Goal: Task Accomplishment & Management: Complete application form

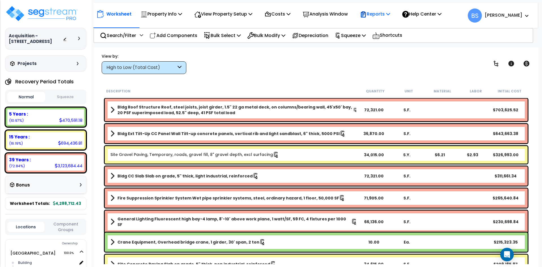
click at [378, 16] on p "Reports" at bounding box center [375, 14] width 30 height 8
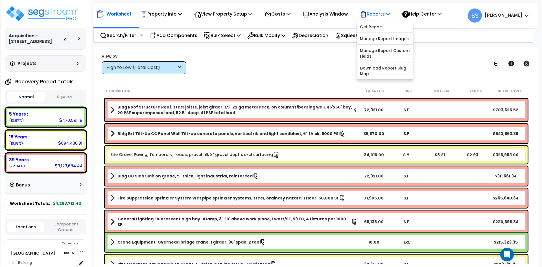
click at [378, 16] on p "Reports" at bounding box center [375, 14] width 30 height 8
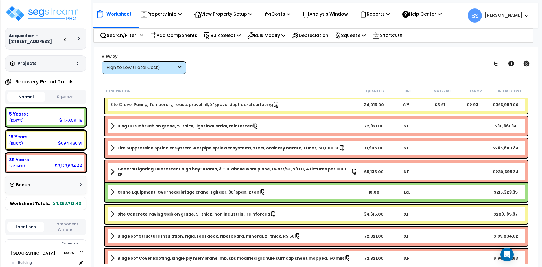
scroll to position [113, 0]
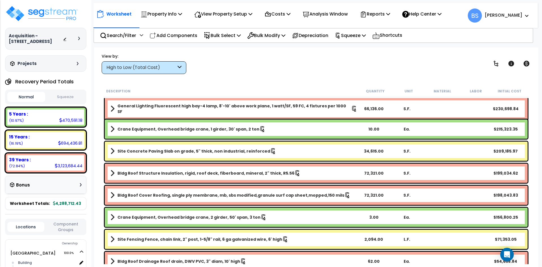
click at [56, 101] on button "Squeeze" at bounding box center [66, 97] width 38 height 10
click at [68, 232] on button "Component Groups" at bounding box center [65, 227] width 37 height 12
click at [36, 255] on div "BLDG FOUNDATIONS" at bounding box center [30, 252] width 42 height 7
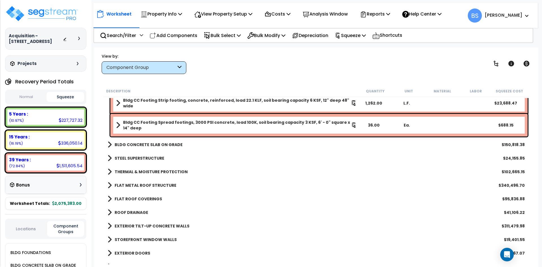
scroll to position [0, 0]
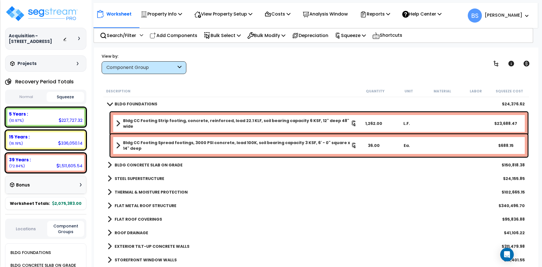
click at [143, 163] on b "BLDG CONCRETE SLAB ON GRADE" at bounding box center [149, 165] width 68 height 6
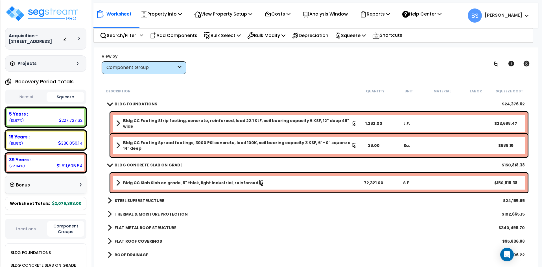
click at [173, 179] on link "Bldg CC Slab Slab on grade, 5" thick, light industrial, reinforced" at bounding box center [236, 183] width 241 height 8
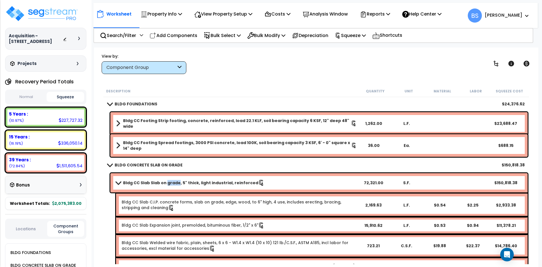
click at [173, 179] on link "Bldg CC Slab Slab on grade, 5" thick, light industrial, reinforced" at bounding box center [236, 183] width 241 height 8
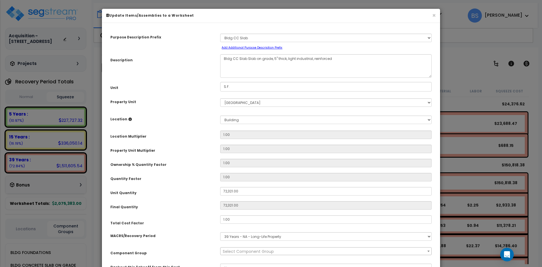
select select "10236"
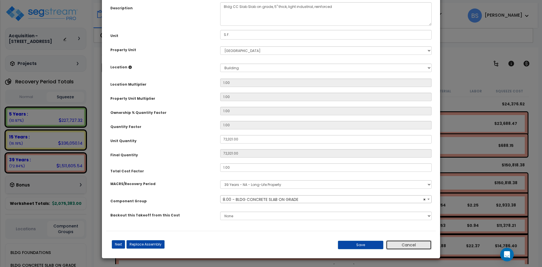
click at [422, 242] on button "Cancel" at bounding box center [409, 245] width 46 height 10
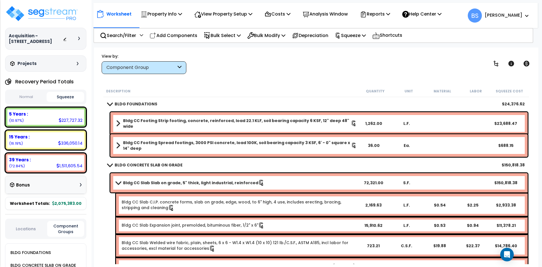
click at [124, 165] on b "BLDG CONCRETE SLAB ON GRADE" at bounding box center [149, 165] width 68 height 6
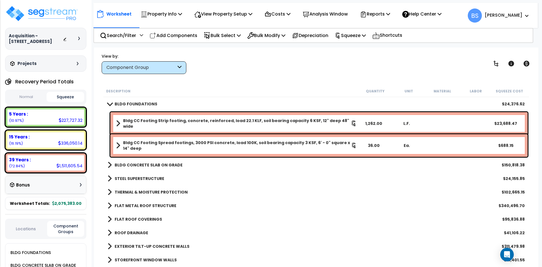
click at [127, 103] on b "BLDG FOUNDATIONS" at bounding box center [136, 104] width 43 height 6
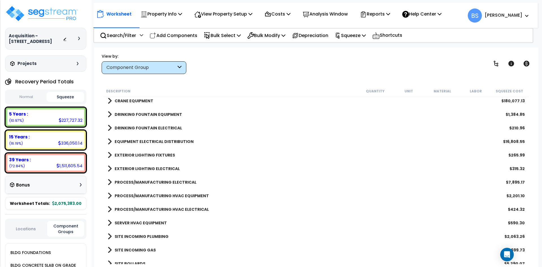
scroll to position [423, 0]
click at [133, 100] on b "CRANE EQUIPMENT" at bounding box center [134, 101] width 39 height 6
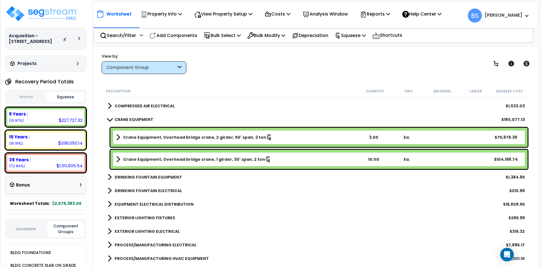
scroll to position [367, 0]
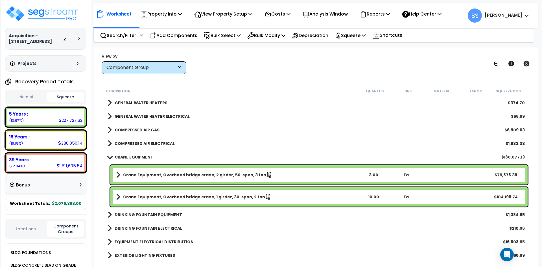
click at [160, 173] on b "Crane Equipment, Overhead bridge crane, 2 girder, 50' span, 3 ton" at bounding box center [194, 175] width 143 height 6
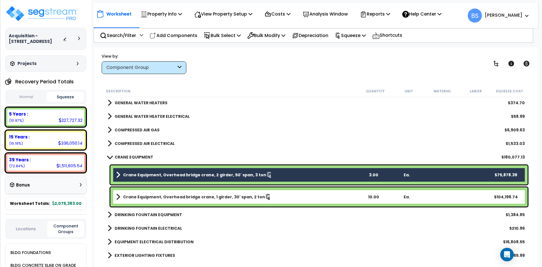
click at [159, 194] on b "Crane Equipment, Overhead bridge crane, 1 girder, 30' span, 2 ton" at bounding box center [194, 197] width 142 height 6
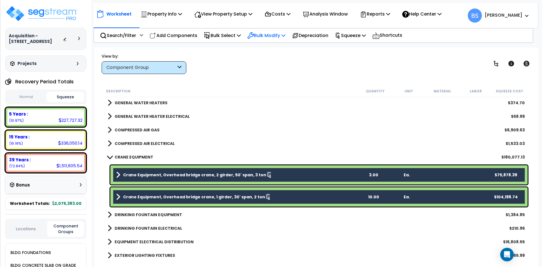
click at [265, 38] on p "Bulk Modify" at bounding box center [266, 36] width 38 height 8
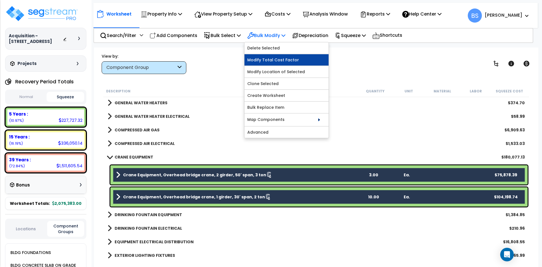
click at [272, 60] on link "Modify Total Cost Factor" at bounding box center [286, 59] width 84 height 11
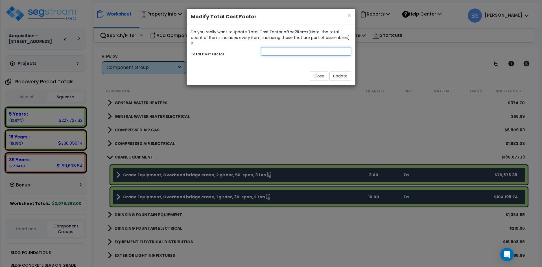
click at [309, 47] on input "number" at bounding box center [306, 51] width 90 height 8
type input "0.35"
click at [348, 74] on button "Update" at bounding box center [340, 76] width 22 height 10
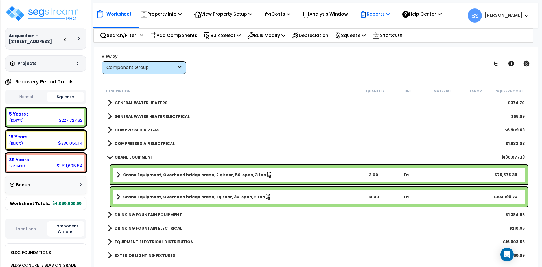
click at [390, 14] on icon at bounding box center [388, 14] width 4 height 5
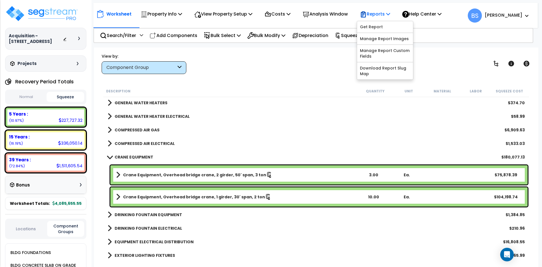
click at [390, 14] on icon at bounding box center [388, 14] width 4 height 5
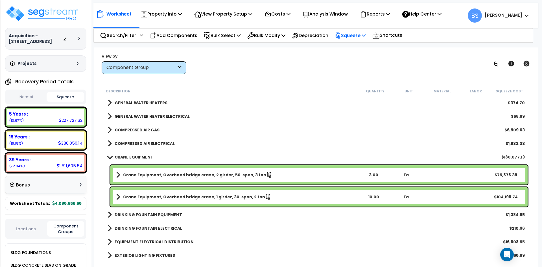
click at [359, 35] on p "Squeeze" at bounding box center [350, 36] width 31 height 8
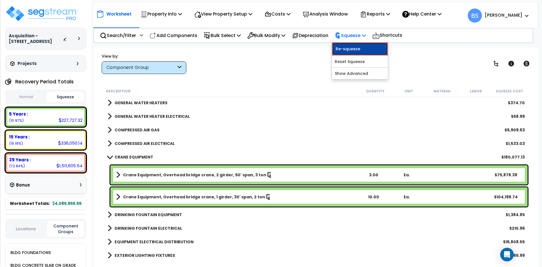
click at [361, 47] on link "Re-squeeze" at bounding box center [360, 48] width 56 height 13
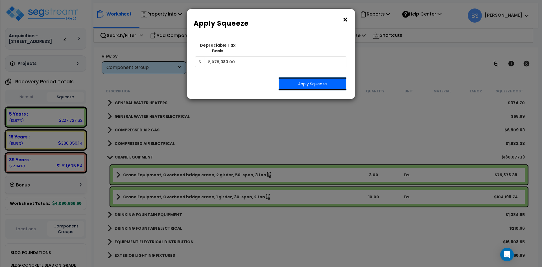
click at [326, 80] on button "Apply Squeeze" at bounding box center [312, 83] width 69 height 13
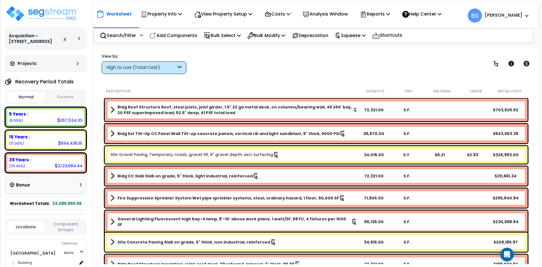
click at [64, 232] on button "Component Groups" at bounding box center [65, 227] width 37 height 12
click at [41, 256] on div "BLDG FOUNDATIONS" at bounding box center [30, 252] width 42 height 7
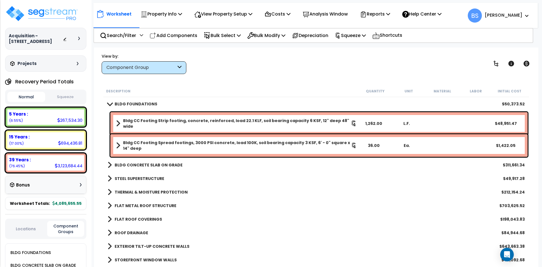
click at [155, 102] on div "BLDG FOUNDATIONS $50,373.52" at bounding box center [316, 104] width 423 height 14
click at [137, 104] on b "BLDG FOUNDATIONS" at bounding box center [136, 104] width 43 height 6
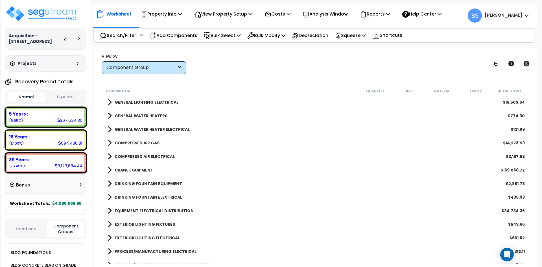
scroll to position [367, 0]
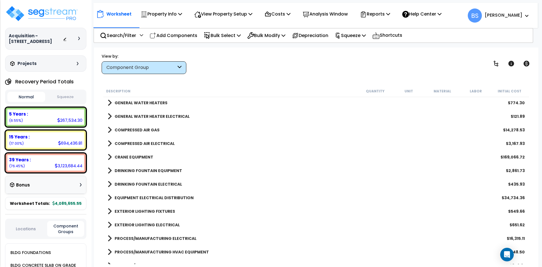
click at [128, 158] on b "CRANE EQUIPMENT" at bounding box center [134, 157] width 39 height 6
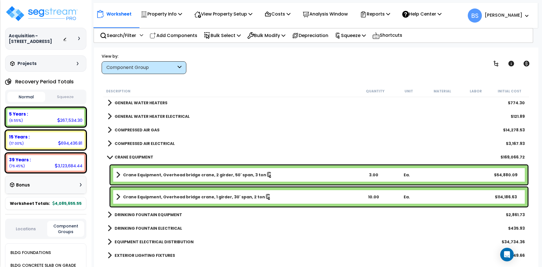
click at [75, 102] on button "Squeeze" at bounding box center [66, 97] width 38 height 10
click at [134, 159] on b "CRANE EQUIPMENT" at bounding box center [134, 157] width 39 height 6
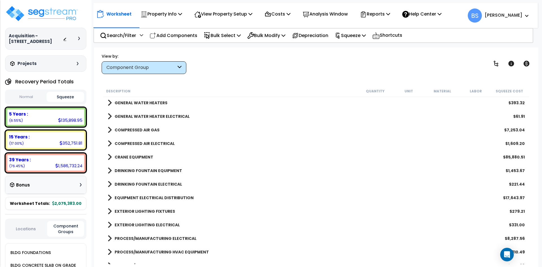
click at [133, 158] on b "CRANE EQUIPMENT" at bounding box center [134, 157] width 39 height 6
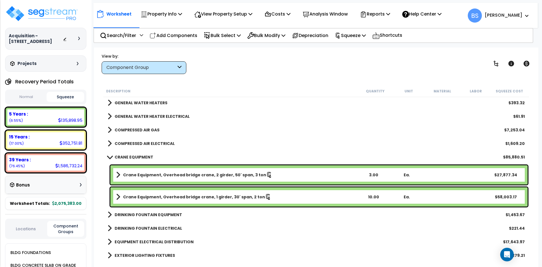
click at [130, 242] on b "EQUIPMENT ELECTRICAL DISTRIBUTION" at bounding box center [154, 242] width 79 height 6
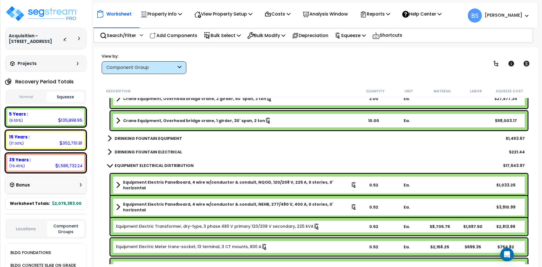
scroll to position [423, 0]
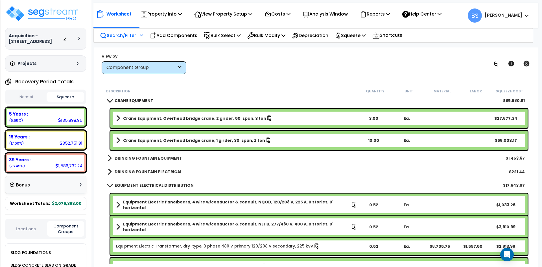
click at [141, 36] on icon at bounding box center [141, 35] width 3 height 4
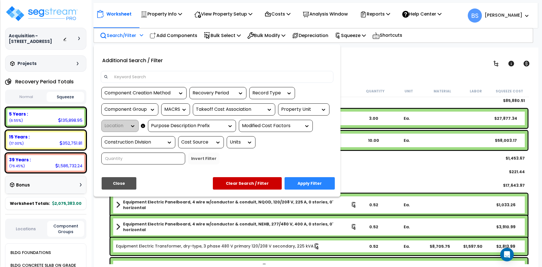
click at [135, 76] on input at bounding box center [220, 77] width 219 height 8
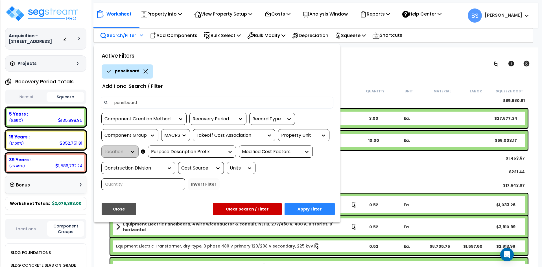
type input "panelboard"
click at [310, 205] on button "Apply Filter" at bounding box center [309, 209] width 50 height 12
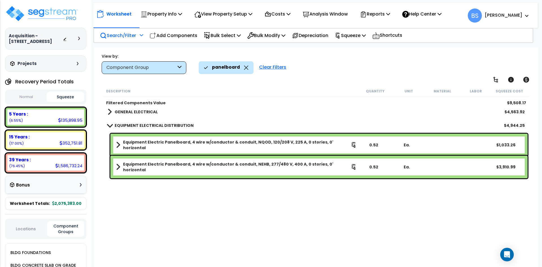
scroll to position [0, 0]
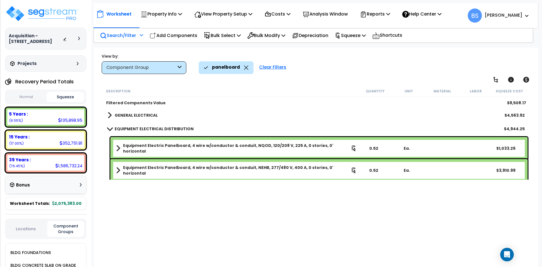
click at [262, 225] on div "Description Quantity Unit Material Labor Squeeze Cost Filtered Components Value…" at bounding box center [315, 174] width 427 height 179
click at [123, 115] on b "GENERAL ELECTRICAL" at bounding box center [136, 115] width 43 height 6
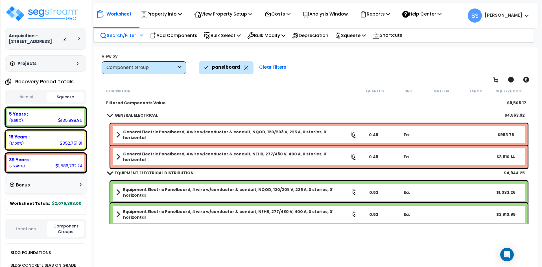
click at [373, 154] on div "0.48" at bounding box center [373, 157] width 32 height 6
click at [218, 239] on div "Description Quantity Unit Material Labor Squeeze Cost Filtered Components Value…" at bounding box center [315, 174] width 427 height 179
drag, startPoint x: 371, startPoint y: 213, endPoint x: 448, endPoint y: 229, distance: 78.9
click at [371, 213] on div "0.52" at bounding box center [373, 214] width 32 height 6
click at [410, 245] on div "Description Quantity Unit Material Labor Squeeze Cost Filtered Components Value…" at bounding box center [315, 174] width 427 height 179
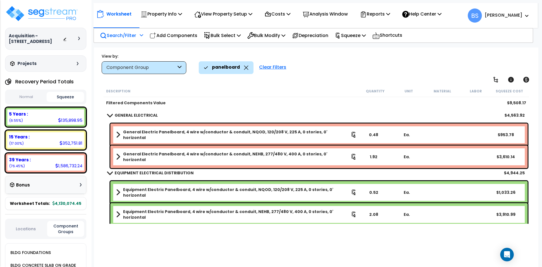
drag, startPoint x: 372, startPoint y: 131, endPoint x: 440, endPoint y: 154, distance: 71.6
click at [372, 132] on div "0.48" at bounding box center [373, 135] width 32 height 6
click at [351, 256] on div "Description Quantity Unit Material Labor Squeeze Cost Filtered Components Value…" at bounding box center [315, 174] width 427 height 179
click at [365, 187] on div "Equipment Electric Panelboard, 4 wire w/conductor & conduit, NQOD, 120/208 V, 2…" at bounding box center [318, 192] width 417 height 23
click at [351, 252] on div "Description Quantity Unit Material Labor Squeeze Cost Filtered Components Value…" at bounding box center [315, 174] width 427 height 179
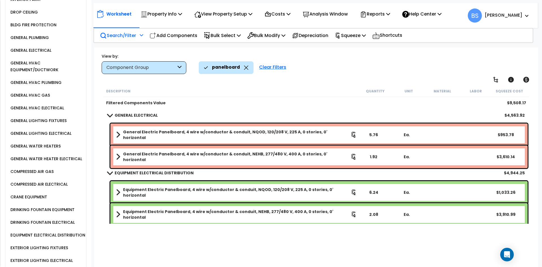
scroll to position [508, 0]
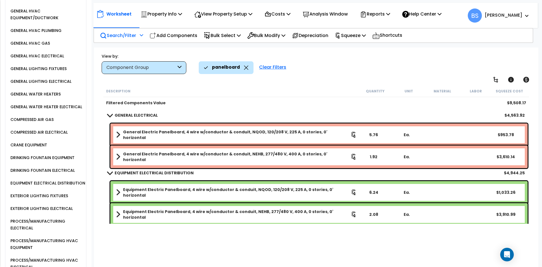
click at [38, 229] on div "PROCESS/MANUFACTURING ELECTRICAL" at bounding box center [47, 225] width 77 height 14
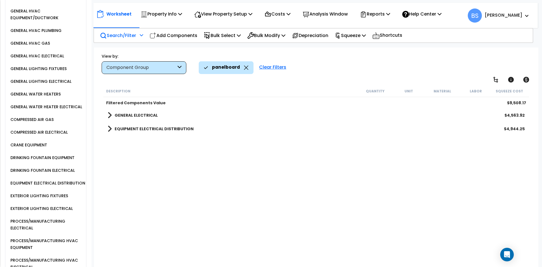
click at [141, 129] on b "EQUIPMENT ELECTRICAL DISTRIBUTION" at bounding box center [154, 129] width 79 height 6
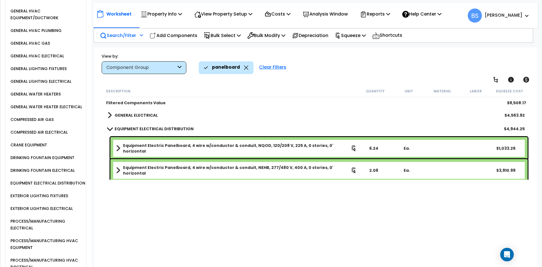
click at [244, 67] on icon at bounding box center [246, 67] width 5 height 4
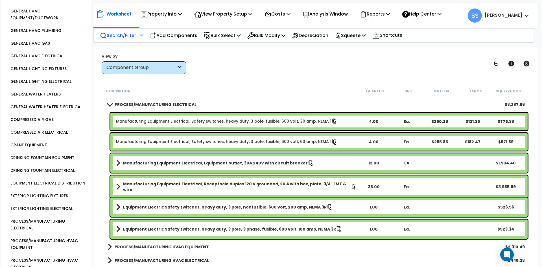
scroll to position [621, 0]
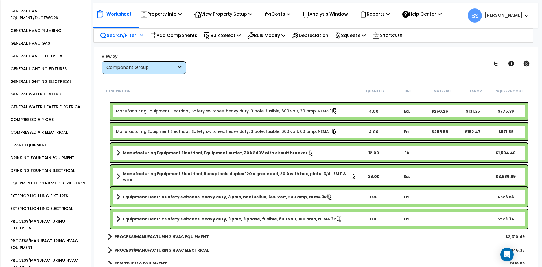
click at [374, 152] on div "12.00" at bounding box center [373, 153] width 32 height 6
click at [374, 132] on div "4.00" at bounding box center [373, 132] width 32 height 6
click at [372, 110] on div "4.00" at bounding box center [373, 111] width 32 height 6
click at [372, 216] on div "1.00" at bounding box center [373, 219] width 32 height 6
click at [536, 157] on div "Worksheet Property Info Property Setup Add Property Unit Template property Clon…" at bounding box center [316, 180] width 444 height 267
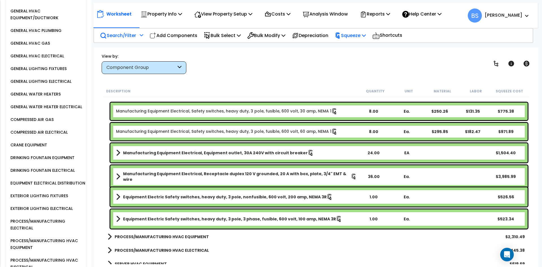
click at [364, 39] on p "Squeeze" at bounding box center [350, 36] width 31 height 8
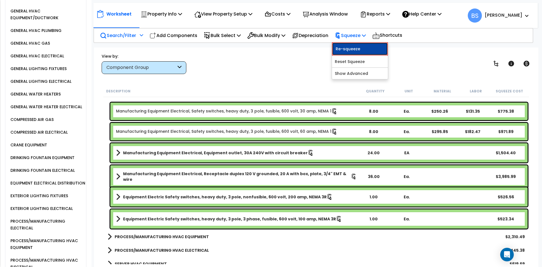
click at [361, 48] on link "Re-squeeze" at bounding box center [360, 48] width 56 height 13
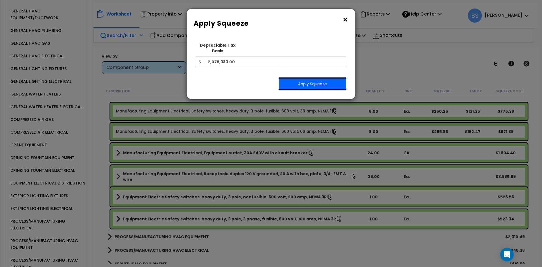
click at [324, 77] on button "Apply Squeeze" at bounding box center [312, 83] width 69 height 13
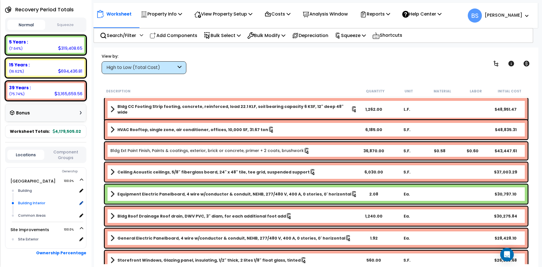
scroll to position [85, 0]
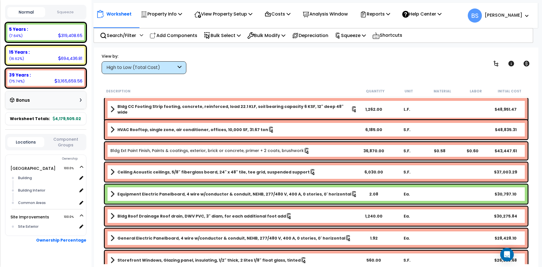
click at [72, 148] on button "Component Groups" at bounding box center [65, 142] width 37 height 12
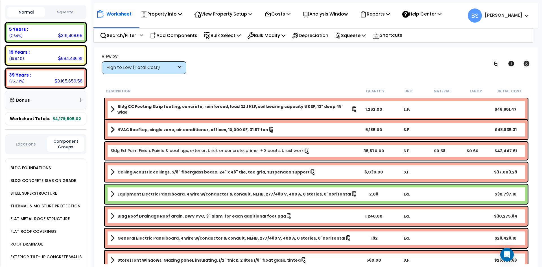
click at [57, 199] on div "STEEL SUPERSTRUCTURE" at bounding box center [47, 193] width 77 height 13
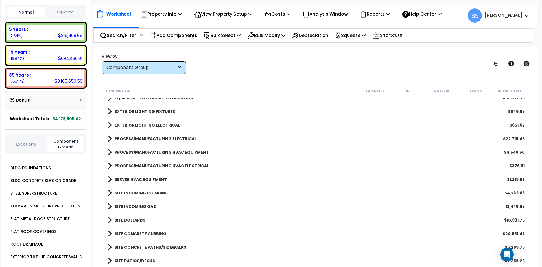
scroll to position [530, 0]
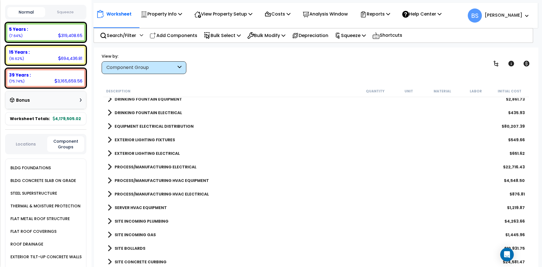
click at [157, 125] on b "EQUIPMENT ELECTRICAL DISTRIBUTION" at bounding box center [154, 126] width 79 height 6
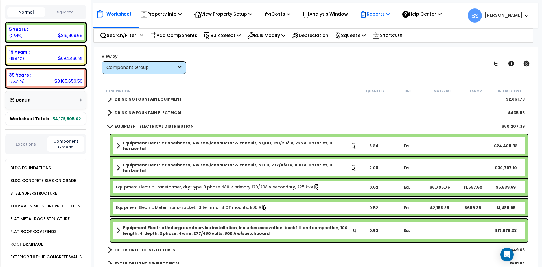
click at [390, 14] on p "Reports" at bounding box center [375, 14] width 30 height 8
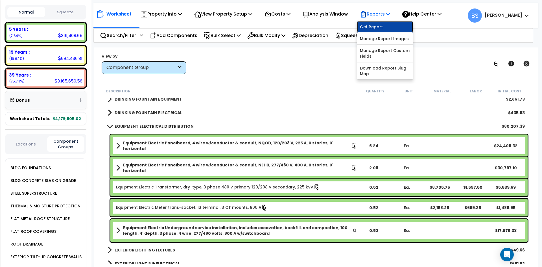
click at [374, 29] on link "Get Report" at bounding box center [385, 26] width 56 height 11
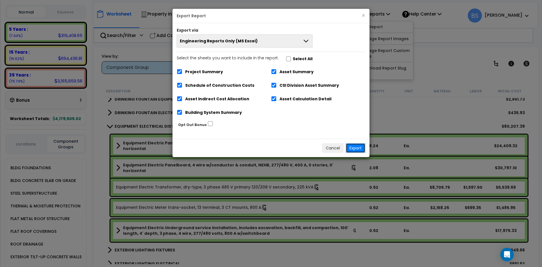
click at [360, 147] on button "Export" at bounding box center [355, 148] width 19 height 10
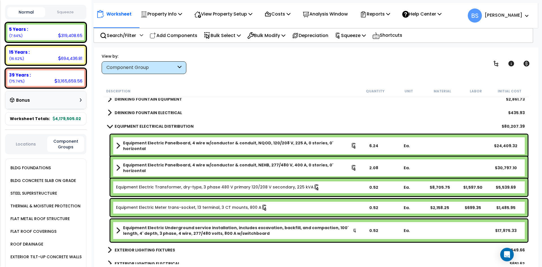
click at [369, 166] on div "2.08" at bounding box center [373, 168] width 32 height 6
click at [130, 34] on p "Search/Filter" at bounding box center [118, 36] width 36 height 8
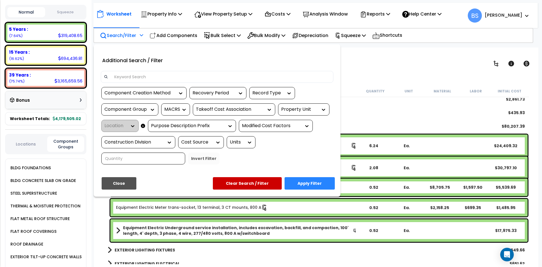
click at [129, 74] on input at bounding box center [220, 77] width 219 height 8
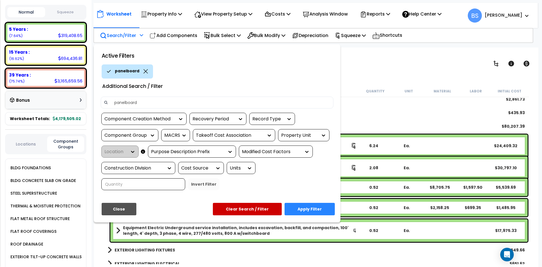
type input "panelboard"
click at [312, 209] on button "Apply Filter" at bounding box center [309, 209] width 50 height 12
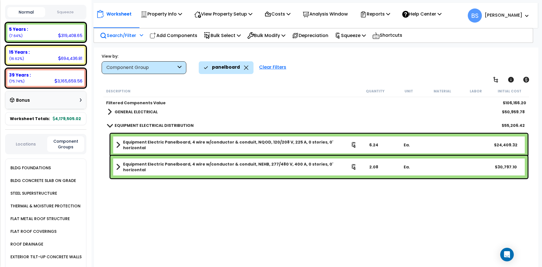
scroll to position [0, 0]
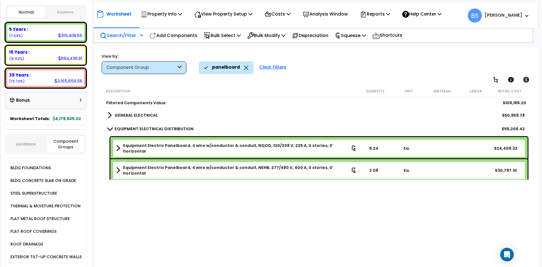
click at [127, 117] on b "GENERAL ELECTRICAL" at bounding box center [136, 115] width 43 height 6
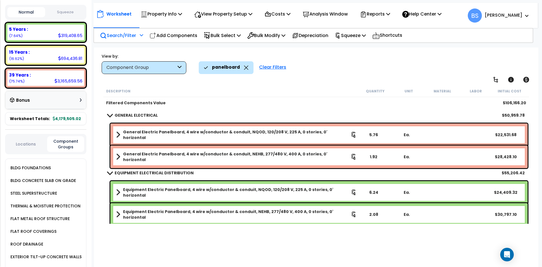
click at [376, 214] on div "2.08" at bounding box center [373, 214] width 32 height 6
click at [375, 154] on div "1.92" at bounding box center [373, 157] width 32 height 6
click at [223, 232] on div "Description Quantity Unit Material Labor Initial Cost Filtered Components Value…" at bounding box center [315, 174] width 427 height 179
click at [244, 66] on icon at bounding box center [246, 67] width 5 height 4
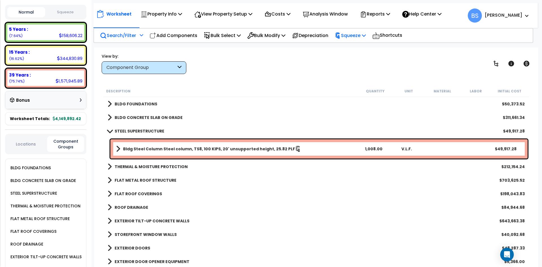
click at [366, 34] on p "Squeeze" at bounding box center [350, 36] width 31 height 8
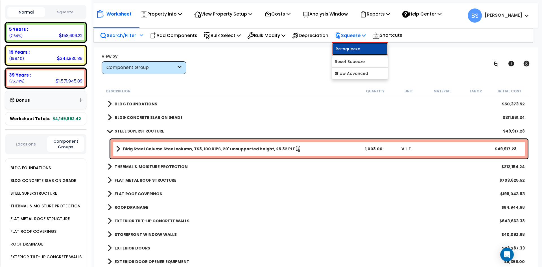
click at [358, 47] on link "Re-squeeze" at bounding box center [360, 48] width 56 height 13
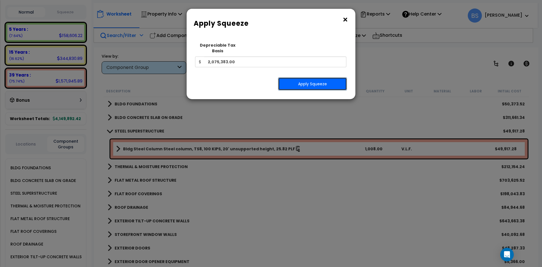
click at [317, 80] on button "Apply Squeeze" at bounding box center [312, 83] width 69 height 13
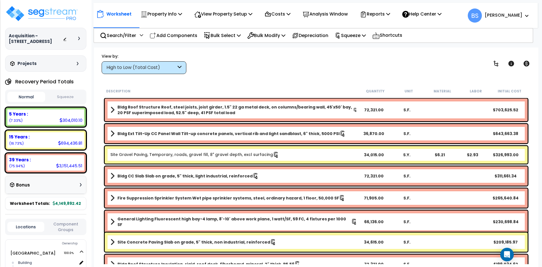
click at [56, 232] on button "Component Groups" at bounding box center [65, 227] width 37 height 12
click at [390, 17] on p "Reports" at bounding box center [375, 14] width 30 height 8
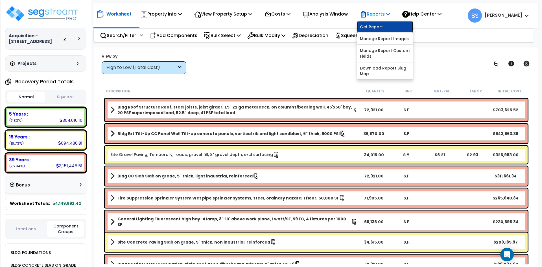
click at [384, 25] on link "Get Report" at bounding box center [385, 26] width 56 height 11
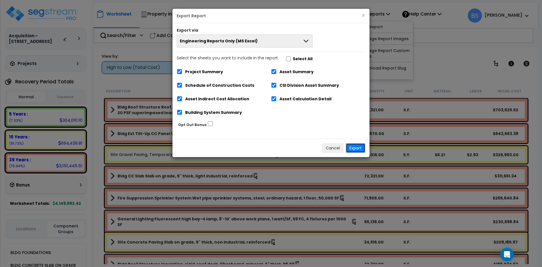
click at [359, 149] on button "Export" at bounding box center [355, 148] width 19 height 10
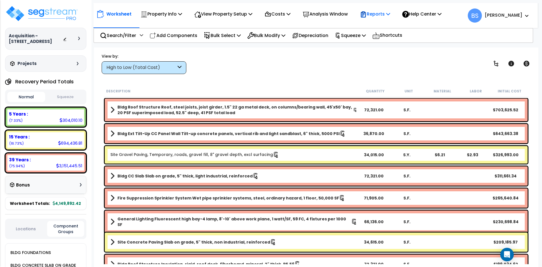
click at [379, 9] on div "Reports" at bounding box center [375, 13] width 30 height 13
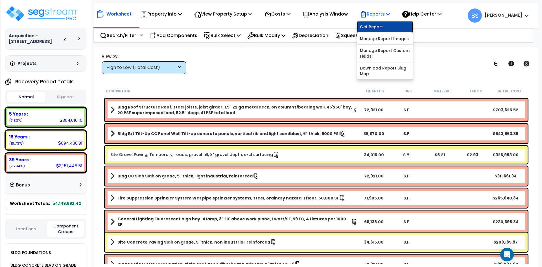
click at [380, 23] on link "Get Report" at bounding box center [385, 26] width 56 height 11
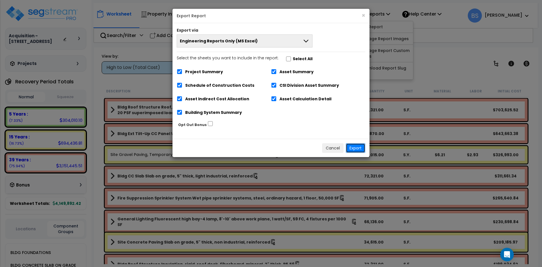
click at [355, 147] on button "Export" at bounding box center [355, 148] width 19 height 10
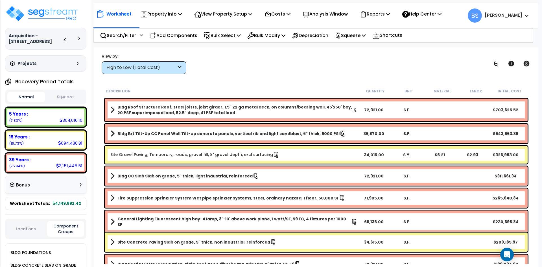
click at [24, 239] on div "Locations Component Groups" at bounding box center [45, 228] width 81 height 20
click at [24, 238] on div "Locations Component Groups" at bounding box center [45, 228] width 81 height 20
click at [25, 232] on button "Locations" at bounding box center [25, 228] width 37 height 6
click at [58, 206] on b "4,149,892.42" at bounding box center [67, 203] width 28 height 6
click at [69, 102] on button "Squeeze" at bounding box center [66, 97] width 38 height 10
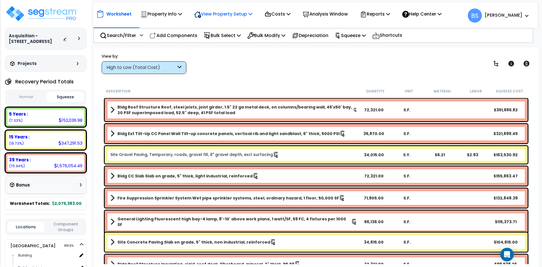
click at [240, 17] on p "View Property Setup" at bounding box center [223, 14] width 58 height 8
click at [158, 15] on p "Property Info" at bounding box center [161, 14] width 41 height 8
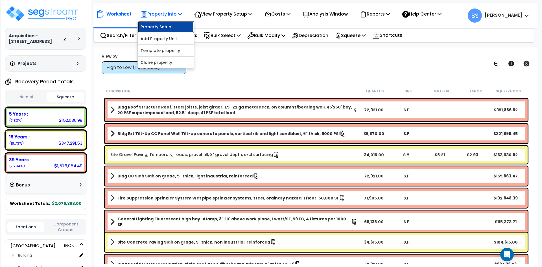
click at [161, 28] on link "Property Setup" at bounding box center [166, 26] width 56 height 11
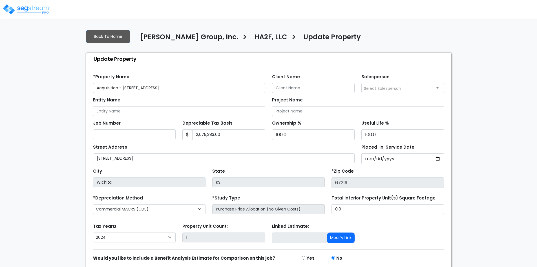
select select "2024"
click at [227, 135] on input "2,075,383.00" at bounding box center [228, 134] width 73 height 11
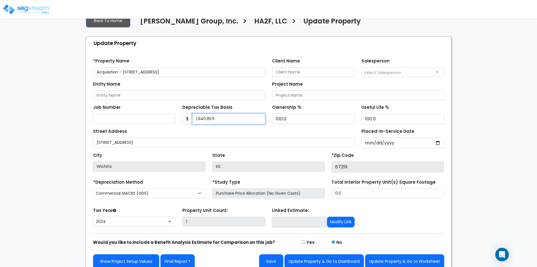
scroll to position [22, 0]
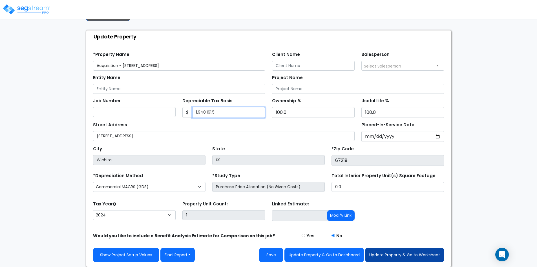
type input "1,940,161.5"
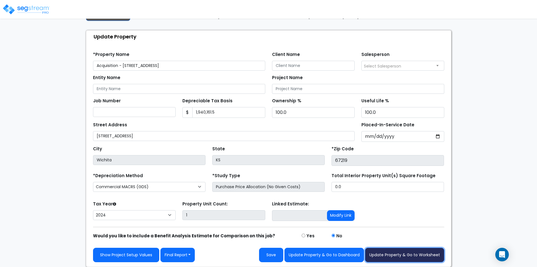
click at [414, 250] on button "Update Property & Go to Worksheet" at bounding box center [404, 254] width 79 height 14
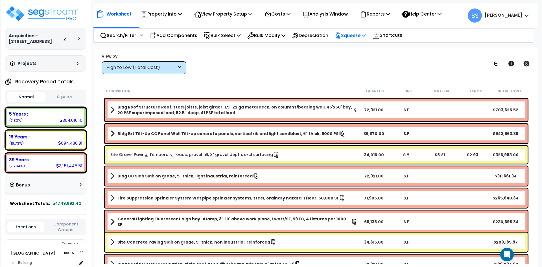
drag, startPoint x: 357, startPoint y: 39, endPoint x: 358, endPoint y: 43, distance: 3.7
click at [357, 40] on div "Squeeze" at bounding box center [350, 35] width 31 height 13
click at [358, 48] on link "Re-squeeze" at bounding box center [360, 47] width 56 height 11
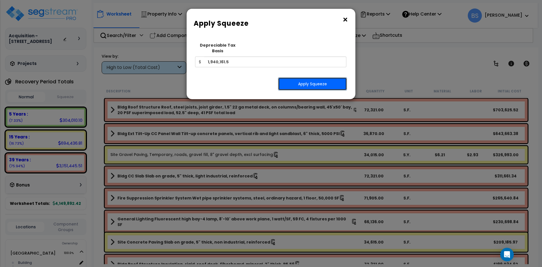
click at [311, 80] on button "Apply Squeeze" at bounding box center [312, 83] width 69 height 13
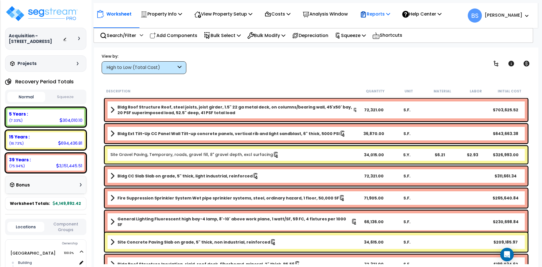
click at [384, 15] on p "Reports" at bounding box center [375, 14] width 30 height 8
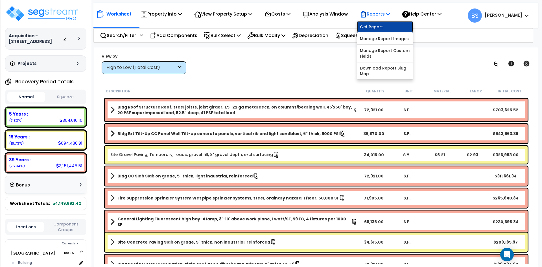
click at [380, 23] on link "Get Report" at bounding box center [385, 26] width 56 height 11
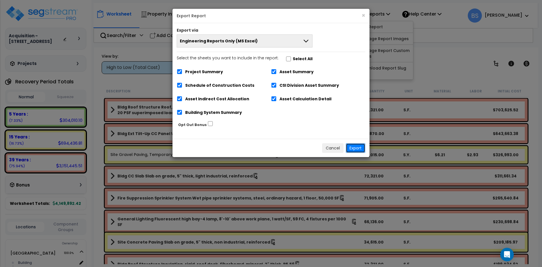
drag, startPoint x: 361, startPoint y: 148, endPoint x: 238, endPoint y: 165, distance: 124.5
click at [361, 148] on button "Export" at bounding box center [355, 148] width 19 height 10
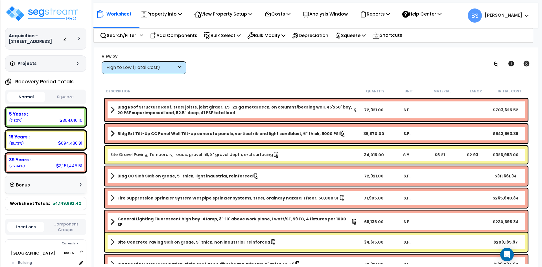
click at [278, 61] on div "View by: High to Low (Total Cost) High to Low (Total Cost)" at bounding box center [316, 63] width 433 height 21
click at [218, 15] on p "View Property Setup" at bounding box center [223, 14] width 58 height 8
click at [212, 35] on link "View Questionnaire" at bounding box center [219, 38] width 56 height 11
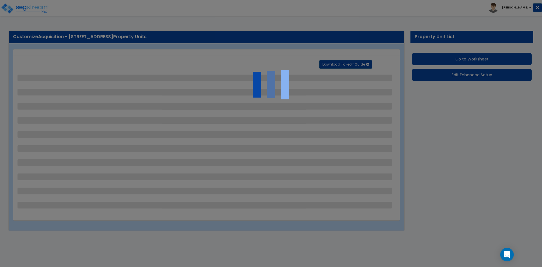
select select "2"
select select "1"
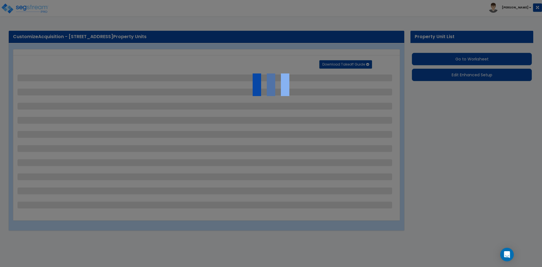
select select "1"
select select "2"
select select "1"
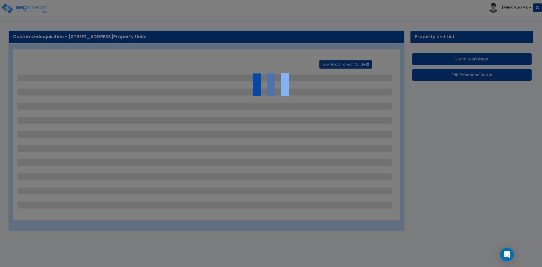
select select "1"
select select "4"
select select "1"
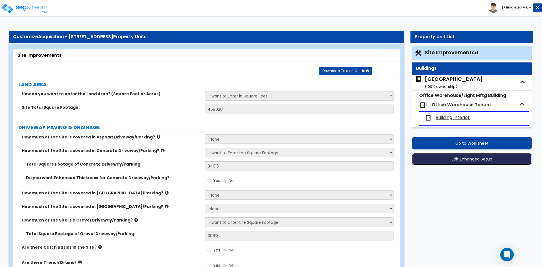
click at [471, 157] on button "Edit Enhanced Setup" at bounding box center [472, 159] width 120 height 12
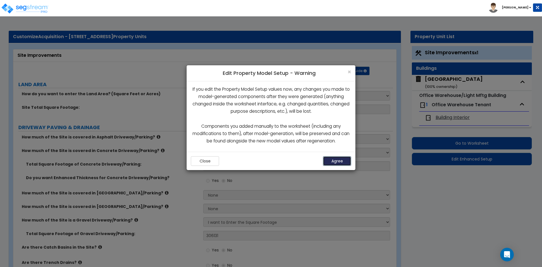
click at [336, 162] on button "Agree" at bounding box center [337, 161] width 28 height 10
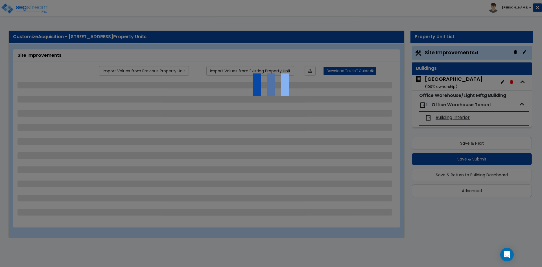
select select "2"
select select "1"
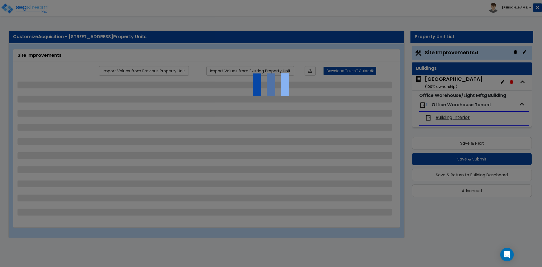
select select "1"
select select "2"
select select "1"
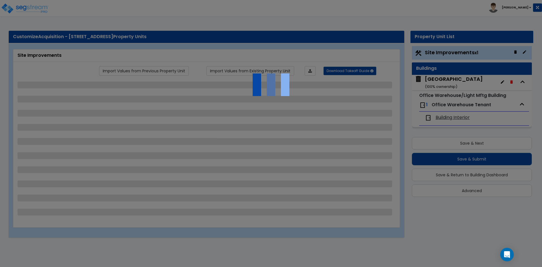
select select "1"
select select "4"
select select "1"
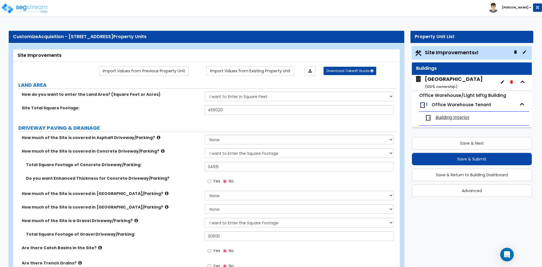
click at [405, 141] on div "Property Unit List Site Improvements x1 Buildings Main Building ( 100 % ownersh…" at bounding box center [469, 116] width 135 height 171
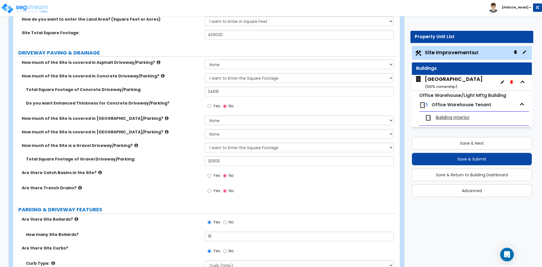
scroll to position [85, 0]
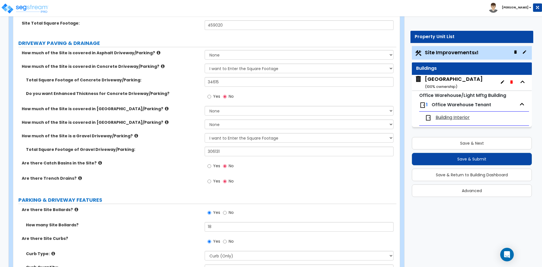
click at [182, 160] on div "Total Square Footage of Gravel Driveway/Parking: 306131" at bounding box center [204, 153] width 383 height 14
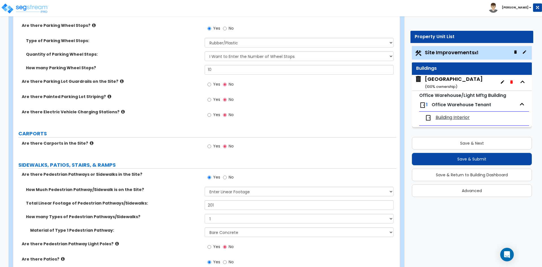
click at [218, 147] on span "Yes" at bounding box center [216, 146] width 7 height 6
click at [211, 147] on input "Yes" at bounding box center [209, 146] width 4 height 6
radio input "true"
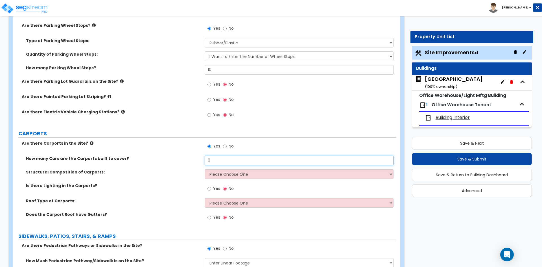
click at [228, 159] on input "0" at bounding box center [299, 160] width 188 height 10
click at [234, 161] on input "0" at bounding box center [299, 160] width 188 height 10
type input "8"
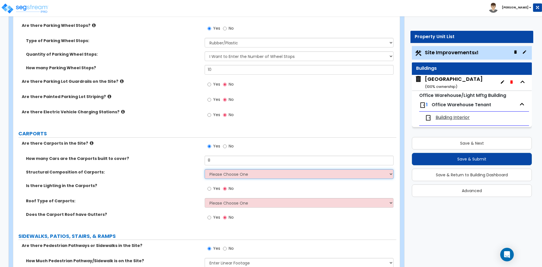
click at [223, 173] on select "Please Choose One Steel Wood" at bounding box center [299, 174] width 188 height 10
select select "1"
click at [205, 169] on select "Please Choose One Steel Wood" at bounding box center [299, 174] width 188 height 10
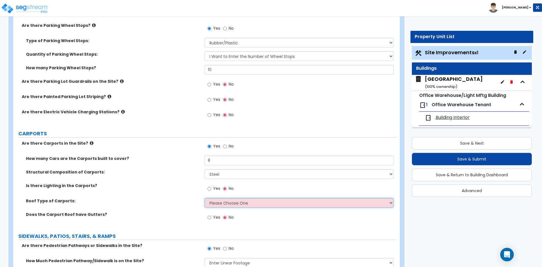
click at [266, 202] on select "Please Choose One Gabled Roof Flat Roof" at bounding box center [299, 203] width 188 height 10
select select "1"
click at [205, 198] on select "Please Choose One Gabled Roof Flat Roof" at bounding box center [299, 203] width 188 height 10
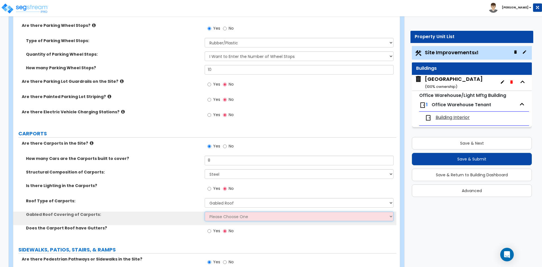
click at [226, 218] on select "Please Choose One Asphalt Shingle Clay Tile Wood Shingle Metal Shingle Standing…" at bounding box center [299, 216] width 188 height 10
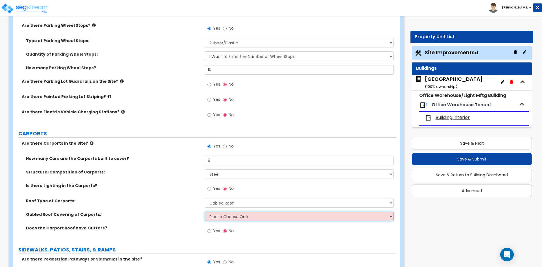
select select "5"
click at [205, 211] on select "Please Choose One Asphalt Shingle Clay Tile Wood Shingle Metal Shingle Standing…" at bounding box center [299, 216] width 188 height 10
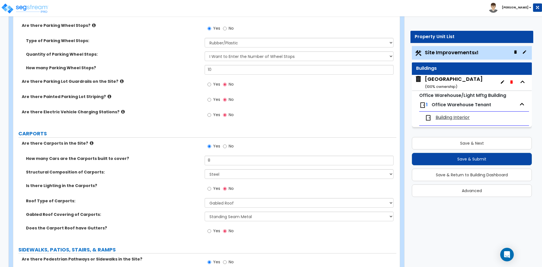
click at [127, 224] on div "Gabled Roof Covering of Carports: Please Choose One Asphalt Shingle Clay Tile W…" at bounding box center [204, 218] width 383 height 14
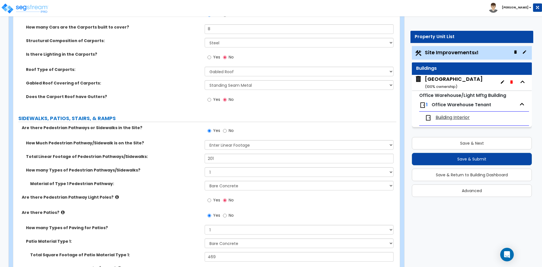
scroll to position [593, 0]
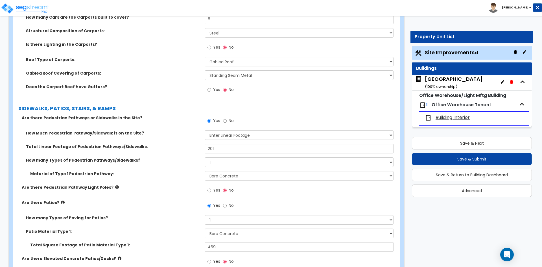
click at [270, 192] on div "Yes No" at bounding box center [300, 191] width 191 height 15
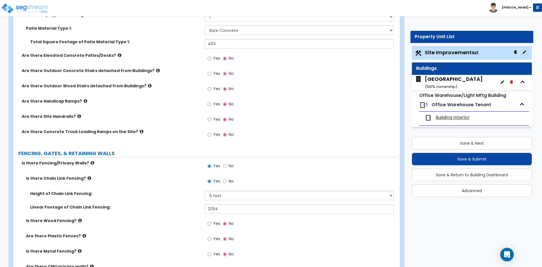
scroll to position [734, 0]
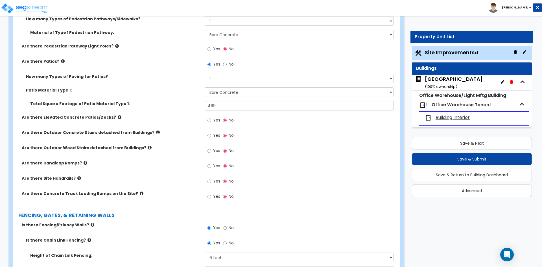
click at [318, 198] on div "Yes No" at bounding box center [300, 197] width 191 height 15
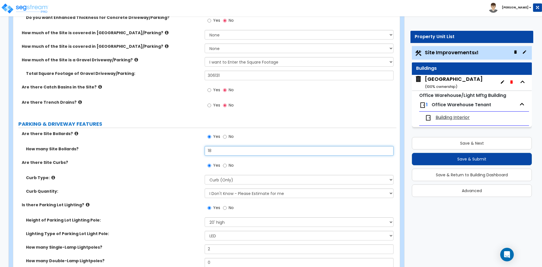
click at [233, 155] on input "18" at bounding box center [299, 151] width 188 height 10
type input "19"
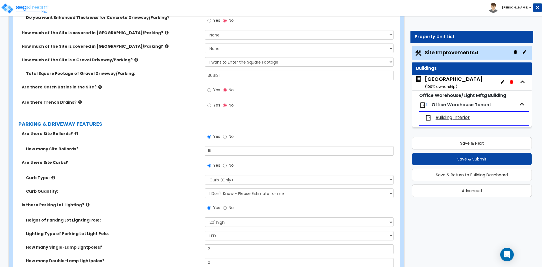
click at [84, 164] on label "Are there Site Curbs?" at bounding box center [111, 162] width 179 height 6
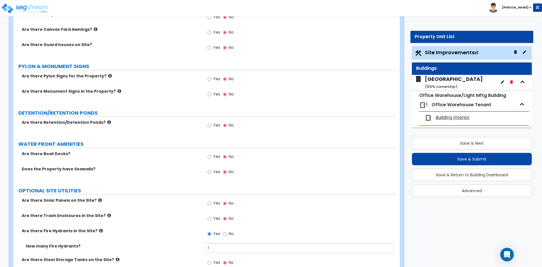
scroll to position [1374, 0]
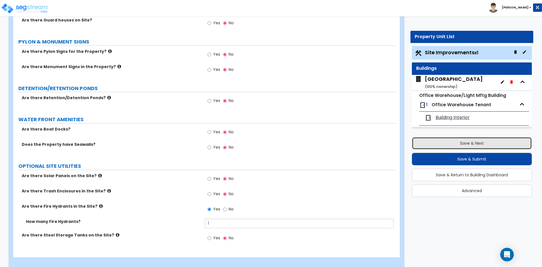
click at [470, 143] on button "Save & Next" at bounding box center [472, 143] width 120 height 12
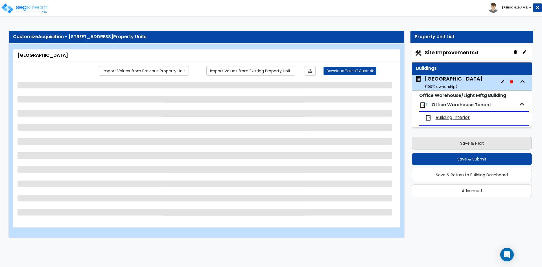
scroll to position [0, 0]
select select "2"
select select "1"
select select "10"
select select "2"
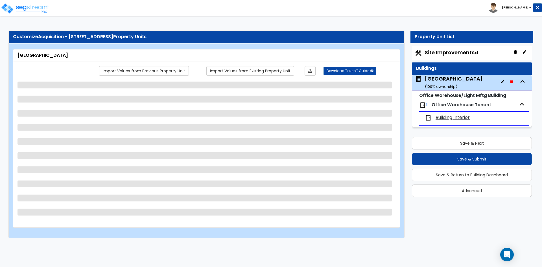
select select "1"
select select "2"
select select "1"
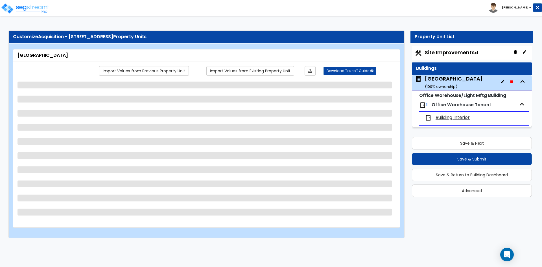
select select "2"
select select "3"
select select "4"
select select "2"
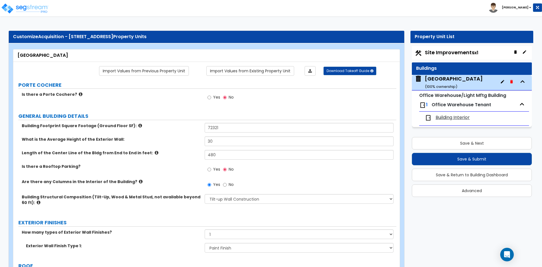
click at [409, 119] on div "Property Unit List Site Improvements x1 Buildings Main Building ( 100 % ownersh…" at bounding box center [469, 116] width 135 height 171
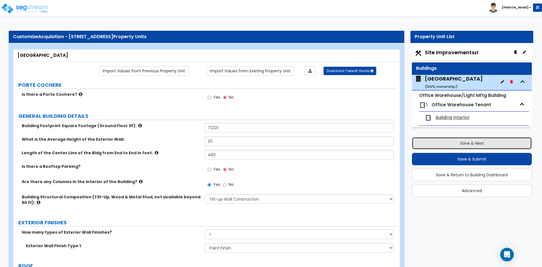
click at [446, 140] on button "Save & Next" at bounding box center [472, 143] width 120 height 12
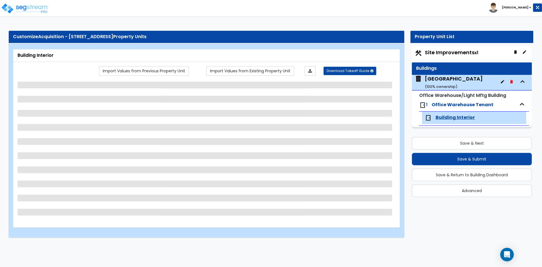
select select "1"
select select "4"
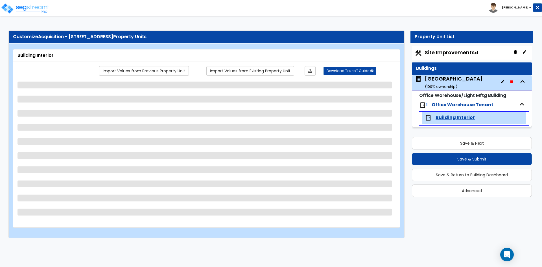
select select "1"
select select "5"
select select "4"
select select "1"
select select "3"
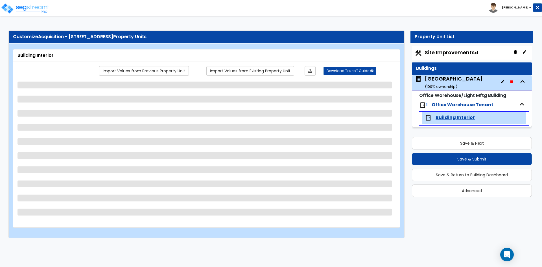
select select "1"
select select "3"
select select "4"
select select "1"
select select "4"
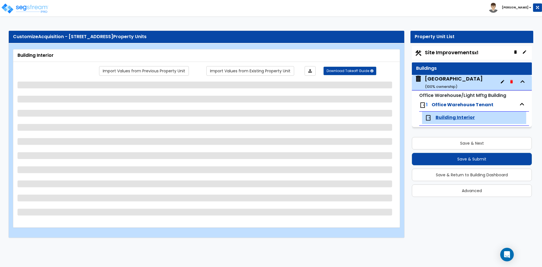
select select "1"
select select "2"
select select "1"
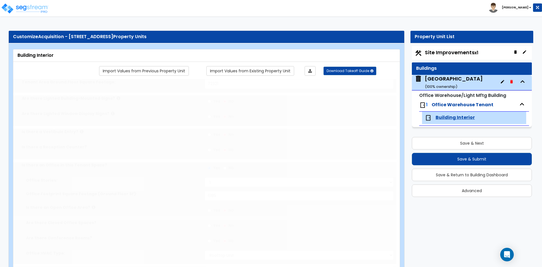
radio input "true"
select select "1"
type input "2"
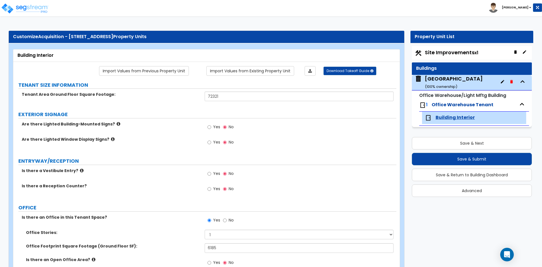
scroll to position [1585, 0]
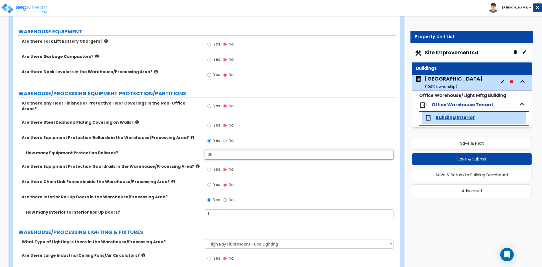
click at [220, 153] on input "36" at bounding box center [299, 155] width 188 height 10
type input "29"
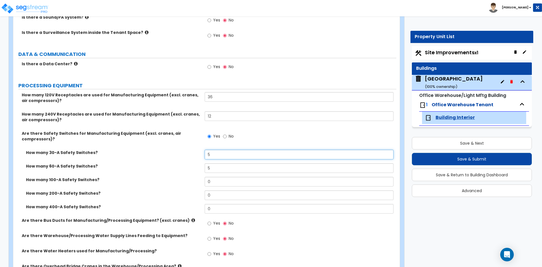
click at [222, 153] on input "5" at bounding box center [299, 155] width 188 height 10
type input "10"
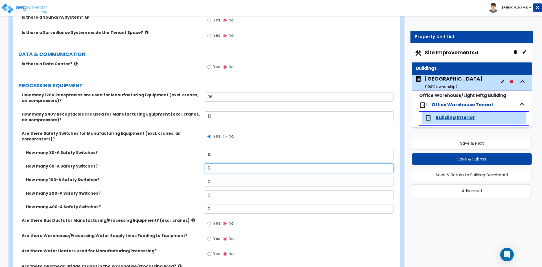
click at [216, 168] on input "5" at bounding box center [299, 168] width 188 height 10
type input "10"
click at [216, 180] on input "0" at bounding box center [299, 182] width 188 height 10
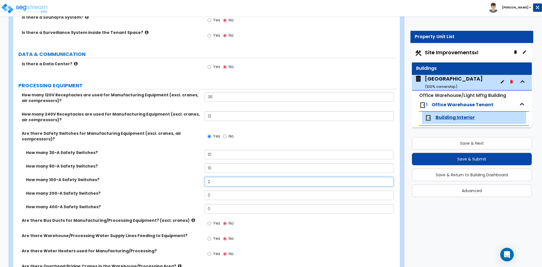
type input "2"
click at [220, 194] on input "0" at bounding box center [299, 195] width 188 height 10
type input "2"
click at [176, 195] on label "How many 200-A Safety Switches?" at bounding box center [113, 193] width 174 height 6
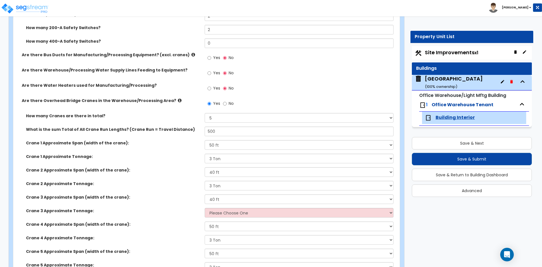
scroll to position [1103, 0]
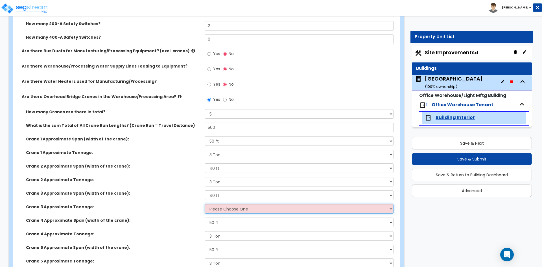
click at [224, 210] on select "Please Choose One 3 Ton 5 Ton 7.5 Ton 10 Ton 15 Ton 25 Ton" at bounding box center [299, 209] width 188 height 10
select select "1"
click at [205, 204] on select "Please Choose One 3 Ton 5 Ton 7.5 Ton 10 Ton 15 Ton 25 Ton" at bounding box center [299, 209] width 188 height 10
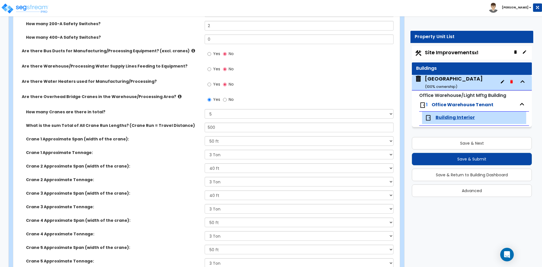
click at [171, 209] on label "Crane 3 Approximate Tonnage:" at bounding box center [113, 207] width 174 height 6
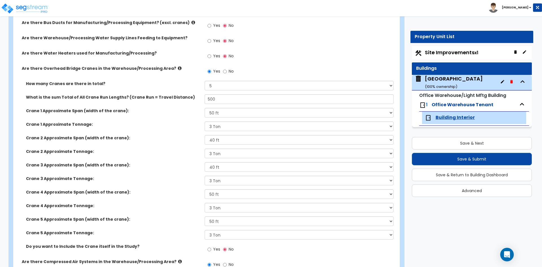
scroll to position [1160, 0]
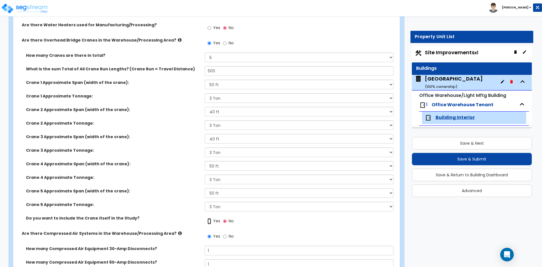
click at [210, 220] on input "Yes" at bounding box center [209, 221] width 4 height 6
radio input "true"
click at [180, 220] on label "Do you want to Include the Crane itself in the Study?" at bounding box center [113, 218] width 174 height 6
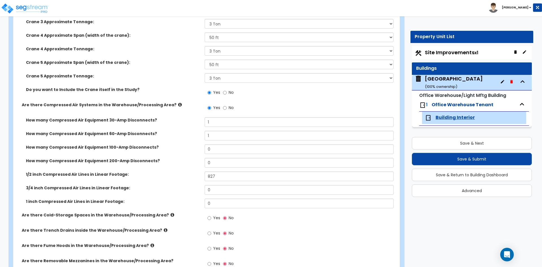
scroll to position [1301, 0]
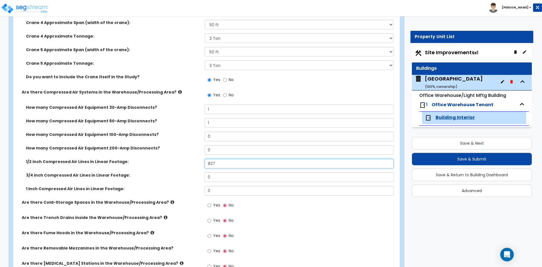
click at [216, 166] on input "827" at bounding box center [299, 164] width 188 height 10
type input "1,488"
click at [170, 165] on div "1/2 inch Compressed Air Lines in Linear Footage: 1,488" at bounding box center [204, 166] width 383 height 14
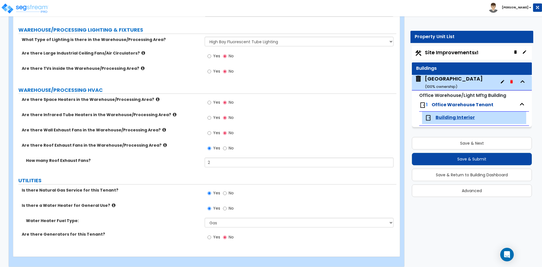
scroll to position [1788, 0]
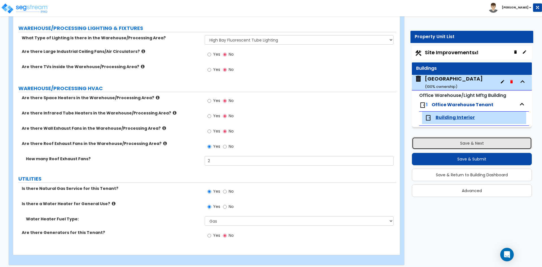
click at [489, 148] on button "Save & Next" at bounding box center [472, 143] width 120 height 12
select select "2"
select select "1"
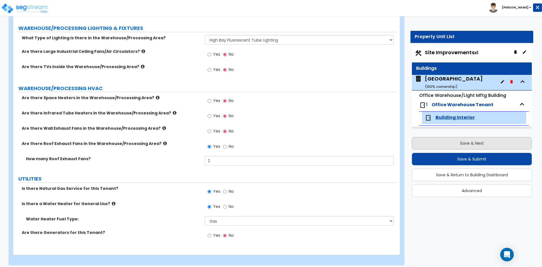
select select "1"
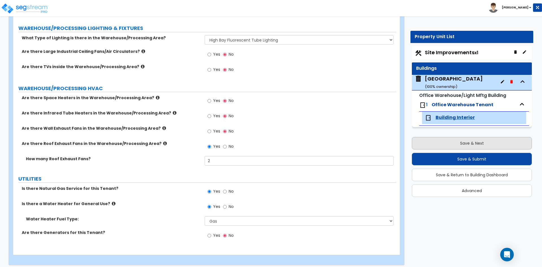
select select "1"
select select "5"
select select "2"
select select "1"
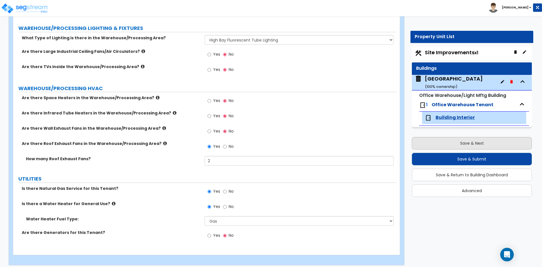
select select "1"
select select "4"
select select "1"
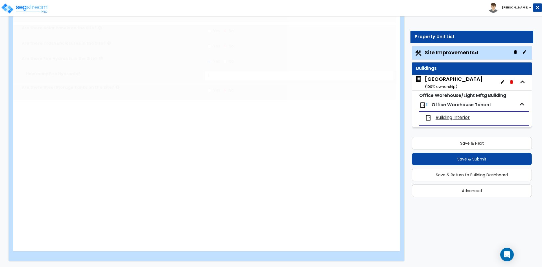
scroll to position [0, 0]
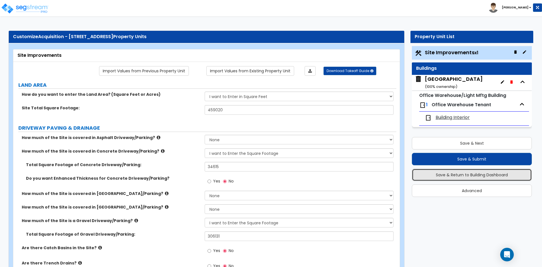
click at [438, 180] on button "Save & Return to Building Dashboard" at bounding box center [472, 174] width 120 height 12
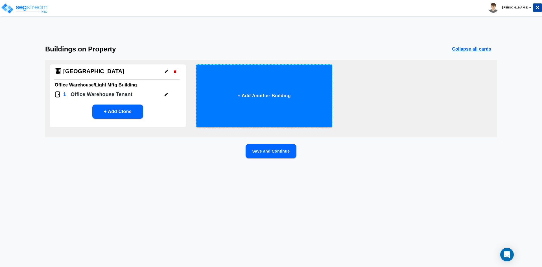
click at [247, 104] on button "+ Add Another Building" at bounding box center [264, 95] width 136 height 63
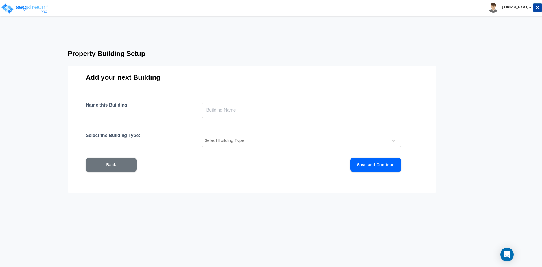
click at [258, 111] on input "text" at bounding box center [301, 110] width 199 height 16
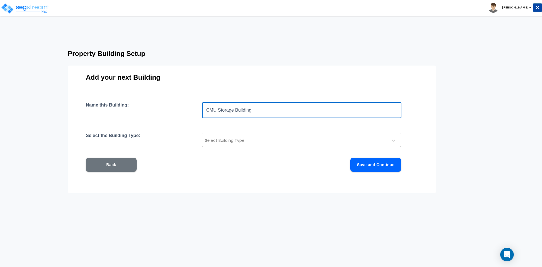
type input "CMU Storage Building"
click at [231, 137] on div at bounding box center [294, 140] width 178 height 7
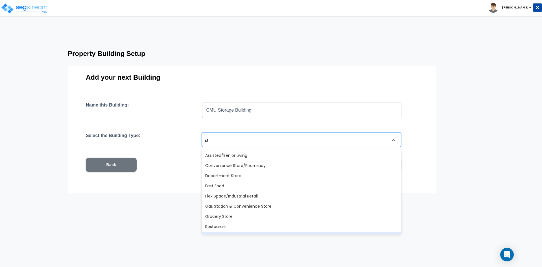
type input "s"
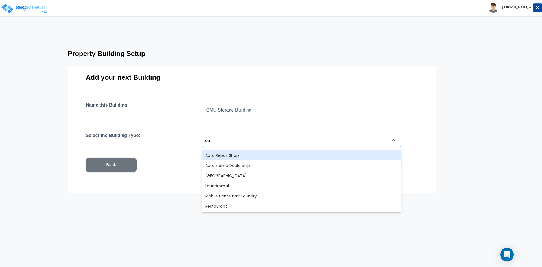
type input "aux"
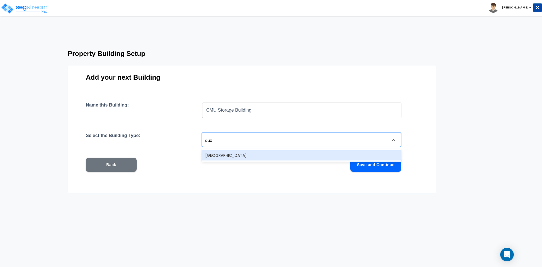
click at [238, 157] on div "Auxiliary Building" at bounding box center [301, 155] width 199 height 10
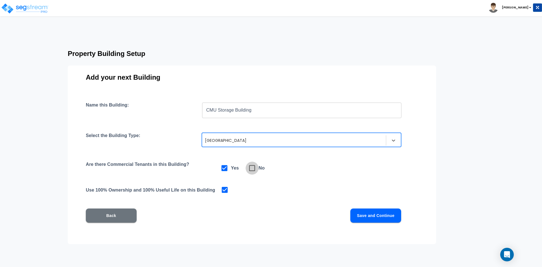
click at [255, 167] on icon at bounding box center [252, 168] width 8 height 8
checkbox input "false"
checkbox input "true"
click at [360, 215] on button "Save and Continue" at bounding box center [375, 215] width 51 height 14
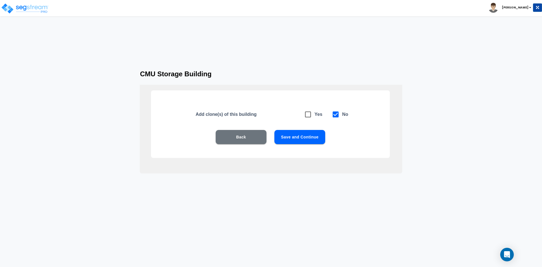
click at [302, 138] on button "Save and Continue" at bounding box center [299, 137] width 51 height 14
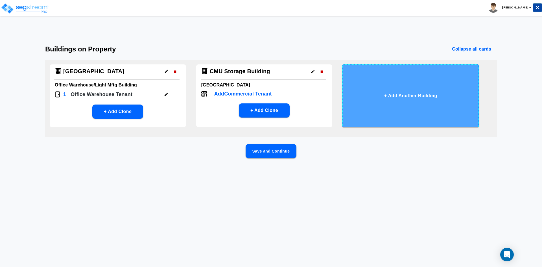
click at [379, 97] on button "+ Add Another Building" at bounding box center [410, 95] width 136 height 63
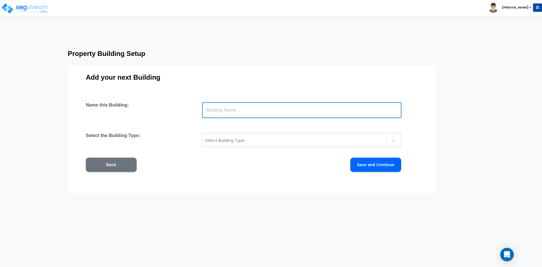
click at [293, 114] on input "text" at bounding box center [301, 110] width 199 height 16
type input "Metal Storage Building"
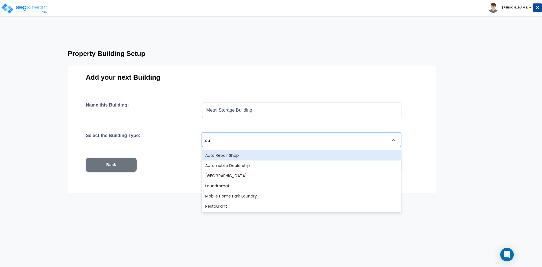
type input "aux"
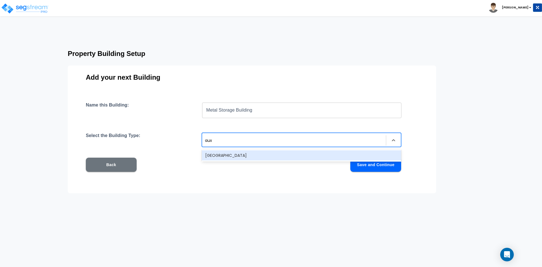
click at [231, 158] on div "Auxiliary Building" at bounding box center [301, 155] width 199 height 10
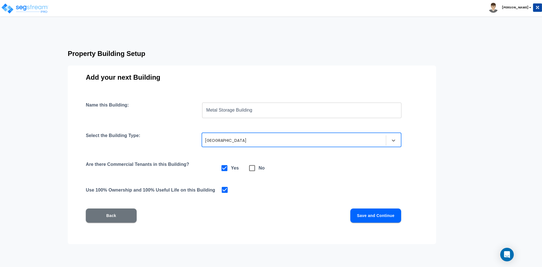
click at [250, 168] on icon at bounding box center [252, 168] width 8 height 8
checkbox input "false"
checkbox input "true"
click at [371, 217] on button "Save and Continue" at bounding box center [375, 215] width 51 height 14
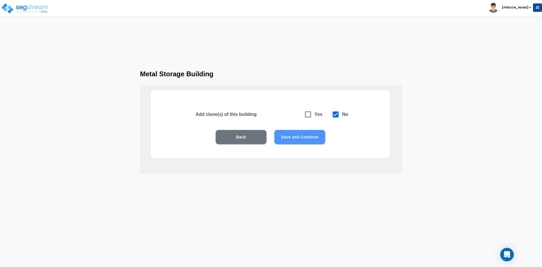
click at [312, 138] on button "Save and Continue" at bounding box center [299, 137] width 51 height 14
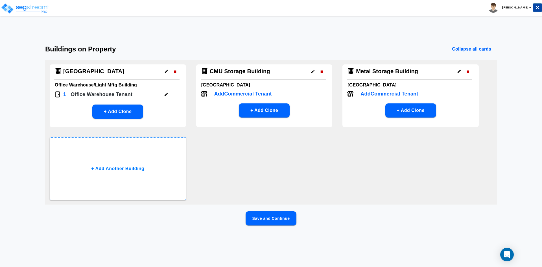
click at [269, 222] on button "Save and Continue" at bounding box center [270, 218] width 51 height 14
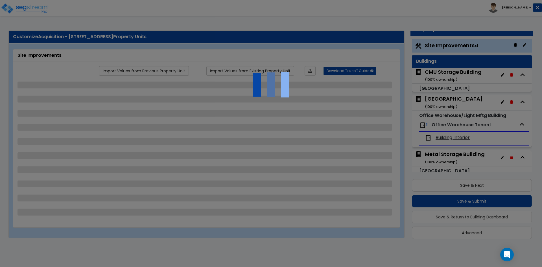
select select "2"
select select "1"
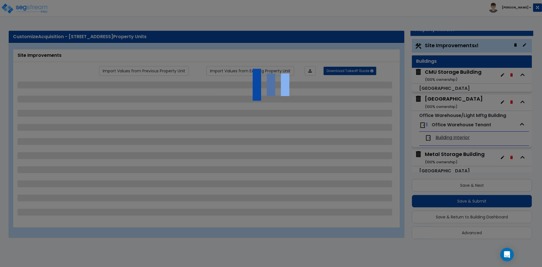
select select "1"
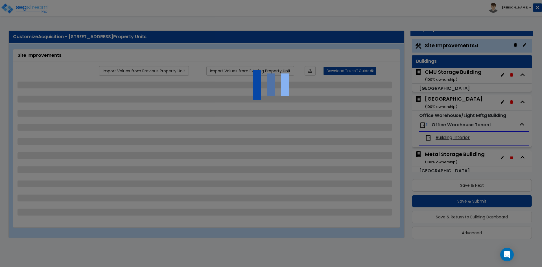
select select "5"
select select "2"
select select "1"
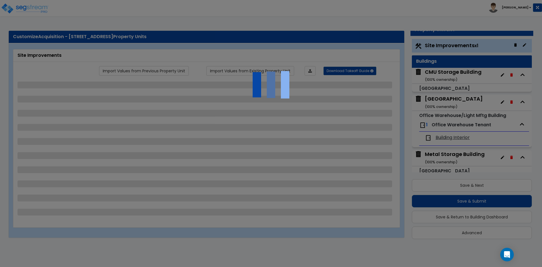
select select "4"
select select "1"
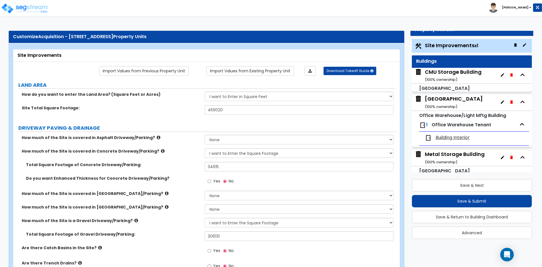
click at [434, 69] on div "CMU Storage Building ( 100 % ownership)" at bounding box center [453, 75] width 57 height 14
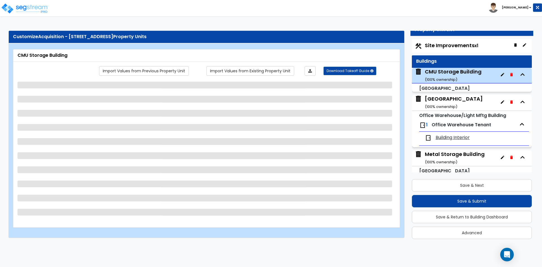
scroll to position [5, 0]
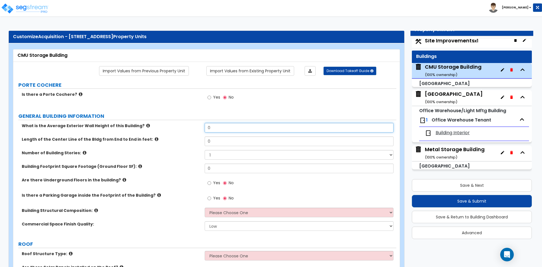
click at [247, 130] on input "0" at bounding box center [299, 128] width 188 height 10
type input "18"
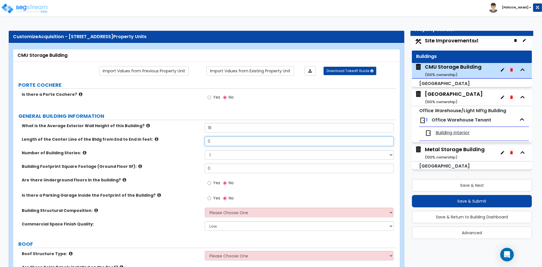
click at [229, 141] on input "0" at bounding box center [299, 141] width 188 height 10
type input "170"
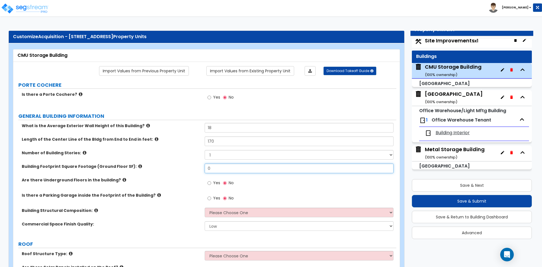
click at [213, 170] on input "0" at bounding box center [299, 168] width 188 height 10
type input "5,354"
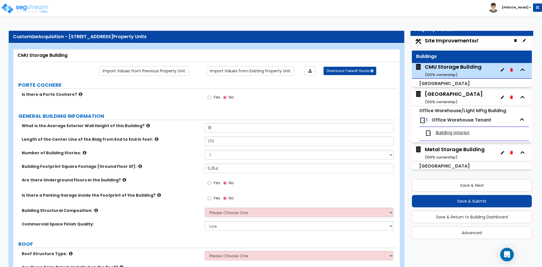
click at [178, 139] on label "Length of the Center Line of the Bldg from End to End in feet:" at bounding box center [111, 139] width 179 height 6
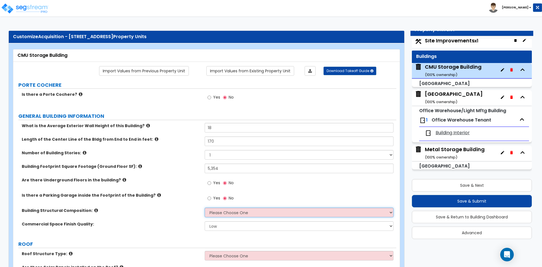
click at [224, 212] on select "Please Choose One Tilt-up Wall Construction Reinforced Concrete Structural Stee…" at bounding box center [299, 212] width 188 height 10
select select "6"
click at [205, 207] on select "Please Choose One Tilt-up Wall Construction Reinforced Concrete Structural Stee…" at bounding box center [299, 212] width 188 height 10
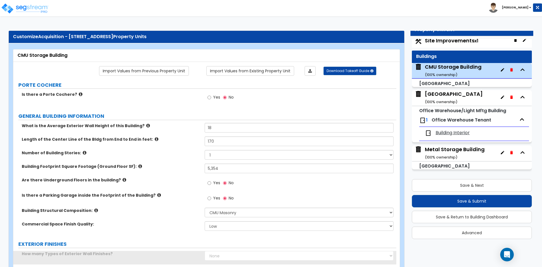
click at [170, 215] on div "Building Structural Composition: Please Choose One Tilt-up Wall Construction Re…" at bounding box center [204, 214] width 383 height 14
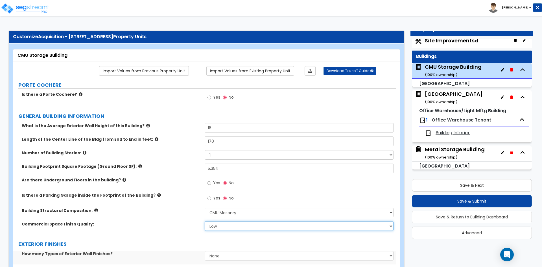
click at [221, 227] on select "Low Average High" at bounding box center [299, 226] width 188 height 10
click at [178, 220] on div "Building Structural Composition: Please Choose One Tilt-up Wall Construction Re…" at bounding box center [204, 214] width 383 height 14
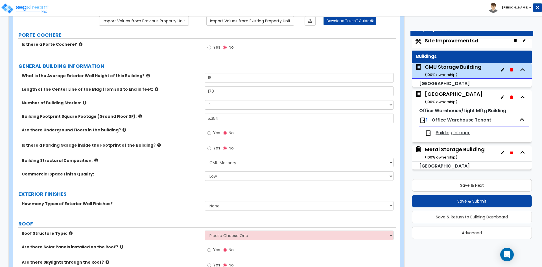
scroll to position [56, 0]
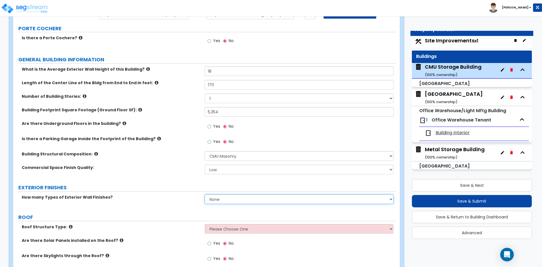
click at [239, 198] on select "None 1 2 3" at bounding box center [299, 199] width 188 height 10
select select "1"
click at [205, 194] on select "None 1 2 3" at bounding box center [299, 199] width 188 height 10
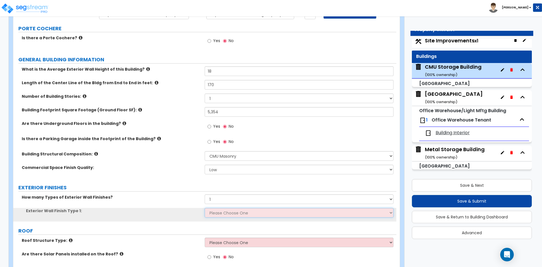
click at [221, 213] on select "Please Choose One No Finish/Shared Wall No Wall Brick Veneer Stone Veneer Wood …" at bounding box center [299, 213] width 188 height 10
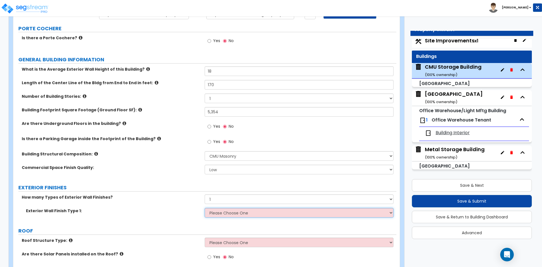
select select "10"
click at [205, 208] on select "Please Choose One No Finish/Shared Wall No Wall Brick Veneer Stone Veneer Wood …" at bounding box center [299, 213] width 188 height 10
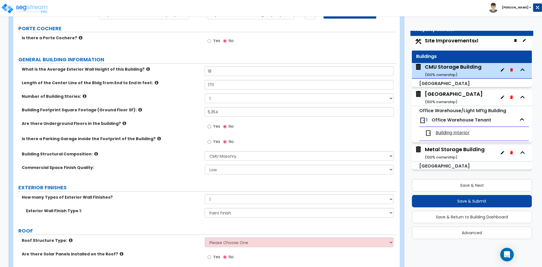
click at [166, 199] on label "How many Types of Exterior Wall Finishes?" at bounding box center [111, 197] width 179 height 6
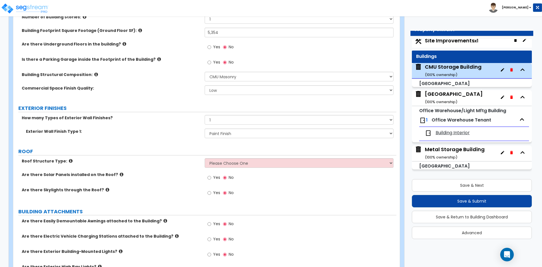
scroll to position [141, 0]
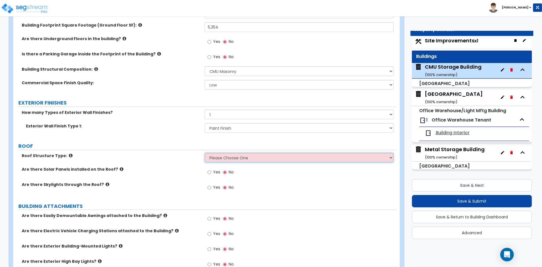
click at [234, 159] on select "Please Choose One Gable Roof Flat Roof Hybrid Gable & Flat Roof" at bounding box center [299, 158] width 188 height 10
select select "1"
click at [205, 153] on select "Please Choose One Gable Roof Flat Roof Hybrid Gable & Flat Roof" at bounding box center [299, 158] width 188 height 10
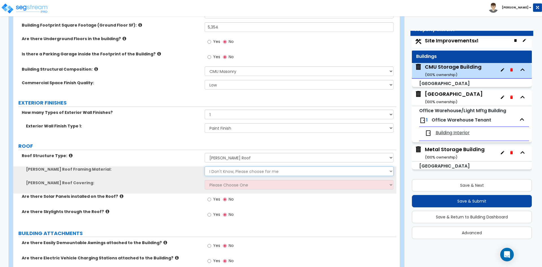
click at [226, 172] on select "I Don't Know, Please choose for me Metal Wood" at bounding box center [299, 171] width 188 height 10
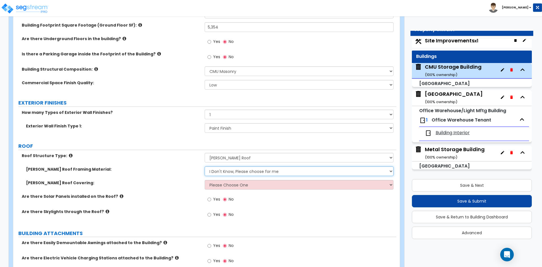
select select "1"
click at [205, 166] on select "I Don't Know, Please choose for me Metal Wood" at bounding box center [299, 171] width 188 height 10
click at [220, 186] on select "Please Choose One Asphalt Shingle Clay Tile Wood Shingle Metal Shingle Standing…" at bounding box center [299, 185] width 188 height 10
select select "5"
click at [205, 180] on select "Please Choose One Asphalt Shingle Clay Tile Wood Shingle Metal Shingle Standing…" at bounding box center [299, 185] width 188 height 10
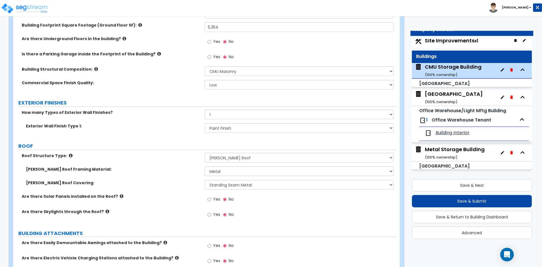
click at [164, 201] on div "Are there Solar Panels installed on the Roof? Yes No" at bounding box center [204, 200] width 383 height 15
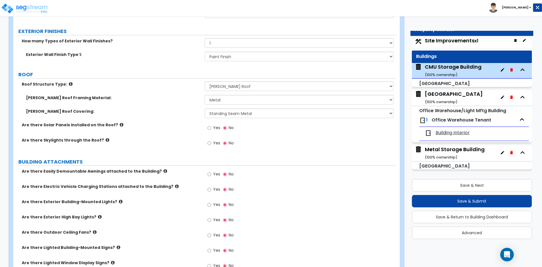
scroll to position [226, 0]
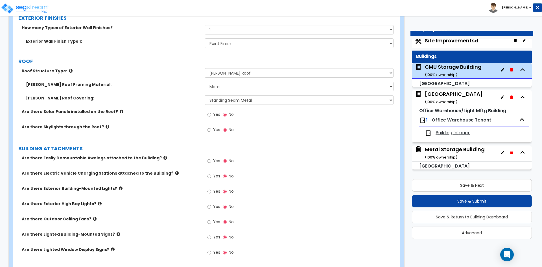
click at [214, 189] on span "Yes" at bounding box center [216, 191] width 7 height 6
click at [211, 189] on input "Yes" at bounding box center [209, 191] width 4 height 6
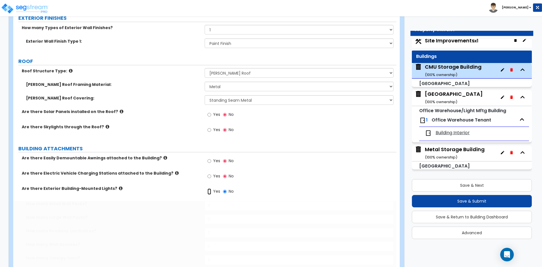
radio input "true"
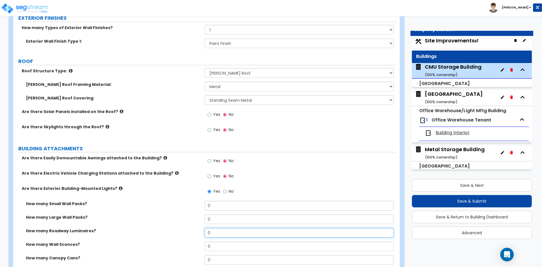
click at [215, 233] on input "0" at bounding box center [299, 233] width 188 height 10
type input "2"
click at [182, 242] on label "How many Wall Sconces?" at bounding box center [113, 244] width 174 height 6
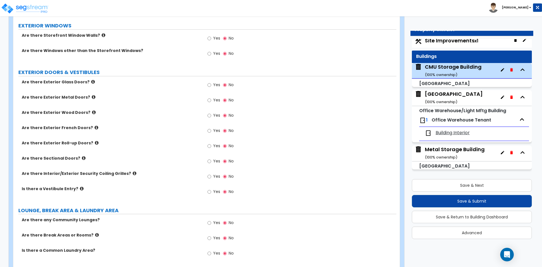
scroll to position [593, 0]
click at [216, 99] on span "Yes" at bounding box center [216, 100] width 7 height 6
click at [211, 99] on input "Yes" at bounding box center [209, 100] width 4 height 6
radio input "true"
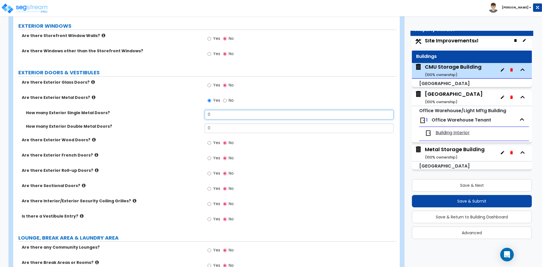
click at [253, 113] on input "0" at bounding box center [299, 115] width 188 height 10
type input "2"
click at [215, 188] on span "Yes" at bounding box center [216, 188] width 7 height 6
click at [211, 188] on input "Yes" at bounding box center [209, 188] width 4 height 6
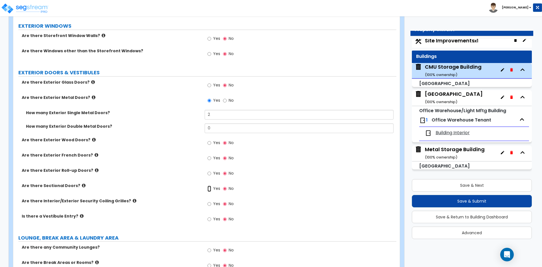
radio input "true"
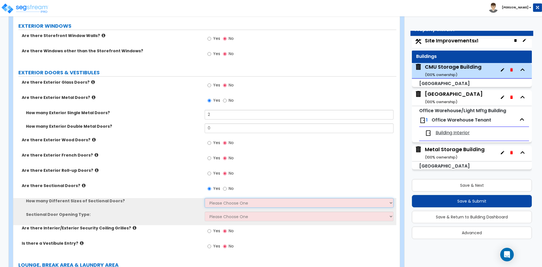
click at [232, 201] on select "Please Choose One 1 2 3" at bounding box center [299, 203] width 188 height 10
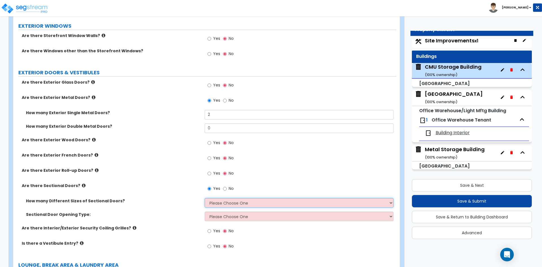
select select "1"
click at [205, 198] on select "Please Choose One 1 2 3" at bounding box center [299, 203] width 188 height 10
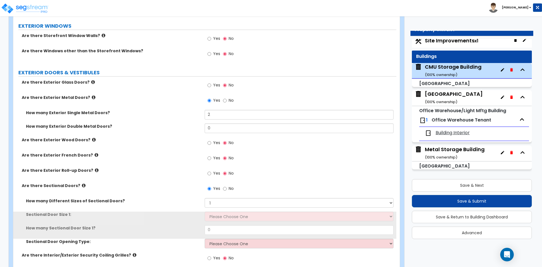
click at [223, 222] on div "Sectional Door Size 1: Please Choose One 8' x 8' 10' x 10' 12' x 12' 20' x 14'" at bounding box center [204, 218] width 383 height 14
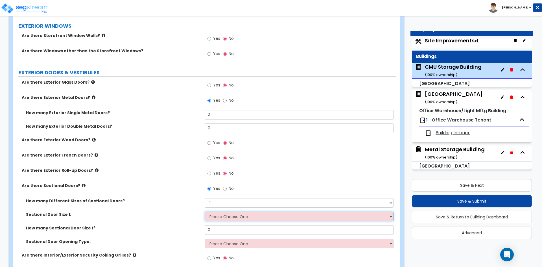
click at [223, 220] on select "Please Choose One 8' x 8' 10' x 10' 12' x 12' 20' x 14'" at bounding box center [299, 216] width 188 height 10
select select "3"
click at [205, 211] on select "Please Choose One 8' x 8' 10' x 10' 12' x 12' 20' x 14'" at bounding box center [299, 216] width 188 height 10
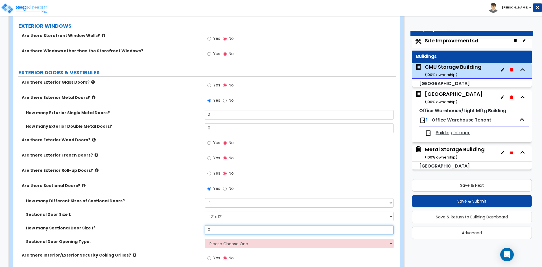
click at [223, 230] on input "0" at bounding box center [299, 230] width 188 height 10
click at [214, 231] on input "3" at bounding box center [299, 230] width 188 height 10
type input "2"
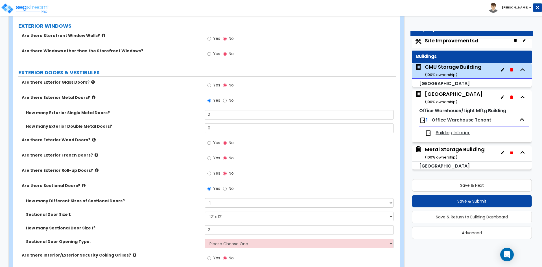
click at [178, 226] on label "How many Sectional Door Size 1?" at bounding box center [113, 228] width 174 height 6
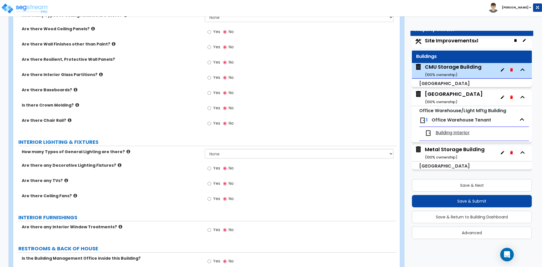
scroll to position [959, 0]
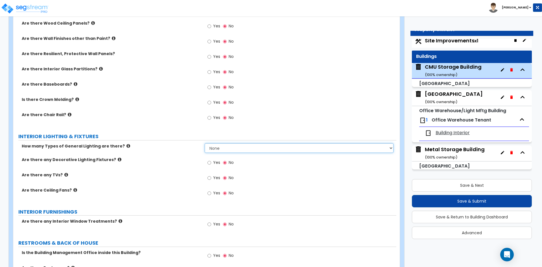
click at [209, 146] on select "None 1 2 3" at bounding box center [299, 148] width 188 height 10
click at [205, 143] on select "None 1 2 3" at bounding box center [299, 148] width 188 height 10
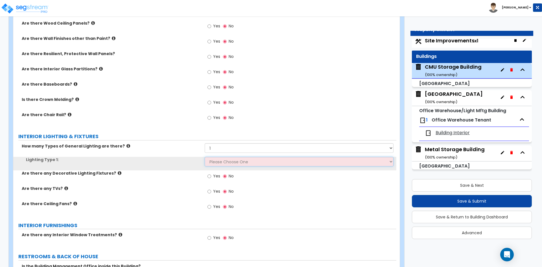
click at [218, 159] on select "Please Choose One LED Surface-Mounted LED Recessed Fluorescent Surface-Mounted …" at bounding box center [299, 162] width 188 height 10
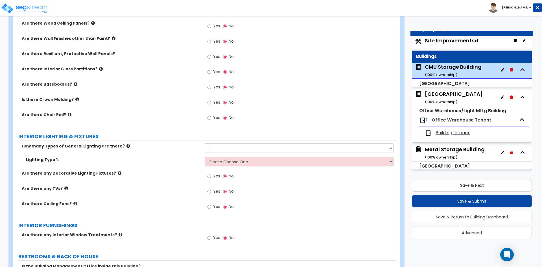
drag, startPoint x: 180, startPoint y: 173, endPoint x: 191, endPoint y: 168, distance: 12.2
click at [180, 173] on label "Are there any Decorative Lighting Fixtures?" at bounding box center [111, 173] width 179 height 6
click at [226, 152] on select "None 1 2 3" at bounding box center [299, 148] width 188 height 10
select select "0"
click at [205, 143] on select "None 1 2 3" at bounding box center [299, 148] width 188 height 10
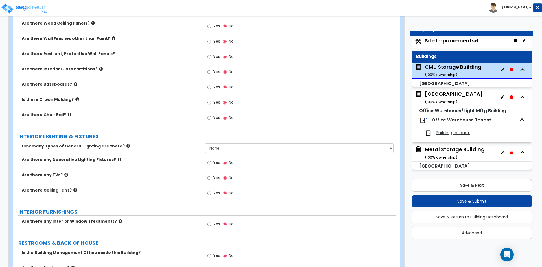
click at [172, 158] on label "Are there any Decorative Lighting Fixtures?" at bounding box center [111, 160] width 179 height 6
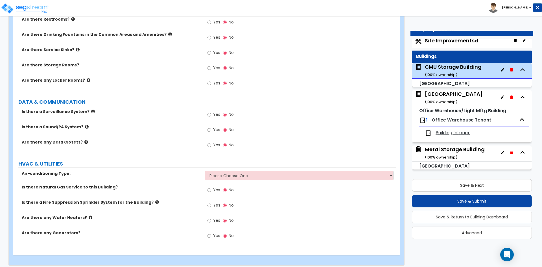
scroll to position [1212, 0]
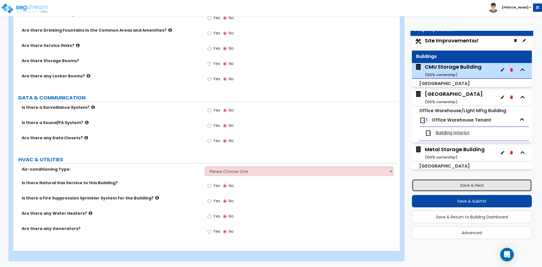
click at [484, 185] on button "Save & Next" at bounding box center [472, 185] width 120 height 12
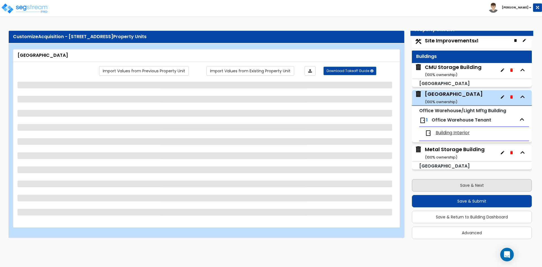
scroll to position [0, 0]
select select "2"
select select "1"
select select "10"
select select "2"
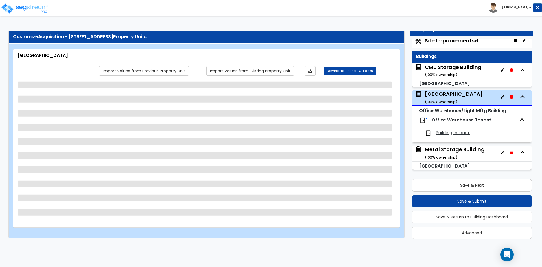
select select "2"
select select "3"
select select "2"
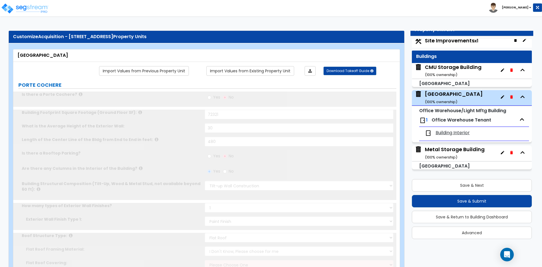
select select "1"
type input "2"
type input "1"
select select "1"
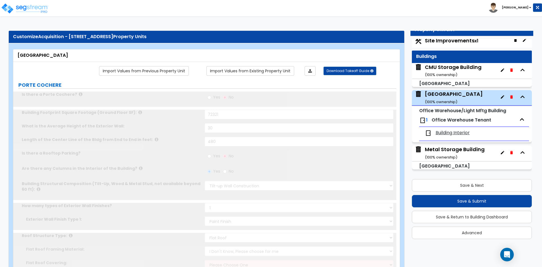
select select "2"
type input "1"
select select "1"
select select "4"
type input "1"
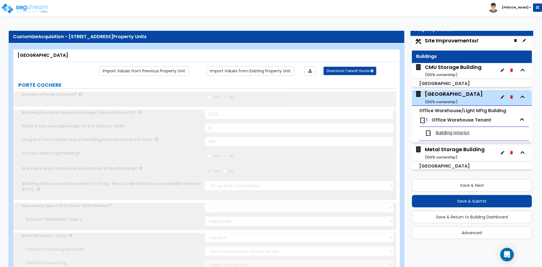
type input "560"
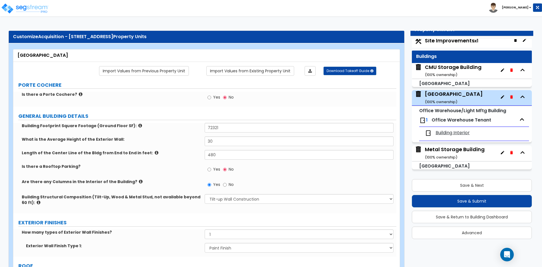
click at [445, 150] on div "Metal Storage Building ( 100 % ownership)" at bounding box center [455, 153] width 60 height 14
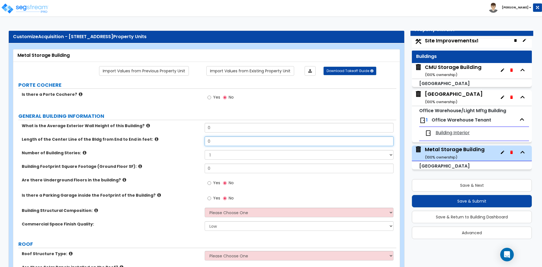
click at [221, 144] on input "0" at bounding box center [299, 141] width 188 height 10
type input "146"
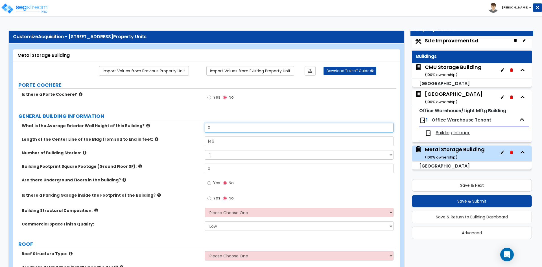
click at [228, 126] on input "0" at bounding box center [299, 128] width 188 height 10
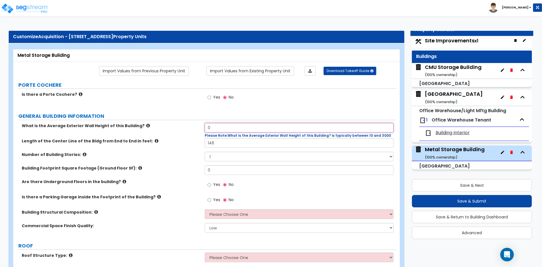
click at [217, 125] on input "0" at bounding box center [299, 128] width 188 height 10
type input "18"
click at [215, 173] on input "0" at bounding box center [299, 170] width 188 height 10
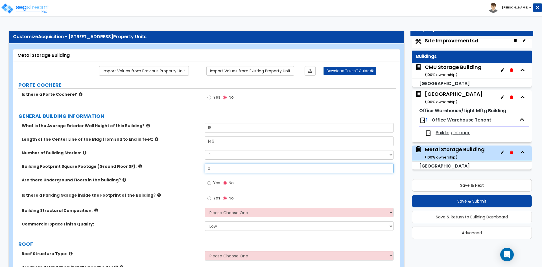
click at [215, 173] on input "0" at bounding box center [299, 168] width 188 height 10
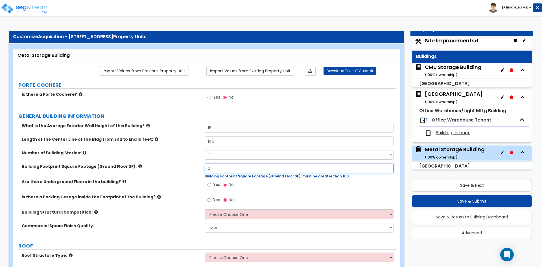
click at [215, 170] on input "0" at bounding box center [299, 168] width 188 height 10
type input "4,363"
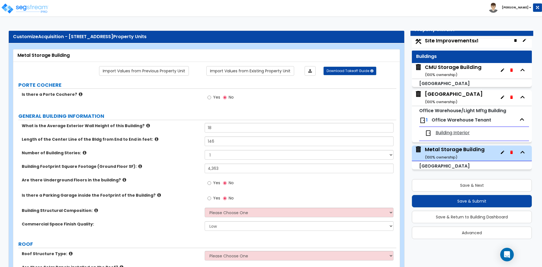
click at [170, 180] on label "Are there Underground Floors in the building?" at bounding box center [111, 180] width 179 height 6
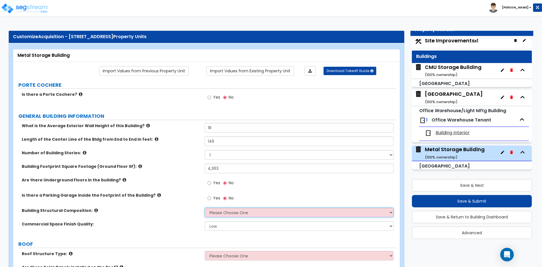
click at [214, 213] on select "Please Choose One Tilt-up Wall Construction Reinforced Concrete Structural Stee…" at bounding box center [299, 212] width 188 height 10
select select "4"
click at [205, 207] on select "Please Choose One Tilt-up Wall Construction Reinforced Concrete Structural Stee…" at bounding box center [299, 212] width 188 height 10
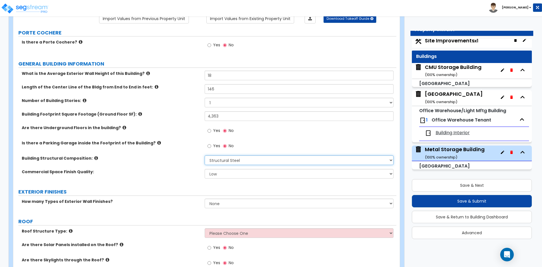
scroll to position [56, 0]
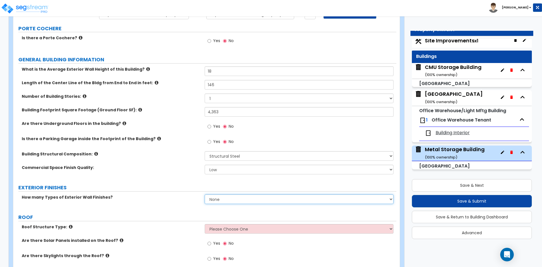
click at [237, 200] on select "None 1 2 3" at bounding box center [299, 199] width 188 height 10
select select "1"
click at [205, 194] on select "None 1 2 3" at bounding box center [299, 199] width 188 height 10
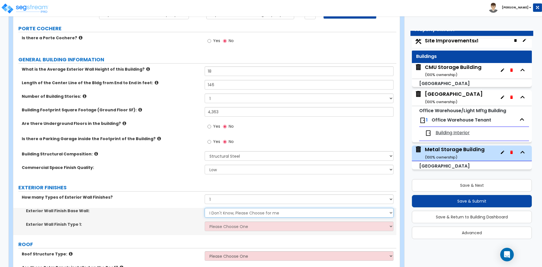
click at [217, 215] on select "I Don't Know, Please Choose for me Concrete Masonry Units (CMU) Cast-in-Place C…" at bounding box center [299, 213] width 188 height 10
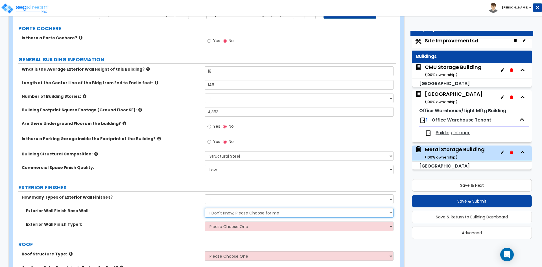
click at [217, 215] on select "I Don't Know, Please Choose for me Concrete Masonry Units (CMU) Cast-in-Place C…" at bounding box center [299, 213] width 188 height 10
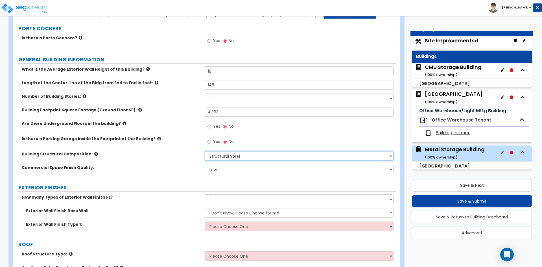
click at [231, 158] on select "Please Choose One Tilt-up Wall Construction Reinforced Concrete Structural Stee…" at bounding box center [299, 156] width 188 height 10
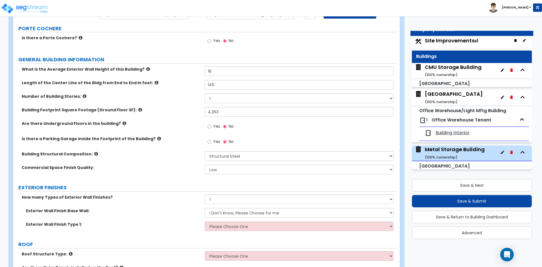
click at [181, 205] on div "How many Types of Exterior Wall Finishes? None 1 2 3" at bounding box center [204, 201] width 383 height 14
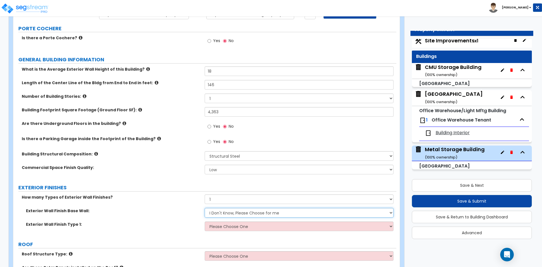
click at [223, 212] on select "I Don't Know, Please Choose for me Concrete Masonry Units (CMU) Cast-in-Place C…" at bounding box center [299, 213] width 188 height 10
select select "5"
click at [205, 208] on select "I Don't Know, Please Choose for me Concrete Masonry Units (CMU) Cast-in-Place C…" at bounding box center [299, 213] width 188 height 10
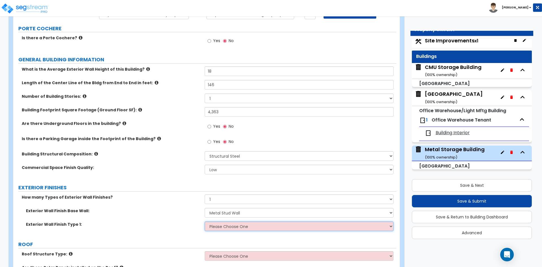
click at [216, 226] on select "Please Choose One No Finish/Shared Wall No Wall Brick Veneer Stone Veneer Wood …" at bounding box center [299, 226] width 188 height 10
select select "11"
click at [205, 221] on select "Please Choose One No Finish/Shared Wall No Wall Brick Veneer Stone Veneer Wood …" at bounding box center [299, 226] width 188 height 10
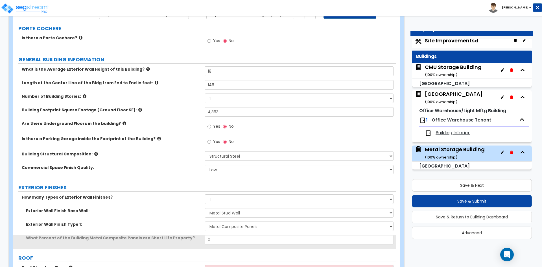
click at [163, 203] on div "How many Types of Exterior Wall Finishes? None 1 2 3" at bounding box center [204, 201] width 383 height 14
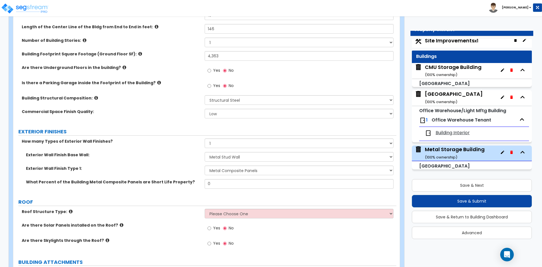
scroll to position [113, 0]
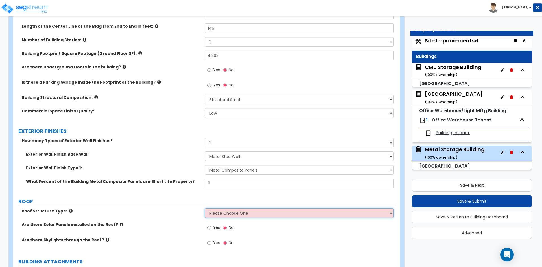
click at [249, 214] on select "Please Choose One Gable Roof Flat Roof Hybrid Gable & Flat Roof" at bounding box center [299, 213] width 188 height 10
select select "1"
click at [205, 208] on select "Please Choose One Gable Roof Flat Roof Hybrid Gable & Flat Roof" at bounding box center [299, 213] width 188 height 10
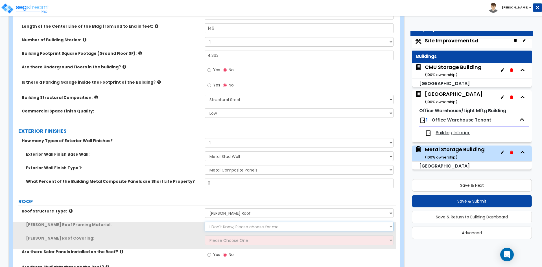
click at [228, 225] on select "I Don't Know, Please choose for me Metal Wood" at bounding box center [299, 226] width 188 height 10
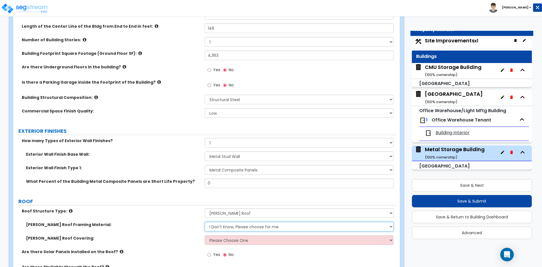
select select "1"
click at [205, 221] on select "I Don't Know, Please choose for me Metal Wood" at bounding box center [299, 226] width 188 height 10
click at [222, 242] on select "Please Choose One Asphalt Shingle Clay Tile Wood Shingle Metal Shingle Standing…" at bounding box center [299, 240] width 188 height 10
select select "5"
click at [205, 235] on select "Please Choose One Asphalt Shingle Clay Tile Wood Shingle Metal Shingle Standing…" at bounding box center [299, 240] width 188 height 10
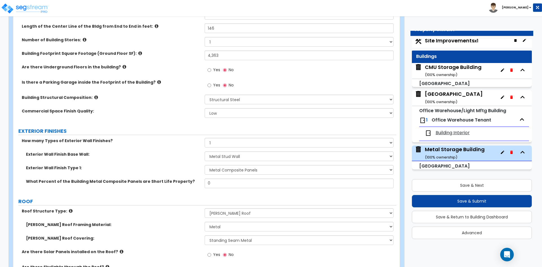
click at [174, 208] on label "Roof Structure Type:" at bounding box center [111, 211] width 179 height 6
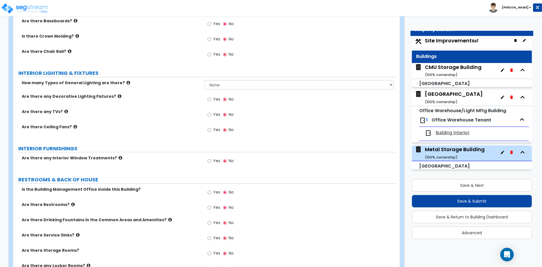
scroll to position [988, 0]
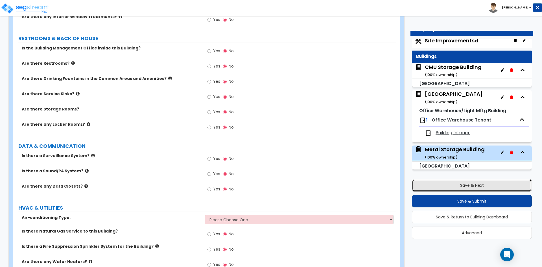
drag, startPoint x: 466, startPoint y: 187, endPoint x: 462, endPoint y: 196, distance: 9.0
click at [466, 187] on button "Save & Next" at bounding box center [472, 185] width 120 height 12
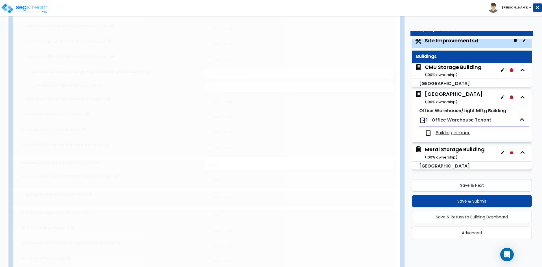
select select "2"
type input "459020"
select select "2"
type input "34615"
select select "2"
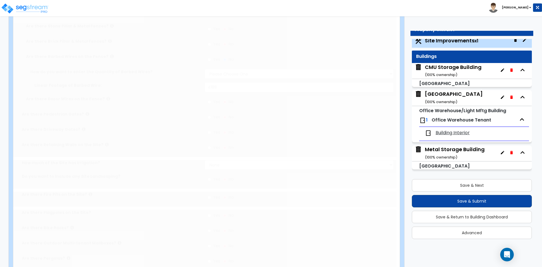
type input "306131"
radio input "true"
type input "19"
radio input "true"
select select "1"
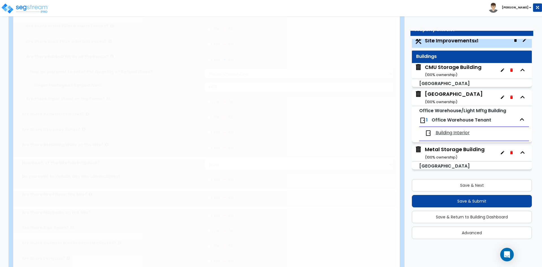
radio input "true"
select select "1"
type input "2"
radio input "true"
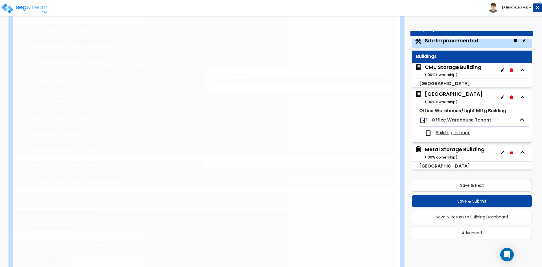
type input "8"
select select "1"
select select "5"
radio input "true"
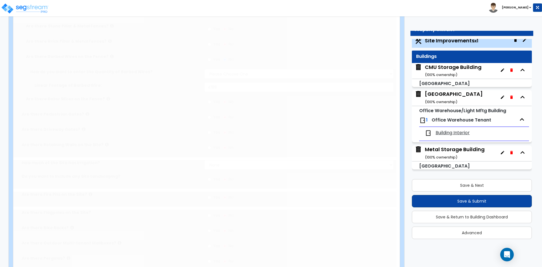
select select "2"
type input "201"
select select "1"
radio input "true"
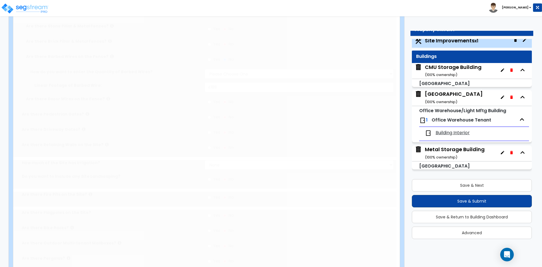
select select "1"
type input "469"
radio input "true"
select select "4"
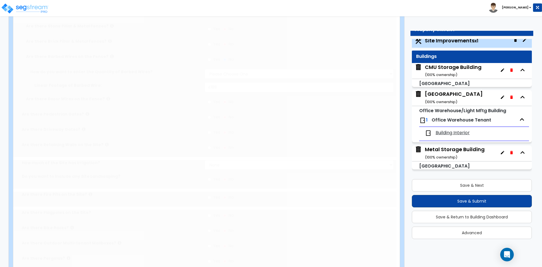
type input "2094"
radio input "true"
select select "1"
type input "4188"
radio input "true"
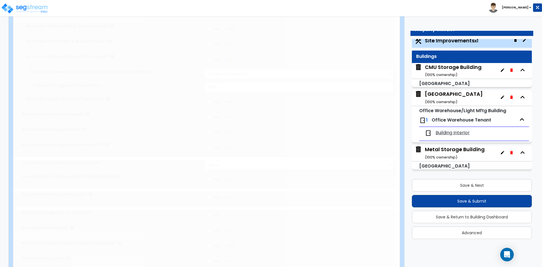
type input "1"
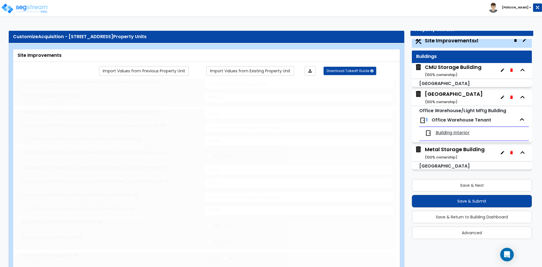
radio input "true"
select select "1"
type input "10"
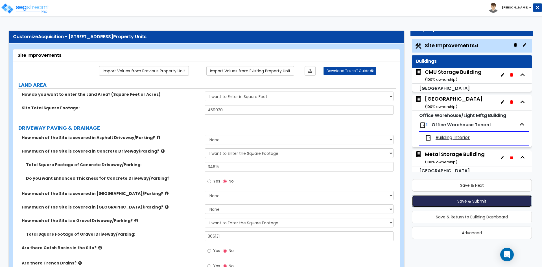
click at [470, 205] on button "Save & Submit" at bounding box center [472, 201] width 120 height 12
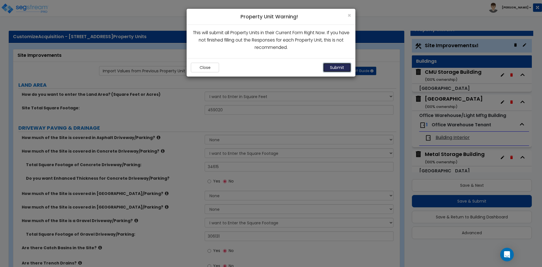
click at [336, 68] on button "Submit" at bounding box center [337, 68] width 28 height 10
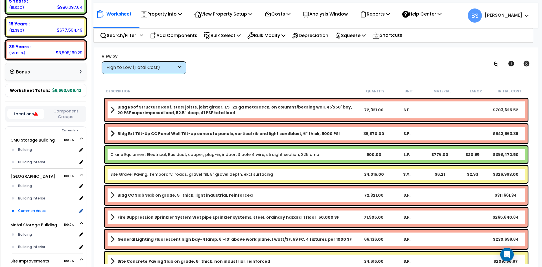
scroll to position [220, 0]
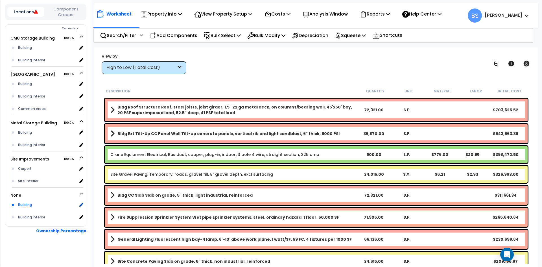
click at [27, 203] on div "Building" at bounding box center [47, 204] width 60 height 7
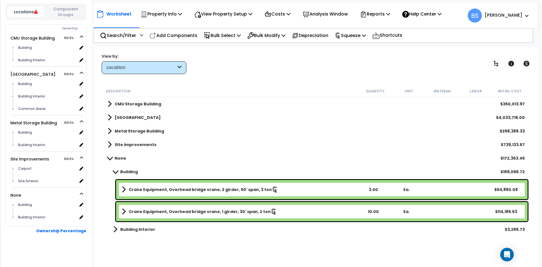
click at [183, 186] on link "Crane Equipment, Overhead bridge crane, 2 girder, 50' span, 3 ton" at bounding box center [239, 189] width 234 height 8
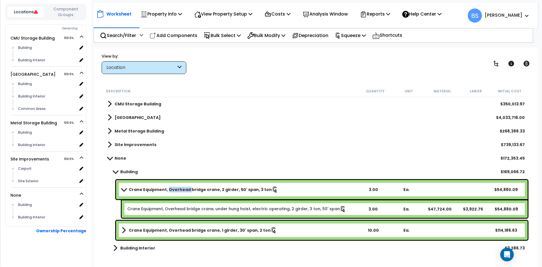
click at [183, 186] on link "Crane Equipment, Overhead bridge crane, 2 girder, 50' span, 3 ton" at bounding box center [239, 189] width 234 height 8
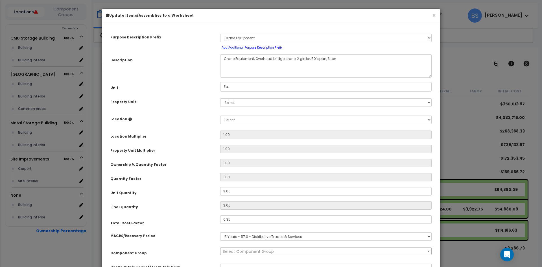
select select "19082"
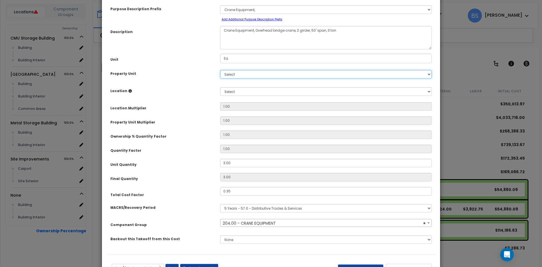
click at [232, 77] on select "Select CMU Storage Building Metal Storage Building Main Building Site Improveme…" at bounding box center [325, 74] width 211 height 8
select select "168196"
click at [220, 70] on select "Select CMU Storage Building Metal Storage Building Main Building Site Improveme…" at bounding box center [325, 74] width 211 height 8
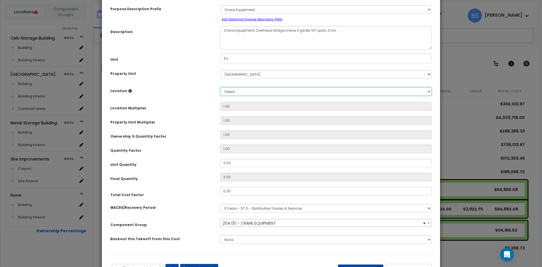
click at [234, 91] on select "Select Building Building Interior Common Areas Add Additional Location" at bounding box center [325, 91] width 211 height 8
select select "6"
click at [220, 87] on select "Select Building Building Interior Common Areas Add Additional Location" at bounding box center [325, 91] width 211 height 8
type input "1"
type input "3"
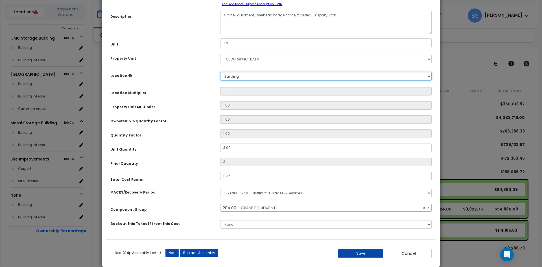
scroll to position [52, 0]
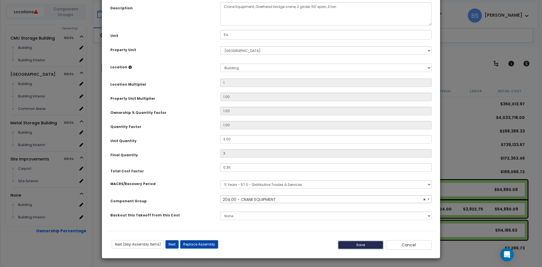
click at [363, 246] on button "Save" at bounding box center [361, 244] width 46 height 8
type input "1.00"
type input "3.00"
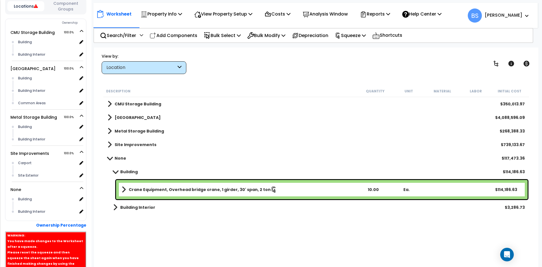
click at [150, 188] on b "Crane Equipment, Overhead bridge crane, 1 girder, 30' span, 2 ton" at bounding box center [200, 190] width 142 height 6
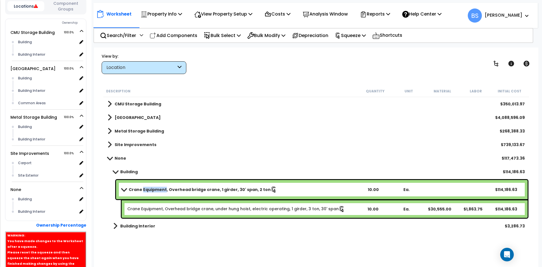
click at [150, 188] on b "Crane Equipment, Overhead bridge crane, 1 girder, 30' span, 2 ton" at bounding box center [200, 190] width 142 height 6
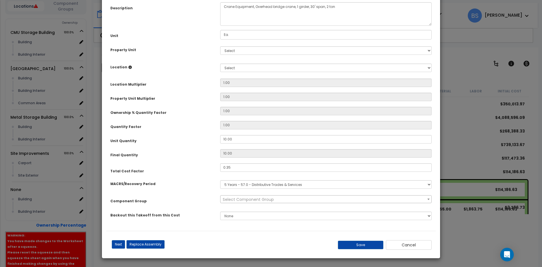
scroll to position [0, 0]
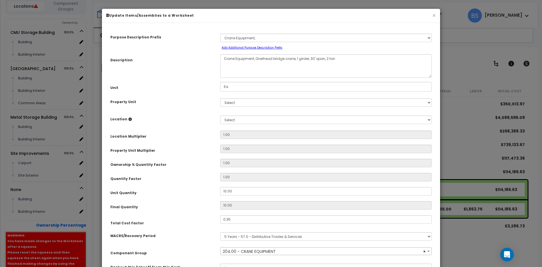
select select "19082"
click at [236, 105] on select "Select CMU Storage Building Metal Storage Building Main Building Site Improveme…" at bounding box center [325, 102] width 211 height 8
select select "168196"
click at [220, 98] on select "Select CMU Storage Building Metal Storage Building Main Building Site Improveme…" at bounding box center [325, 102] width 211 height 8
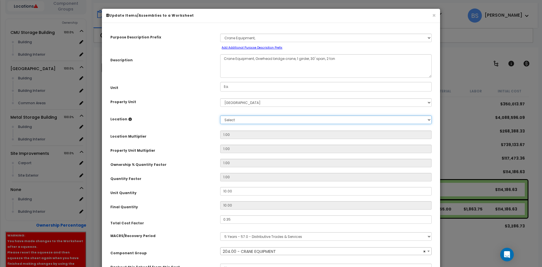
click at [233, 116] on select "Select Building Building Interior Common Areas Add Additional Location" at bounding box center [325, 119] width 211 height 8
select select "6"
click at [220, 115] on select "Select Building Building Interior Common Areas Add Additional Location" at bounding box center [325, 119] width 211 height 8
type input "1"
type input "10"
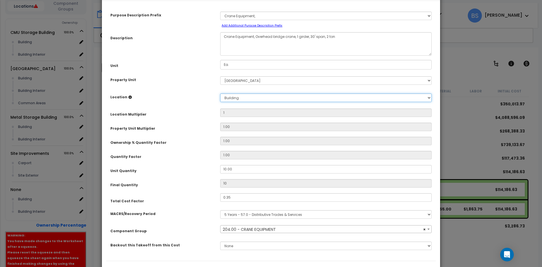
scroll to position [52, 0]
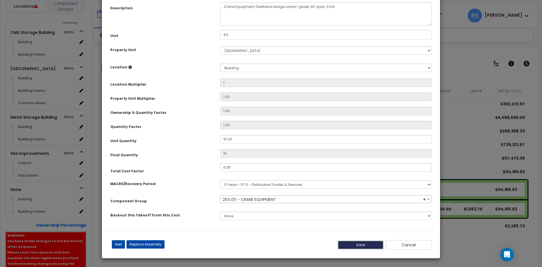
click at [360, 245] on button "Save" at bounding box center [361, 244] width 46 height 8
type input "1.00"
type input "10.00"
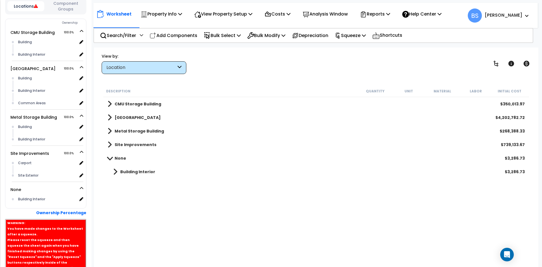
click at [127, 169] on b "Building Interior" at bounding box center [137, 172] width 35 height 6
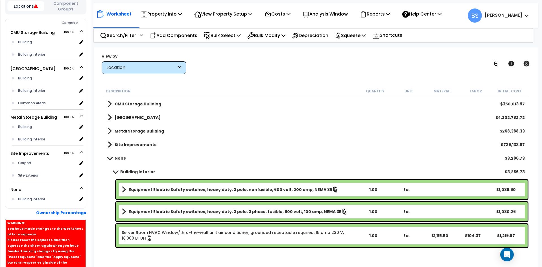
click at [162, 189] on b "Equipment Electric Safety switches, heavy duty, 3 pole, nonfusible, 600 volt, 2…" at bounding box center [230, 190] width 203 height 6
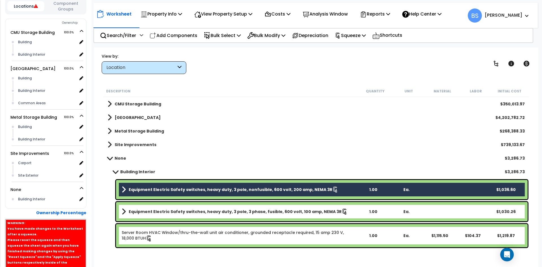
click at [161, 205] on div "Equipment Electric Safety switches, heavy duty, 3 pole, 3 phase, fusible, 600 v…" at bounding box center [321, 211] width 411 height 19
click at [163, 211] on b "Equipment Electric Safety switches, heavy duty, 3 pole, 3 phase, fusible, 600 v…" at bounding box center [235, 212] width 213 height 6
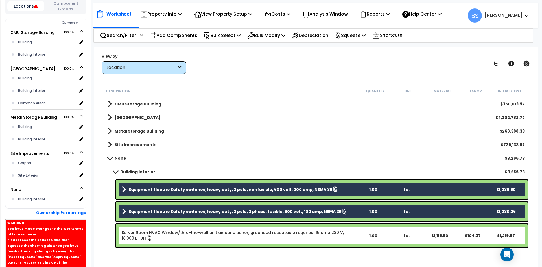
click at [167, 236] on link "Server Room HVAC Window/thru-the-wall unit air conditioner, grounded receptacle…" at bounding box center [239, 235] width 234 height 12
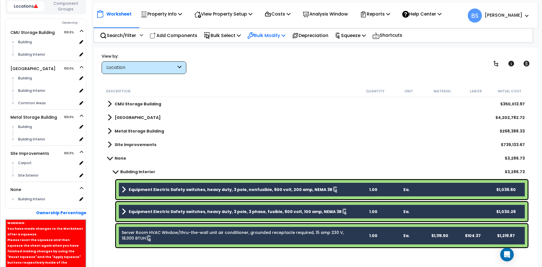
click at [275, 38] on p "Bulk Modify" at bounding box center [266, 36] width 38 height 8
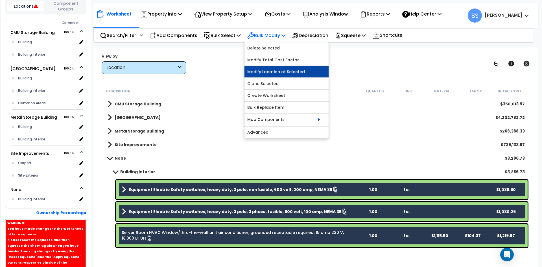
click at [287, 71] on link "Modify Location of Selected" at bounding box center [286, 71] width 84 height 11
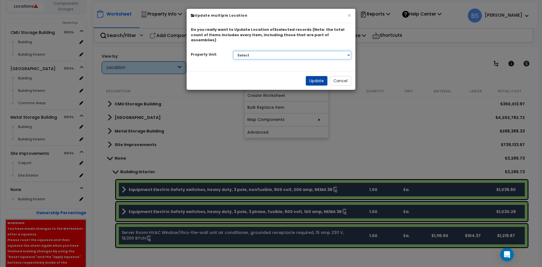
click at [280, 51] on select "Select CMU Storage Building Main Building Metal Storage Building Site Improveme…" at bounding box center [292, 55] width 118 height 8
select select "168196"
click at [233, 51] on select "Select CMU Storage Building Main Building Metal Storage Building Site Improveme…" at bounding box center [292, 55] width 118 height 8
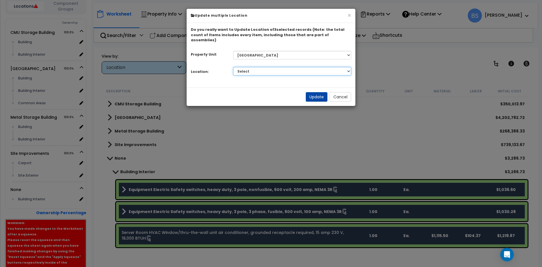
click at [260, 67] on select "Select Building Building Interior Common Areas Add Additional Location" at bounding box center [292, 71] width 118 height 8
select select "6"
click at [233, 67] on select "Select Building Building Interior Common Areas Add Additional Location" at bounding box center [292, 71] width 118 height 8
click at [313, 92] on button "Update" at bounding box center [317, 97] width 22 height 10
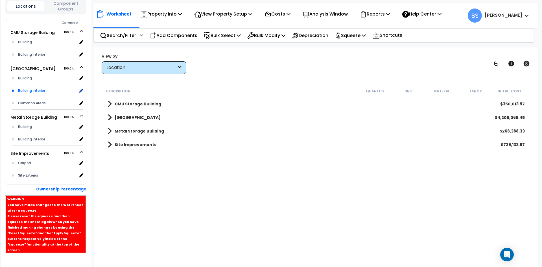
scroll to position [107, 0]
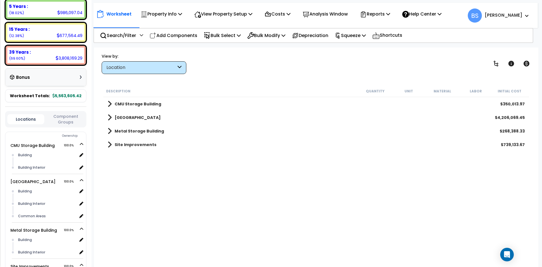
click at [66, 125] on button "Component Groups" at bounding box center [65, 119] width 37 height 12
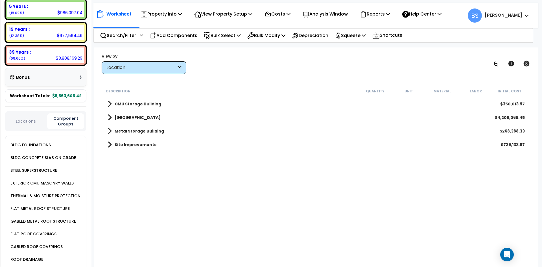
click at [33, 148] on div "BLDG FOUNDATIONS" at bounding box center [30, 144] width 42 height 7
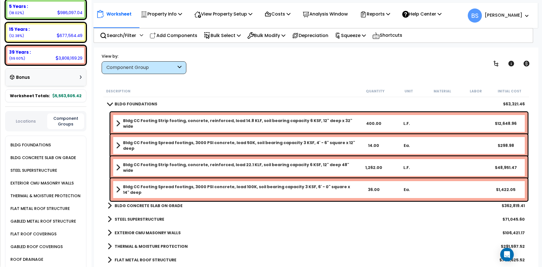
click at [133, 107] on link "BLDG FOUNDATIONS" at bounding box center [132, 104] width 50 height 8
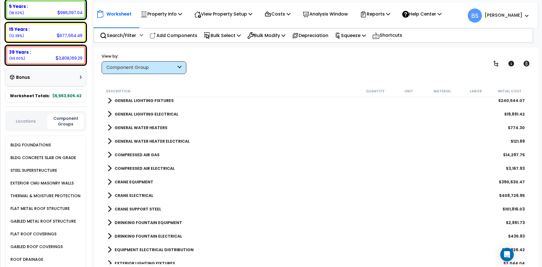
scroll to position [451, 0]
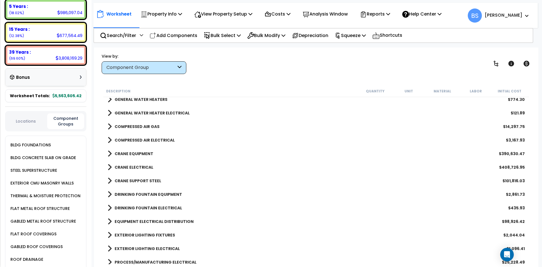
click at [130, 181] on b "CRANE SUPPORT STEEL" at bounding box center [138, 181] width 47 height 6
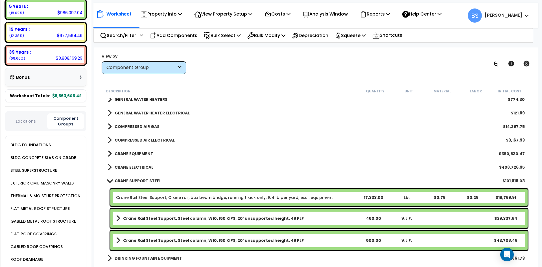
click at [124, 166] on b "CRANE ELECTRICAL" at bounding box center [134, 167] width 39 height 6
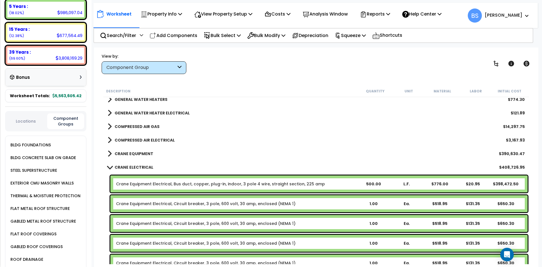
click at [132, 155] on b "CRANE EQUIPMENT" at bounding box center [134, 154] width 39 height 6
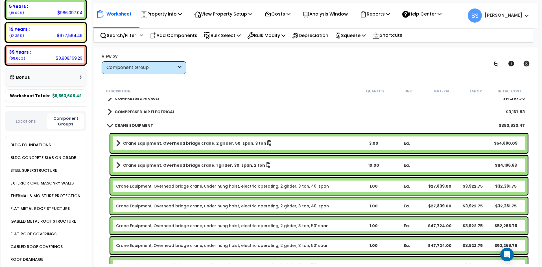
scroll to position [508, 0]
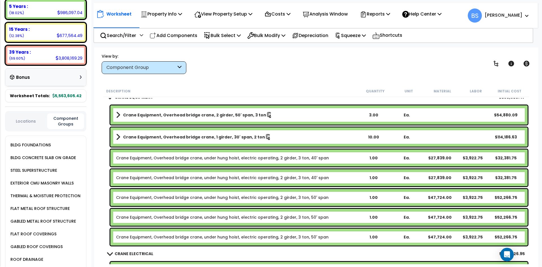
click at [263, 159] on link "Crane Equipment, Overhead bridge crane, under hung hoist, electric operating, 2…" at bounding box center [222, 158] width 213 height 6
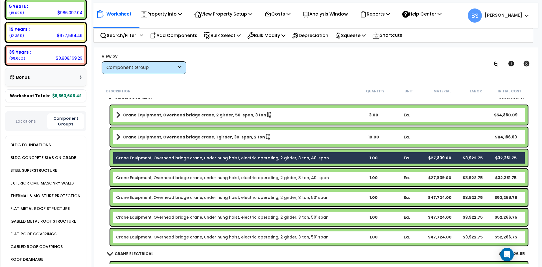
click at [258, 179] on link "Crane Equipment, Overhead bridge crane, under hung hoist, electric operating, 2…" at bounding box center [222, 178] width 213 height 6
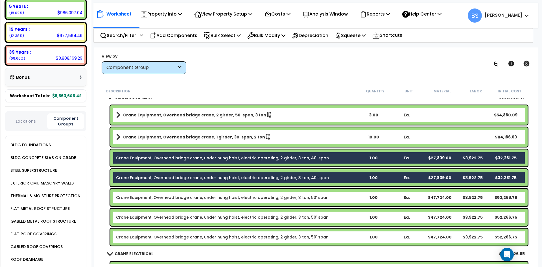
click at [248, 199] on link "Crane Equipment, Overhead bridge crane, under hung hoist, electric operating, 2…" at bounding box center [222, 197] width 212 height 6
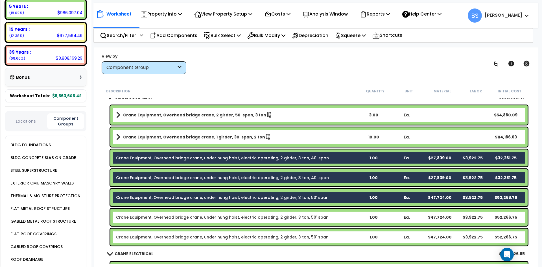
click at [252, 217] on link "Crane Equipment, Overhead bridge crane, under hung hoist, electric operating, 2…" at bounding box center [222, 217] width 212 height 6
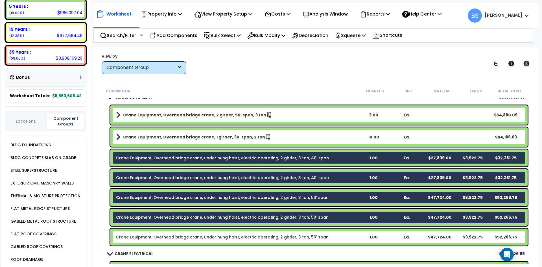
click at [263, 236] on link "Crane Equipment, Overhead bridge crane, under hung hoist, electric operating, 2…" at bounding box center [222, 237] width 212 height 6
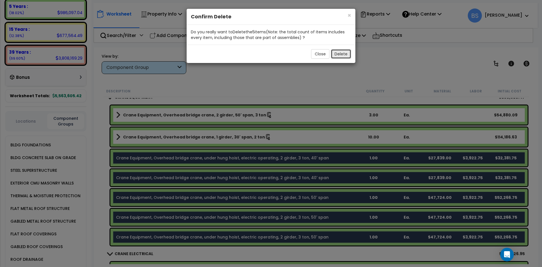
click at [344, 52] on button "Delete" at bounding box center [341, 54] width 20 height 10
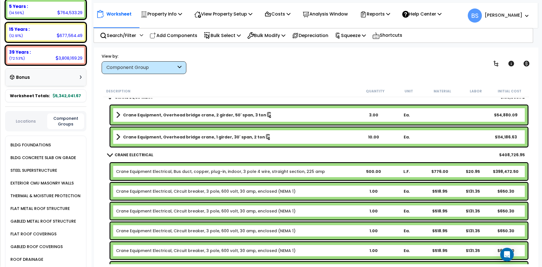
click at [162, 171] on link "Crane Equipment Electrical, Bus duct, copper, plug-in, indoor, 3 pole 4 wire, s…" at bounding box center [220, 171] width 209 height 6
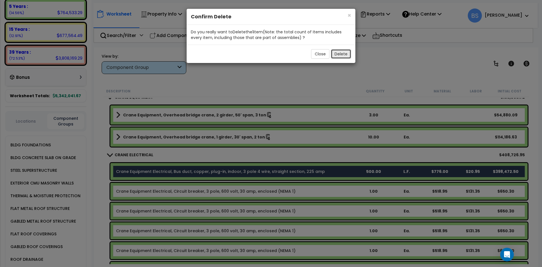
click at [343, 53] on button "Delete" at bounding box center [341, 54] width 20 height 10
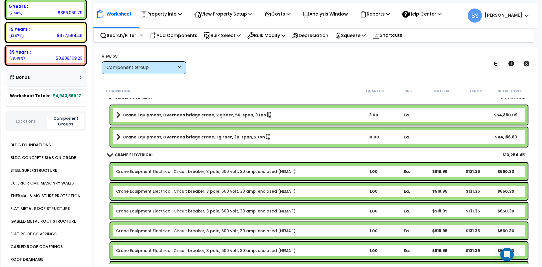
click at [135, 154] on b "CRANE ELECTRICAL" at bounding box center [134, 155] width 39 height 6
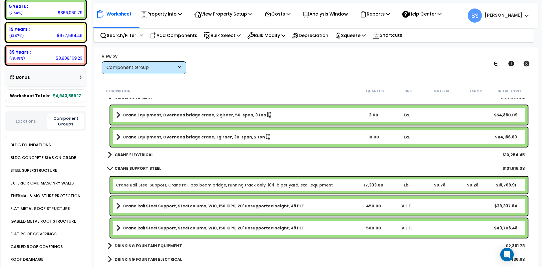
click at [133, 169] on b "CRANE SUPPORT STEEL" at bounding box center [138, 168] width 47 height 6
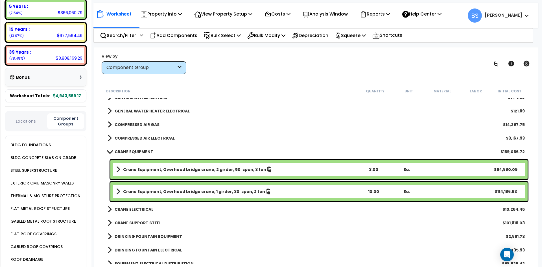
scroll to position [451, 0]
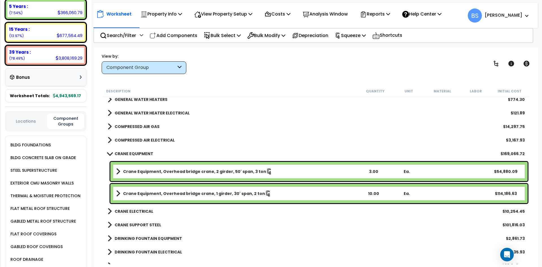
click at [141, 152] on b "CRANE EQUIPMENT" at bounding box center [134, 154] width 39 height 6
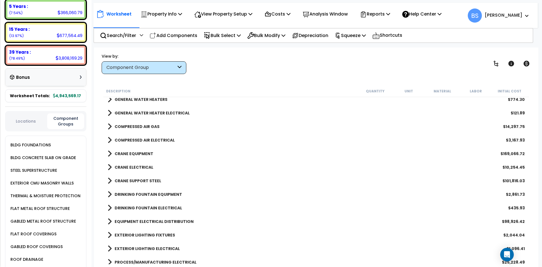
click at [139, 167] on b "CRANE ELECTRICAL" at bounding box center [134, 167] width 39 height 6
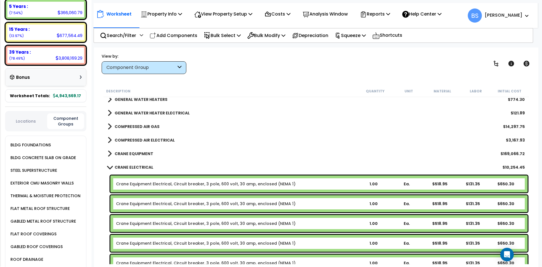
click at [124, 153] on b "CRANE EQUIPMENT" at bounding box center [134, 154] width 39 height 6
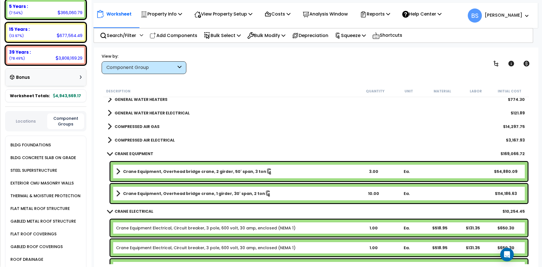
click at [161, 173] on b "Crane Equipment, Overhead bridge crane, 2 girder, 50' span, 3 ton" at bounding box center [194, 171] width 143 height 6
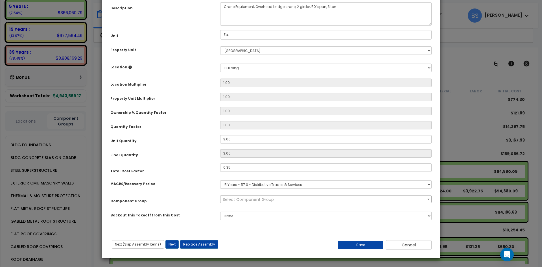
scroll to position [0, 0]
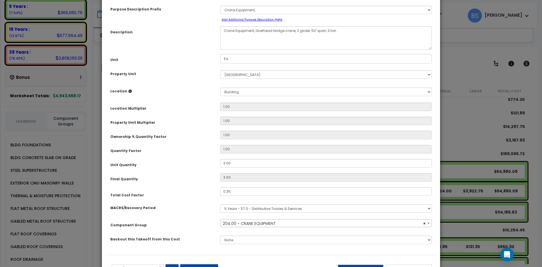
select select "19082"
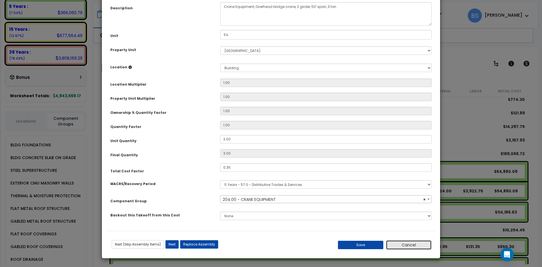
click at [401, 243] on button "Cancel" at bounding box center [409, 245] width 46 height 10
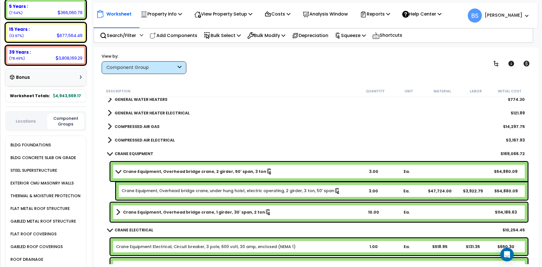
click at [127, 155] on b "CRANE EQUIPMENT" at bounding box center [134, 154] width 39 height 6
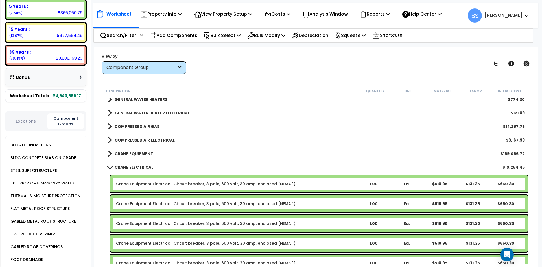
click at [127, 166] on b "CRANE ELECTRICAL" at bounding box center [134, 167] width 39 height 6
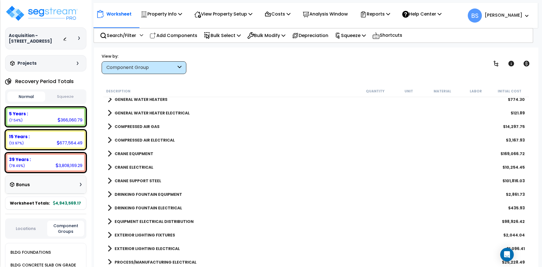
scroll to position [0, 0]
click at [130, 154] on b "CRANE EQUIPMENT" at bounding box center [134, 154] width 39 height 6
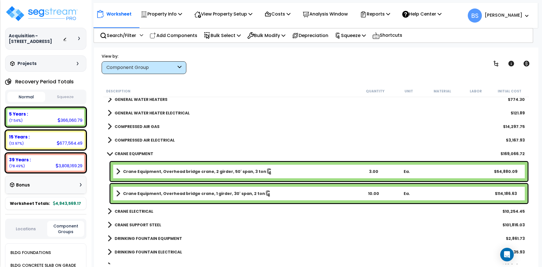
click at [140, 154] on b "CRANE EQUIPMENT" at bounding box center [134, 154] width 39 height 6
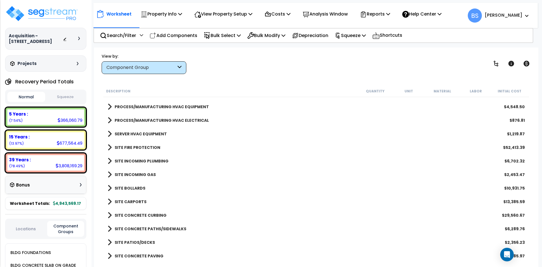
scroll to position [621, 0]
click at [127, 199] on b "SITE CARPORTS" at bounding box center [131, 201] width 32 height 6
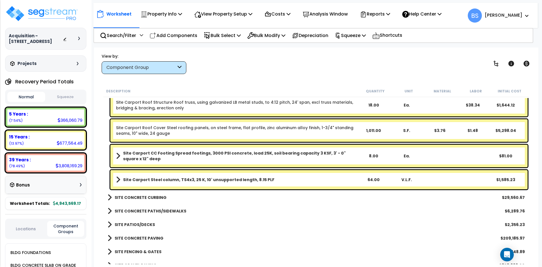
scroll to position [762, 0]
click at [171, 179] on b "Site Carport Steel column, TS4x3, 25 K, 10' unsupported length, 8.15 PLF" at bounding box center [198, 179] width 151 height 6
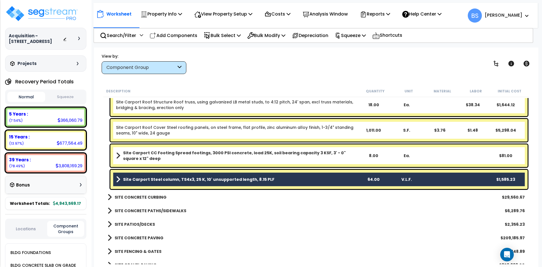
click at [178, 158] on b "Site Carport CC Footing Spread footings, 3000 PSI concrete, load 25K, soil bear…" at bounding box center [240, 155] width 234 height 11
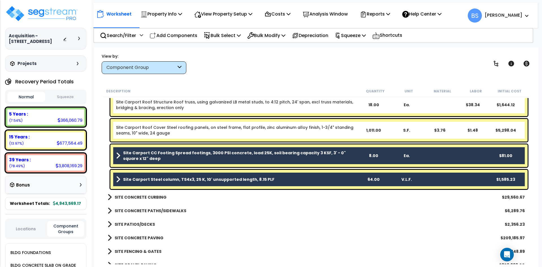
click at [177, 129] on link "Site Carport Roof Cover Steel roofing panels, on steel frame, flat profile, zin…" at bounding box center [236, 129] width 241 height 11
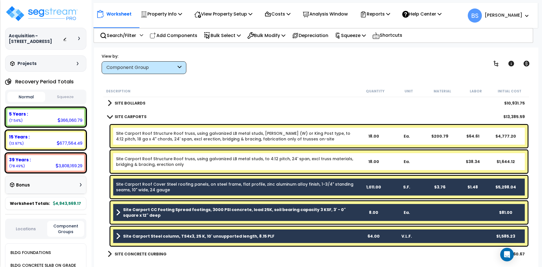
scroll to position [677, 0]
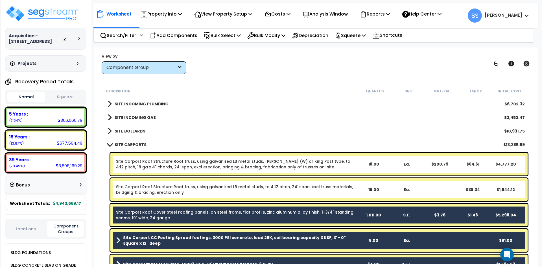
click at [152, 186] on link "Site Carport Roof Structure Roof truss, using galvanized LB metal studs, to 4:1…" at bounding box center [236, 189] width 241 height 11
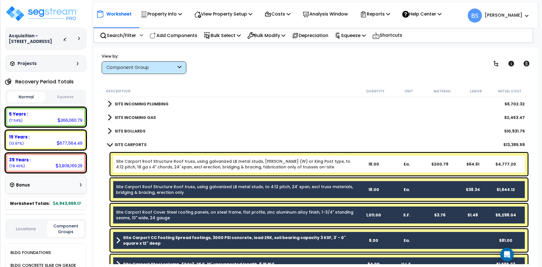
click at [179, 157] on div "Site Carport Roof Structure Roof truss, using galvanized LB metal studs, fink (…" at bounding box center [318, 164] width 417 height 23
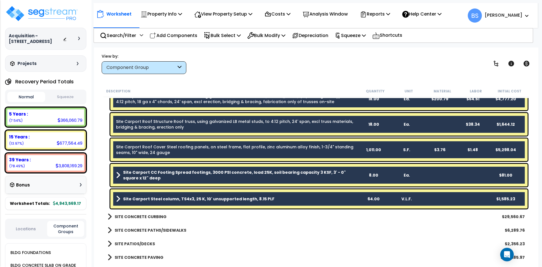
scroll to position [762, 0]
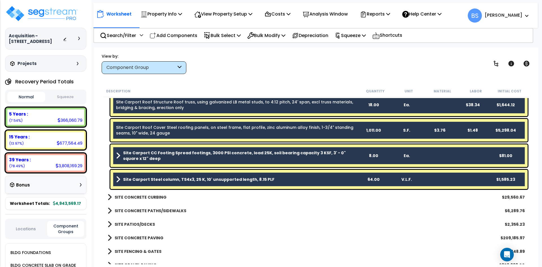
click at [372, 178] on div "64.00" at bounding box center [373, 179] width 32 height 6
click at [372, 156] on div "8.00" at bounding box center [373, 156] width 32 height 6
click at [373, 131] on div "1,011.00" at bounding box center [373, 130] width 32 height 6
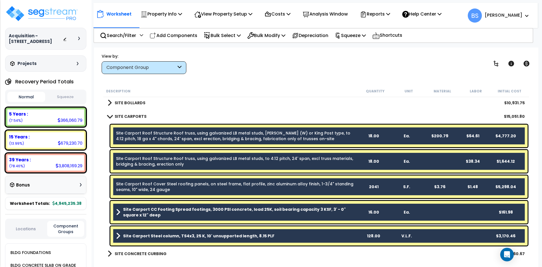
click at [373, 161] on div "18.00" at bounding box center [373, 161] width 32 height 6
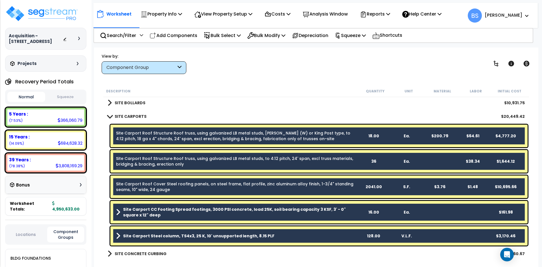
click at [373, 134] on div "18.00" at bounding box center [373, 136] width 32 height 6
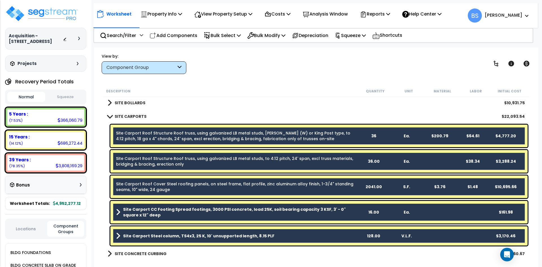
scroll to position [649, 0]
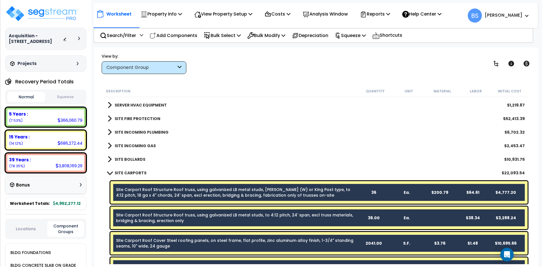
click at [104, 203] on div "Site Carport Roof Structure Roof truss, using galvanized LB metal studs, fink (…" at bounding box center [315, 191] width 425 height 25
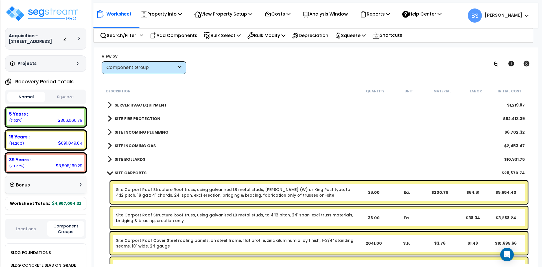
click at [145, 188] on link "Site Carport Roof Structure Roof truss, using galvanized LB metal studs, fink (…" at bounding box center [236, 192] width 241 height 11
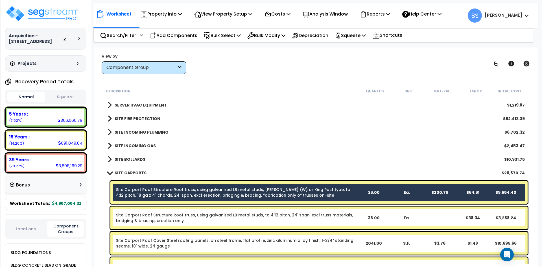
click at [136, 219] on link "Site Carport Roof Structure Roof truss, using galvanized LB metal studs, to 4:1…" at bounding box center [236, 217] width 241 height 11
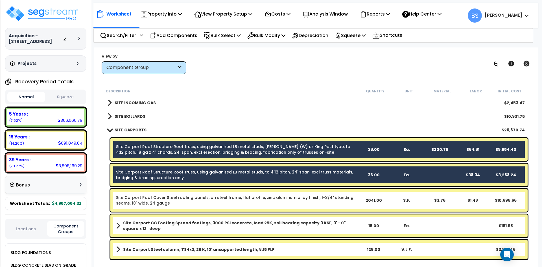
scroll to position [705, 0]
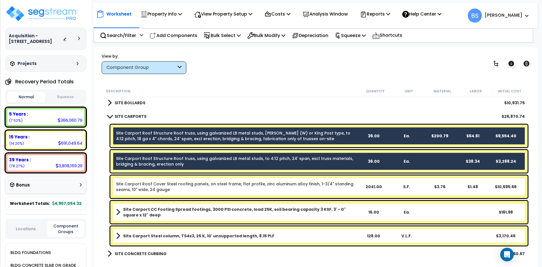
click at [140, 193] on div "Site Carport Roof Cover Steel roofing panels, on steel frame, flat profile, zin…" at bounding box center [318, 186] width 417 height 23
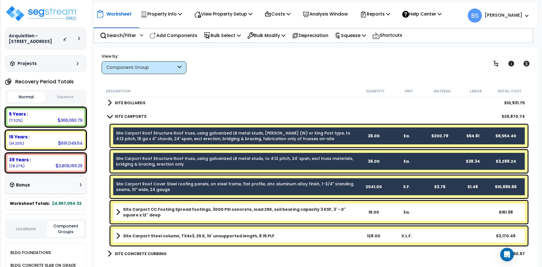
click at [135, 211] on b "Site Carport CC Footing Spread footings, 3000 PSI concrete, load 25K, soil bear…" at bounding box center [240, 211] width 234 height 11
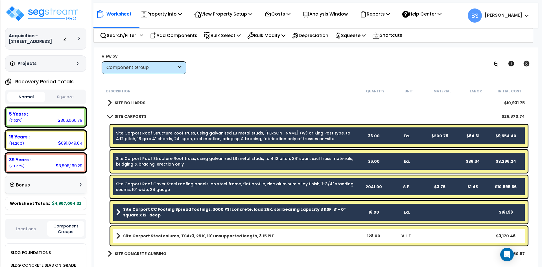
click at [139, 236] on b "Site Carport Steel column, TS4x3, 25 K, 10' unsupported length, 8.15 PLF" at bounding box center [198, 236] width 151 height 6
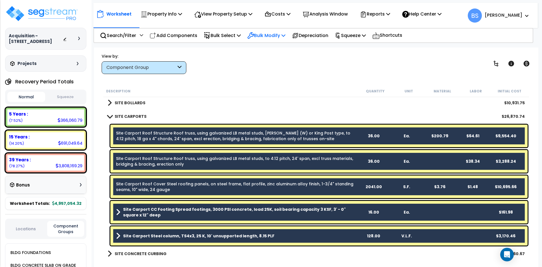
click at [285, 37] on p "Bulk Modify" at bounding box center [266, 36] width 38 height 8
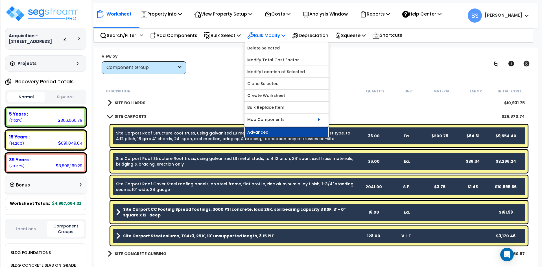
click at [283, 133] on link "Advanced" at bounding box center [286, 131] width 84 height 11
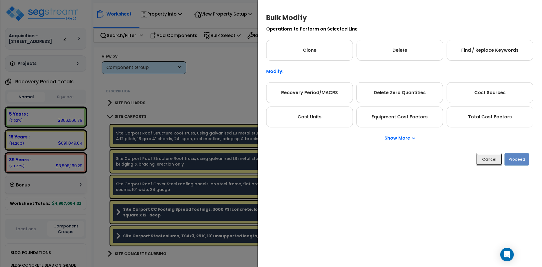
click at [489, 164] on button "Cancel" at bounding box center [489, 159] width 26 height 12
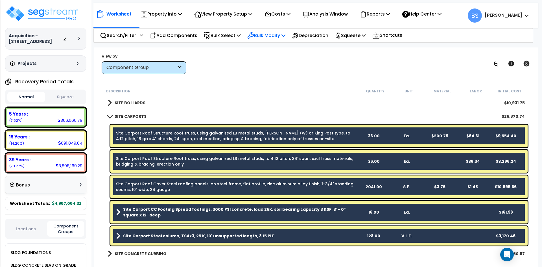
click at [269, 37] on p "Bulk Modify" at bounding box center [266, 36] width 38 height 8
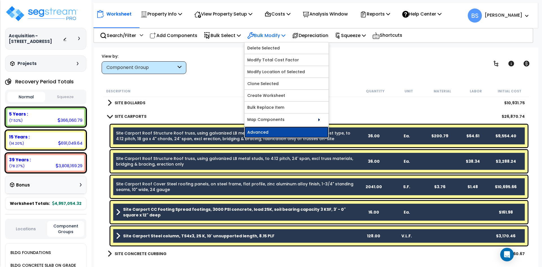
click at [307, 131] on link "Advanced" at bounding box center [286, 131] width 84 height 11
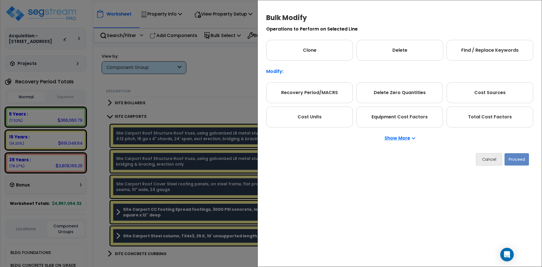
click at [401, 139] on p "Show More" at bounding box center [399, 138] width 31 height 5
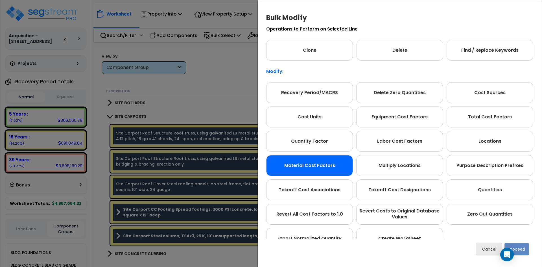
scroll to position [28, 0]
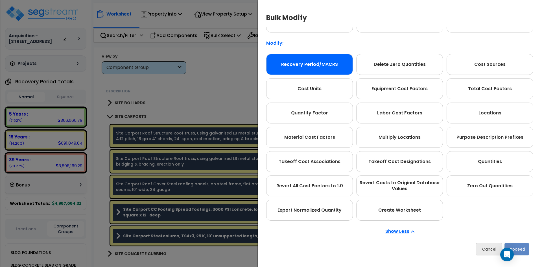
click at [320, 67] on div "Recovery Period/MACRS" at bounding box center [309, 64] width 87 height 21
click at [526, 248] on button "Proceed" at bounding box center [516, 249] width 25 height 12
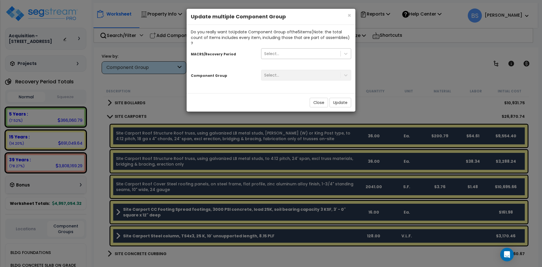
click at [280, 49] on div "Select..." at bounding box center [300, 53] width 79 height 9
type input "s"
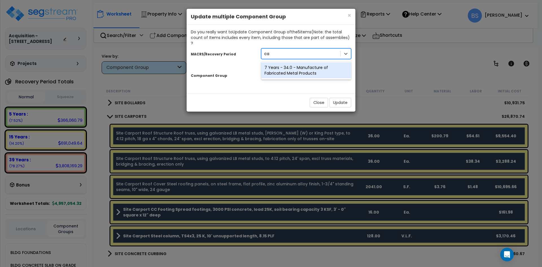
type input "c"
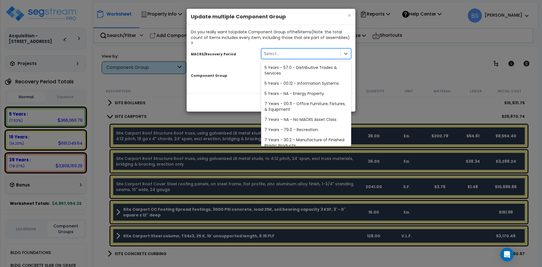
type input "15"
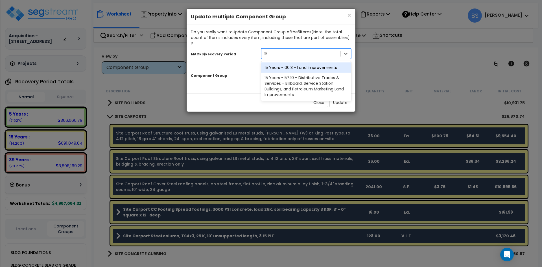
click at [284, 62] on div "15 Years - 00.3 - Land Improvements" at bounding box center [306, 67] width 90 height 10
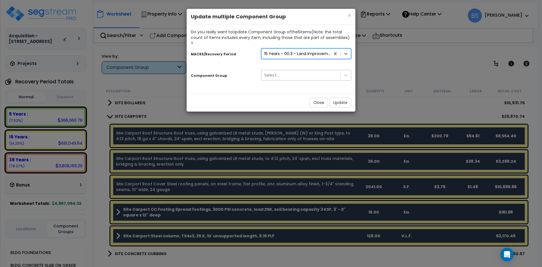
click at [278, 72] on div "Select..." at bounding box center [271, 75] width 15 height 6
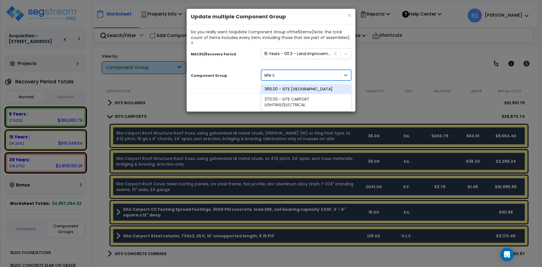
type input "site"
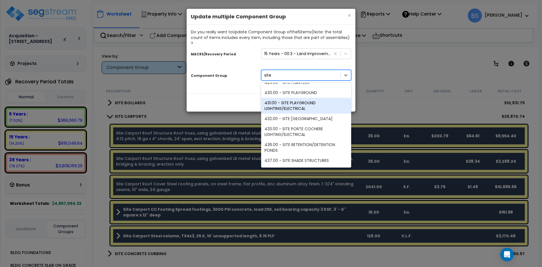
scroll to position [846, 0]
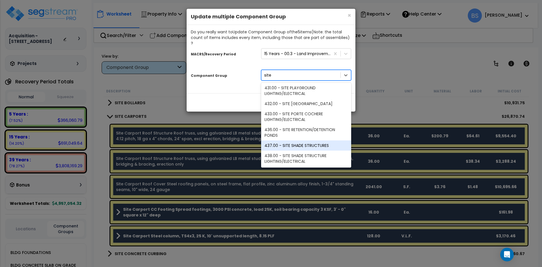
click at [321, 140] on div "437.00 - SITE SHADE STRUCTURES" at bounding box center [306, 145] width 90 height 10
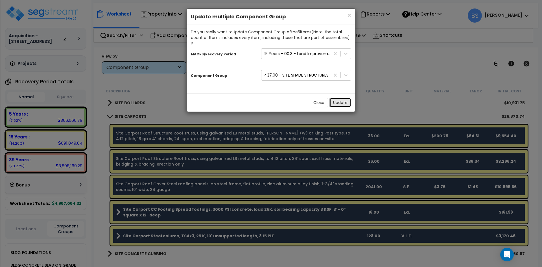
click at [344, 98] on button "Update" at bounding box center [340, 103] width 22 height 10
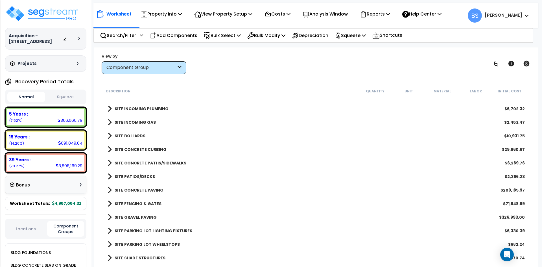
scroll to position [673, 0]
click at [139, 261] on div "SITE SHADE STRUCTURES $26,870.74" at bounding box center [316, 257] width 423 height 14
click at [139, 258] on b "SITE SHADE STRUCTURES" at bounding box center [140, 257] width 51 height 6
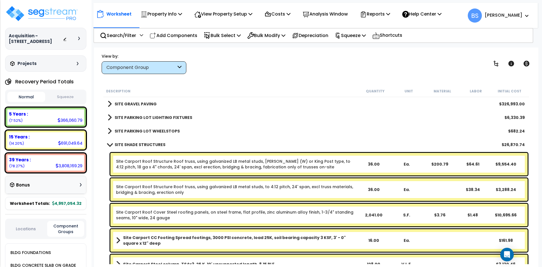
scroll to position [786, 0]
click at [145, 165] on link "Site Carport Roof Structure Roof truss, using galvanized LB metal studs, fink (…" at bounding box center [236, 163] width 241 height 11
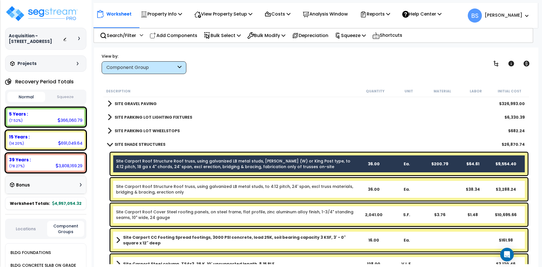
click at [138, 188] on link "Site Carport Roof Structure Roof truss, using galvanized LB metal studs, to 4:1…" at bounding box center [236, 188] width 241 height 11
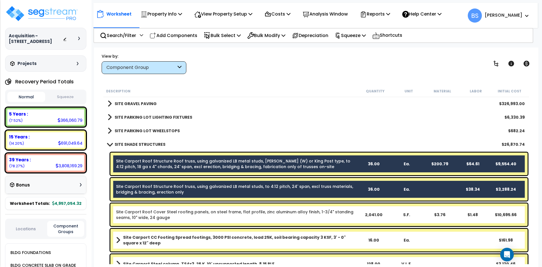
click at [135, 215] on link "Site Carport Roof Cover Steel roofing panels, on steel frame, flat profile, zin…" at bounding box center [236, 214] width 241 height 11
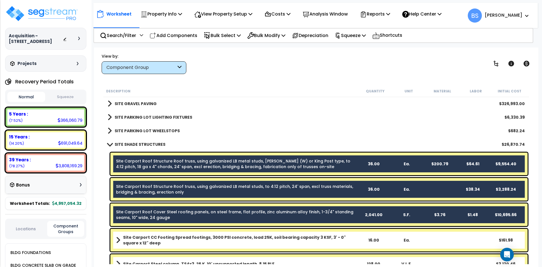
click at [135, 236] on b "Site Carport CC Footing Spread footings, 3000 PSI concrete, load 25K, soil bear…" at bounding box center [240, 239] width 234 height 11
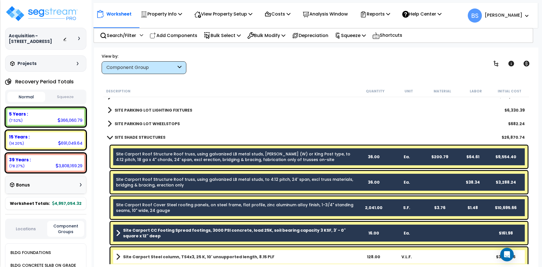
scroll to position [797, 0]
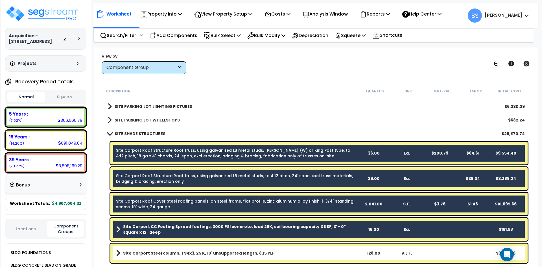
click at [145, 251] on b "Site Carport Steel column, TS4x3, 25 K, 10' unsupported length, 8.15 PLF" at bounding box center [198, 253] width 151 height 6
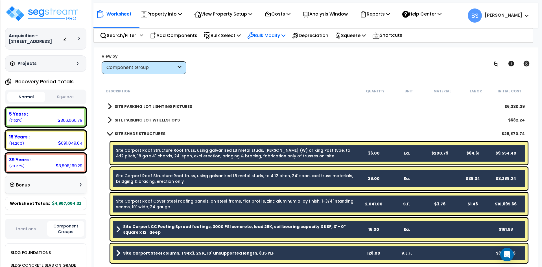
click at [266, 34] on p "Bulk Modify" at bounding box center [266, 36] width 38 height 8
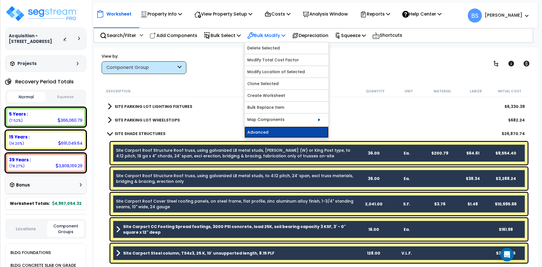
click at [263, 130] on link "Advanced" at bounding box center [286, 131] width 84 height 11
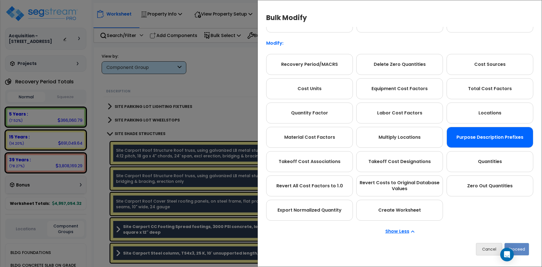
click at [479, 133] on div "Purpose Description Prefixes" at bounding box center [489, 137] width 87 height 21
click at [521, 246] on button "Proceed" at bounding box center [516, 249] width 25 height 12
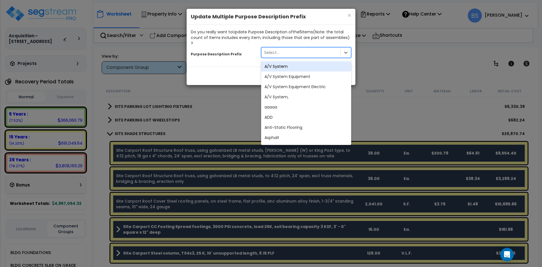
click at [282, 49] on div "Select..." at bounding box center [300, 52] width 79 height 9
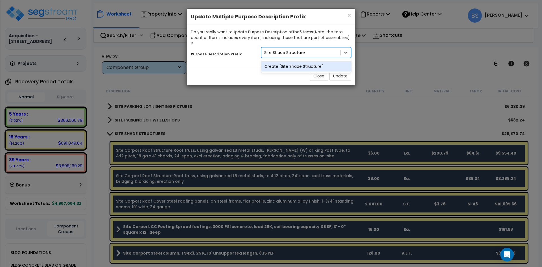
click at [296, 62] on div "Create "Site Shade Structure"" at bounding box center [306, 66] width 90 height 10
type input "Site Shade Structure"
click at [341, 74] on button "Update" at bounding box center [340, 76] width 22 height 10
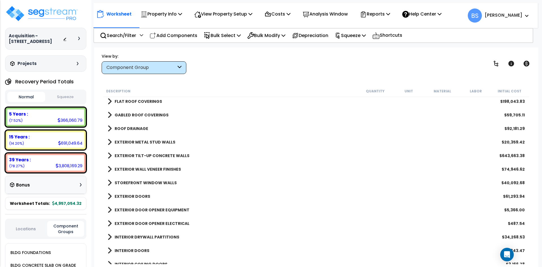
scroll to position [35, 0]
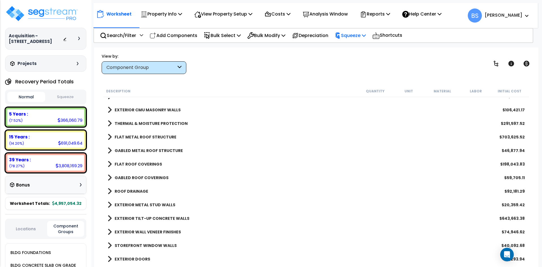
click at [361, 38] on p "Squeeze" at bounding box center [350, 36] width 31 height 8
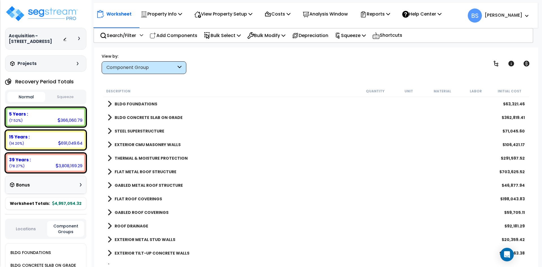
scroll to position [28, 0]
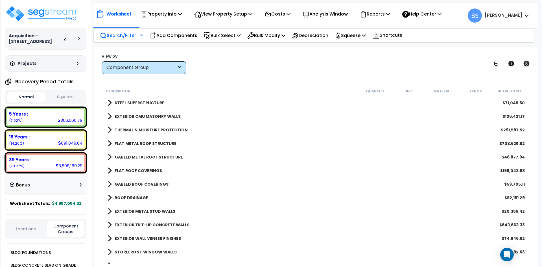
click at [125, 37] on p "Search/Filter" at bounding box center [118, 36] width 36 height 8
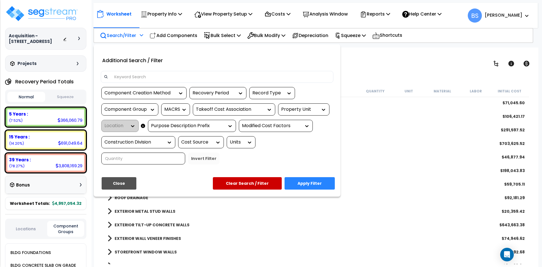
click at [129, 78] on input at bounding box center [220, 77] width 219 height 8
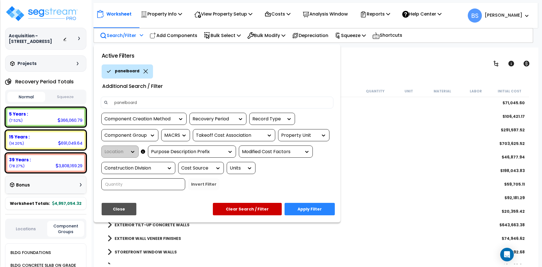
type input "panelboard"
click at [324, 213] on button "Apply Filter" at bounding box center [309, 209] width 50 height 12
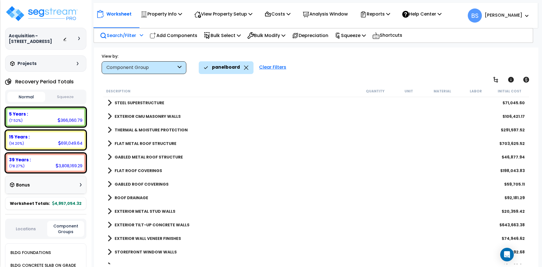
scroll to position [0, 0]
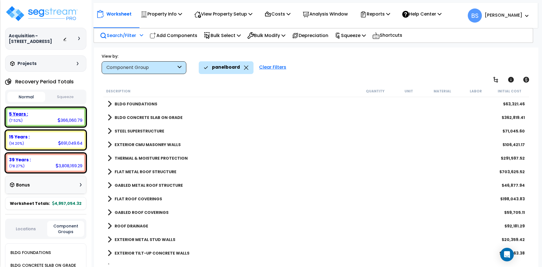
click at [45, 125] on div "5 Years : 366,060.79 (7.52%)" at bounding box center [45, 117] width 77 height 16
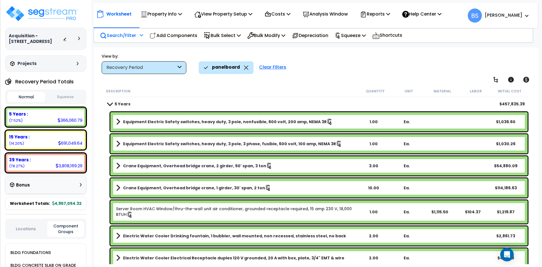
click at [221, 70] on p "panelboard" at bounding box center [226, 66] width 28 height 7
click at [123, 34] on p "Search/Filter" at bounding box center [118, 36] width 36 height 8
click at [267, 67] on div "Clear Filters" at bounding box center [272, 67] width 33 height 12
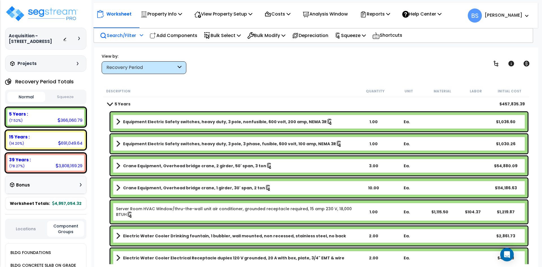
click at [132, 39] on div "Search/Filter Additional Search / Filter" at bounding box center [121, 35] width 43 height 13
click at [124, 37] on p "Search/Filter" at bounding box center [118, 36] width 36 height 8
click at [144, 36] on div "Search/Filter Additional Search / Filter" at bounding box center [121, 35] width 49 height 13
click at [112, 36] on p "Search/Filter" at bounding box center [118, 36] width 36 height 8
click at [312, 100] on div "5 Years $457,835.39" at bounding box center [316, 104] width 423 height 14
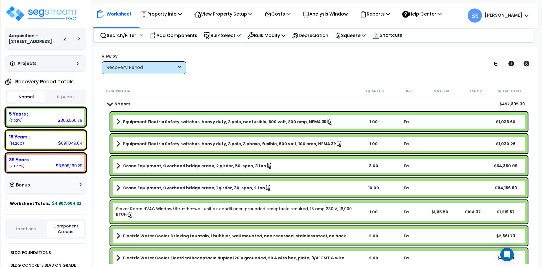
click at [40, 124] on div "5 Years : 366,060.79 (7.52%)" at bounding box center [45, 117] width 77 height 16
click at [65, 99] on button "Squeeze" at bounding box center [66, 97] width 38 height 10
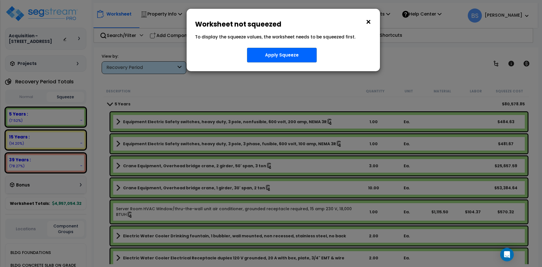
click at [369, 22] on button "×" at bounding box center [368, 21] width 6 height 9
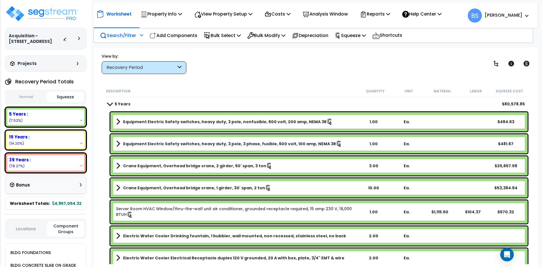
click at [124, 40] on div "Search/Filter Additional Search / Filter" at bounding box center [121, 35] width 43 height 13
click at [124, 37] on p "Search/Filter" at bounding box center [118, 36] width 36 height 8
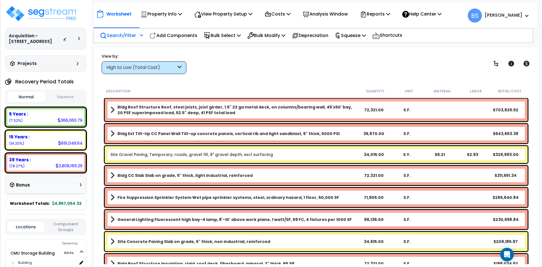
click at [123, 36] on p "Search/Filter" at bounding box center [118, 36] width 36 height 8
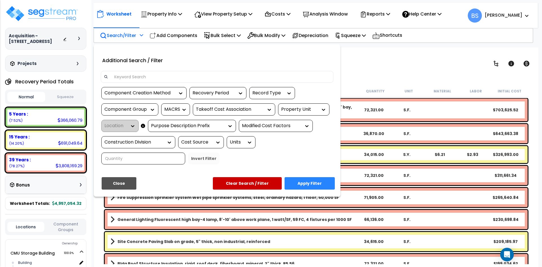
click at [134, 74] on input at bounding box center [220, 77] width 219 height 8
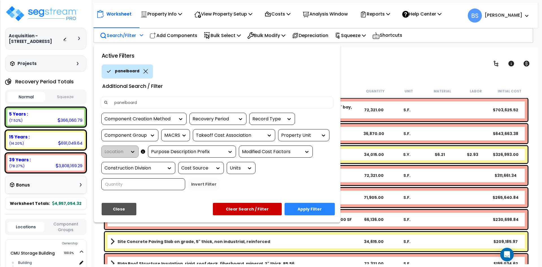
type input "panelboard"
click at [321, 208] on button "Apply Filter" at bounding box center [309, 209] width 50 height 12
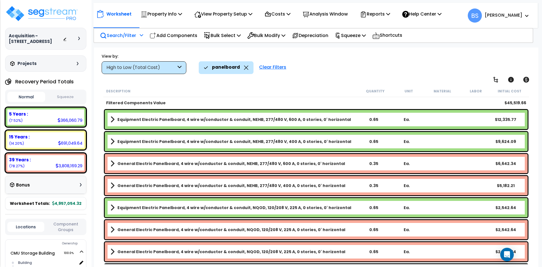
click at [157, 71] on div "High to Low (Total Cost)" at bounding box center [144, 67] width 85 height 13
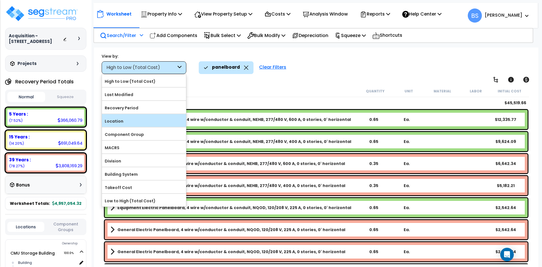
click at [139, 121] on label "Location" at bounding box center [144, 121] width 84 height 8
click at [0, 0] on input "Location" at bounding box center [0, 0] width 0 height 0
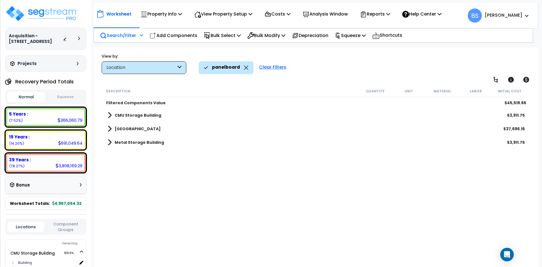
click at [142, 114] on b "CMU Storage Building" at bounding box center [138, 115] width 47 height 6
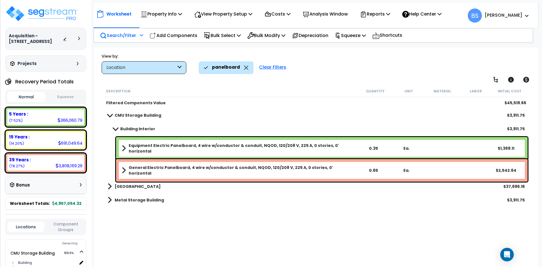
click at [371, 169] on div "0.65" at bounding box center [373, 170] width 32 height 6
click at [379, 147] on div "0.35" at bounding box center [373, 148] width 32 height 6
click at [374, 170] on div "0.98" at bounding box center [373, 170] width 32 height 6
click at [117, 186] on b "[GEOGRAPHIC_DATA]" at bounding box center [138, 186] width 46 height 6
click at [109, 187] on span at bounding box center [109, 186] width 4 height 8
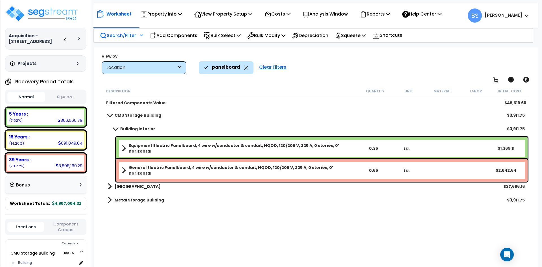
click at [108, 188] on span at bounding box center [109, 186] width 4 height 8
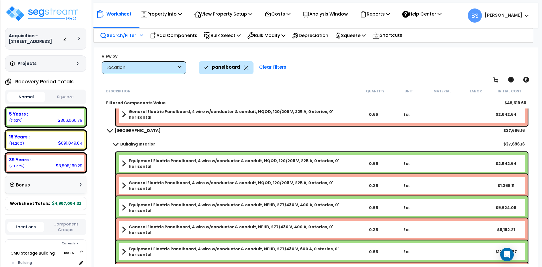
scroll to position [32, 0]
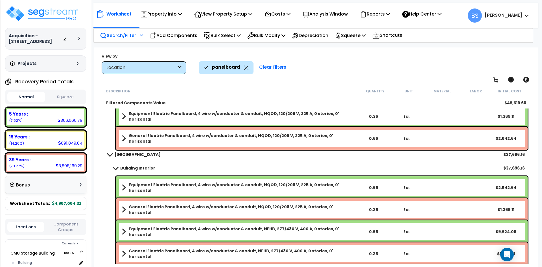
click at [123, 169] on b "Building Interior" at bounding box center [137, 168] width 35 height 6
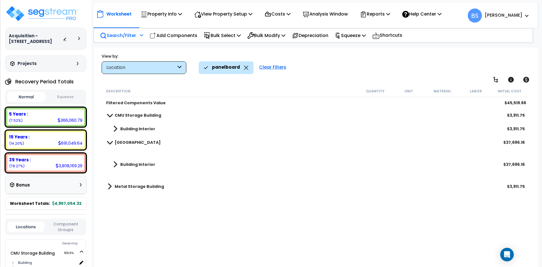
scroll to position [0, 0]
click at [109, 185] on span at bounding box center [109, 186] width 4 height 8
click at [115, 202] on span at bounding box center [115, 200] width 4 height 8
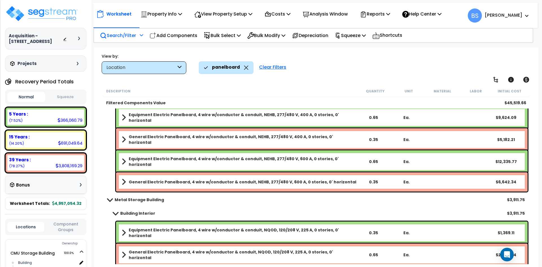
scroll to position [25, 0]
click at [124, 215] on b "Building Interior" at bounding box center [137, 213] width 35 height 6
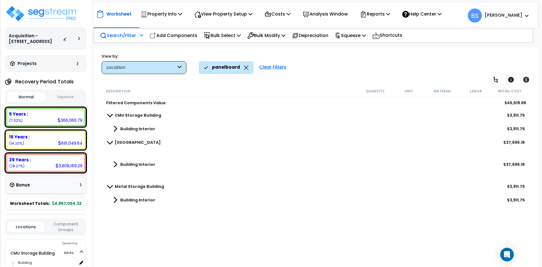
scroll to position [0, 0]
click at [139, 199] on b "Building Interior" at bounding box center [137, 200] width 35 height 6
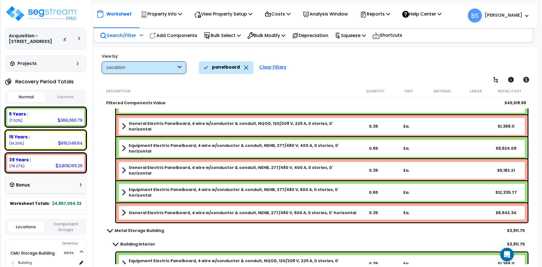
scroll to position [146, 0]
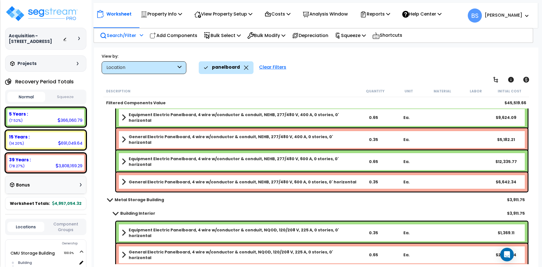
click at [372, 254] on div "0.65" at bounding box center [373, 255] width 32 height 6
click at [375, 233] on div "0.35" at bounding box center [373, 233] width 32 height 6
click at [104, 215] on div "Building Interior $4,889.69" at bounding box center [315, 213] width 425 height 14
click at [145, 212] on b "Building Interior" at bounding box center [137, 213] width 35 height 6
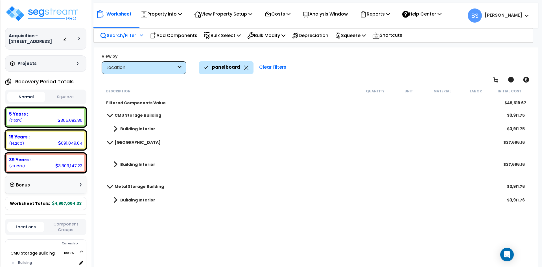
click at [110, 187] on span at bounding box center [110, 186] width 8 height 4
click at [109, 141] on span at bounding box center [110, 142] width 8 height 4
click at [109, 116] on span at bounding box center [110, 115] width 8 height 4
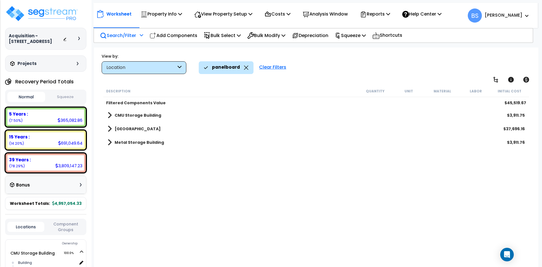
click at [246, 66] on icon at bounding box center [246, 67] width 5 height 4
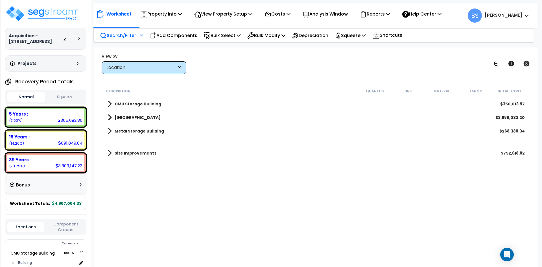
click at [57, 235] on div "Locations Component Groups" at bounding box center [45, 226] width 81 height 16
click at [61, 231] on button "Component Groups" at bounding box center [65, 227] width 37 height 12
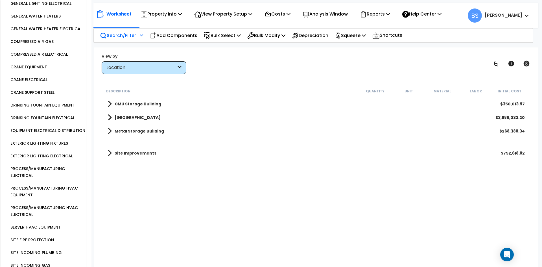
scroll to position [677, 0]
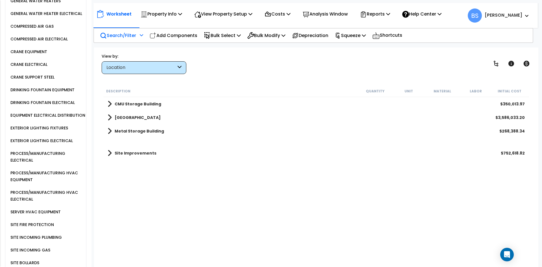
click at [52, 144] on div "EXTERIOR LIGHTING ELECTRICAL" at bounding box center [41, 140] width 64 height 7
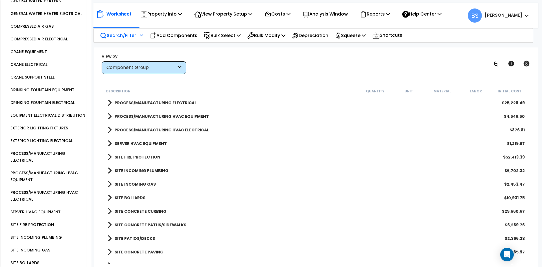
scroll to position [564, 0]
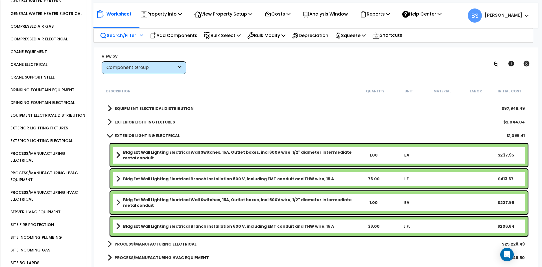
click at [153, 133] on b "EXTERIOR LIGHTING ELECTRICAL" at bounding box center [147, 136] width 65 height 6
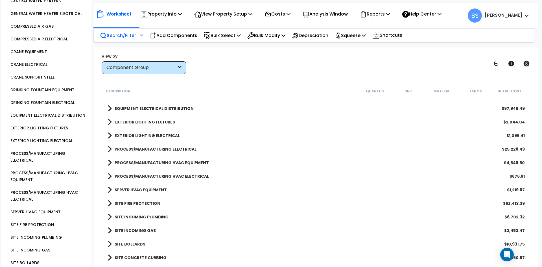
click at [178, 149] on b "PROCESS/MANUFACTURING ELECTRICAL" at bounding box center [156, 149] width 82 height 6
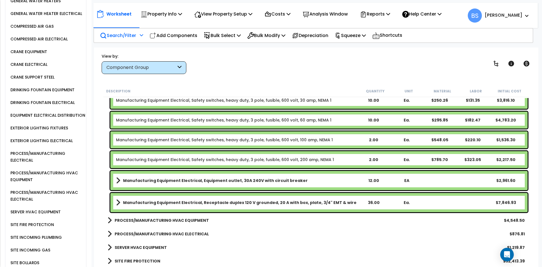
scroll to position [677, 0]
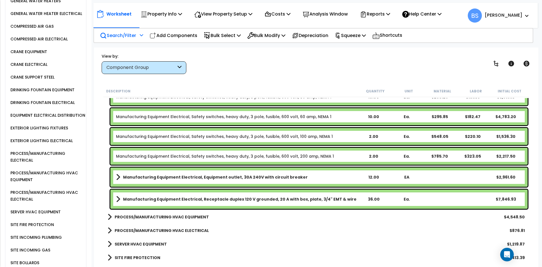
click at [152, 218] on b "PROCESS/MANUFACTURING HVAC EQUIPMENT" at bounding box center [162, 217] width 94 height 6
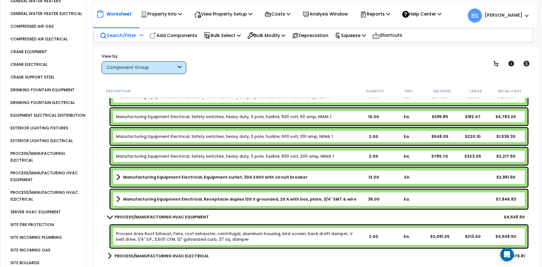
click at [371, 176] on div "12.00" at bounding box center [373, 177] width 32 height 6
click at [98, 179] on div "Worksheet Property Info Property Setup Add Property Unit Template property Clon…" at bounding box center [316, 180] width 444 height 267
click at [372, 197] on div "36.00" at bounding box center [373, 199] width 32 height 6
click at [100, 190] on div "Description Quantity Unit Material Labor Initial Cost EXTERIOR LIGHTING FIXTURE…" at bounding box center [316, 174] width 433 height 179
drag, startPoint x: 109, startPoint y: 218, endPoint x: 109, endPoint y: 213, distance: 5.1
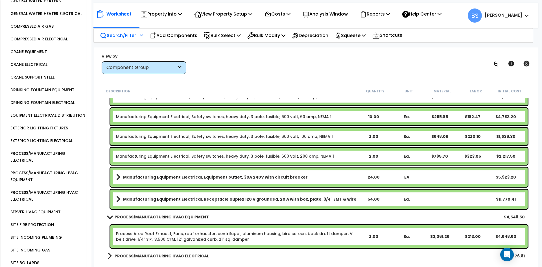
click at [109, 218] on span at bounding box center [110, 216] width 8 height 4
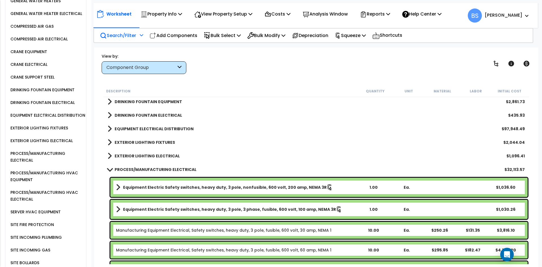
scroll to position [536, 0]
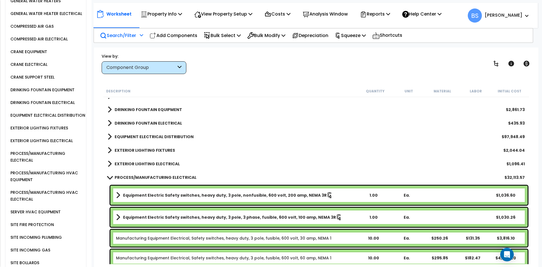
click at [110, 176] on span at bounding box center [110, 177] width 8 height 4
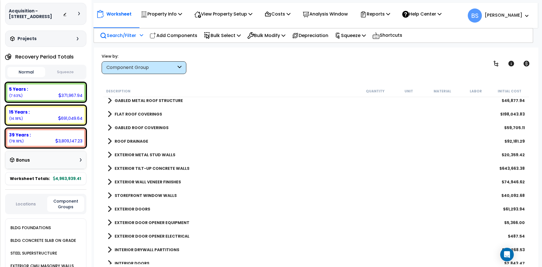
scroll to position [0, 0]
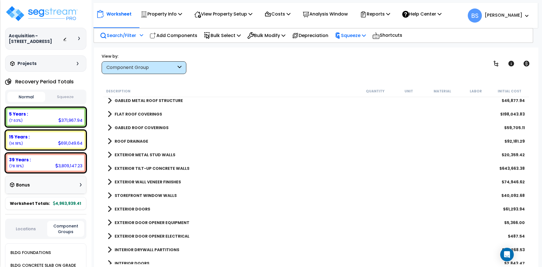
click at [362, 35] on p "Squeeze" at bounding box center [350, 36] width 31 height 8
click at [359, 47] on link "Squeeze" at bounding box center [360, 48] width 56 height 13
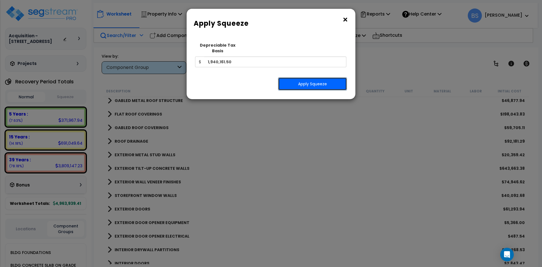
click at [324, 78] on button "Apply Squeeze" at bounding box center [312, 83] width 69 height 13
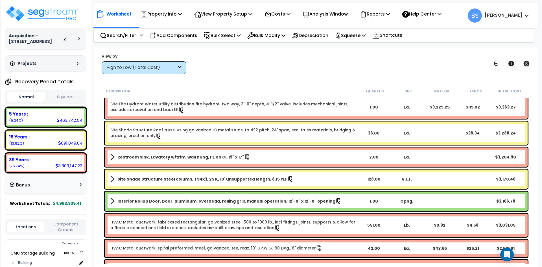
scroll to position [2455, 0]
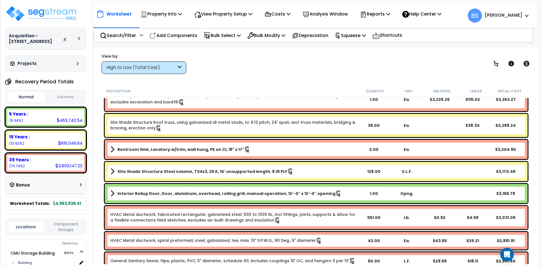
click at [325, 190] on link "Interior Rollup Door, Door, aluminum, overhead, rolling grill, manual operation…" at bounding box center [233, 193] width 247 height 8
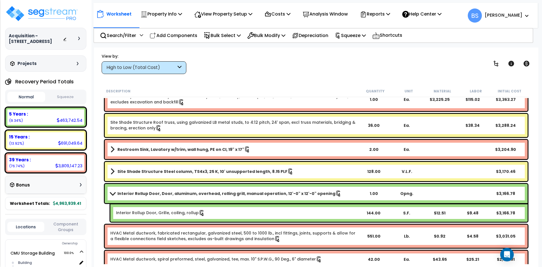
click at [325, 190] on link "Interior Rollup Door, Door, aluminum, overhead, rolling grill, manual operation…" at bounding box center [233, 193] width 247 height 8
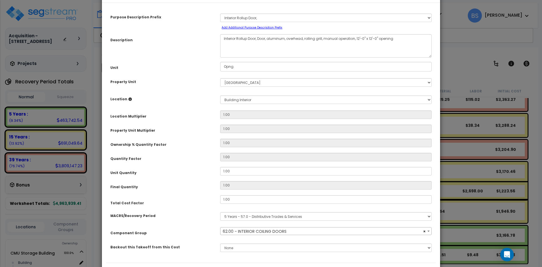
scroll to position [52, 0]
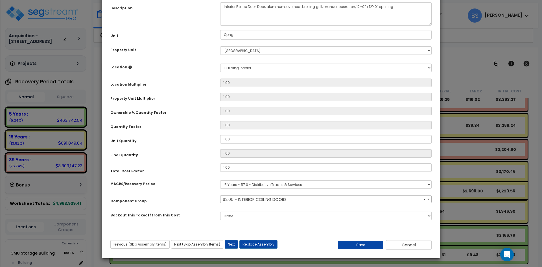
select select "12436"
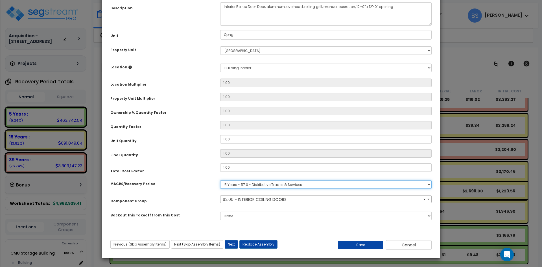
click at [252, 187] on select "Select MACRS/Recovery Period 5 Years - 57.0 - Distributive Trades & Services 5 …" at bounding box center [325, 184] width 211 height 8
select select "3669"
click at [220, 180] on select "Select MACRS/Recovery Period 5 Years - 57.0 - Distributive Trades & Services 5 …" at bounding box center [325, 184] width 211 height 8
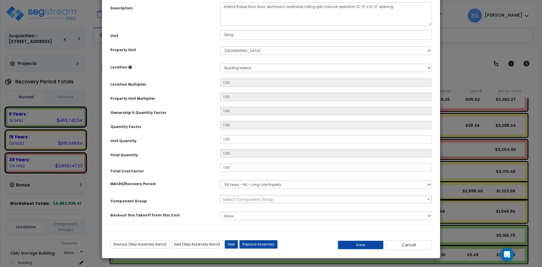
click at [246, 198] on span "Select Component Group" at bounding box center [248, 199] width 51 height 6
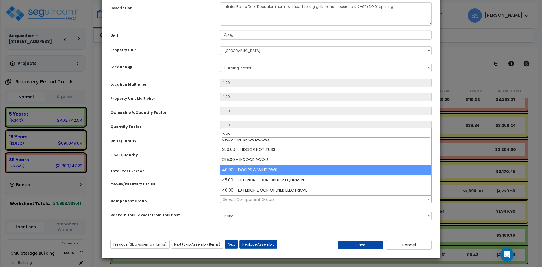
scroll to position [0, 0]
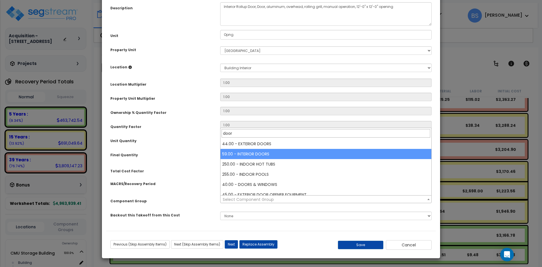
type input "door"
select select "12385"
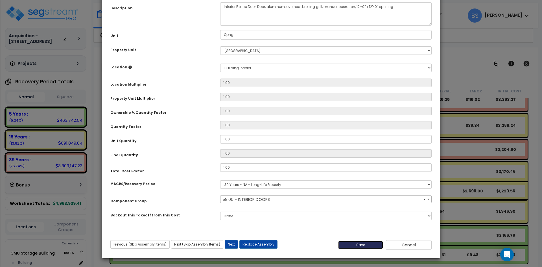
click at [359, 245] on button "Save" at bounding box center [361, 244] width 46 height 8
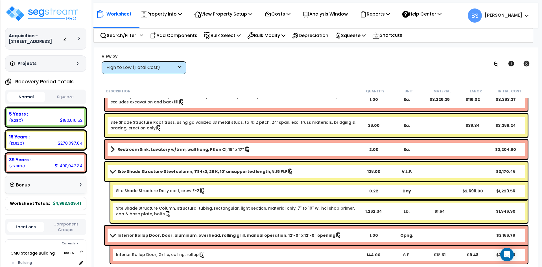
click at [139, 238] on link "Interior Rollup Door, Door, aluminum, overhead, rolling grill, manual operation…" at bounding box center [233, 235] width 247 height 8
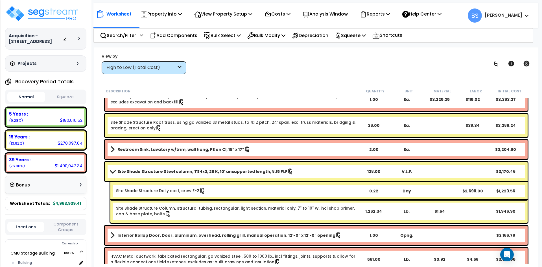
click at [138, 170] on b "Site Shade Structure Steel column, TS4x3, 25 K, 10' unsupported length, 8.15 PLF" at bounding box center [202, 171] width 170 height 6
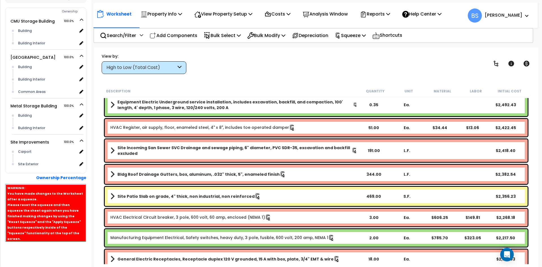
scroll to position [240, 0]
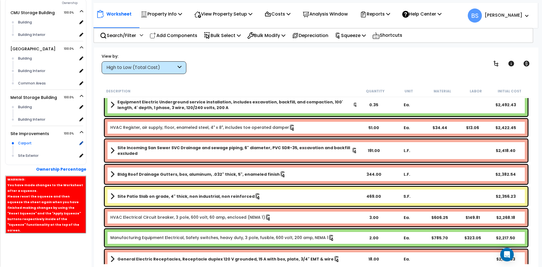
click at [31, 146] on div "Carport" at bounding box center [47, 143] width 60 height 7
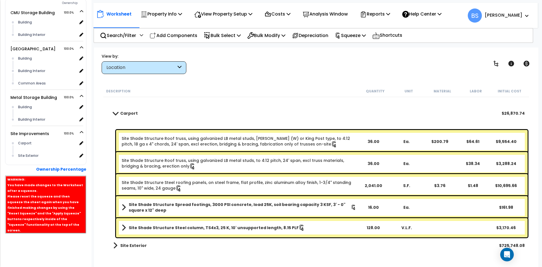
click at [134, 245] on b "Site Exterior" at bounding box center [133, 245] width 27 height 6
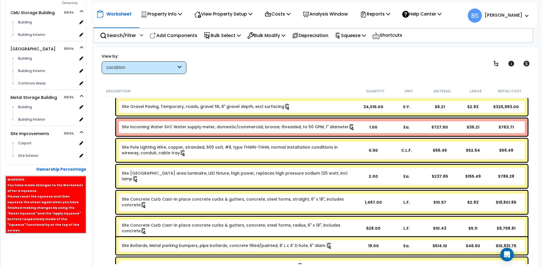
scroll to position [165, 0]
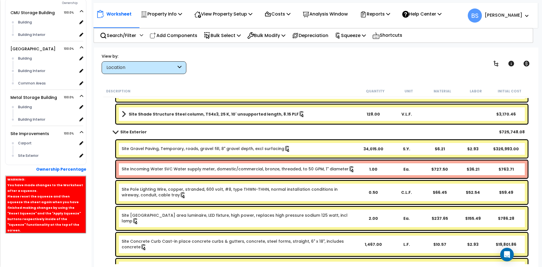
click at [141, 168] on link "Site Incoming Water SVC Water supply meter, domestic/commercial, bronze, thread…" at bounding box center [238, 169] width 233 height 6
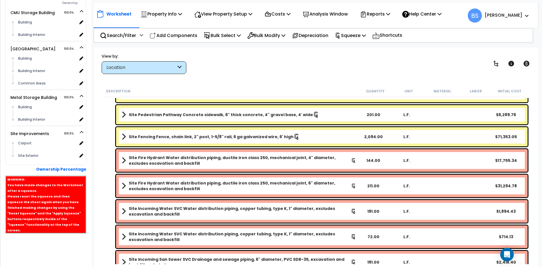
scroll to position [504, 0]
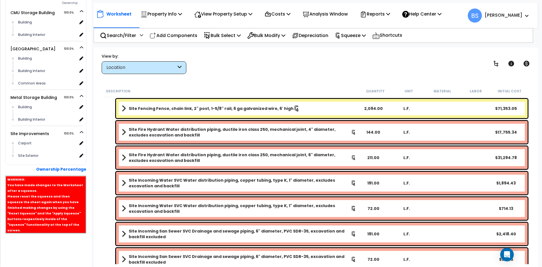
click at [144, 184] on b "Site Incoming Water SVC Water distribution piping, copper tubing, type K, 1" di…" at bounding box center [240, 182] width 222 height 11
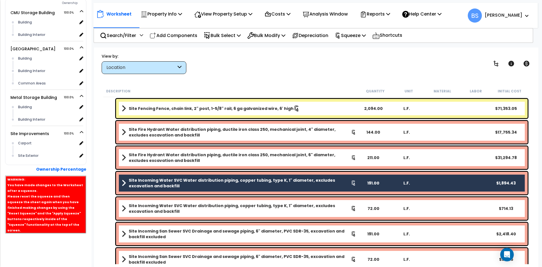
click at [153, 210] on b "Site Incoming Water SVC Water distribution piping, copper tubing, type K, 1" di…" at bounding box center [240, 208] width 222 height 11
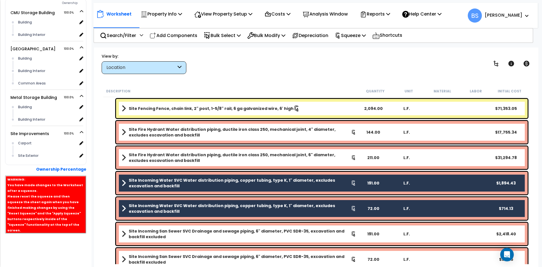
click at [161, 228] on div "Site Incoming San Sewer SVC Drainage and sewage piping, 6" diameter, PVC SDR-35…" at bounding box center [321, 233] width 411 height 23
click at [164, 234] on b "Site Incoming San Sewer SVC Drainage and sewage piping, 6" diameter, PVC SDR-35…" at bounding box center [240, 233] width 222 height 11
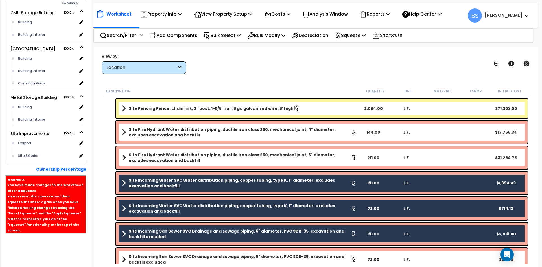
click at [168, 255] on b "Site Incoming San Sewer SVC Drainage and sewage piping, 6" diameter, PVC SDR-35…" at bounding box center [240, 258] width 222 height 11
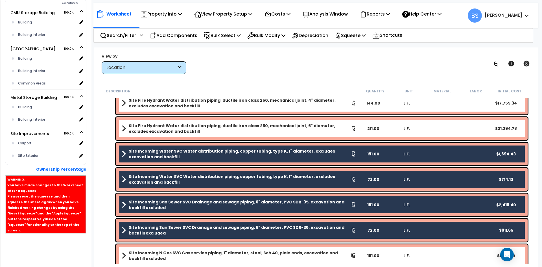
scroll to position [560, 0]
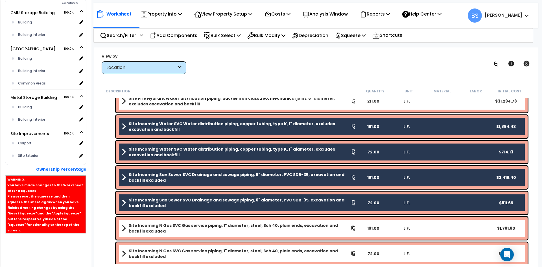
click at [178, 227] on b "Site Incoming N Gas SVC Gas service piping, 1" diameter, steel, Sch 40, plain e…" at bounding box center [240, 227] width 222 height 11
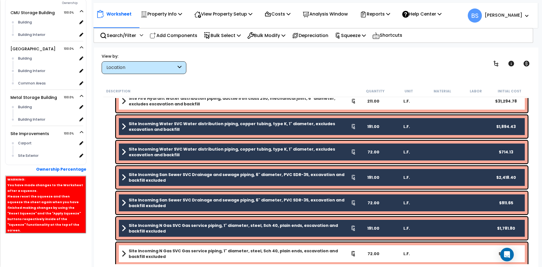
click at [169, 253] on b "Site Incoming N Gas SVC Gas service piping, 1" diameter, steel, Sch 40, plain e…" at bounding box center [240, 253] width 222 height 11
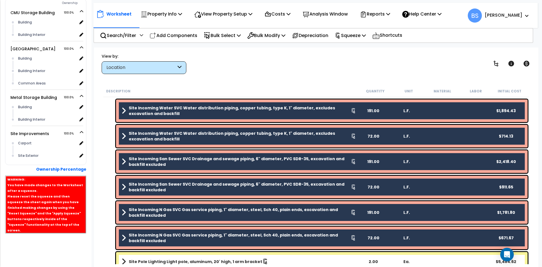
scroll to position [584, 0]
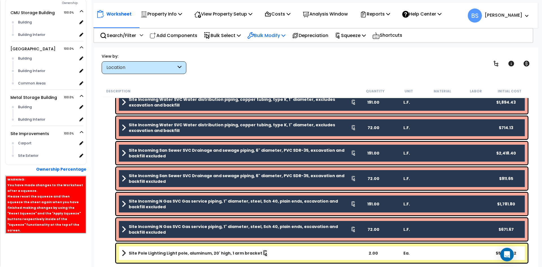
click at [281, 36] on p "Bulk Modify" at bounding box center [266, 36] width 38 height 8
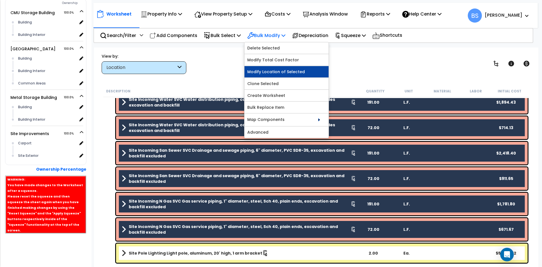
click at [294, 74] on link "Modify Location of Selected" at bounding box center [286, 71] width 84 height 11
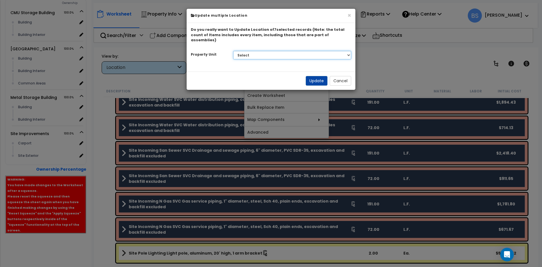
click at [269, 51] on select "Select [GEOGRAPHIC_DATA] Main Building Metal Storage Building Site Improvements" at bounding box center [292, 55] width 118 height 8
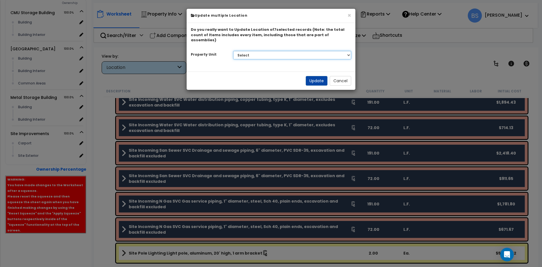
select select "168196"
click at [233, 51] on select "Select [GEOGRAPHIC_DATA] Main Building Metal Storage Building Site Improvements" at bounding box center [292, 55] width 118 height 8
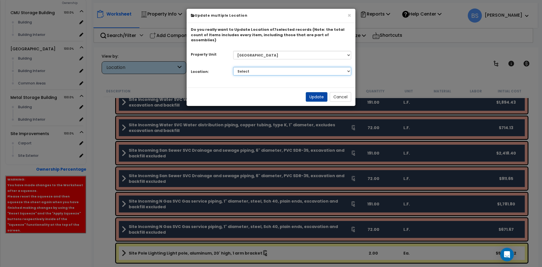
click at [260, 67] on select "Select Building Building Interior Common Areas Add Additional Location" at bounding box center [292, 71] width 118 height 8
select select "6"
click at [233, 67] on select "Select Building Building Interior Common Areas Add Additional Location" at bounding box center [292, 71] width 118 height 8
click at [313, 92] on button "Update" at bounding box center [317, 97] width 22 height 10
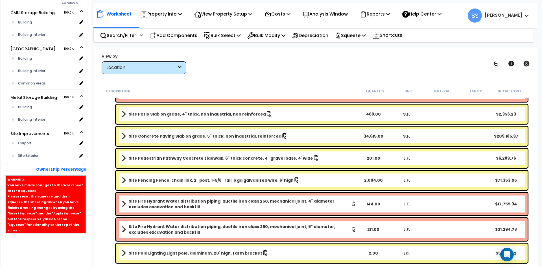
scroll to position [406, 0]
click at [154, 230] on b "Site Fire Hydrant Water distribution piping, ductile iron class 250, mechanical…" at bounding box center [240, 228] width 222 height 11
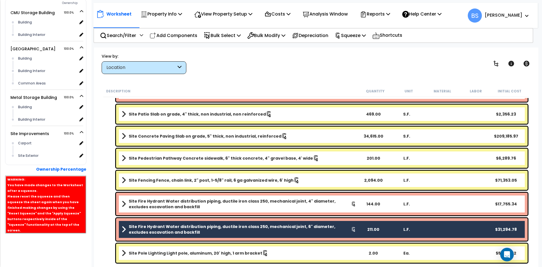
click at [158, 210] on div "Site Fire Hydrant Water distribution piping, ductile iron class 250, mechanical…" at bounding box center [321, 203] width 411 height 23
click at [160, 201] on b "Site Fire Hydrant Water distribution piping, ductile iron class 250, mechanical…" at bounding box center [240, 203] width 222 height 11
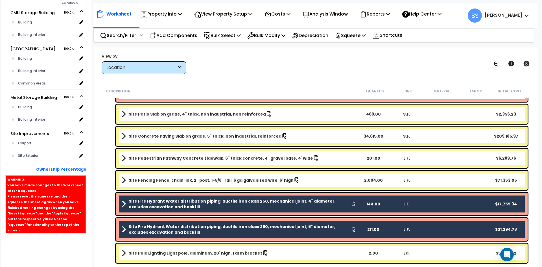
scroll to position [350, 0]
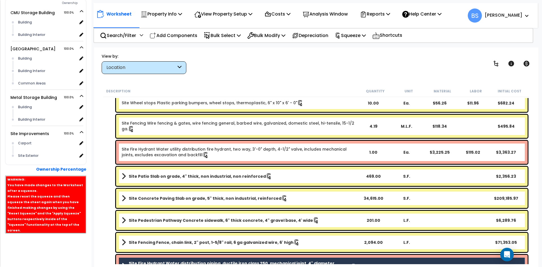
click at [168, 155] on link "Site Fire Hydrant Water utility distribution fire hydrant, two way, 3'-0" depth…" at bounding box center [239, 152] width 234 height 12
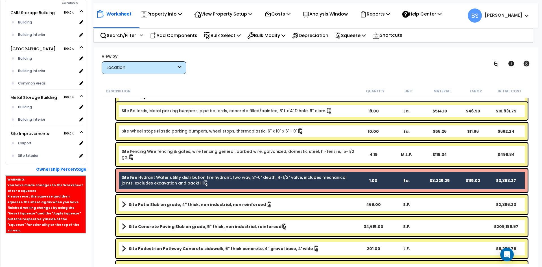
scroll to position [412, 0]
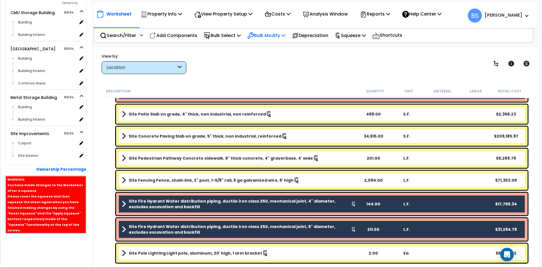
click at [278, 36] on p "Bulk Modify" at bounding box center [266, 36] width 38 height 8
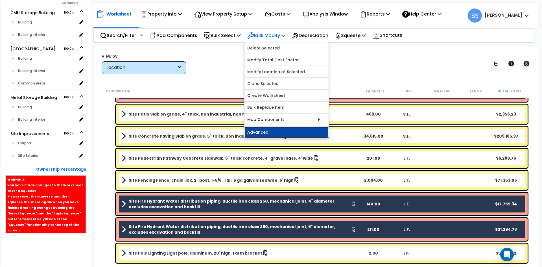
click at [270, 130] on link "Advanced" at bounding box center [286, 131] width 84 height 11
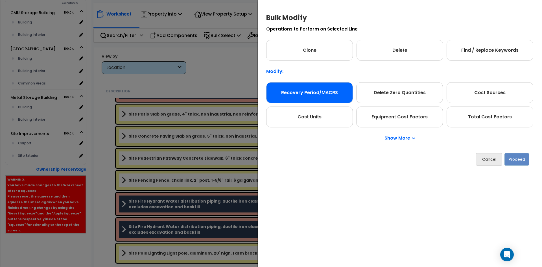
click at [320, 89] on div "Recovery Period/MACRS" at bounding box center [309, 92] width 87 height 21
click at [518, 164] on button "Proceed" at bounding box center [516, 159] width 25 height 12
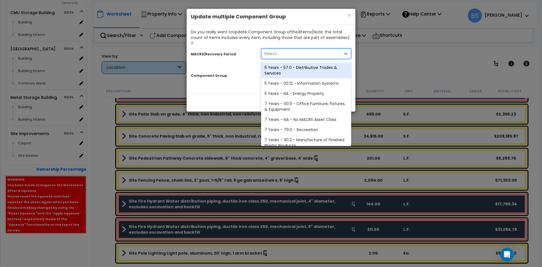
click at [300, 49] on div "Select..." at bounding box center [300, 53] width 79 height 9
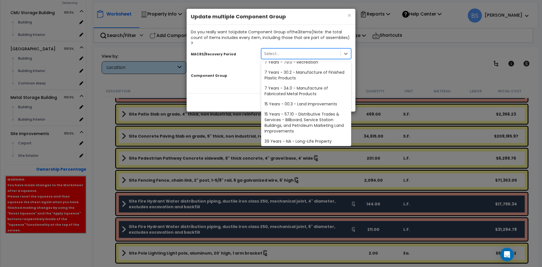
scroll to position [69, 0]
click at [316, 98] on div "15 Years - 00.3 - Land Improvements" at bounding box center [306, 102] width 90 height 10
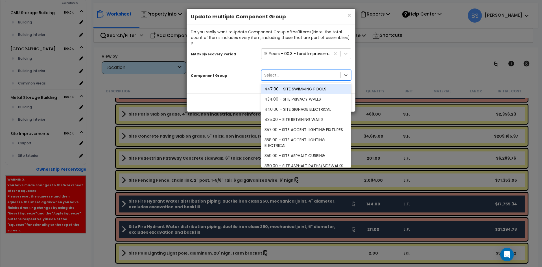
click at [292, 71] on div "Select..." at bounding box center [300, 75] width 79 height 9
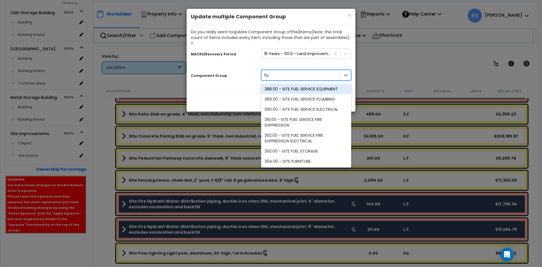
type input "furn"
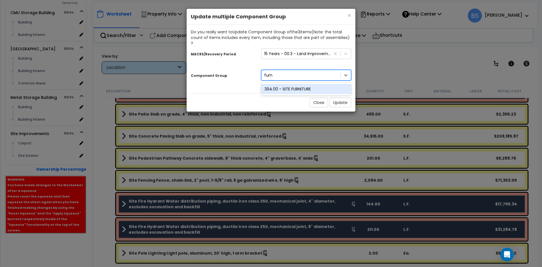
click at [296, 84] on div "394.00 - SITE FURNITURE" at bounding box center [306, 89] width 90 height 10
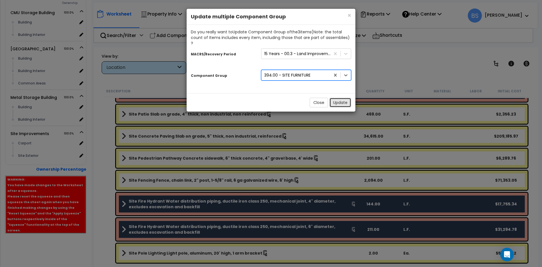
click at [333, 98] on button "Update" at bounding box center [340, 103] width 22 height 10
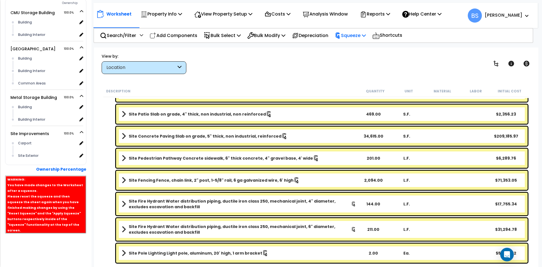
click at [361, 32] on p "Squeeze" at bounding box center [350, 36] width 31 height 8
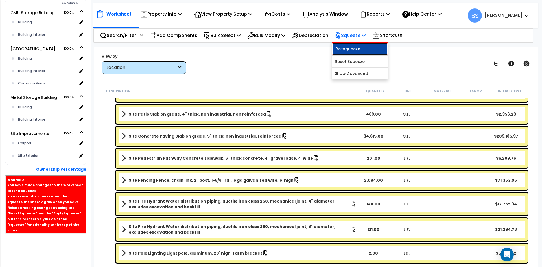
click at [361, 46] on link "Re-squeeze" at bounding box center [360, 48] width 56 height 13
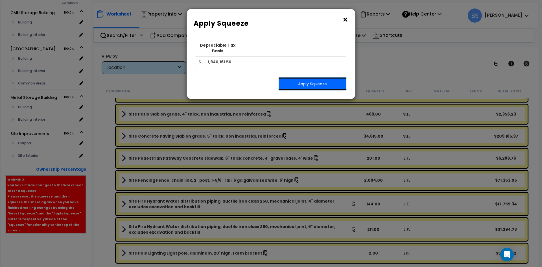
click at [302, 80] on button "Apply Squeeze" at bounding box center [312, 83] width 69 height 13
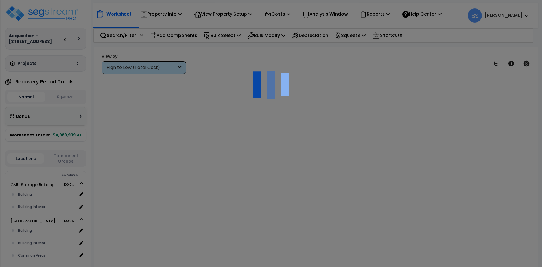
scroll to position [25, 0]
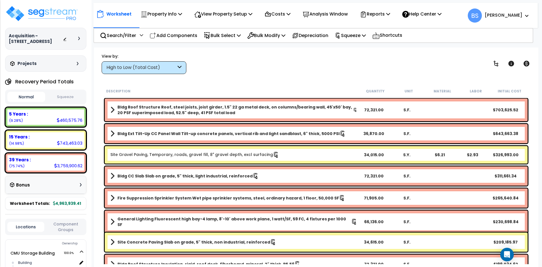
click at [60, 100] on button "Squeeze" at bounding box center [66, 97] width 38 height 10
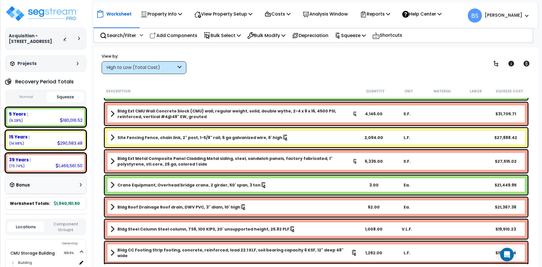
scroll to position [226, 0]
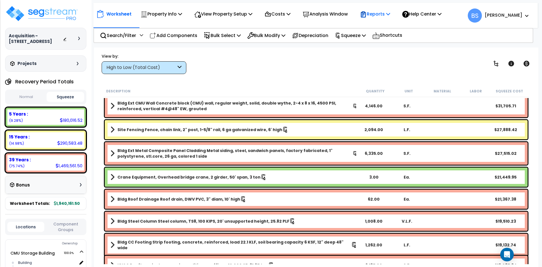
click at [389, 13] on p "Reports" at bounding box center [375, 14] width 30 height 8
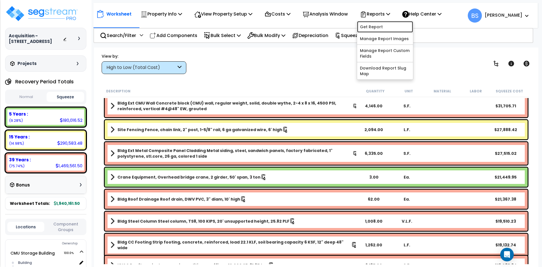
click at [387, 23] on link "Get Report" at bounding box center [385, 26] width 56 height 11
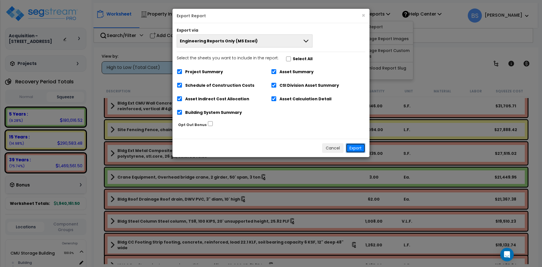
click at [358, 146] on button "Export" at bounding box center [355, 148] width 19 height 10
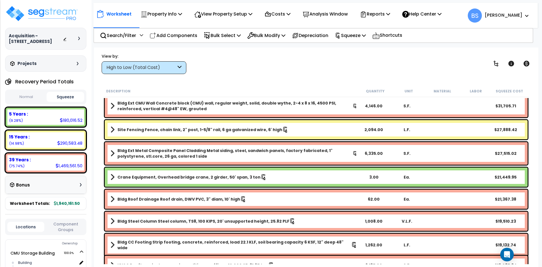
scroll to position [367, 0]
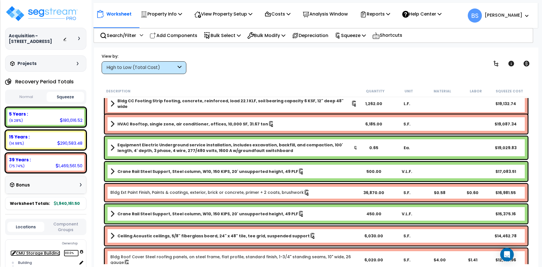
click at [29, 256] on link "CMU Storage Building 100.0%" at bounding box center [35, 253] width 50 height 6
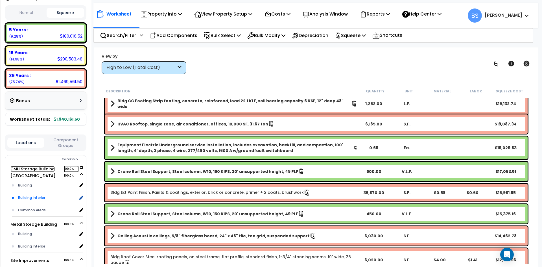
scroll to position [85, 0]
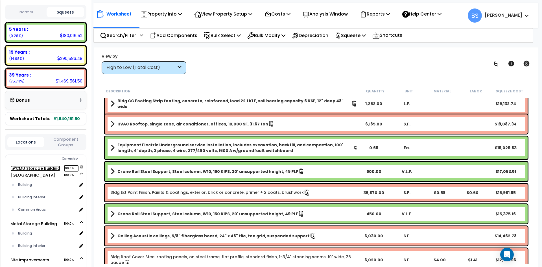
click at [29, 171] on link "CMU Storage Building 100.0%" at bounding box center [35, 168] width 50 height 6
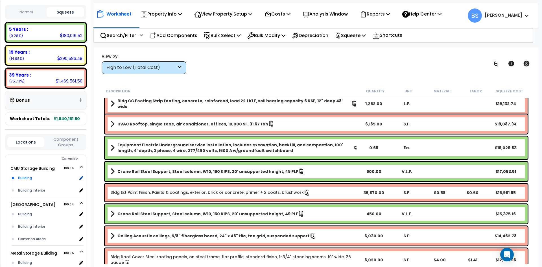
click at [31, 181] on div "Building" at bounding box center [47, 177] width 60 height 7
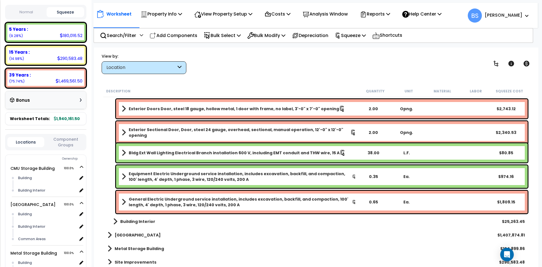
scroll to position [390, 0]
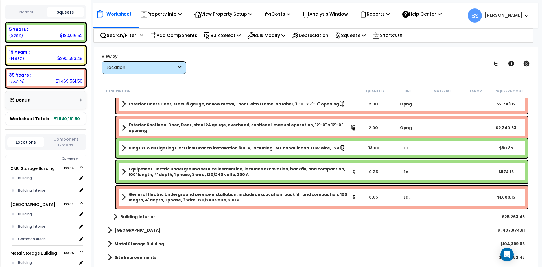
click at [132, 218] on b "Building Interior" at bounding box center [137, 217] width 35 height 6
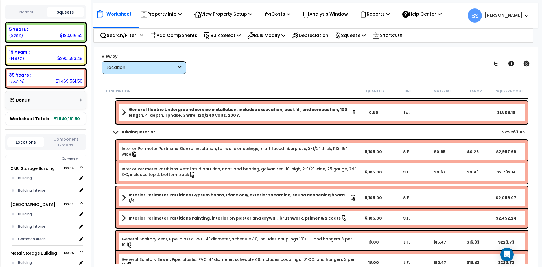
scroll to position [446, 0]
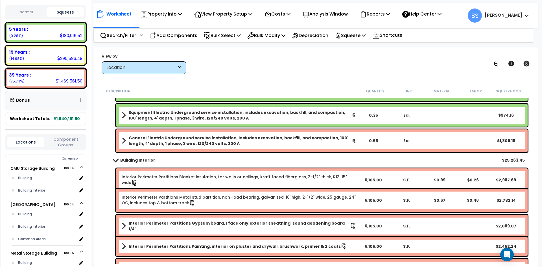
click at [158, 177] on link "Interior Perimeter Partitions Blanket insulation, for walls or ceilings, kraft …" at bounding box center [239, 180] width 234 height 12
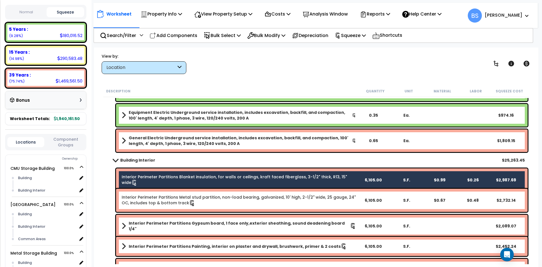
click at [156, 199] on link "Interior Perimeter Partitions Metal stud partition, non-load bearing, galvanize…" at bounding box center [239, 200] width 234 height 12
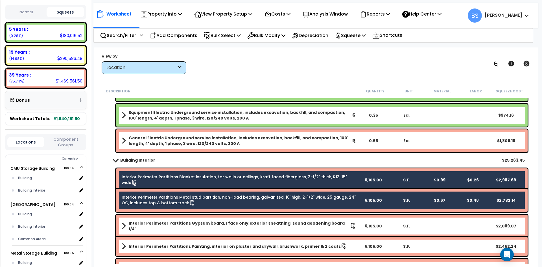
click at [163, 227] on link "Interior Perimeter Partitions Gypsum board, 1 face only,exterior sheathing, sou…" at bounding box center [239, 225] width 234 height 11
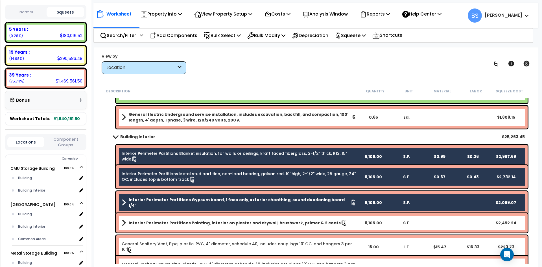
scroll to position [503, 0]
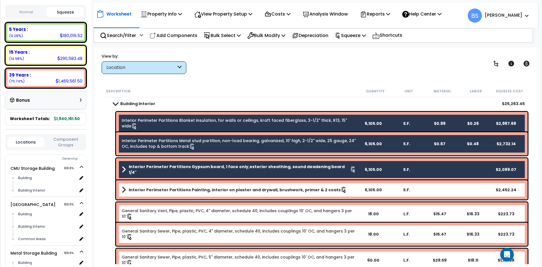
click at [182, 191] on b "Interior Perimeter Partitions Painting, interior on plaster and drywall, brushw…" at bounding box center [235, 190] width 212 height 6
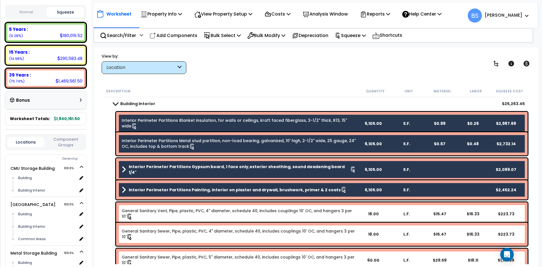
click at [159, 213] on link "General Sanitary Vent, Pipe, plastic, PVC, 4" diameter, schedule 40, includes c…" at bounding box center [239, 214] width 234 height 12
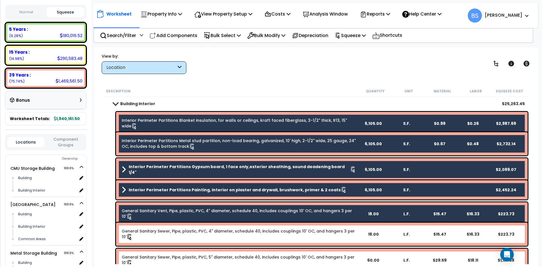
click at [158, 237] on link "General Sanitary Sewer, Pipe, plastic, PVC, 4" diameter, schedule 40, includes …" at bounding box center [239, 234] width 234 height 12
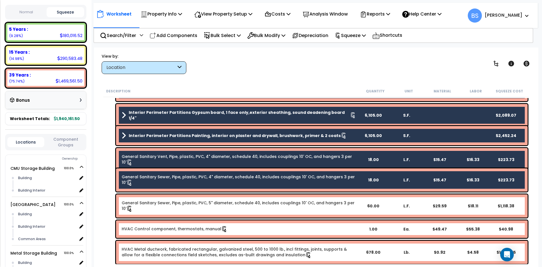
scroll to position [559, 0]
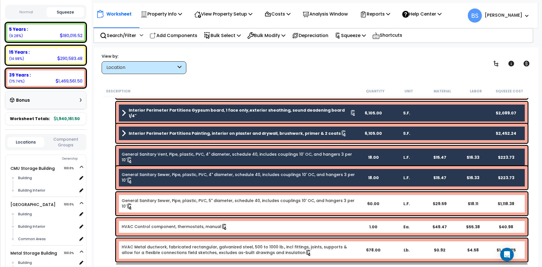
click at [154, 207] on link "General Sanitary Sewer, Pipe, plastic, PVC, 5" diameter, schedule 40, includes …" at bounding box center [239, 204] width 234 height 12
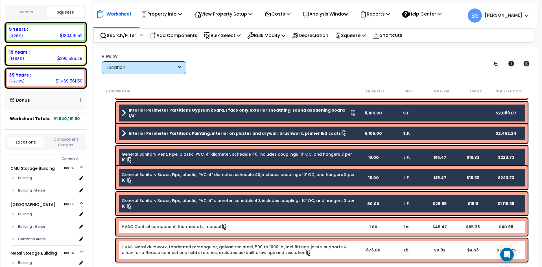
click at [146, 227] on link "HVAC Control component, thermostats, manual" at bounding box center [175, 226] width 106 height 6
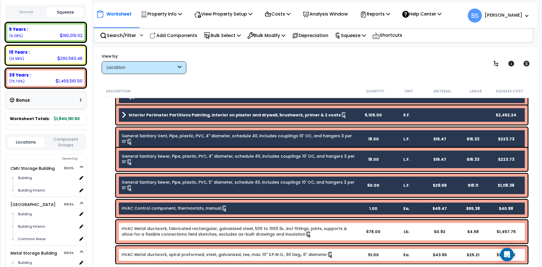
scroll to position [587, 0]
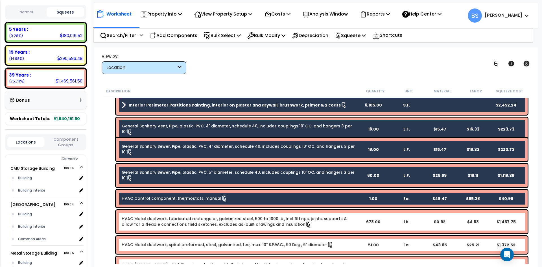
click at [174, 219] on link "HVAC Metal ductwork, fabricated rectangular, galvanized steel, 500 to 1000 lb.,…" at bounding box center [239, 222] width 234 height 12
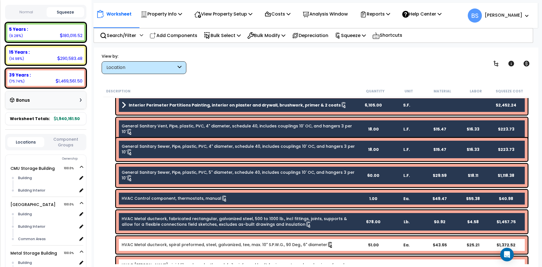
click at [155, 248] on div "HVAC Metal ductwork, spiral preformed, steel, galvanized, tee, max. 10" S.P.W.G…" at bounding box center [321, 244] width 411 height 17
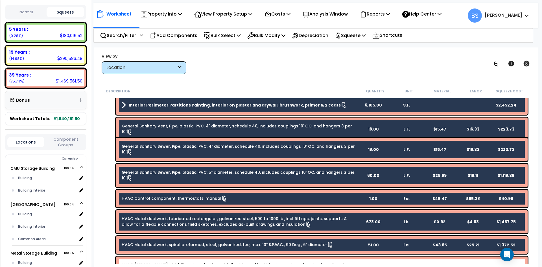
scroll to position [615, 0]
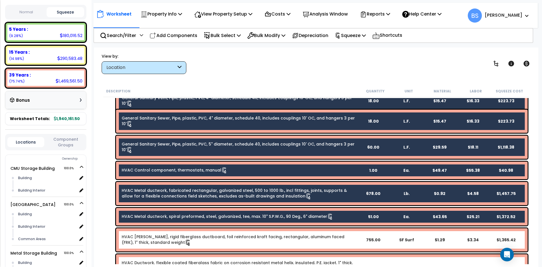
click at [147, 235] on link "HVAC Ductwork, rigid fiberglass ductboard, foil reinforced kraft facing, rectan…" at bounding box center [239, 240] width 234 height 12
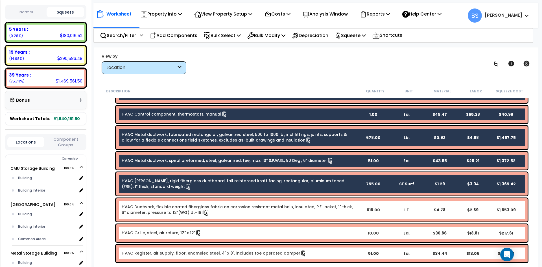
scroll to position [672, 0]
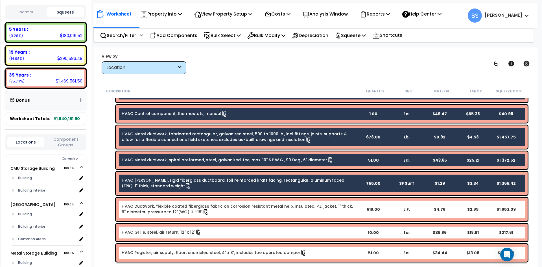
click at [132, 209] on link "HVAC Ductwork, flexible coated fiberglass fabric on corrosion resistant metal h…" at bounding box center [239, 209] width 234 height 12
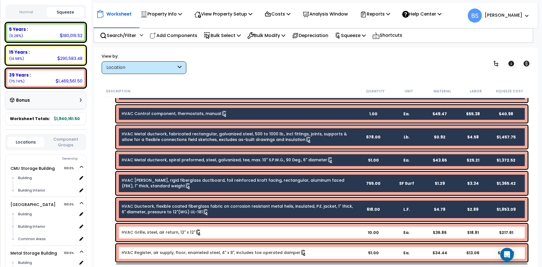
click at [143, 233] on link "HVAC Grille, steel, air return, 12" x 12"" at bounding box center [162, 232] width 80 height 6
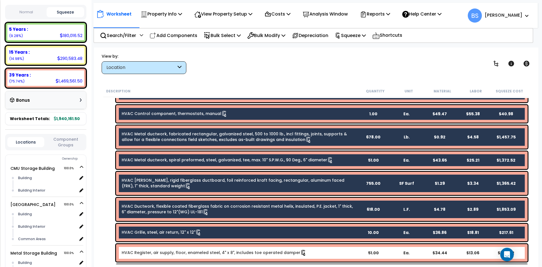
click at [140, 247] on div "HVAC Register, air supply, floor, enameled steel, 4" x 8", includes toe operate…" at bounding box center [321, 252] width 411 height 17
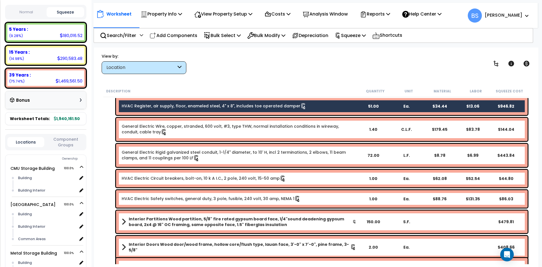
scroll to position [846, 0]
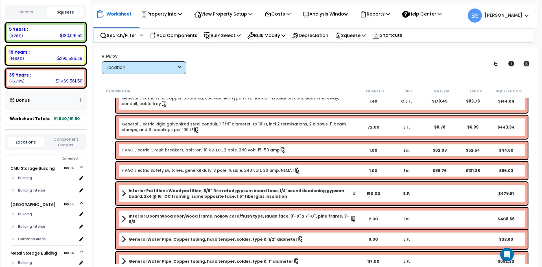
click at [153, 216] on b "Interior Doors Wood door/wood frame, hollow core/flush type, lauan face, 3'-0" …" at bounding box center [239, 218] width 221 height 11
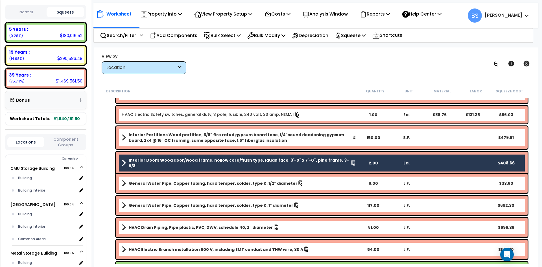
scroll to position [903, 0]
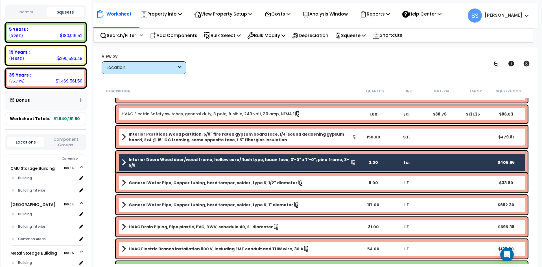
click at [172, 186] on link "General Water Pipe, Copper tubing, hard temper, solder, type K, 1/2" diameter" at bounding box center [239, 183] width 234 height 8
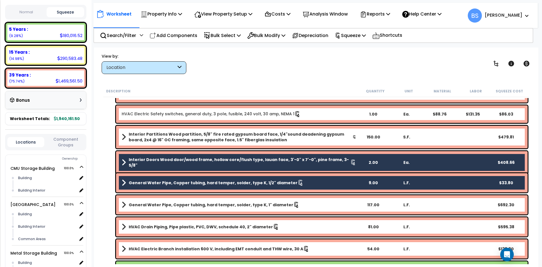
click at [152, 206] on b "General Water Pipe, Copper tubing, hard temper, solder, type K, 1" diameter" at bounding box center [211, 205] width 164 height 6
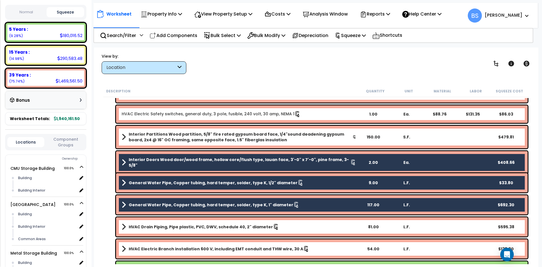
click at [145, 224] on b "HVAC Drain Piping, Pipe plastic, PVC, DWV, schedule 40, 2" diameter" at bounding box center [201, 227] width 144 height 6
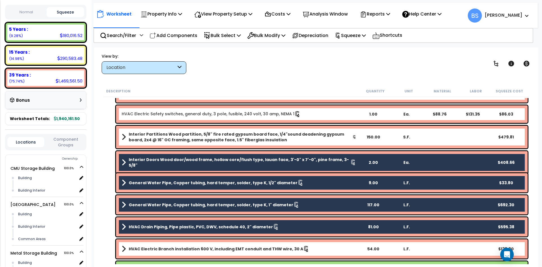
click at [150, 248] on b "HVAC Electric Branch installation 600 V, including EMT conduit and THW wire, 30…" at bounding box center [216, 249] width 174 height 6
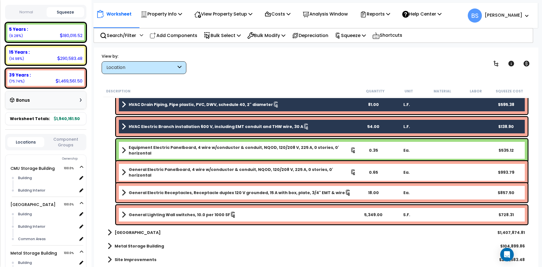
scroll to position [1027, 0]
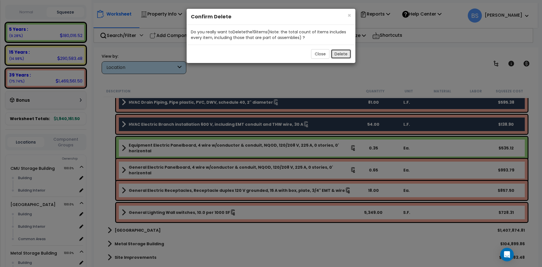
click at [345, 56] on button "Delete" at bounding box center [341, 54] width 20 height 10
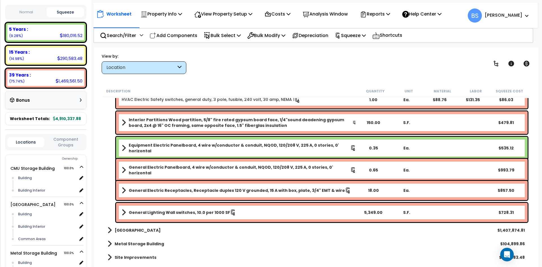
scroll to position [567, 0]
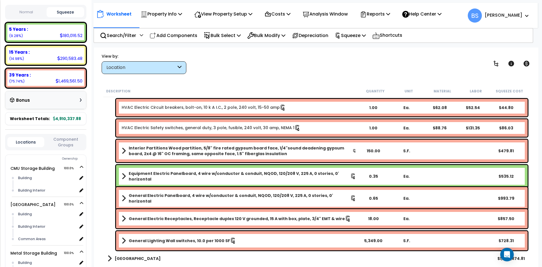
click at [191, 150] on b "Interior Partitions Wood partition, 5/8" fire rated gypsum board face, 1/4"soun…" at bounding box center [241, 150] width 224 height 11
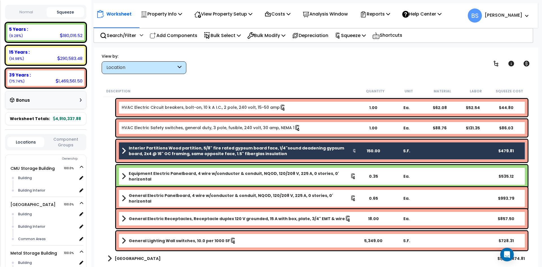
click at [173, 130] on link "HVAC Electric Safety switches, general duty, 3 pole, fusible, 240 volt, 30 amp,…" at bounding box center [211, 128] width 179 height 6
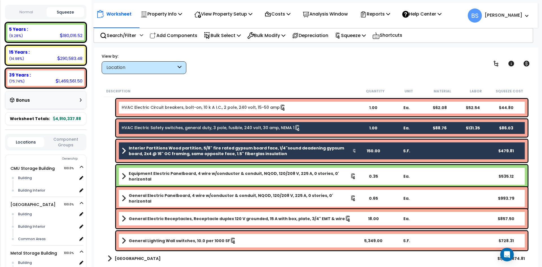
click at [156, 109] on link "HVAC Electric Circuit breakers, bolt-on, 10 k A I.C., 2 pole, 240 volt, 15-50 a…" at bounding box center [204, 107] width 164 height 6
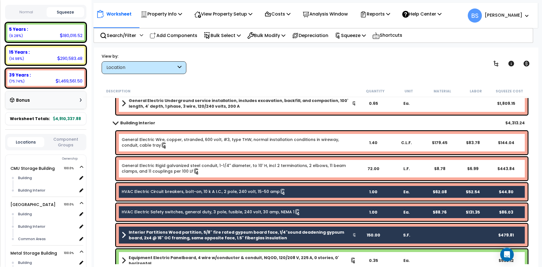
scroll to position [483, 0]
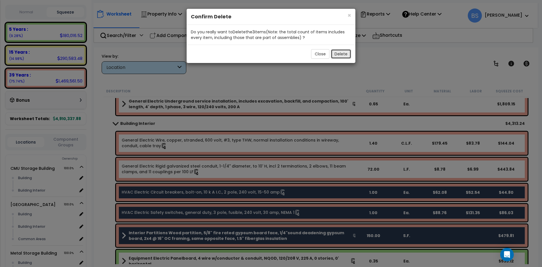
click at [340, 54] on button "Delete" at bounding box center [341, 54] width 20 height 10
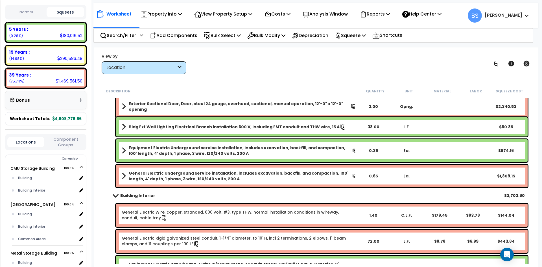
scroll to position [398, 0]
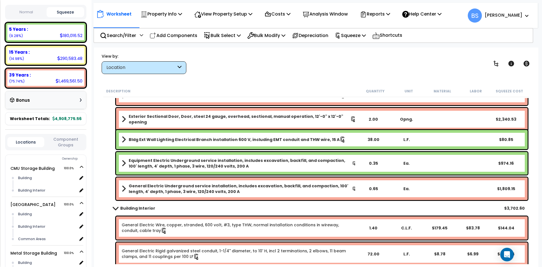
click at [141, 208] on b "Building Interior" at bounding box center [137, 208] width 35 height 6
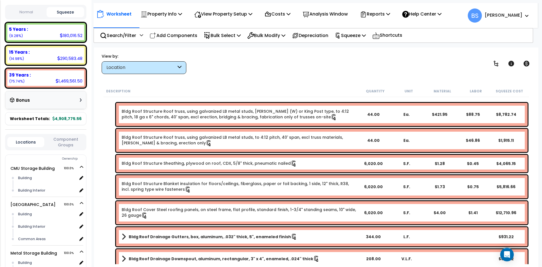
scroll to position [0, 0]
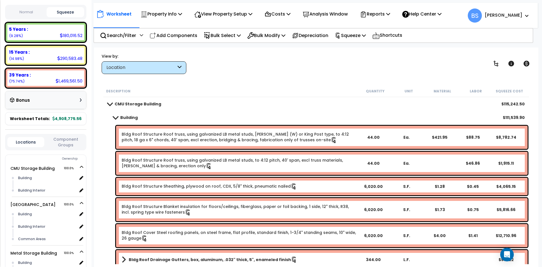
click at [121, 117] on b "Building" at bounding box center [128, 118] width 17 height 6
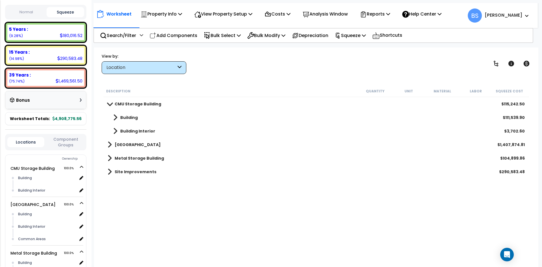
click at [113, 158] on link "Metal Storage Building" at bounding box center [135, 158] width 56 height 8
click at [126, 172] on b "Building" at bounding box center [128, 172] width 17 height 6
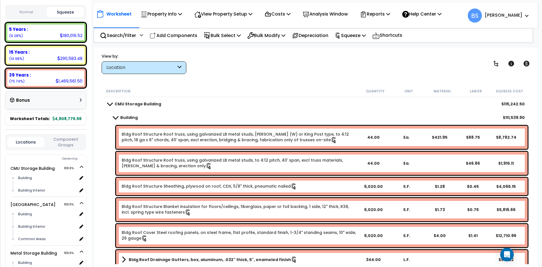
click at [129, 105] on b "CMU Storage Building" at bounding box center [138, 104] width 47 height 6
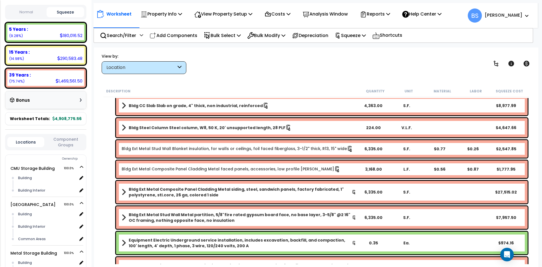
scroll to position [282, 0]
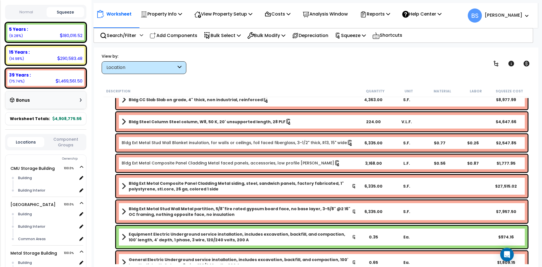
click at [168, 144] on link "Bldg Ext Metal Stud Wall Blanket insulation, for walls or ceilings, foil faced …" at bounding box center [237, 143] width 231 height 6
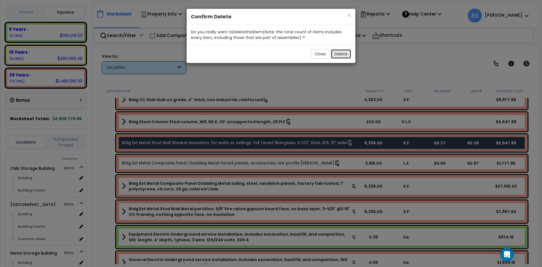
click at [340, 53] on button "Delete" at bounding box center [341, 54] width 20 height 10
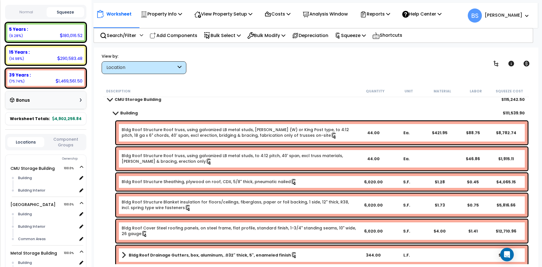
scroll to position [0, 0]
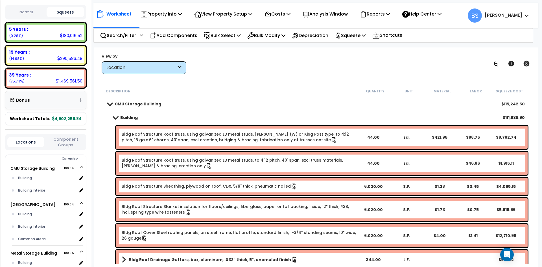
click at [135, 104] on b "CMU Storage Building" at bounding box center [138, 104] width 47 height 6
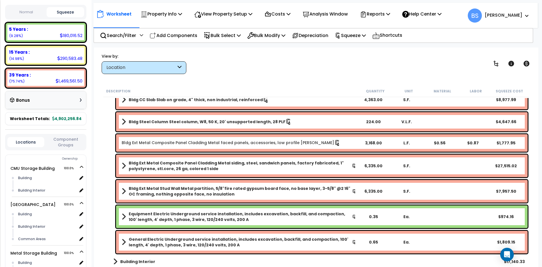
scroll to position [300, 0]
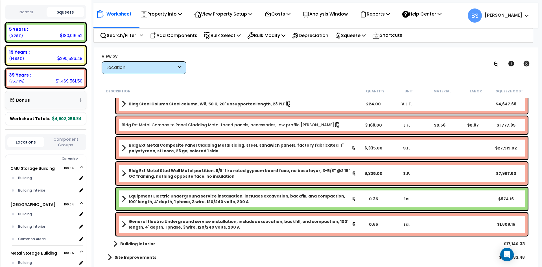
click at [128, 245] on b "Building Interior" at bounding box center [137, 244] width 35 height 6
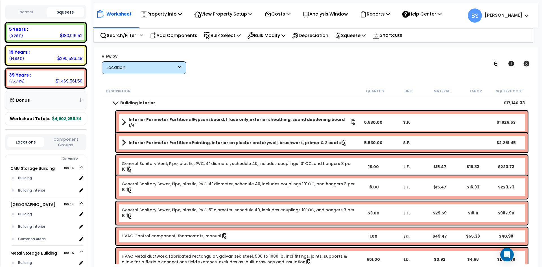
scroll to position [441, 0]
click at [154, 124] on div "Interior Perimeter Partitions Gypsum board, 1 face only,exterior sheathing, sou…" at bounding box center [321, 122] width 411 height 23
click at [167, 120] on b "Interior Perimeter Partitions Gypsum board, 1 face only,exterior sheathing, sou…" at bounding box center [239, 121] width 221 height 11
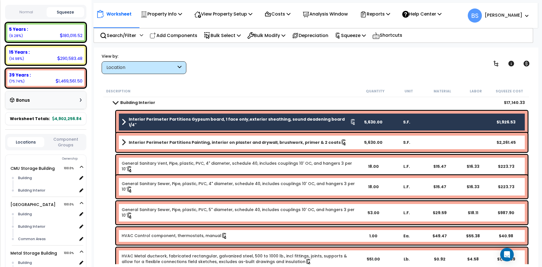
click at [158, 143] on b "Interior Perimeter Partitions Painting, interior on plaster and drywall, brushw…" at bounding box center [235, 142] width 212 height 6
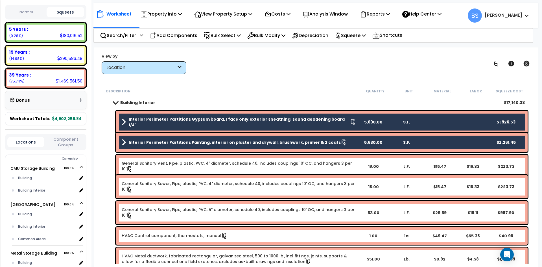
click at [156, 164] on link "General Sanitary Vent, Pipe, plastic, PVC, 4" diameter, schedule 40, includes c…" at bounding box center [239, 166] width 234 height 12
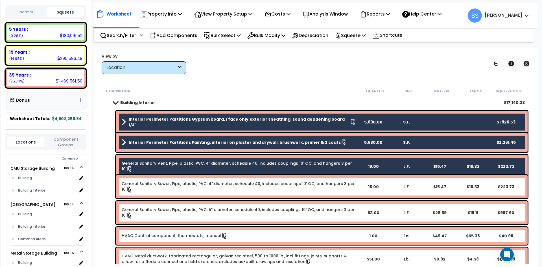
click at [154, 190] on link "General Sanitary Sewer, Pipe, plastic, PVC, 4" diameter, schedule 40, includes …" at bounding box center [239, 187] width 234 height 12
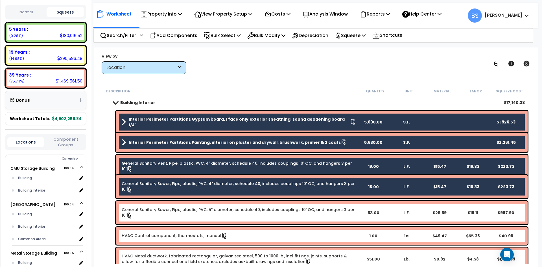
click at [152, 218] on link "General Sanitary Sewer, Pipe, plastic, PVC, 5" diameter, schedule 40, includes …" at bounding box center [239, 213] width 234 height 12
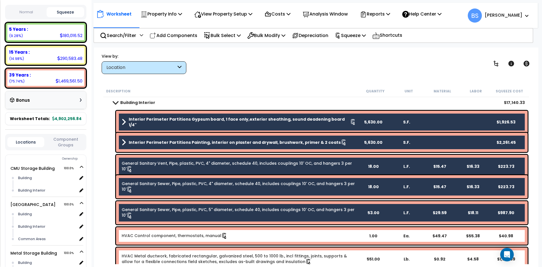
click at [155, 238] on link "HVAC Control component, thermostats, manual" at bounding box center [175, 235] width 106 height 6
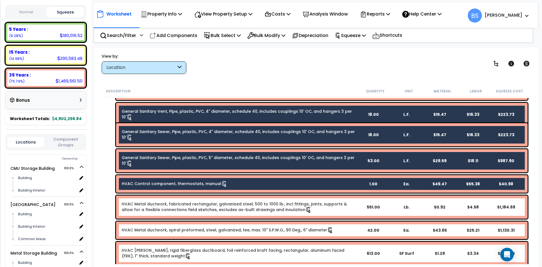
scroll to position [497, 0]
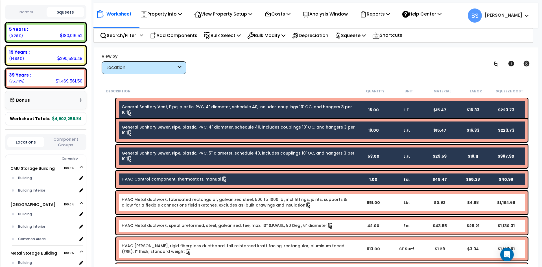
drag, startPoint x: 146, startPoint y: 207, endPoint x: 148, endPoint y: 218, distance: 10.7
click at [146, 207] on link "HVAC Metal ductwork, fabricated rectangular, galvanized steel, 500 to 1000 lb.,…" at bounding box center [239, 202] width 234 height 12
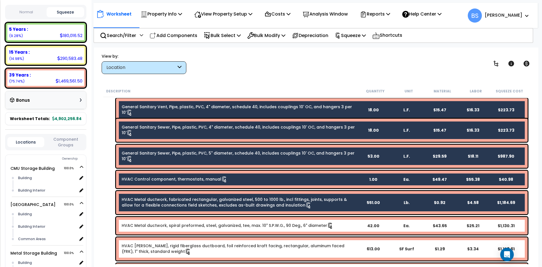
click at [152, 225] on link "HVAC Metal ductwork, spiral preformed, steel, galvanized, tee, max. 10" S.P.W.G…" at bounding box center [228, 225] width 212 height 6
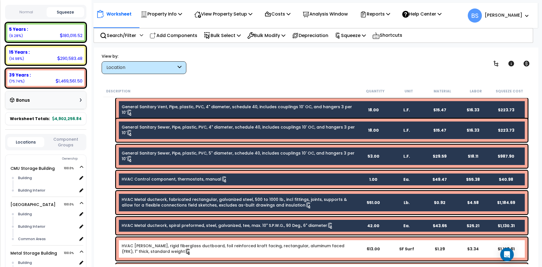
click at [143, 250] on link "HVAC Ductwork, rigid fiberglass ductboard, foil reinforced kraft facing, rectan…" at bounding box center [239, 249] width 234 height 12
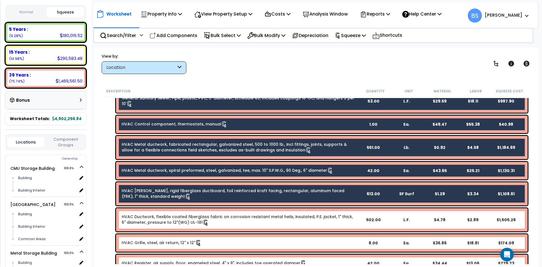
scroll to position [554, 0]
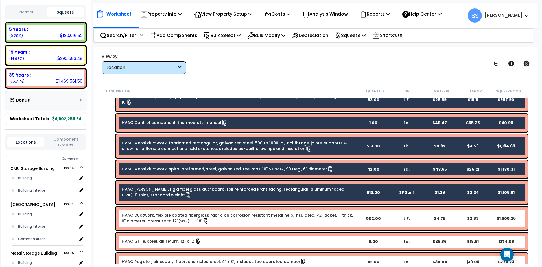
click at [155, 216] on link "HVAC Ductwork, flexible coated fiberglass fabric on corrosion resistant metal h…" at bounding box center [239, 218] width 234 height 12
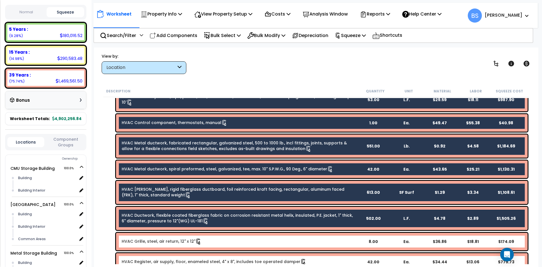
click at [149, 241] on link "HVAC Grille, steel, air return, 12" x 12"" at bounding box center [162, 241] width 80 height 6
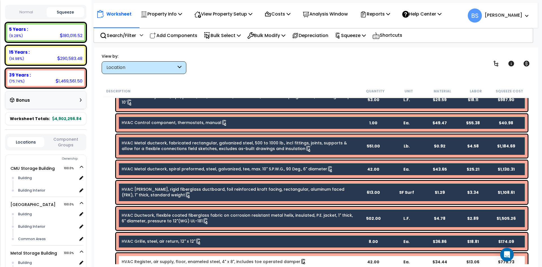
click at [140, 259] on link "HVAC Register, air supply, floor, enameled steel, 4" x 8", includes toe operate…" at bounding box center [214, 261] width 185 height 6
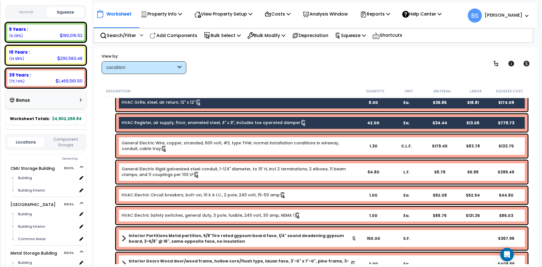
scroll to position [695, 0]
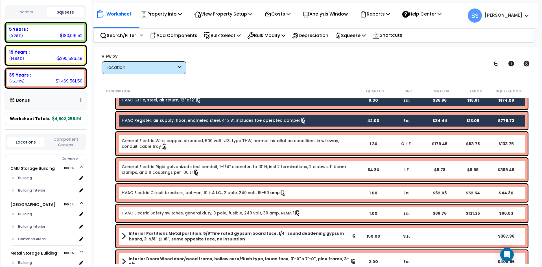
click at [148, 193] on link "HVAC Electric Circuit breakers, bolt-on, 10 k A I.C., 2 pole, 240 volt, 15-50 a…" at bounding box center [204, 193] width 164 height 6
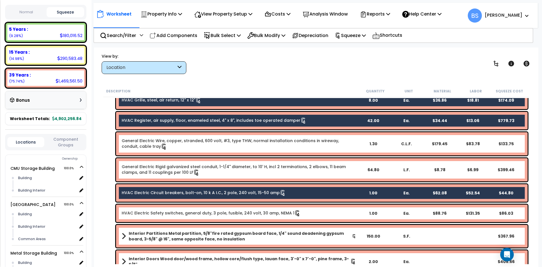
click at [141, 213] on link "HVAC Electric Safety switches, general duty, 3 pole, fusible, 240 volt, 30 amp,…" at bounding box center [211, 213] width 179 height 6
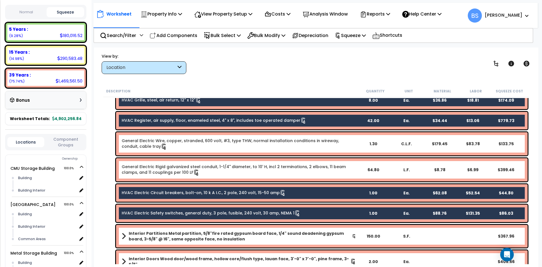
drag, startPoint x: 212, startPoint y: 233, endPoint x: 225, endPoint y: 209, distance: 27.9
click at [212, 233] on b "Interior Partitions Metal partition, 5/8"fire rated gypsum board face, 1/4" sou…" at bounding box center [240, 235] width 223 height 11
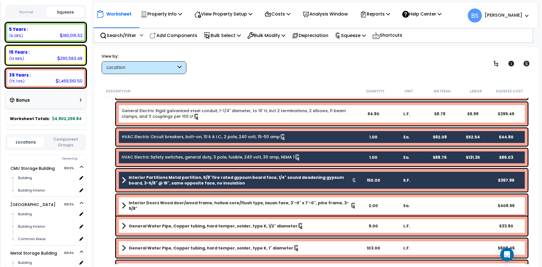
scroll to position [751, 0]
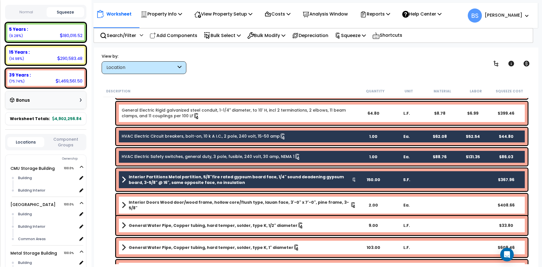
click at [175, 204] on b "Interior Doors Wood door/wood frame, hollow core/flush type, lauan face, 3'-0" …" at bounding box center [239, 204] width 221 height 11
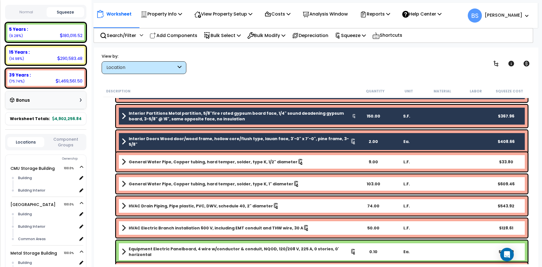
scroll to position [836, 0]
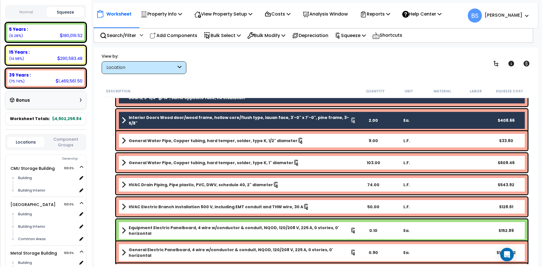
click at [167, 137] on link "General Water Pipe, Copper tubing, hard temper, solder, type K, 1/2" diameter" at bounding box center [239, 141] width 234 height 8
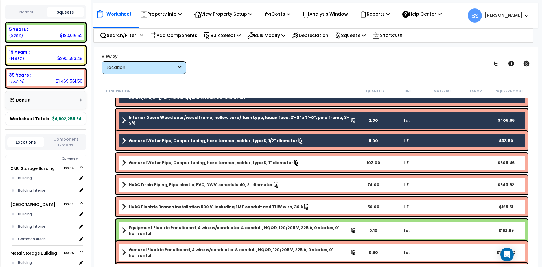
click at [148, 162] on b "General Water Pipe, Copper tubing, hard temper, solder, type K, 1" diameter" at bounding box center [211, 163] width 164 height 6
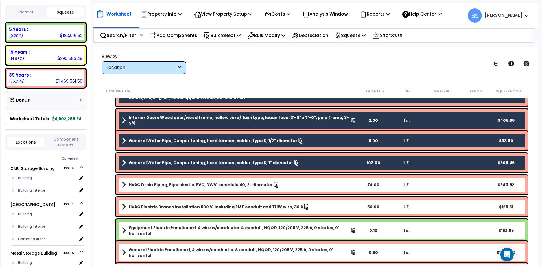
click at [136, 188] on div "HVAC Drain Piping, Pipe plastic, PVC, DWV, schedule 40, 2" diameter 74.00 L.F. …" at bounding box center [321, 184] width 411 height 19
click at [140, 209] on b "HVAC Electric Branch installation 600 V, including EMT conduit and THW wire, 30…" at bounding box center [216, 207] width 174 height 6
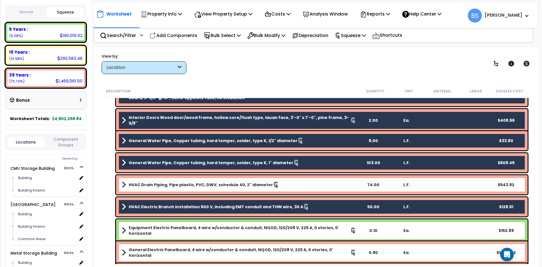
click at [143, 186] on b "HVAC Drain Piping, Pipe plastic, PVC, DWV, schedule 40, 2" diameter" at bounding box center [201, 185] width 144 height 6
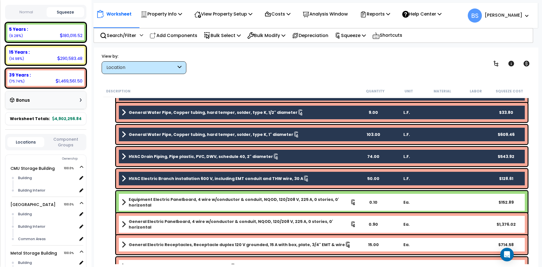
scroll to position [891, 0]
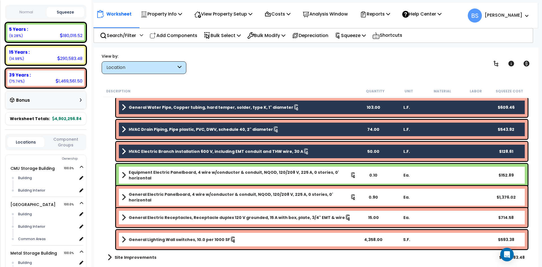
click at [157, 173] on b "Equipment Electric Panelboard, 4 wire w/conductor & conduit, NQOD, 120/208 V, 2…" at bounding box center [239, 174] width 221 height 11
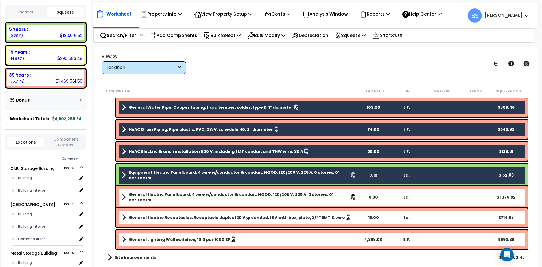
click at [151, 197] on b "General Electric Panelboard, 4 wire w/conductor & conduit, NQOD, 120/208 V, 225…" at bounding box center [239, 196] width 221 height 11
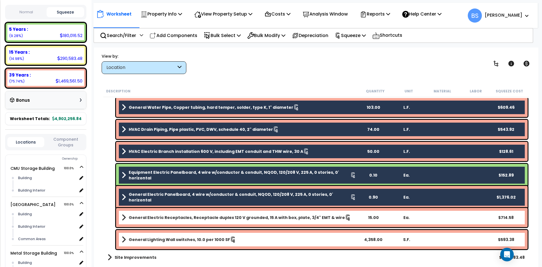
click at [158, 220] on b "General Electric Receptacles, Receptacle duplex 120 V grounded, 15 A with box, …" at bounding box center [237, 217] width 216 height 6
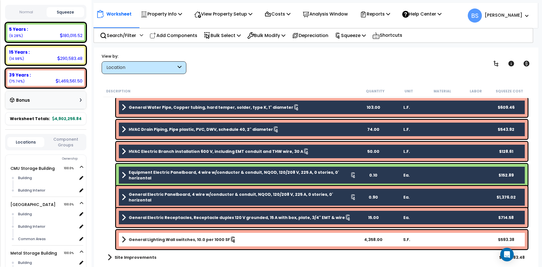
click at [147, 241] on b "General Lighting Wall switches, 10.0 per 1000 SF" at bounding box center [179, 239] width 101 height 6
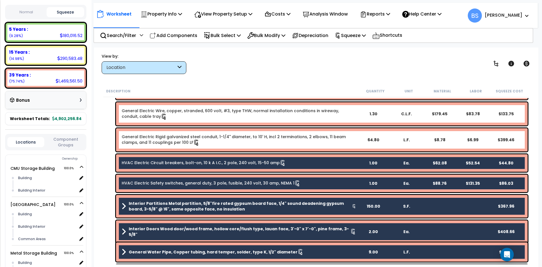
scroll to position [722, 0]
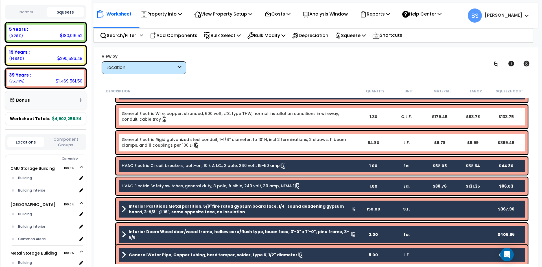
click at [152, 146] on link "General Electric Rigid galvanized steel conduit, 1-1/4" diameter, to 10' H, inc…" at bounding box center [239, 143] width 234 height 12
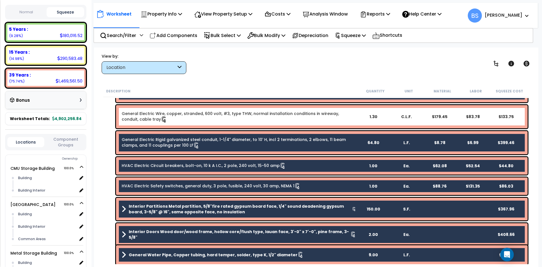
click at [155, 113] on link "General Electric Wire, copper, stranded, 600 volt, #3, type THW, normal install…" at bounding box center [239, 117] width 234 height 12
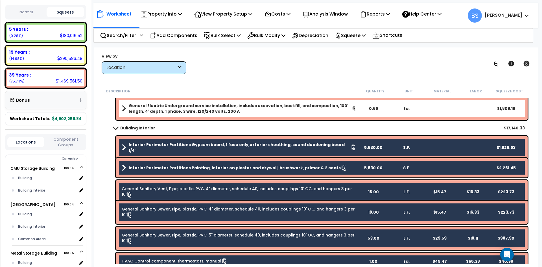
scroll to position [412, 0]
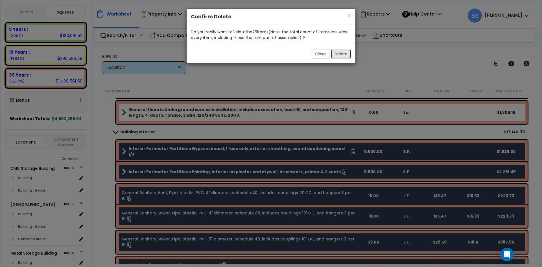
click at [343, 56] on button "Delete" at bounding box center [341, 54] width 20 height 10
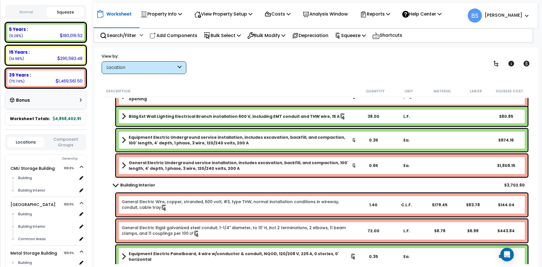
click at [138, 187] on b "Building Interior" at bounding box center [137, 185] width 35 height 6
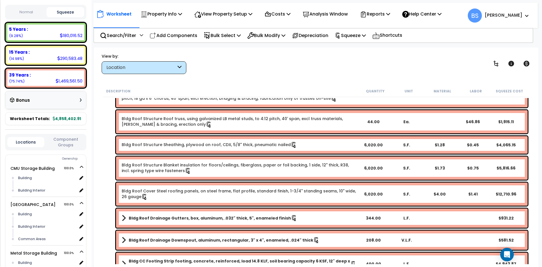
scroll to position [0, 0]
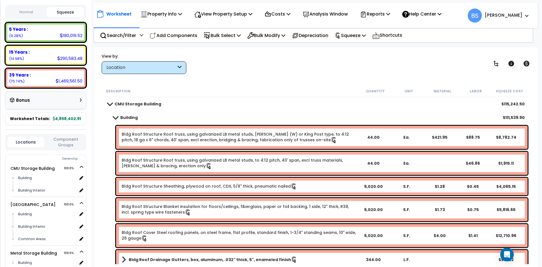
click at [128, 120] on b "Building" at bounding box center [128, 118] width 17 height 6
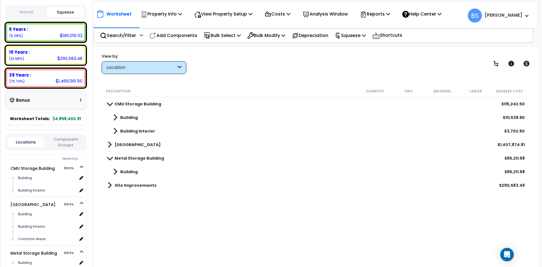
click at [111, 104] on span at bounding box center [110, 104] width 8 height 4
click at [114, 142] on span at bounding box center [115, 145] width 4 height 8
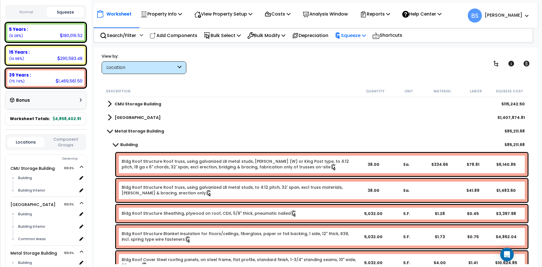
click at [354, 38] on p "Squeeze" at bounding box center [350, 36] width 31 height 8
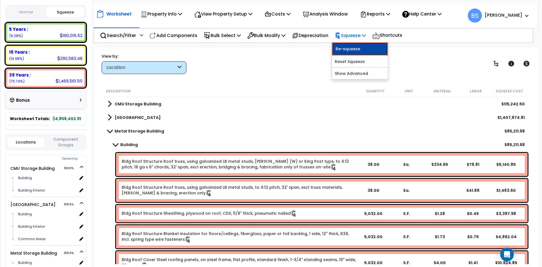
click at [352, 50] on link "Re-squeeze" at bounding box center [360, 48] width 56 height 13
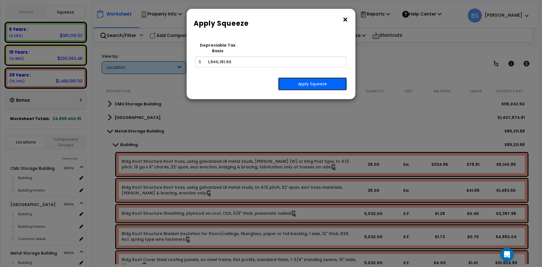
click at [323, 81] on button "Apply Squeeze" at bounding box center [312, 83] width 69 height 13
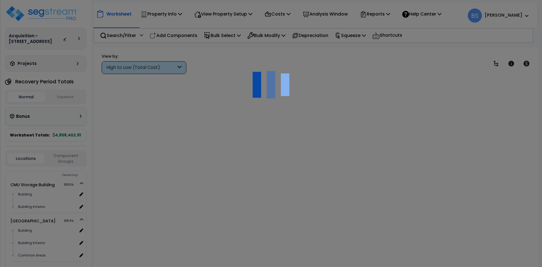
scroll to position [25, 0]
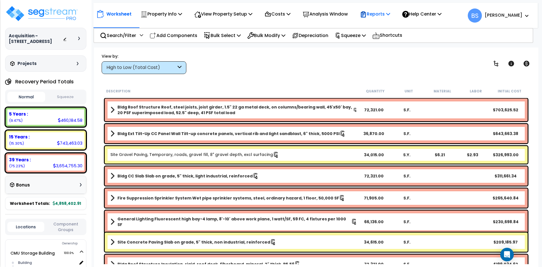
click at [385, 12] on p "Reports" at bounding box center [375, 14] width 30 height 8
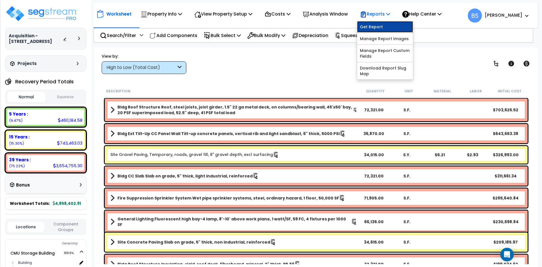
click at [379, 25] on link "Get Report" at bounding box center [385, 26] width 56 height 11
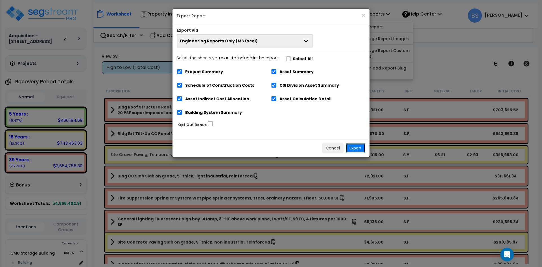
click at [358, 147] on button "Export" at bounding box center [355, 148] width 19 height 10
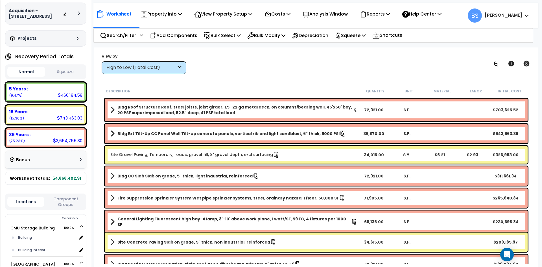
scroll to position [85, 0]
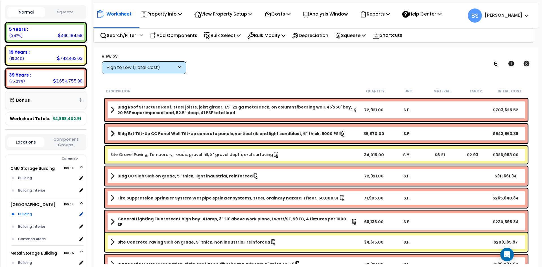
click at [23, 217] on div "Building" at bounding box center [47, 213] width 60 height 7
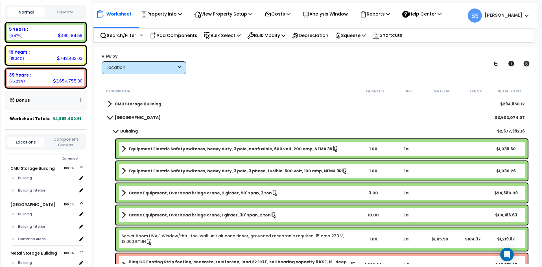
click at [126, 132] on b "Building" at bounding box center [128, 131] width 17 height 6
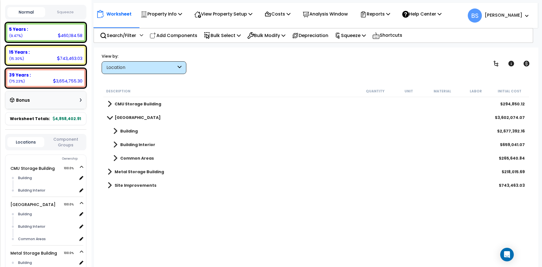
click at [127, 158] on b "Common Areas" at bounding box center [137, 158] width 34 height 6
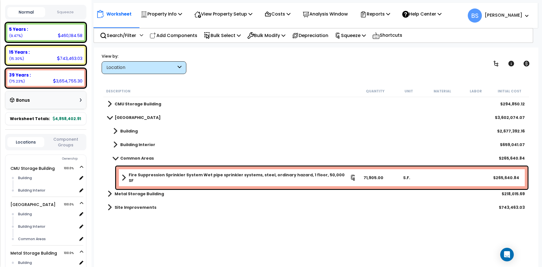
click at [174, 177] on b "Fire Suppression Sprinkler System Wet pipe sprinkler systems, steel, ordinary h…" at bounding box center [239, 177] width 221 height 11
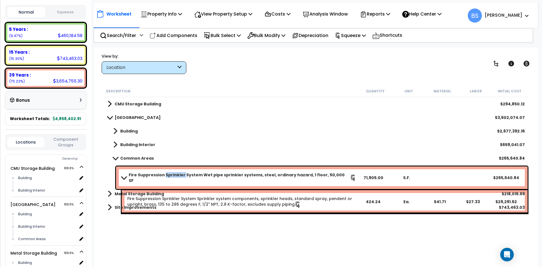
click at [174, 177] on b "Fire Suppression Sprinkler System Wet pipe sprinkler systems, steel, ordinary h…" at bounding box center [239, 177] width 221 height 11
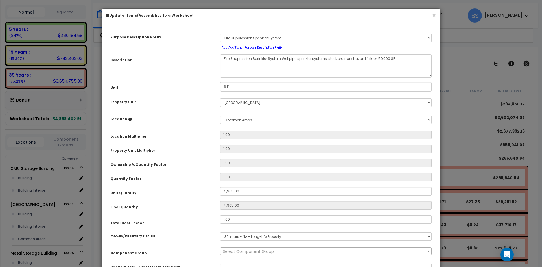
select select "15961"
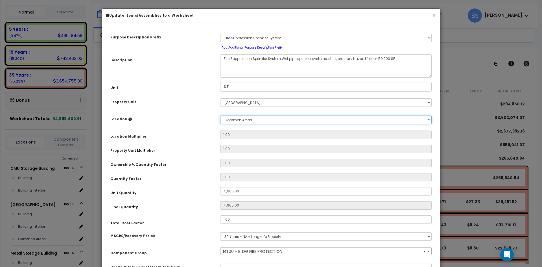
click at [231, 120] on select "Select Building Building Interior Common Areas Add New Location" at bounding box center [325, 119] width 211 height 8
select select "6"
click at [220, 115] on select "Select Building Building Interior Common Areas Add New Location" at bounding box center [325, 119] width 211 height 8
type input "1"
type input "71,905"
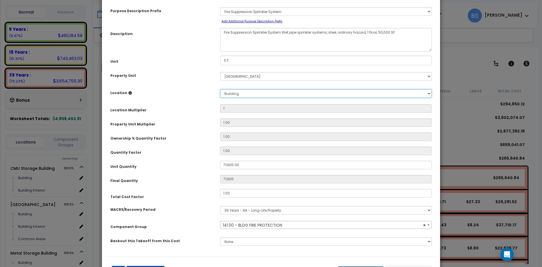
scroll to position [52, 0]
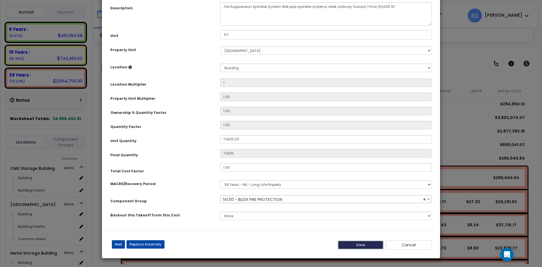
click at [360, 247] on button "Save" at bounding box center [361, 244] width 46 height 8
type input "1.00"
type input "71905.00"
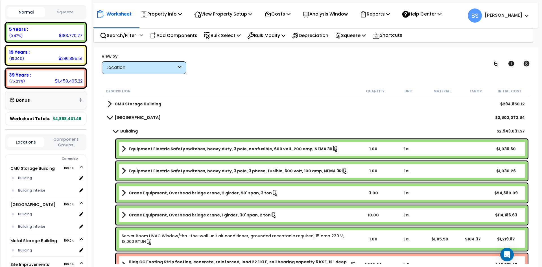
click at [130, 131] on b "Building" at bounding box center [128, 131] width 17 height 6
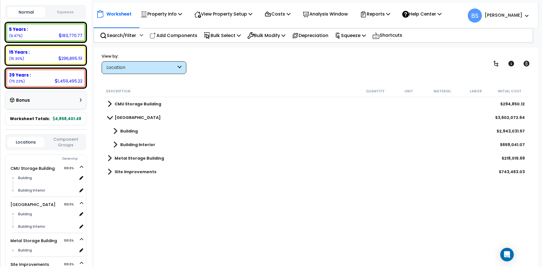
click at [110, 157] on span at bounding box center [109, 158] width 4 height 8
click at [129, 170] on b "Building" at bounding box center [128, 172] width 17 height 6
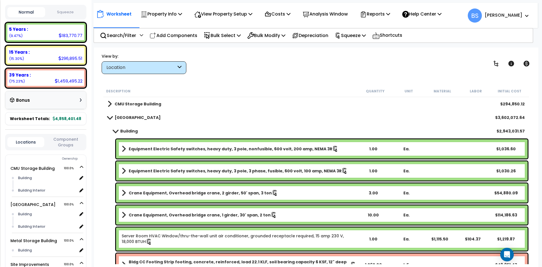
click at [109, 117] on span at bounding box center [110, 117] width 8 height 4
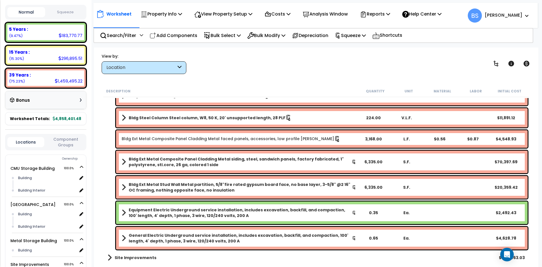
scroll to position [286, 0]
click at [153, 215] on b "Equipment Electric Underground service installation, includes excavation, backf…" at bounding box center [240, 212] width 223 height 11
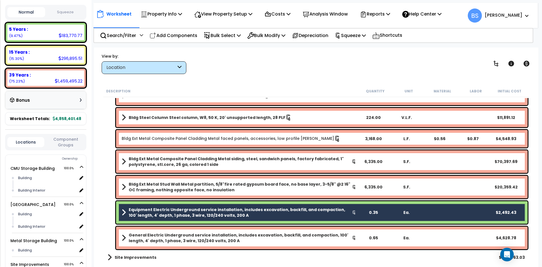
click at [143, 232] on b "General Electric Underground service installation, includes excavation, backfil…" at bounding box center [240, 237] width 223 height 11
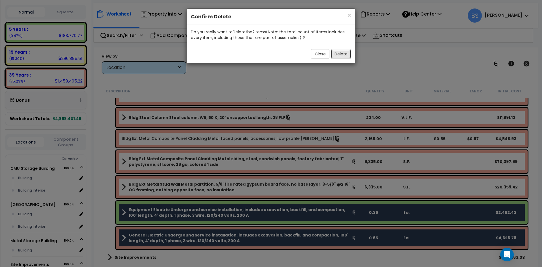
click at [345, 53] on button "Delete" at bounding box center [341, 54] width 20 height 10
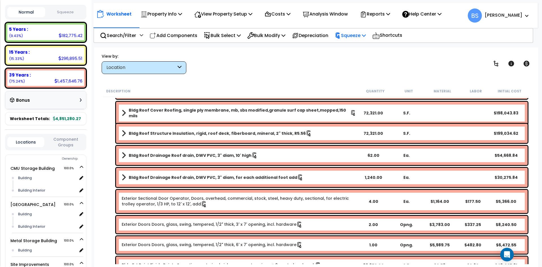
click at [362, 38] on p "Squeeze" at bounding box center [350, 36] width 31 height 8
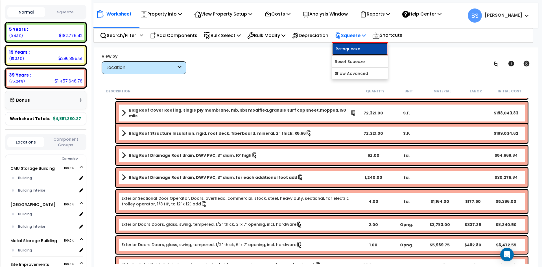
click at [350, 49] on link "Re-squeeze" at bounding box center [360, 48] width 56 height 13
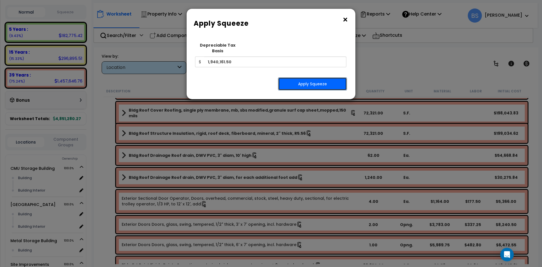
click at [328, 79] on button "Apply Squeeze" at bounding box center [312, 83] width 69 height 13
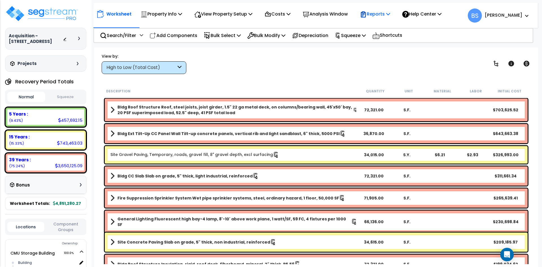
click at [390, 16] on p "Reports" at bounding box center [375, 14] width 30 height 8
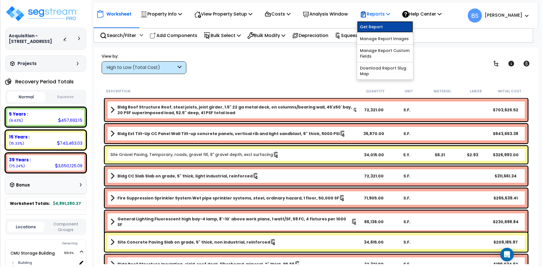
click at [388, 27] on link "Get Report" at bounding box center [385, 26] width 56 height 11
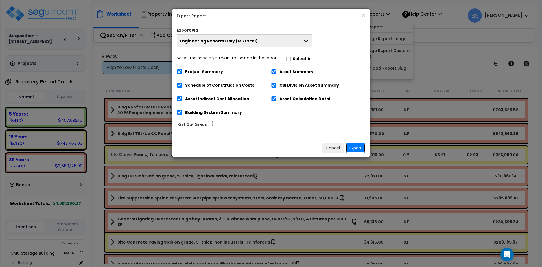
click at [353, 148] on button "Export" at bounding box center [355, 148] width 19 height 10
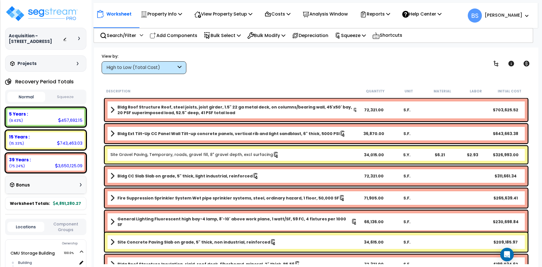
click at [260, 67] on div "View by: High to Low (Total Cost) High to Low (Total Cost)" at bounding box center [316, 63] width 433 height 21
click at [32, 140] on div "15 Years :" at bounding box center [45, 137] width 73 height 6
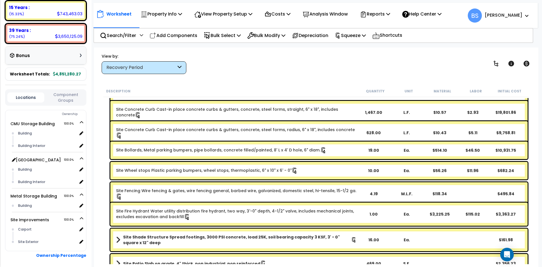
scroll to position [159, 0]
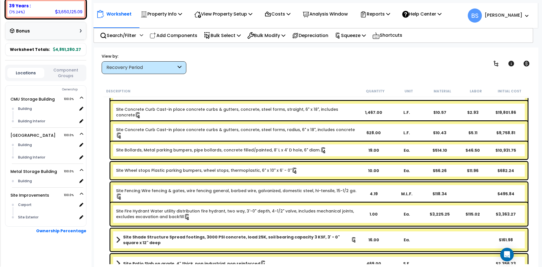
click at [59, 70] on button "Component Groups" at bounding box center [65, 73] width 37 height 12
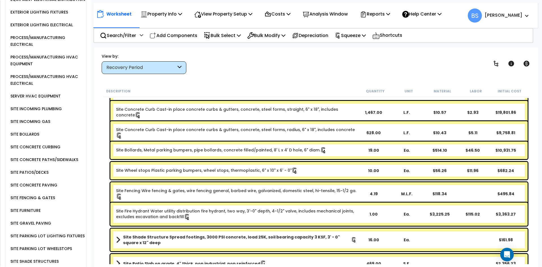
scroll to position [830, 0]
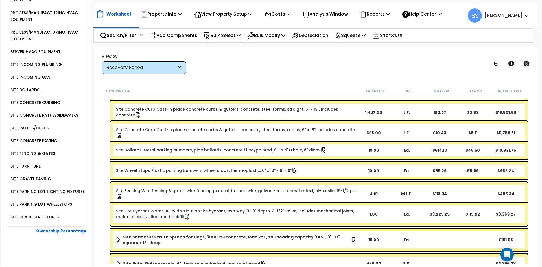
click at [33, 152] on div "SITE FENCING & GATES" at bounding box center [32, 153] width 46 height 7
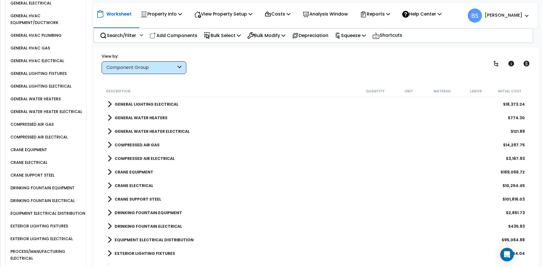
scroll to position [520, 0]
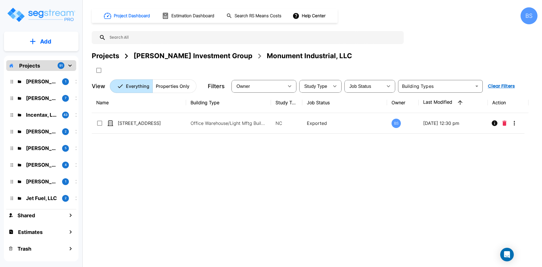
click at [106, 58] on div "Projects" at bounding box center [105, 56] width 27 height 10
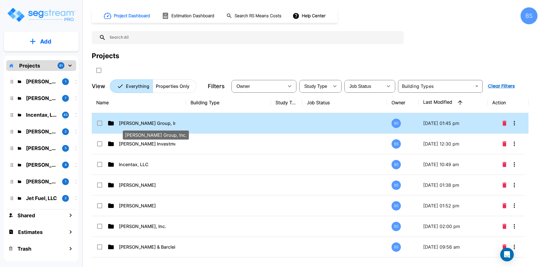
click at [146, 124] on p "[PERSON_NAME] Group, Inc." at bounding box center [147, 123] width 56 height 7
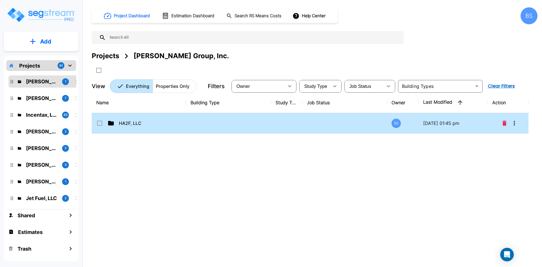
click at [300, 128] on td at bounding box center [286, 123] width 31 height 21
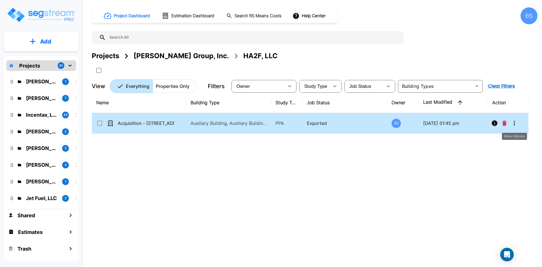
click at [518, 125] on button "More-Options" at bounding box center [513, 122] width 11 height 11
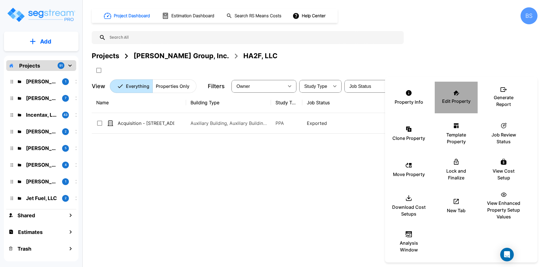
click at [460, 105] on div "Edit Property" at bounding box center [456, 97] width 34 height 28
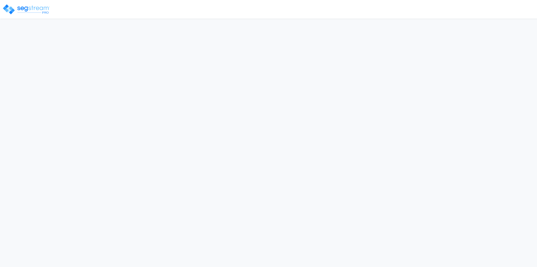
select select "2024"
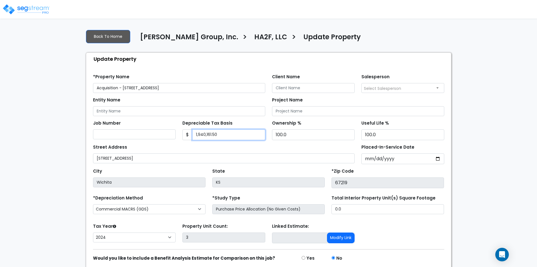
click at [234, 137] on input "1,940,161.50" at bounding box center [228, 134] width 73 height 11
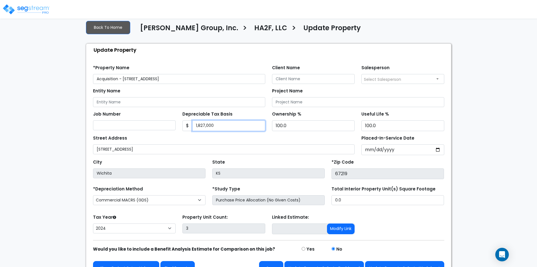
scroll to position [22, 0]
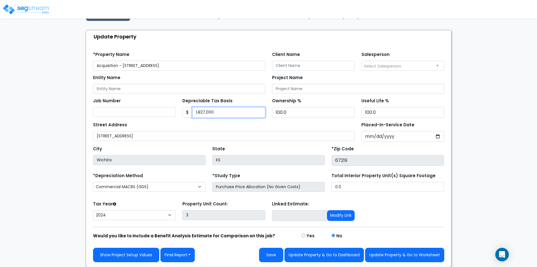
type input "1,827,000"
click at [393, 140] on input "[DATE]" at bounding box center [403, 136] width 83 height 11
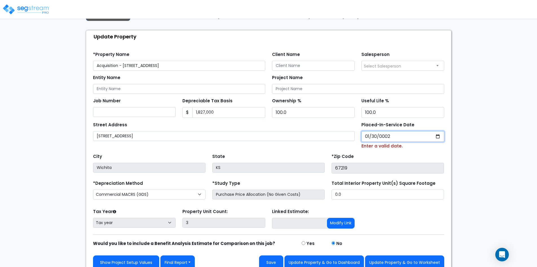
type input "0020-01-30"
select select "20"
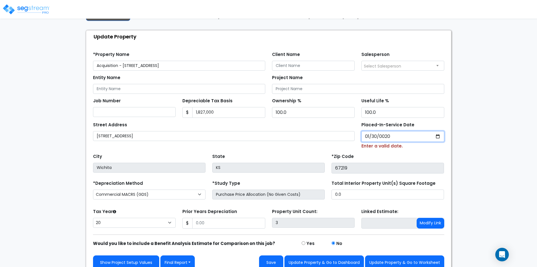
type input "0202-01-30"
select select "202"
type input "2024-01-30"
select select "2024"
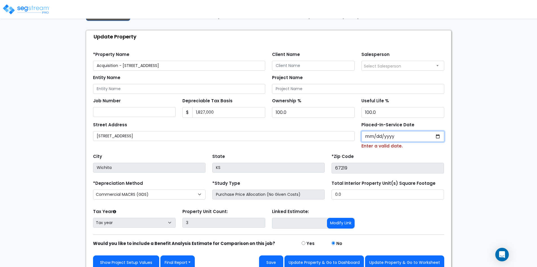
click at [367, 136] on input "Placed-In-Service Date" at bounding box center [403, 136] width 83 height 11
type input "0002-01-30"
select select "2"
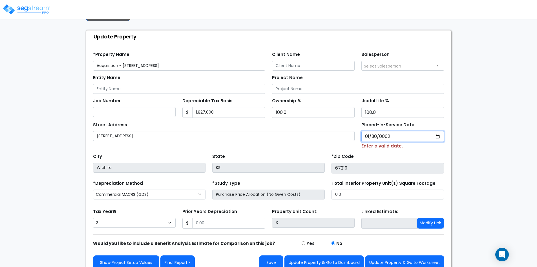
type input "0023-01-30"
select select "23"
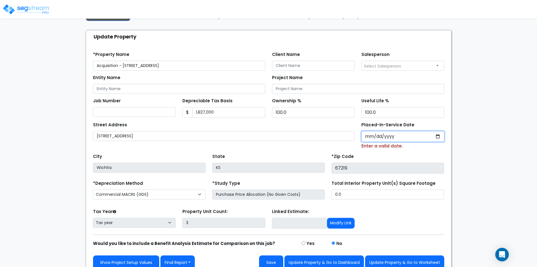
click at [370, 133] on input "Placed-In-Service Date" at bounding box center [403, 136] width 83 height 11
type input "0020-01-30"
select select "20"
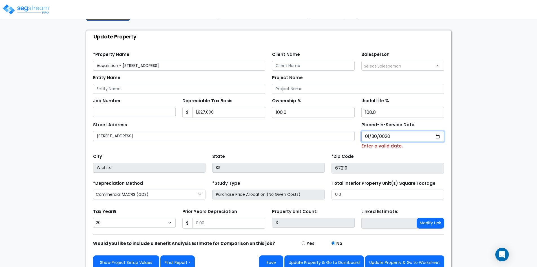
type input "0202-01-30"
select select "202"
type input "2023-01-30"
select select "2023"
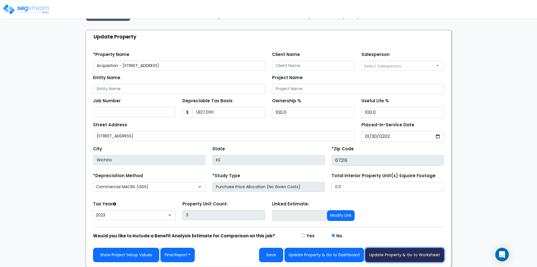
click at [413, 253] on button "Update Property & Go to Worksheet" at bounding box center [404, 254] width 79 height 14
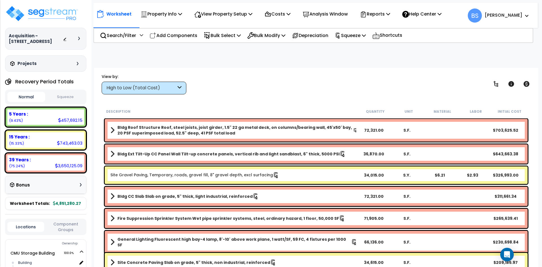
click at [228, 67] on div "Property Name DB Costs Setup Indirect Costs Direct Costs Costs Setup Rapid Take…" at bounding box center [271, 56] width 542 height 23
click at [376, 15] on p "Reports" at bounding box center [375, 14] width 30 height 8
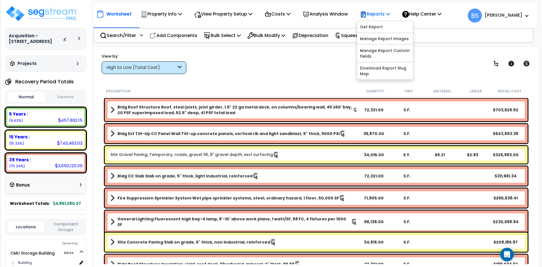
drag, startPoint x: 380, startPoint y: 14, endPoint x: 384, endPoint y: 14, distance: 3.4
click at [380, 14] on p "Reports" at bounding box center [375, 14] width 30 height 8
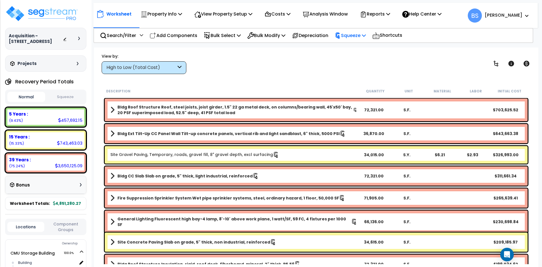
click at [353, 38] on p "Squeeze" at bounding box center [350, 36] width 31 height 8
click at [359, 48] on link "Re-squeeze" at bounding box center [360, 47] width 56 height 11
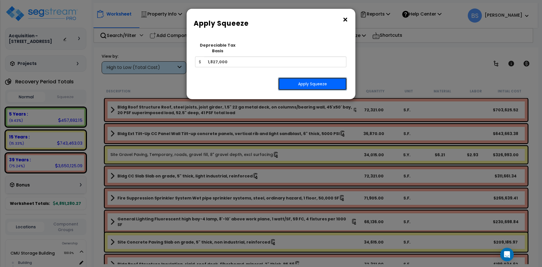
click at [315, 80] on button "Apply Squeeze" at bounding box center [312, 83] width 69 height 13
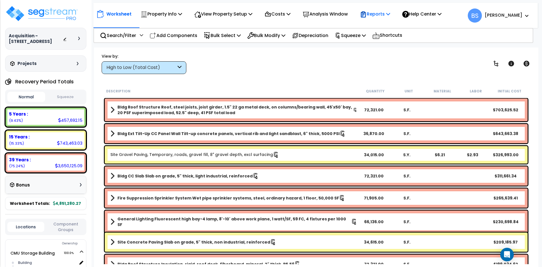
click at [380, 16] on p "Reports" at bounding box center [375, 14] width 30 height 8
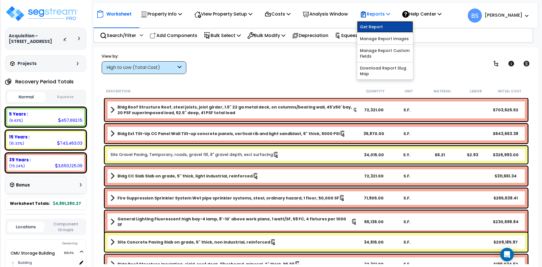
click at [381, 27] on link "Get Report" at bounding box center [385, 26] width 56 height 11
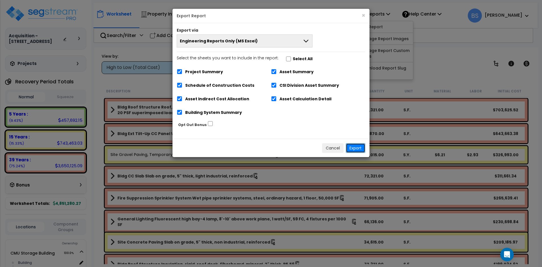
click at [356, 147] on button "Export" at bounding box center [355, 148] width 19 height 10
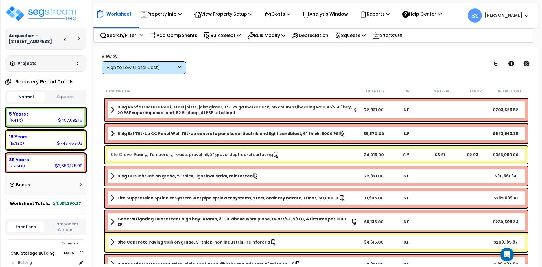
click at [62, 102] on button "Squeeze" at bounding box center [66, 97] width 38 height 10
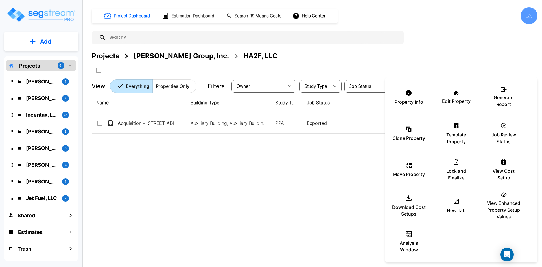
click at [153, 183] on div at bounding box center [271, 133] width 542 height 267
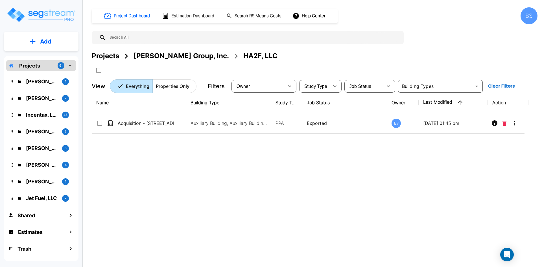
drag, startPoint x: 181, startPoint y: 212, endPoint x: 179, endPoint y: 199, distance: 12.8
click at [181, 209] on div "Name Building Type Study Type Job Status Owner Last Modified Action Acquisition…" at bounding box center [310, 174] width 436 height 165
click at [38, 41] on button "Add" at bounding box center [41, 41] width 74 height 16
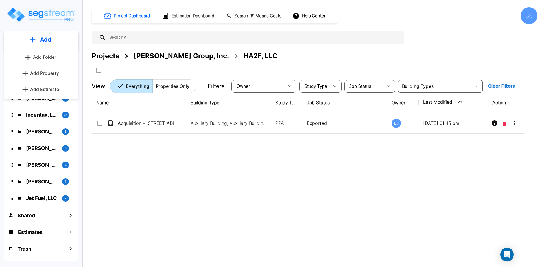
click at [176, 186] on div "Name Building Type Study Type Job Status Owner Last Modified Action Acquisition…" at bounding box center [310, 174] width 436 height 165
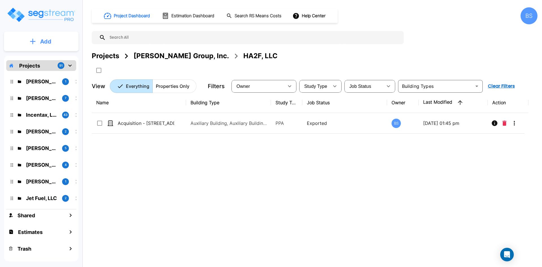
click at [39, 45] on button "Add" at bounding box center [41, 41] width 74 height 16
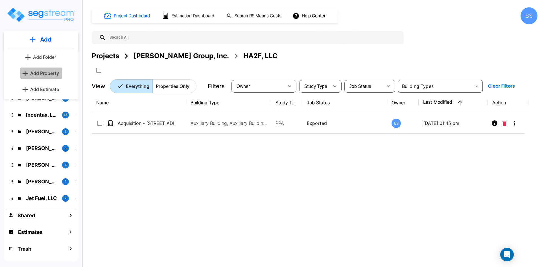
click at [41, 74] on p "Add Property" at bounding box center [44, 73] width 29 height 7
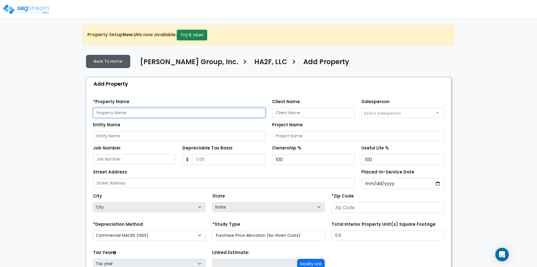
click at [130, 113] on input "text" at bounding box center [179, 113] width 172 height 10
type input "R"
type input "Office Remodel - [STREET_ADDRESS]"
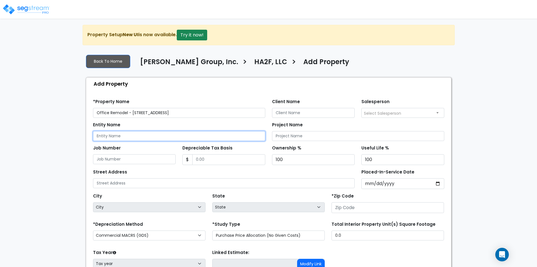
click at [103, 135] on input "Entity Name" at bounding box center [179, 136] width 172 height 10
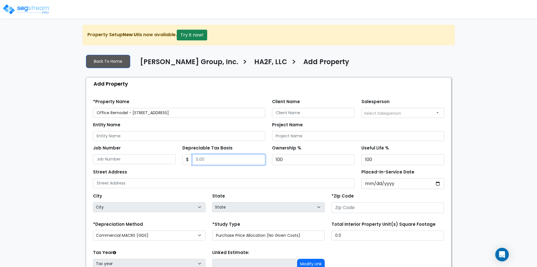
click at [215, 160] on input "Depreciable Tax Basis" at bounding box center [228, 159] width 73 height 11
click at [214, 159] on input "Depreciable Tax Basis" at bounding box center [228, 159] width 73 height 11
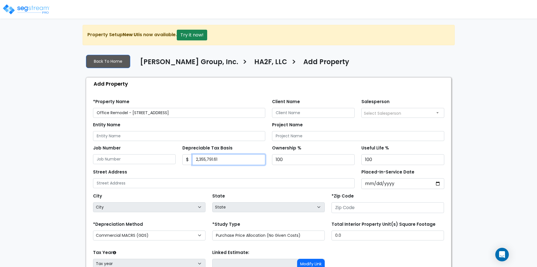
type input "2,355,791.61"
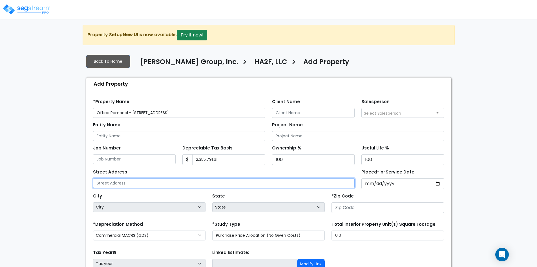
click at [128, 182] on input "text" at bounding box center [224, 183] width 262 height 10
type input "2000 E. 37th St. N."
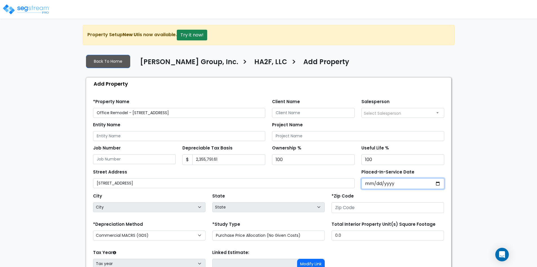
click at [402, 183] on input "Placed-In-Service Date" at bounding box center [403, 183] width 83 height 11
type input "2024-12-12"
select select "2024"
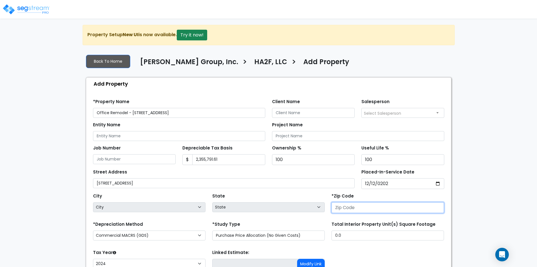
click at [350, 205] on input "number" at bounding box center [388, 207] width 113 height 11
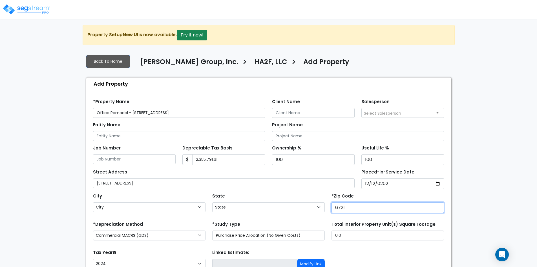
type input "67219"
select select "KS"
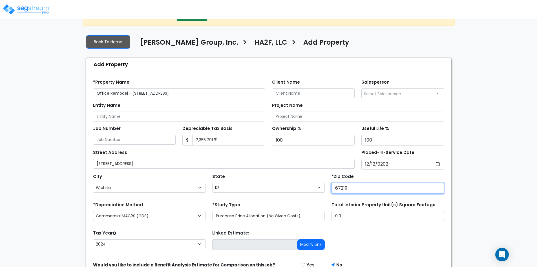
scroll to position [28, 0]
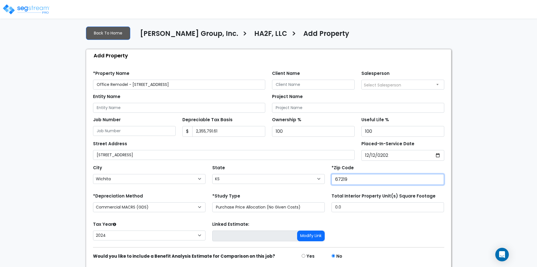
type input "67219"
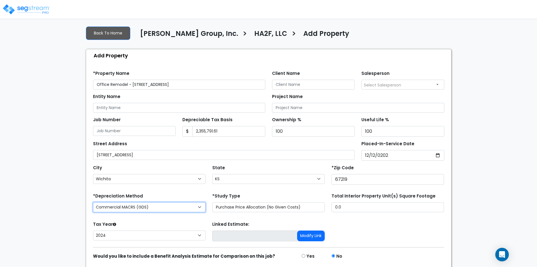
click at [121, 209] on select "Commercial MACRS (GDS) Commercial Residential MACRS (GDS) Commercial MACRS (ADS…" at bounding box center [149, 207] width 113 height 10
select select "CM(WQ_2"
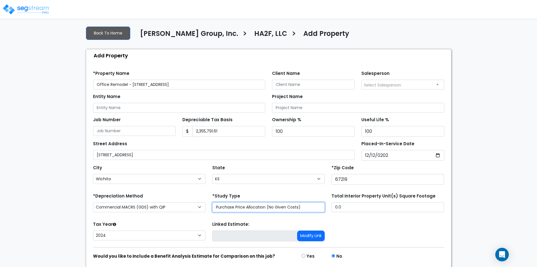
click at [254, 209] on select "Purchase Price Allocation (No Given Costs) New Construction / Reno / TI's (Give…" at bounding box center [268, 207] width 113 height 10
select select "NEW"
click at [212, 202] on select "Purchase Price Allocation (No Given Costs) New Construction / Reno / TI's (Give…" at bounding box center [268, 207] width 113 height 10
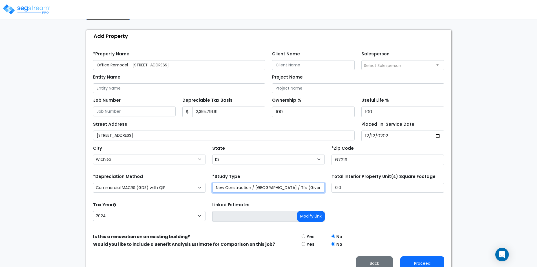
scroll to position [56, 0]
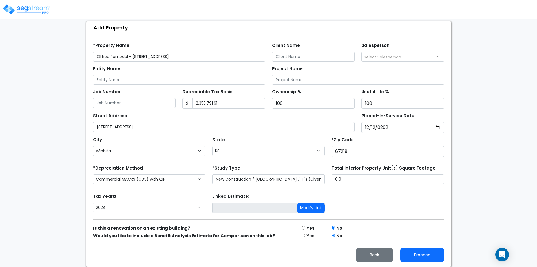
click at [311, 228] on label "Yes" at bounding box center [311, 228] width 8 height 6
click at [304, 229] on input "radio" at bounding box center [304, 228] width 4 height 4
radio input "true"
click at [435, 254] on button "Proceed" at bounding box center [423, 254] width 44 height 14
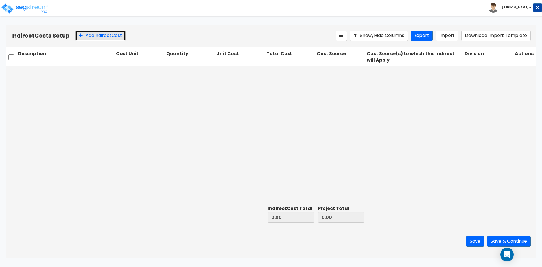
click at [102, 33] on button "Add Indirect Cost" at bounding box center [100, 35] width 50 height 10
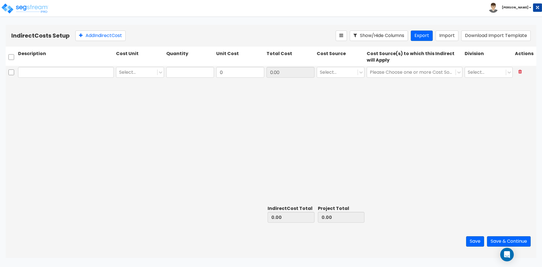
click at [78, 71] on input "text" at bounding box center [66, 72] width 96 height 11
click at [55, 70] on input "text" at bounding box center [66, 72] width 96 height 11
type input "GSI Engineering - Fees"
type input "e"
type input "1"
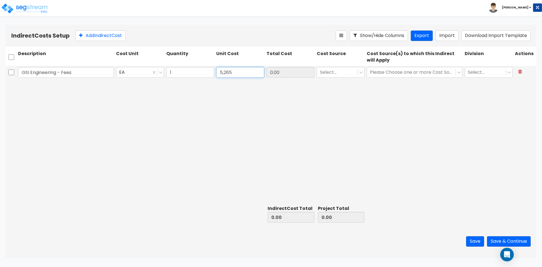
type input "5,265"
type input "5,265.00"
click at [361, 74] on icon at bounding box center [361, 72] width 6 height 6
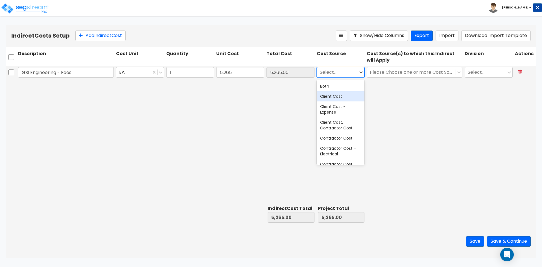
click at [341, 99] on div "Client Cost" at bounding box center [341, 96] width 48 height 10
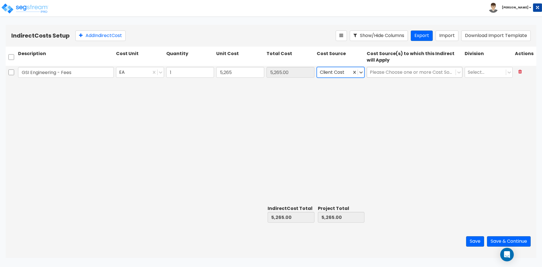
click at [385, 73] on div at bounding box center [411, 73] width 83 height 8
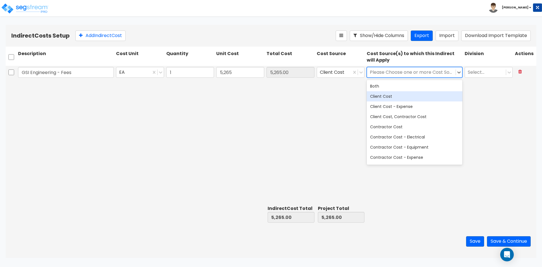
click at [384, 93] on div "Client Cost" at bounding box center [415, 96] width 96 height 10
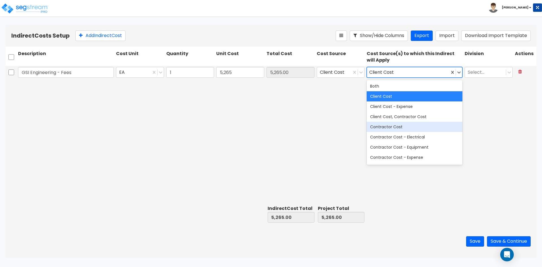
click at [397, 127] on div "Contractor Cost" at bounding box center [415, 127] width 96 height 10
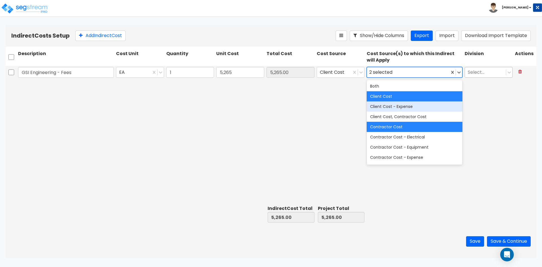
click at [479, 74] on div at bounding box center [485, 73] width 35 height 8
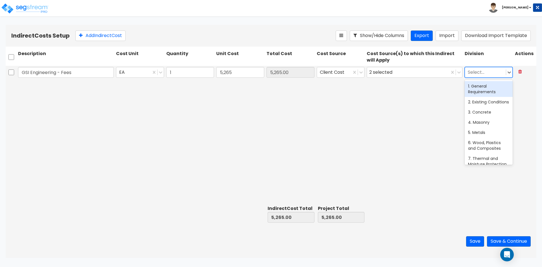
click at [482, 94] on div "1. General Requirements" at bounding box center [488, 89] width 48 height 16
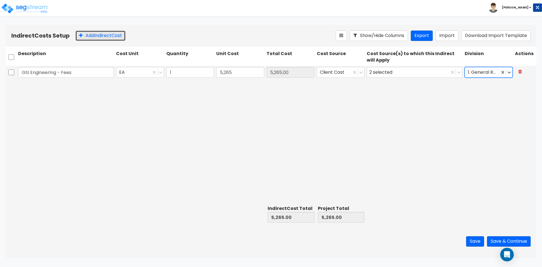
click at [97, 34] on button "Add Indirect Cost" at bounding box center [100, 35] width 50 height 10
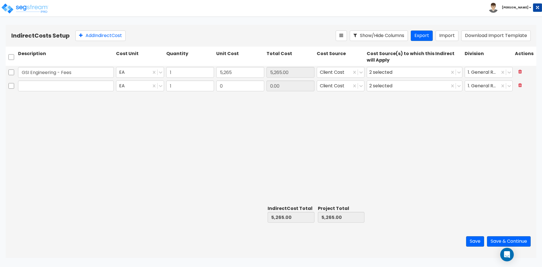
click at [42, 92] on div at bounding box center [66, 85] width 98 height 13
click at [45, 88] on input "text" at bounding box center [66, 85] width 96 height 11
type input "Mahaney - Trash & Equipment Rental"
type input "43,700"
type input "43,700.00"
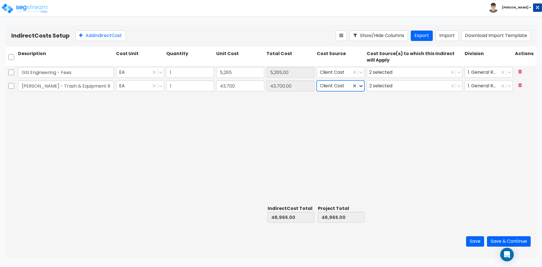
click at [359, 86] on icon at bounding box center [361, 86] width 6 height 6
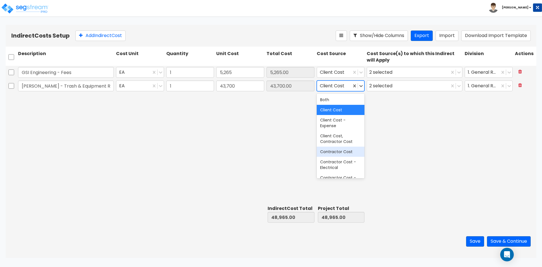
click at [339, 156] on div "Contractor Cost" at bounding box center [341, 151] width 48 height 10
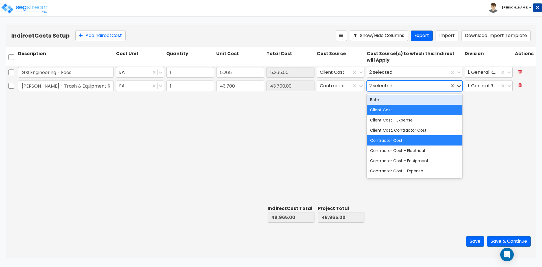
click at [458, 84] on icon at bounding box center [459, 86] width 6 height 6
click at [390, 111] on div "Client Cost" at bounding box center [415, 110] width 96 height 10
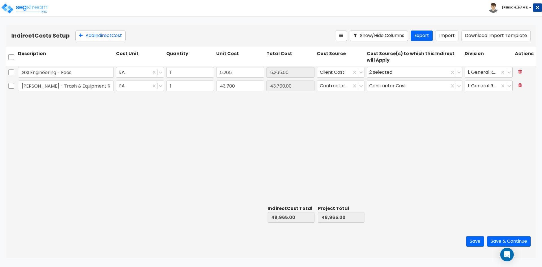
click at [497, 110] on div "GSI Engineering - Fees EA 1 5,265 5,265.00 Client Cost 2 selected 1. General Re…" at bounding box center [271, 134] width 530 height 137
click at [96, 38] on button "Add Indirect Cost" at bounding box center [100, 35] width 50 height 10
type input "1"
type input "0"
click at [45, 102] on input "text" at bounding box center [66, 99] width 96 height 11
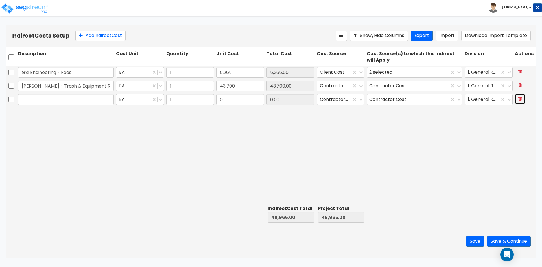
click at [521, 101] on button at bounding box center [520, 99] width 10 height 10
click at [245, 182] on div "GSI Engineering - Fees EA 1 5,265 5,265.00 Client Cost 2 selected 1. General Re…" at bounding box center [271, 134] width 530 height 137
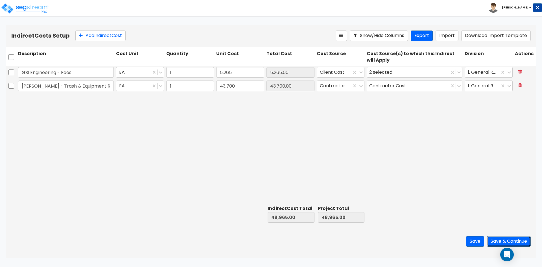
click at [495, 240] on button "Save & Continue" at bounding box center [509, 241] width 44 height 10
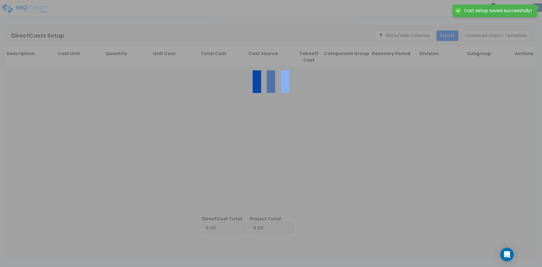
type input "48,965.00"
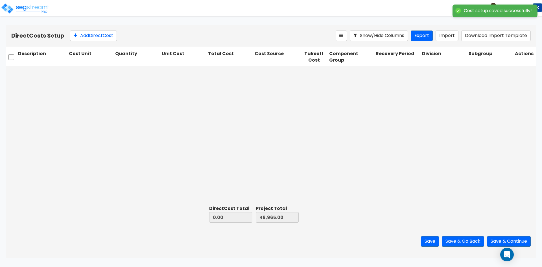
click at [69, 107] on div at bounding box center [271, 134] width 530 height 137
click at [95, 35] on button "Add Direct Cost" at bounding box center [93, 35] width 47 height 10
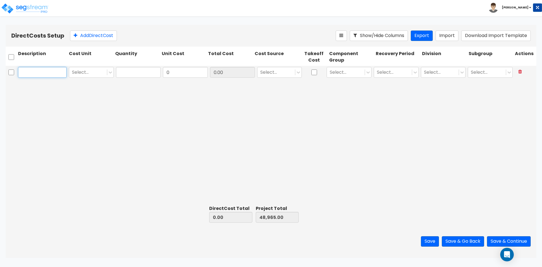
click at [54, 71] on input "text" at bounding box center [42, 72] width 49 height 11
type input "Sprinkler System"
type input "ea"
type input "1"
type input "7,901.25"
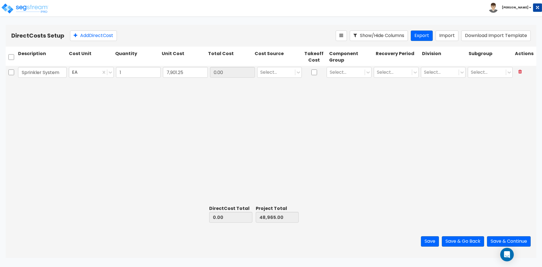
type input "7,901.25"
type input "56,866.25"
type input "7,901.25"
click at [273, 73] on div at bounding box center [276, 73] width 32 height 8
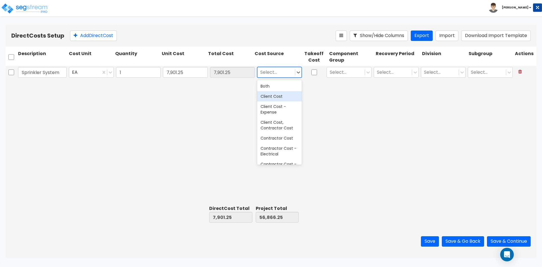
click at [272, 95] on div "Client Cost" at bounding box center [279, 96] width 45 height 10
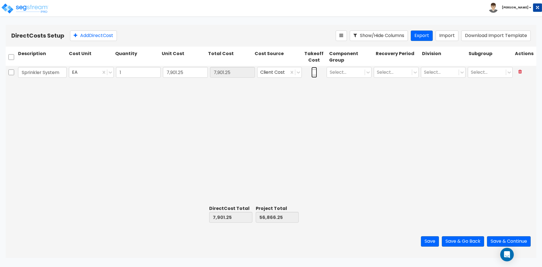
click at [315, 73] on input "checkbox" at bounding box center [314, 72] width 6 height 11
checkbox input "true"
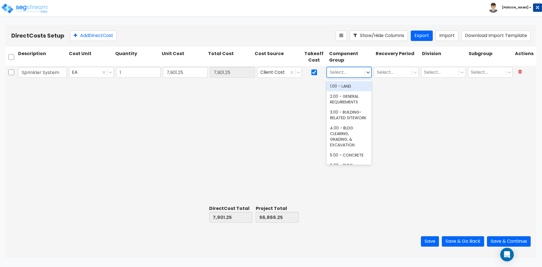
click at [336, 72] on div at bounding box center [346, 73] width 32 height 8
type input "s"
type input "irri"
click at [346, 87] on div "406.00 - SITE IRRIGATION" at bounding box center [348, 89] width 45 height 16
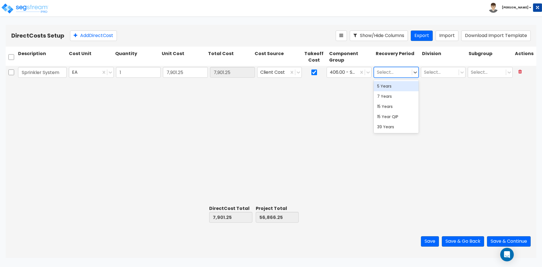
click at [394, 75] on div at bounding box center [393, 73] width 32 height 8
click at [389, 109] on div "15 Years" at bounding box center [396, 106] width 45 height 10
click at [431, 75] on div at bounding box center [440, 73] width 32 height 8
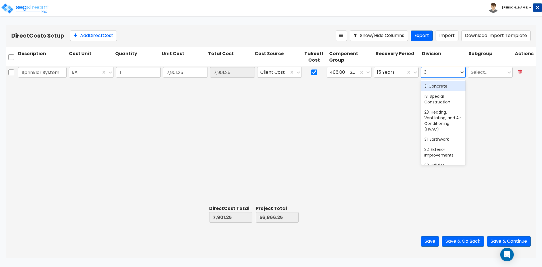
type input "32"
click at [442, 85] on div "32. Exterior Improvements" at bounding box center [443, 89] width 45 height 16
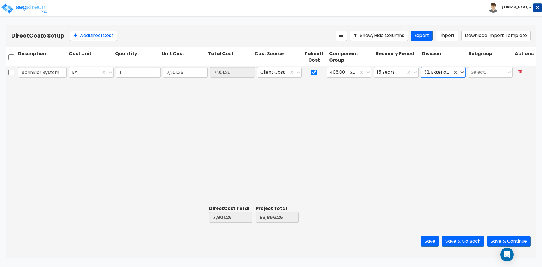
click at [380, 120] on div "Sprinkler System EA 1 7,901.25 7,901.25 Client Cost 406.00 - SITE IRRIGATION 15…" at bounding box center [271, 134] width 530 height 137
click at [101, 35] on button "Add Direct Cost" at bounding box center [93, 35] width 47 height 10
click at [40, 88] on input "text" at bounding box center [42, 85] width 49 height 11
type input "C"
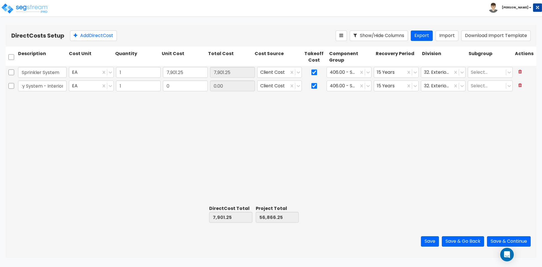
type input "Door Security System - Interior"
type input "13,528.64"
type input "21,429.89"
type input "70,394.89"
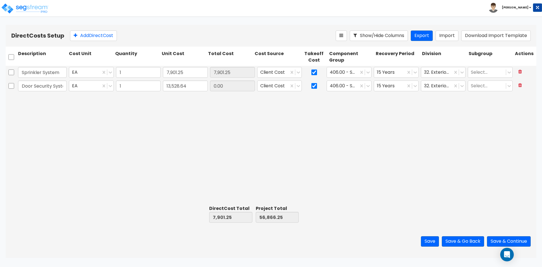
type input "13,528.64"
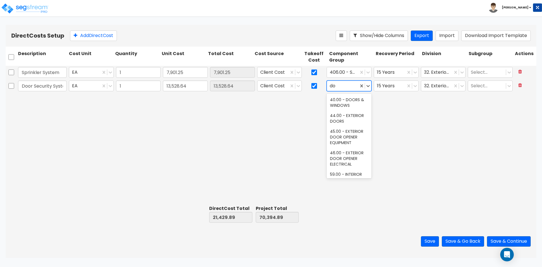
type input "d"
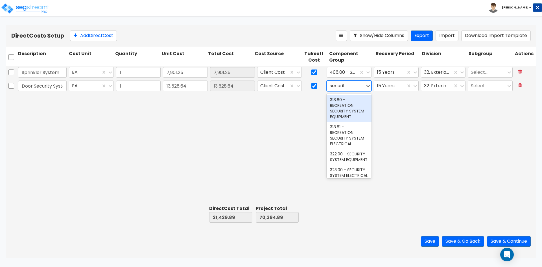
type input "security"
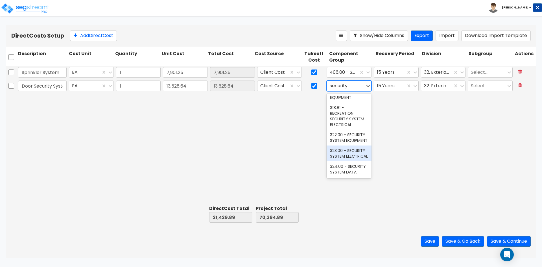
scroll to position [36, 0]
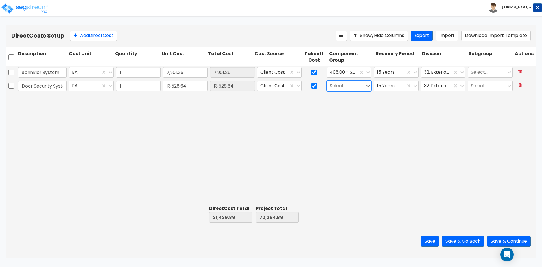
click at [353, 87] on div at bounding box center [346, 86] width 32 height 8
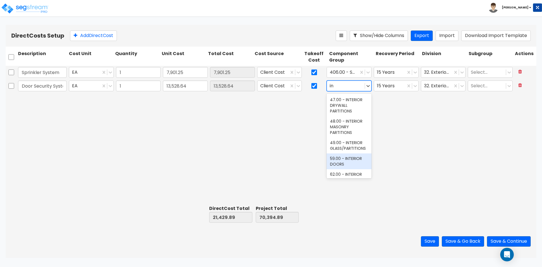
type input "i"
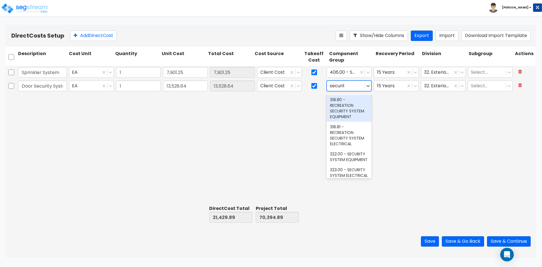
type input "security"
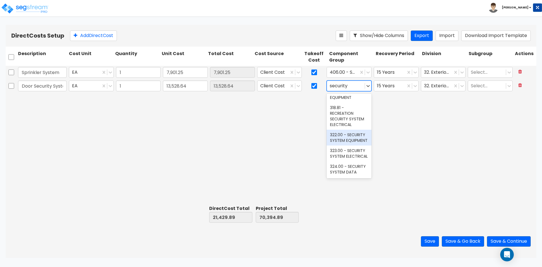
click at [344, 130] on div "322.00 - SECURITY SYSTEM EQUIPMENT" at bounding box center [348, 138] width 45 height 16
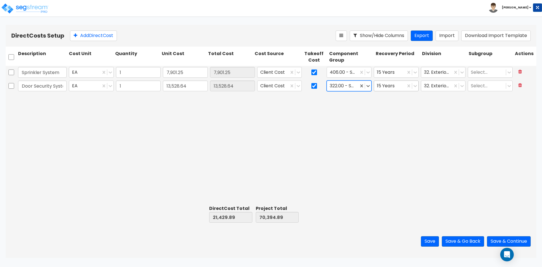
click at [392, 88] on div at bounding box center [390, 86] width 26 height 8
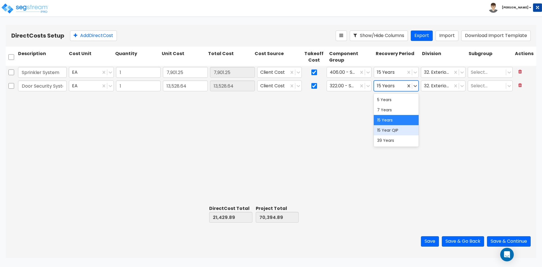
click at [392, 131] on div "15 Year QIP" at bounding box center [396, 130] width 45 height 10
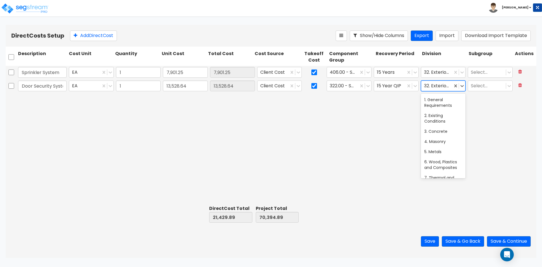
click at [446, 85] on div at bounding box center [437, 86] width 26 height 8
type input "d"
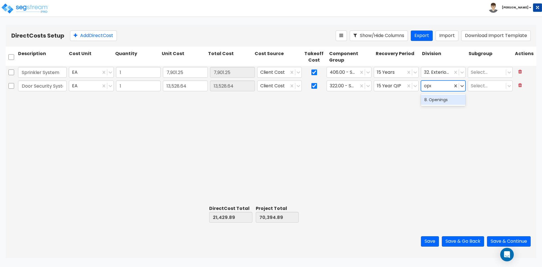
type input "open"
click at [104, 160] on div "Sprinkler System EA 1 7,901.25 7,901.25 Client Cost 406.00 - SITE IRRIGATION 15…" at bounding box center [271, 134] width 530 height 137
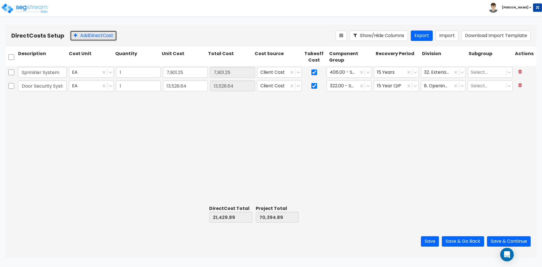
click at [99, 31] on button "Add Direct Cost" at bounding box center [93, 35] width 47 height 10
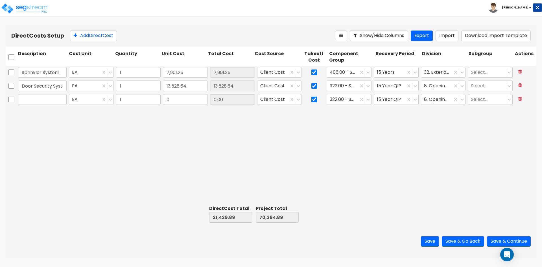
click at [38, 100] on input "text" at bounding box center [42, 99] width 49 height 11
type input "Door Security System - Exterior"
type input "7,922.32"
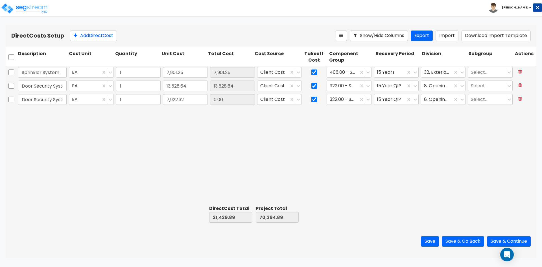
type input "29,352.21"
type input "78,317.21"
type input "7,922.32"
type input "39"
click at [92, 34] on button "Add Direct Cost" at bounding box center [93, 35] width 47 height 10
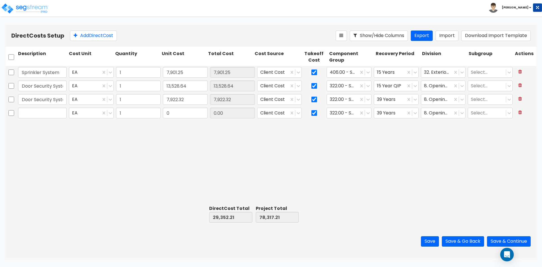
click at [47, 110] on input "text" at bounding box center [42, 112] width 49 height 11
type input "Tempered Glass"
type input "232.93"
type input "29,585.14"
type input "78,550.14"
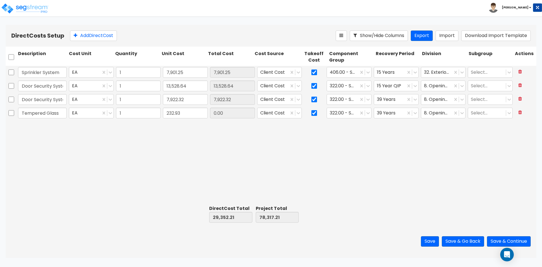
type input "232.93"
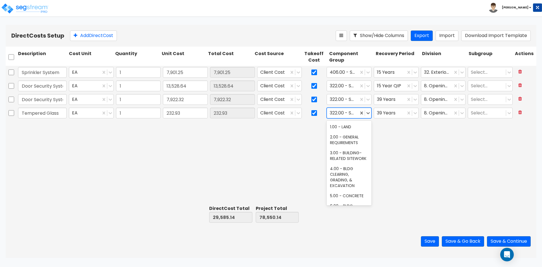
click at [345, 113] on div at bounding box center [343, 113] width 26 height 8
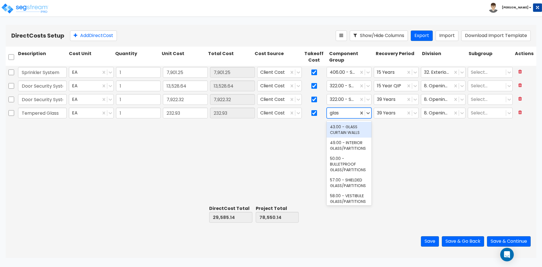
type input "glass"
click at [335, 146] on div "49.00 - INTERIOR GLASS/PARTITIONS" at bounding box center [348, 145] width 45 height 16
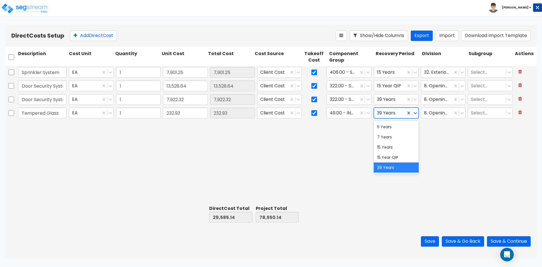
click at [400, 112] on div at bounding box center [390, 113] width 26 height 8
click at [380, 159] on div "15 Year QIP" at bounding box center [396, 157] width 45 height 10
click at [444, 114] on div at bounding box center [437, 113] width 26 height 8
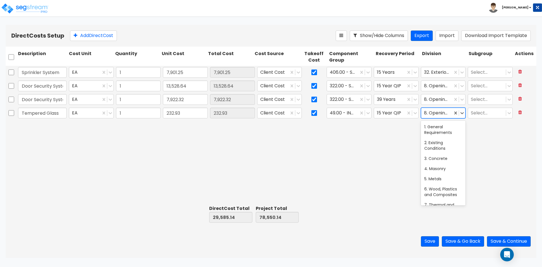
click at [444, 114] on div at bounding box center [437, 113] width 26 height 8
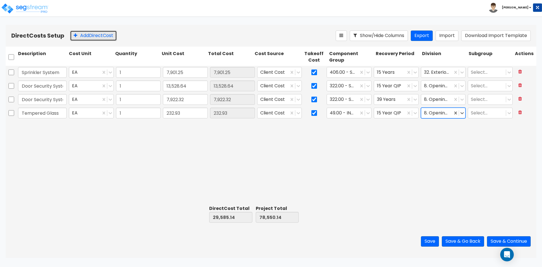
click at [96, 38] on button "Add Direct Cost" at bounding box center [93, 35] width 47 height 10
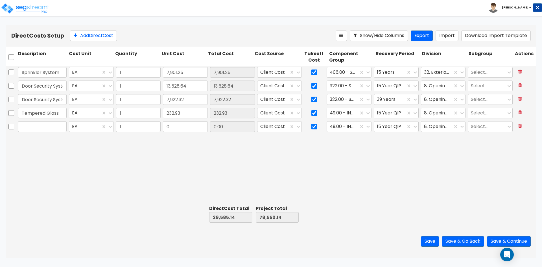
click at [35, 128] on input "text" at bounding box center [42, 126] width 49 height 11
type input "Landscaping"
type input "12,700"
type input "42,285.14"
type input "91,250.14"
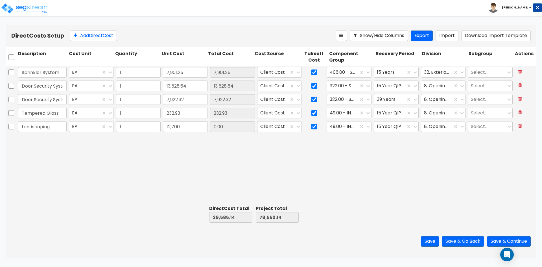
type input "12,700.00"
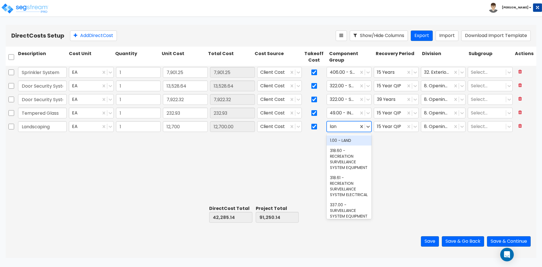
type input "land"
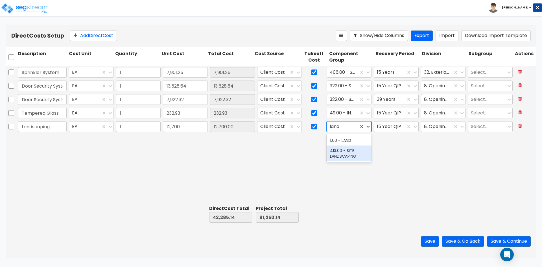
click at [363, 152] on div "413.00 - SITE LANDSCAPING" at bounding box center [348, 153] width 45 height 16
click at [392, 129] on div at bounding box center [390, 127] width 26 height 8
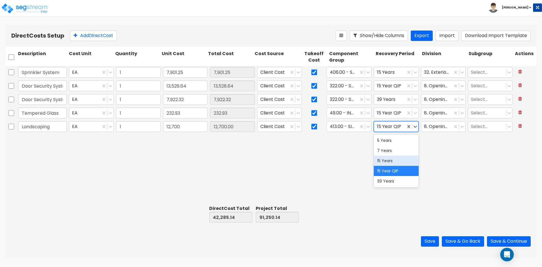
click at [378, 162] on div "15 Years" at bounding box center [396, 160] width 45 height 10
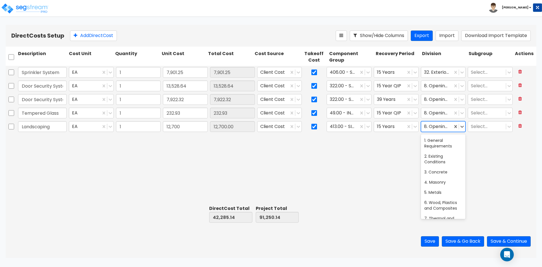
click at [438, 127] on div at bounding box center [437, 127] width 26 height 8
type input "32"
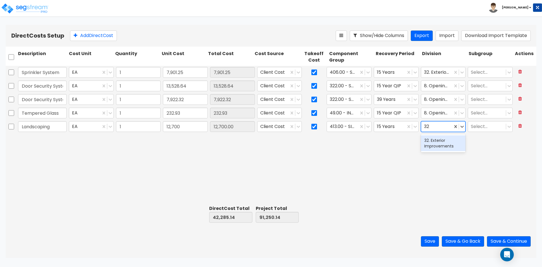
click at [448, 144] on div "32. Exterior Improvements" at bounding box center [443, 143] width 45 height 16
click at [385, 163] on div "Sprinkler System EA 1 7,901.25 7,901.25 Client Cost 406.00 - SITE IRRIGATION 15…" at bounding box center [271, 134] width 530 height 137
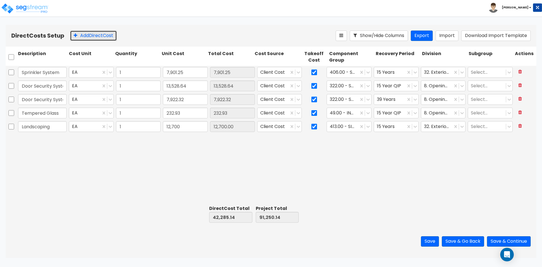
click at [93, 36] on button "Add Direct Cost" at bounding box center [93, 35] width 47 height 10
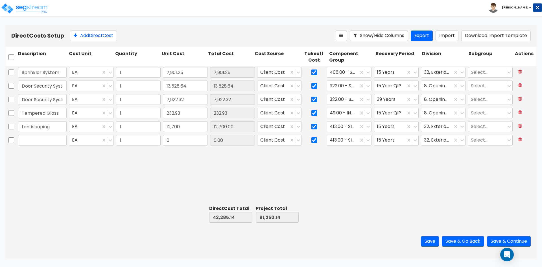
click at [30, 139] on input "text" at bounding box center [42, 140] width 49 height 11
click at [57, 142] on input "Building Sewer" at bounding box center [42, 140] width 49 height 11
click at [58, 140] on input "Building Sewer" at bounding box center [42, 140] width 49 height 11
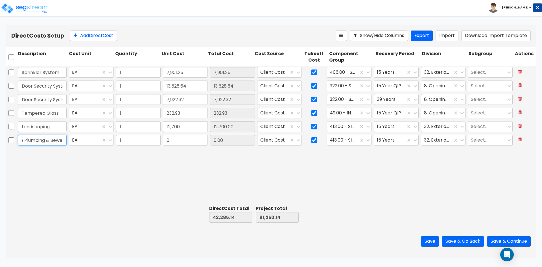
scroll to position [0, 14]
type input "Office Plumbing & Sewer"
type input "256,700"
click at [367, 139] on icon at bounding box center [368, 140] width 6 height 6
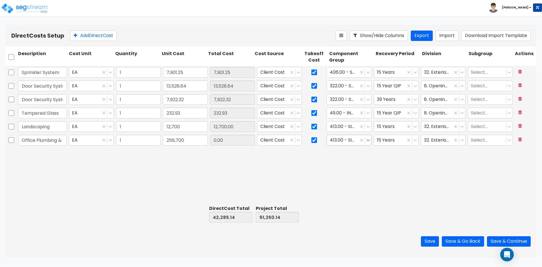
type input "298,985.14"
type input "347,950.14"
type input "256,700.00"
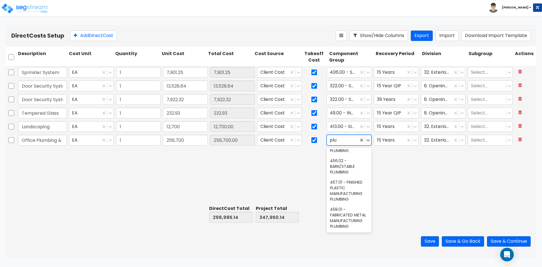
scroll to position [624, 0]
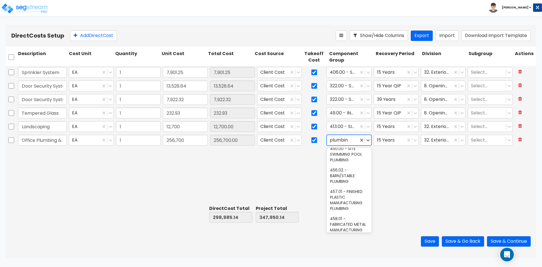
type input "plumbing"
click at [346, 153] on div "144.00 - GENERAL PLUMBING" at bounding box center [348, 157] width 45 height 16
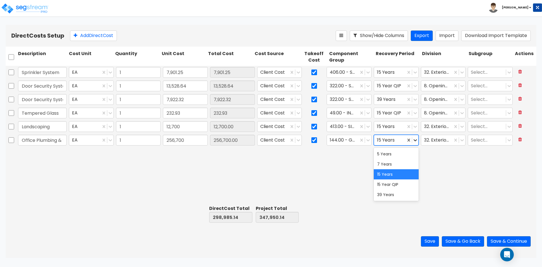
click at [414, 139] on icon at bounding box center [415, 140] width 6 height 6
click at [395, 198] on div "39 Years" at bounding box center [396, 194] width 45 height 10
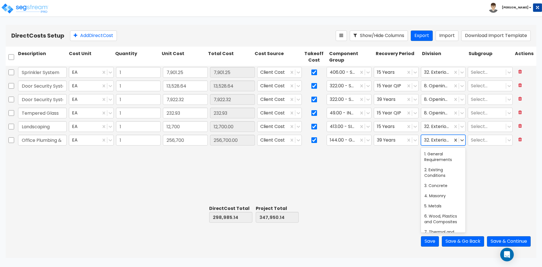
click at [445, 142] on div at bounding box center [437, 140] width 26 height 8
type input "plum"
click at [437, 156] on div "22. Plumbing" at bounding box center [443, 154] width 45 height 10
click at [418, 172] on div "Sprinkler System EA 1 7,901.25 7,901.25 Client Cost 406.00 - SITE IRRIGATION 15…" at bounding box center [271, 134] width 530 height 137
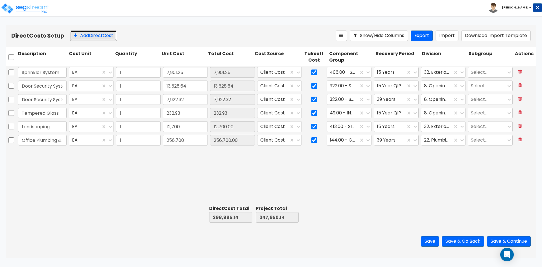
click at [93, 35] on button "Add Direct Cost" at bounding box center [93, 35] width 47 height 10
click at [43, 154] on input "text" at bounding box center [42, 153] width 49 height 11
type input "Gas Piping - Roof"
click at [175, 152] on input "0" at bounding box center [185, 153] width 45 height 11
paste input "103,585.26"
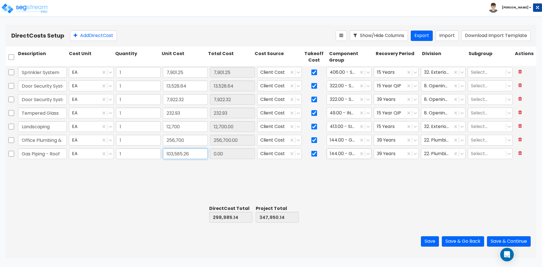
type input "103,585.26"
click at [343, 152] on div at bounding box center [343, 154] width 26 height 8
type input "402,570.40"
type input "451,535.40"
type input "103,585.26"
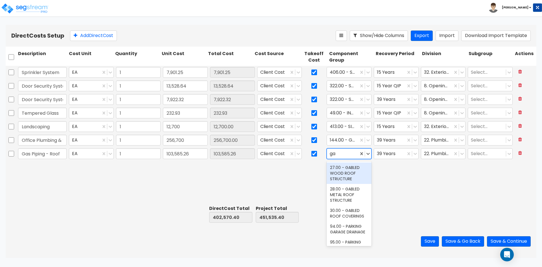
scroll to position [232, 0]
type input "gas"
click at [348, 170] on div "140.00 - BUILDING GAS SYSTEM" at bounding box center [348, 170] width 45 height 16
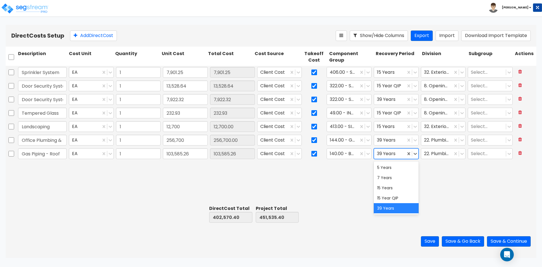
click at [390, 155] on div at bounding box center [390, 154] width 26 height 8
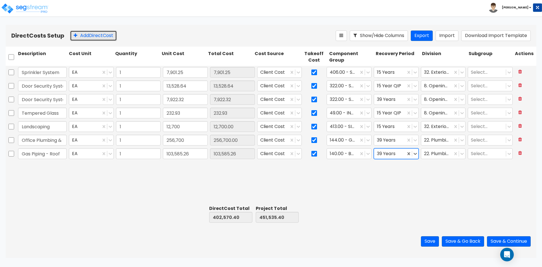
click at [93, 34] on button "Add Direct Cost" at bounding box center [93, 35] width 47 height 10
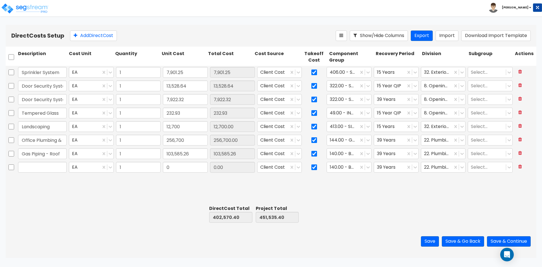
click at [43, 165] on input "text" at bounding box center [42, 167] width 49 height 11
type input "B"
type input "Office Electrical"
type input "200,000"
type input "602,570.40"
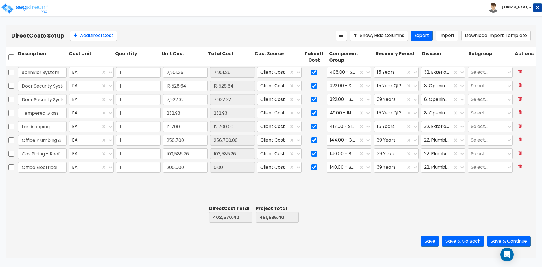
type input "651,535.40"
type input "200,000.00"
type input "general ele"
click at [375, 164] on div "39 Years" at bounding box center [390, 167] width 32 height 10
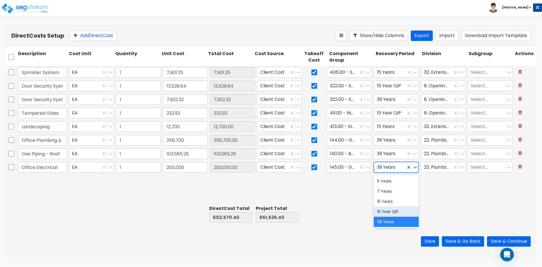
click at [396, 214] on div "15 Year QIP" at bounding box center [396, 211] width 45 height 10
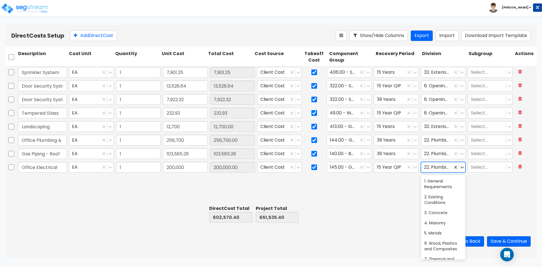
click at [435, 172] on div "22. Plumbing" at bounding box center [443, 167] width 45 height 11
type input "26"
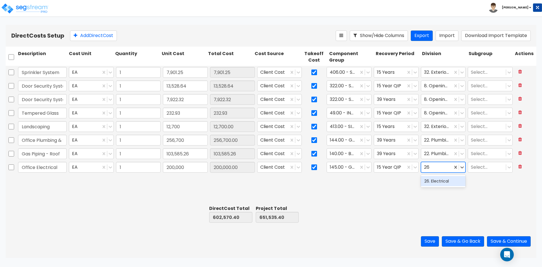
drag, startPoint x: 444, startPoint y: 183, endPoint x: 438, endPoint y: 181, distance: 5.8
click at [444, 183] on div "26. Electrical" at bounding box center [443, 181] width 45 height 10
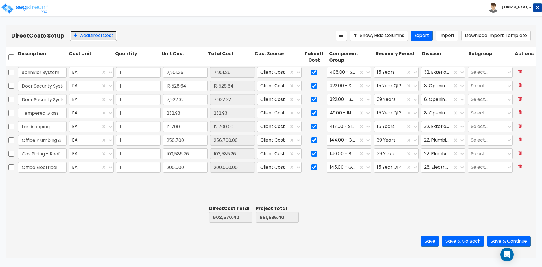
click at [96, 37] on button "Add Direct Cost" at bounding box center [93, 35] width 47 height 10
click at [48, 180] on input "text" at bounding box center [42, 180] width 49 height 11
type input "Wash Bay Concrete"
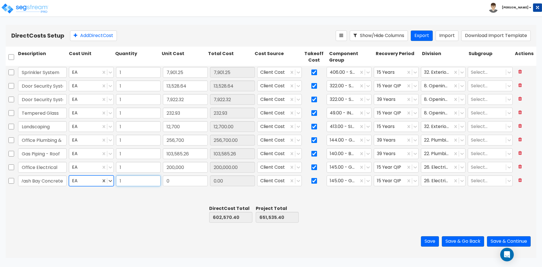
scroll to position [0, 0]
type input "17,877.60"
type input "620,448.00"
type input "669,413.00"
type input "17,877.60"
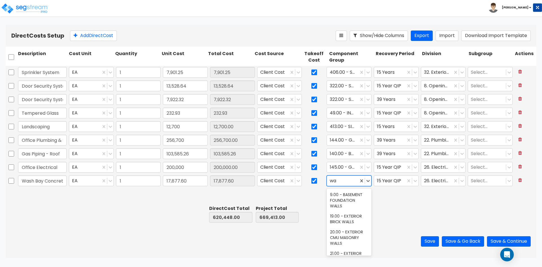
type input "w"
type input "auto was"
click at [356, 182] on div at bounding box center [346, 181] width 32 height 8
type input "concre"
click at [353, 195] on div "5.00 - CONCRETE" at bounding box center [348, 194] width 45 height 10
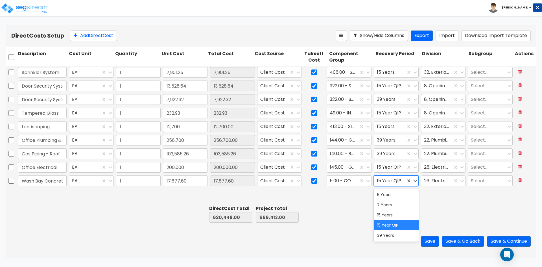
click at [396, 184] on div at bounding box center [390, 181] width 26 height 8
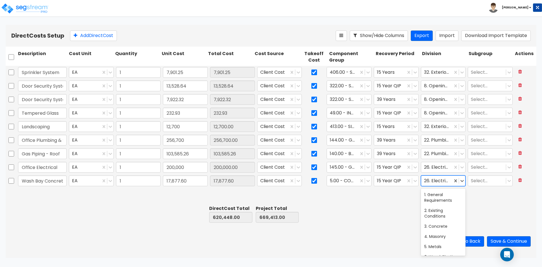
click at [433, 181] on div at bounding box center [437, 181] width 26 height 8
drag, startPoint x: 442, startPoint y: 228, endPoint x: 396, endPoint y: 214, distance: 48.3
click at [442, 228] on div "3. Concrete" at bounding box center [443, 226] width 45 height 10
click at [393, 213] on div at bounding box center [397, 213] width 46 height 19
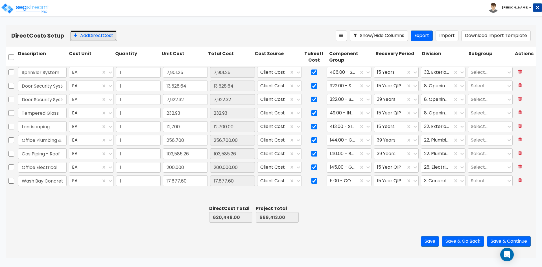
click at [102, 36] on button "Add Direct Cost" at bounding box center [93, 35] width 47 height 10
click at [49, 194] on input "text" at bounding box center [42, 194] width 49 height 11
type input "Wash Bay Trench"
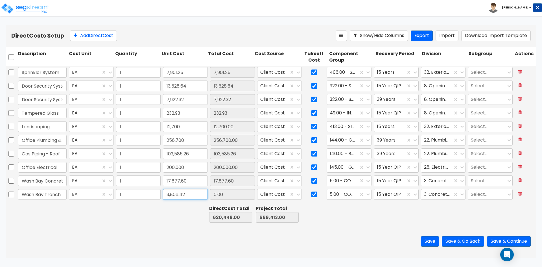
type input "3,806.42"
type input "624,254.42"
type input "673,219.42"
type input "3,806.42"
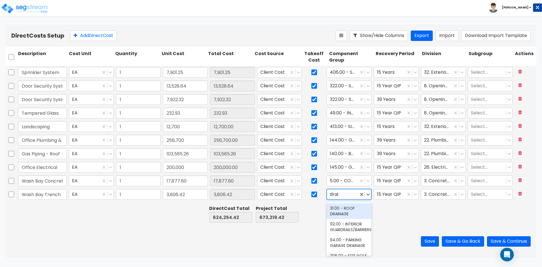
type input "drain"
click at [353, 194] on div at bounding box center [346, 194] width 32 height 8
type input "auto was"
click at [353, 225] on div "182.00 - AUTO WASH PLUMBING" at bounding box center [348, 227] width 45 height 16
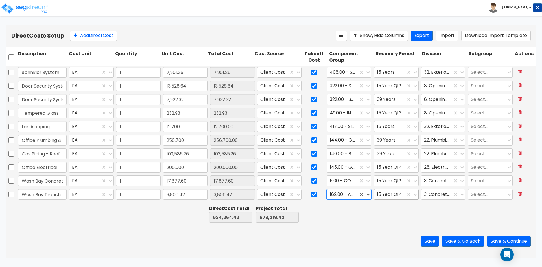
click at [396, 196] on div at bounding box center [390, 194] width 26 height 8
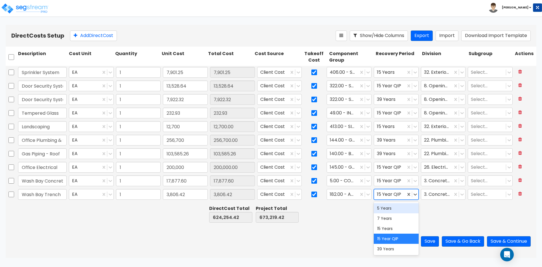
click at [391, 209] on div "5 Years" at bounding box center [396, 208] width 45 height 10
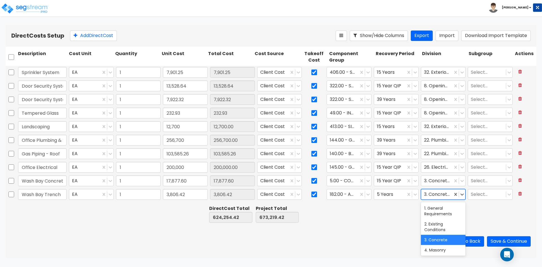
click at [433, 195] on div at bounding box center [437, 194] width 26 height 8
click at [439, 243] on div "3. Concrete" at bounding box center [443, 239] width 45 height 10
click at [391, 229] on div "Save Save & Go Back Save & Continue" at bounding box center [271, 241] width 530 height 33
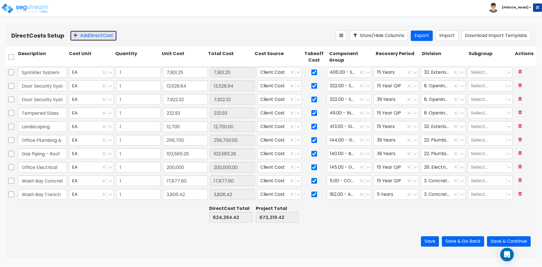
click at [104, 35] on button "Add Direct Cost" at bounding box center [93, 35] width 47 height 10
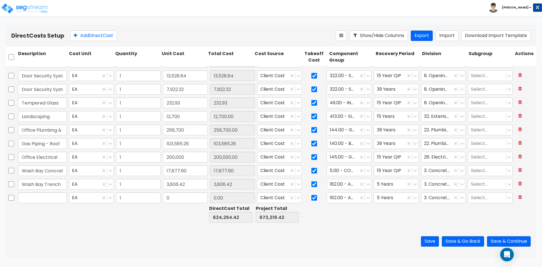
click at [39, 201] on input "text" at bounding box center [42, 197] width 49 height 11
type input "Site Sidewalks"
type input "6,236.15"
type input "630,490.57"
type input "679,455.57"
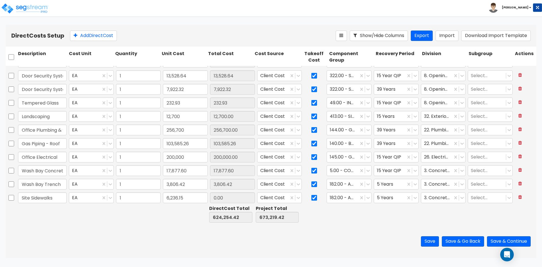
type input "6,236.15"
click at [344, 196] on div at bounding box center [343, 198] width 26 height 8
type input "sidewalk"
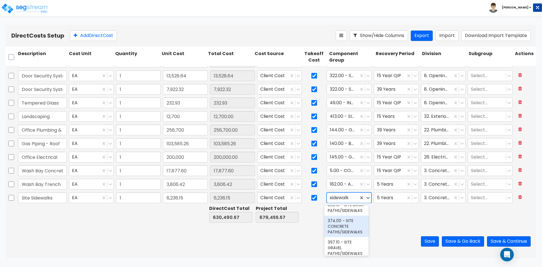
click at [348, 231] on div "374.00 - SITE CONCRETE PATHS/SIDEWALKS" at bounding box center [346, 225] width 44 height 21
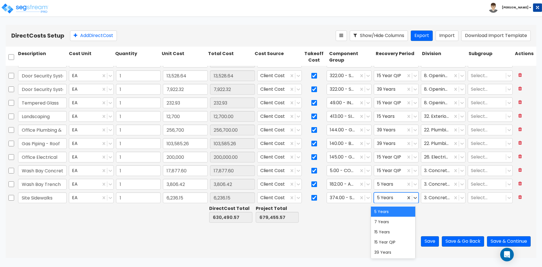
click at [396, 199] on div at bounding box center [390, 198] width 26 height 8
click at [382, 231] on div "15 Years" at bounding box center [393, 232] width 44 height 10
click at [431, 200] on div at bounding box center [437, 198] width 26 height 8
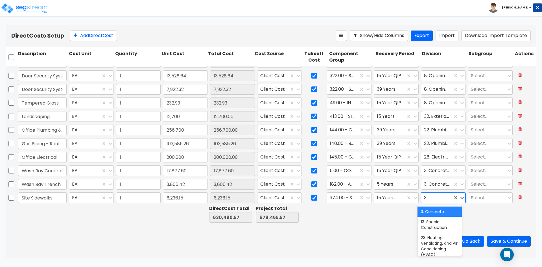
type input "32"
click at [426, 216] on div "32. Exterior Improvements" at bounding box center [439, 214] width 44 height 16
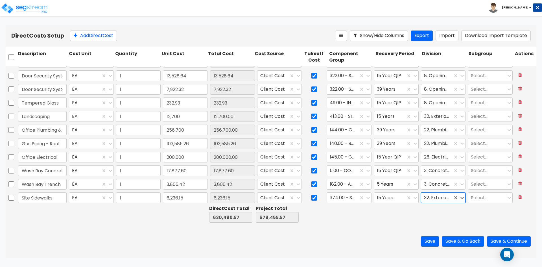
click at [403, 216] on div at bounding box center [397, 213] width 46 height 19
click at [95, 37] on button "Add Direct Cost" at bounding box center [93, 35] width 47 height 10
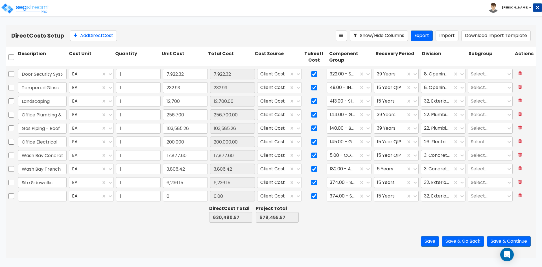
click at [34, 199] on input "text" at bounding box center [42, 195] width 49 height 11
type input "Office - Framing & Drywall"
type input "244,990"
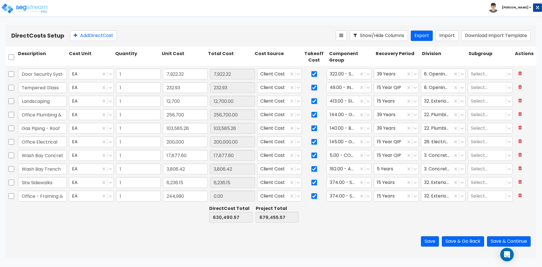
type input "875,480.57"
type input "924,445.57"
type input "244,990.00"
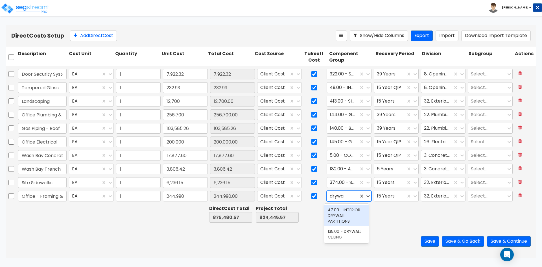
type input "drywa"
click at [314, 207] on div at bounding box center [314, 213] width 28 height 19
click at [351, 199] on div at bounding box center [343, 196] width 26 height 8
type input "dry"
click at [347, 212] on div "47.00 - INTERIOR DRYWALL PARTITIONS" at bounding box center [346, 215] width 44 height 21
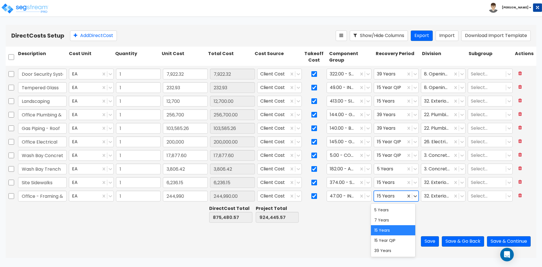
click at [397, 195] on div at bounding box center [390, 196] width 26 height 8
click at [389, 245] on div "15 Year QIP" at bounding box center [393, 240] width 44 height 10
click at [437, 199] on div at bounding box center [437, 196] width 26 height 8
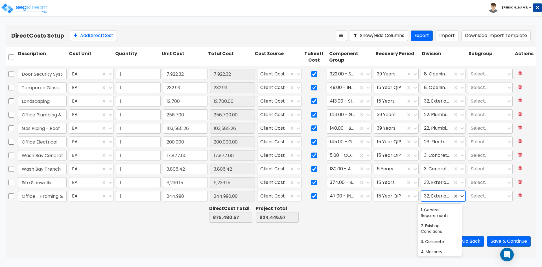
type input "9"
click at [438, 210] on div "9. Finishes" at bounding box center [439, 210] width 44 height 10
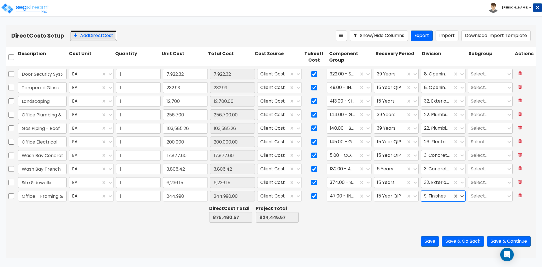
drag, startPoint x: 85, startPoint y: 40, endPoint x: 92, endPoint y: 36, distance: 8.0
click at [88, 38] on button "Add Direct Cost" at bounding box center [93, 35] width 47 height 10
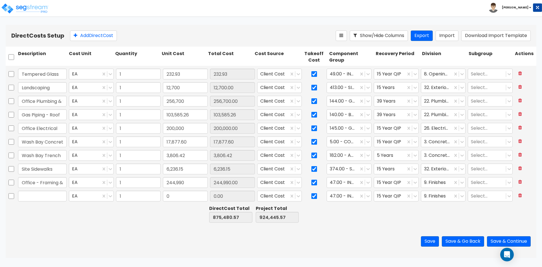
click at [38, 197] on input "text" at bounding box center [42, 195] width 49 height 11
type input "Office Tile"
type input "42,051.74"
type input "917,532.31"
type input "966,497.31"
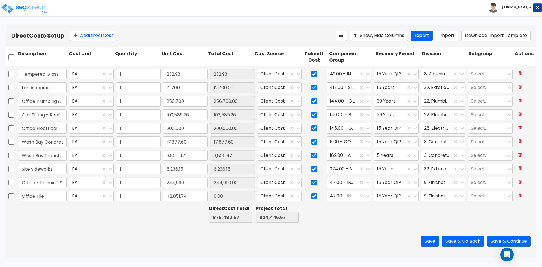
type input "42,051.74"
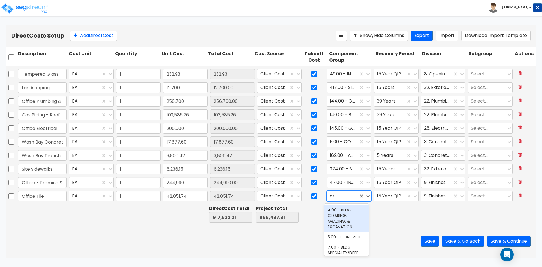
type input "cer"
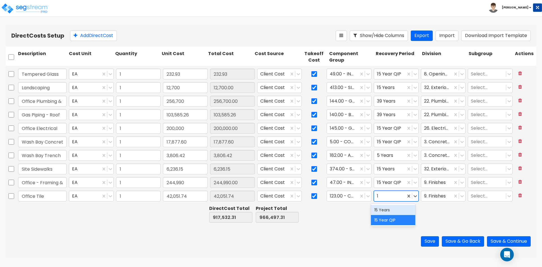
type input "15"
click at [387, 221] on div "15 Year QIP" at bounding box center [393, 220] width 44 height 10
click at [102, 32] on button "Add Direct Cost" at bounding box center [93, 35] width 47 height 10
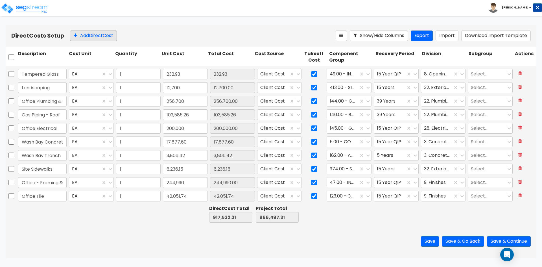
scroll to position [52, 0]
click at [49, 199] on input "text" at bounding box center [42, 195] width 49 height 11
type input "Interior Paint & Epoxy"
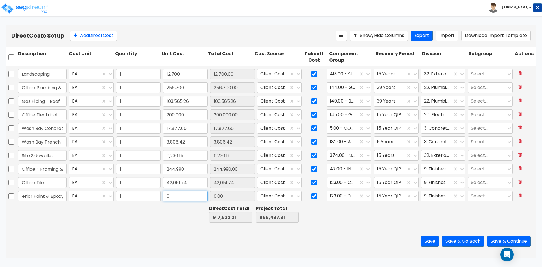
scroll to position [0, 0]
type input "48,922.18"
type input "966,454.49"
type input "1,015,419.49"
type input "48,922.18"
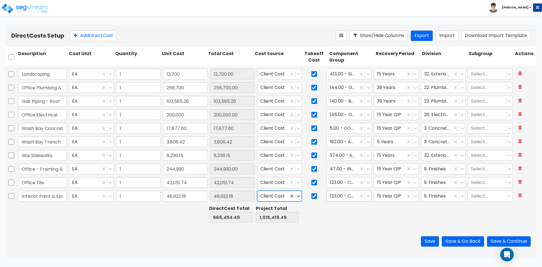
click at [347, 190] on div "123.00 - CERAMIC TILE" at bounding box center [348, 195] width 45 height 11
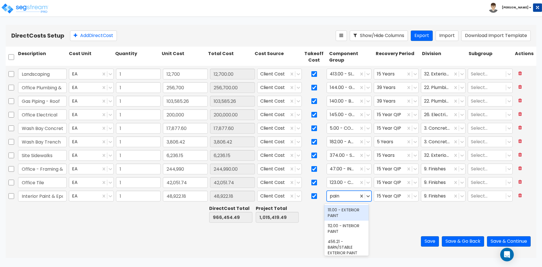
type input "paint"
click at [348, 231] on div "112.00 - INTERIOR PAINT" at bounding box center [346, 228] width 44 height 16
click at [339, 226] on div "Save Save & Go Back Save & Continue" at bounding box center [271, 241] width 530 height 33
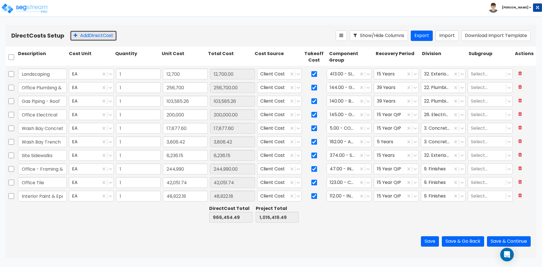
click at [93, 36] on button "Add Direct Cost" at bounding box center [93, 35] width 47 height 10
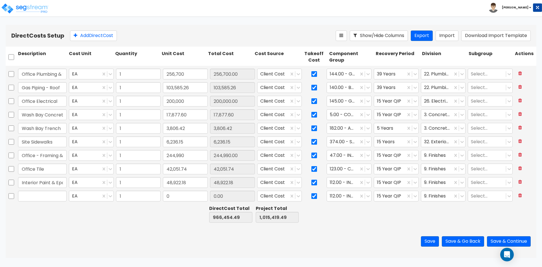
click at [45, 198] on input "text" at bounding box center [42, 195] width 49 height 11
type input "Interior Glass"
type input "813.22"
type input "967,267.71"
type input "1,016,232.71"
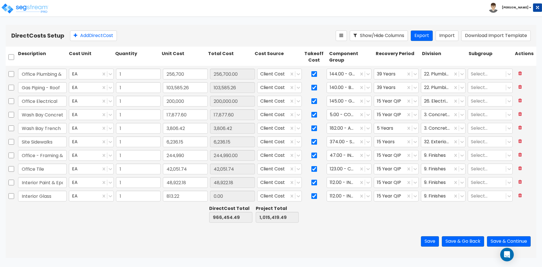
type input "813.22"
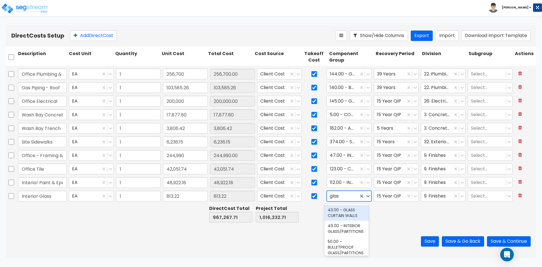
type input "glass"
click at [332, 225] on div "49.00 - INTERIOR GLASS/PARTITIONS" at bounding box center [346, 228] width 44 height 16
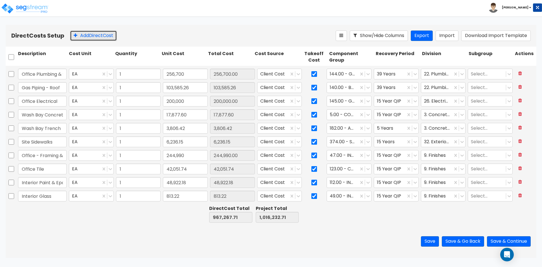
click at [103, 37] on button "Add Direct Cost" at bounding box center [93, 35] width 47 height 10
type input "1"
type input "232.93"
click at [45, 197] on input "text" at bounding box center [42, 195] width 49 height 11
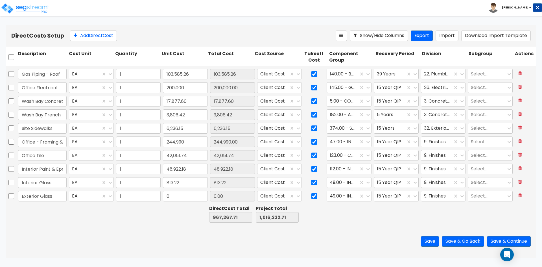
type input "Exterior Glass"
type input "3,985"
type input "971,252.71"
type input "1,020,217.71"
type input "3,985.00"
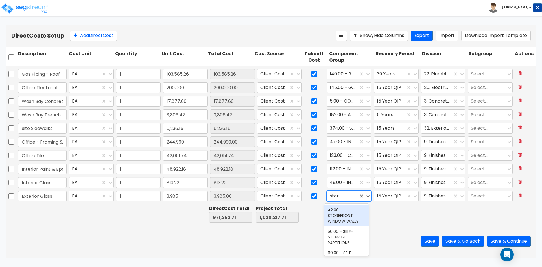
type input "store"
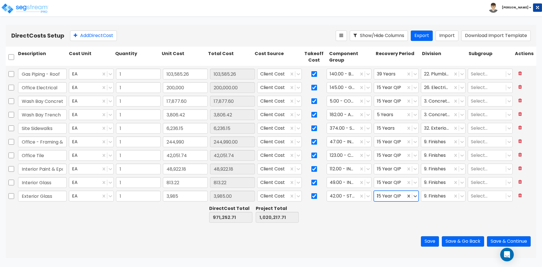
type input "39"
type input "open"
click at [106, 35] on button "Add Direct Cost" at bounding box center [93, 35] width 47 height 10
click at [41, 194] on input "text" at bounding box center [42, 195] width 49 height 11
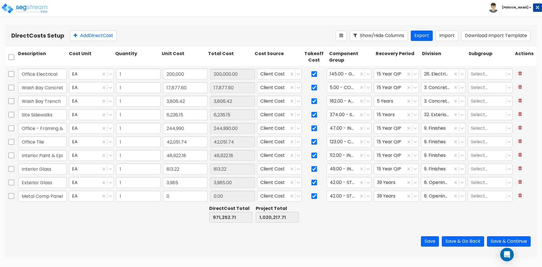
scroll to position [0, 3]
type input "Metal Comp Panels"
type input "1,113,354.31"
type input "2,084,607.02"
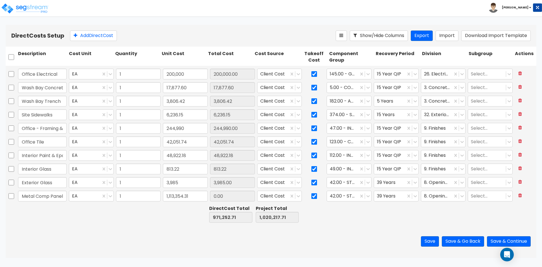
type input "2,133,572.02"
type input "1,113,354.31"
type input "metal"
click at [345, 195] on div at bounding box center [343, 196] width 26 height 8
click at [365, 197] on icon at bounding box center [368, 196] width 6 height 6
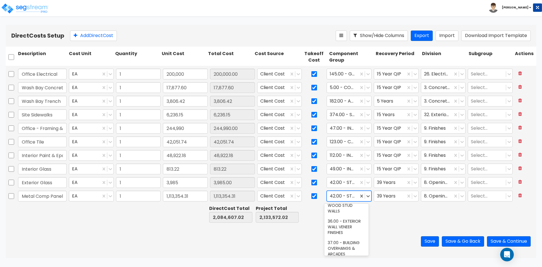
scroll to position [649, 0]
click at [348, 209] on div "36.00 - EXTERIOR WALL VENEER FINISHES" at bounding box center [346, 198] width 44 height 21
click at [365, 198] on icon at bounding box center [368, 196] width 6 height 6
click at [428, 194] on div at bounding box center [437, 196] width 26 height 8
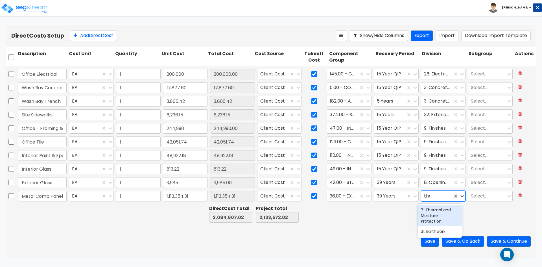
type input "therm"
click at [472, 197] on div at bounding box center [487, 196] width 32 height 8
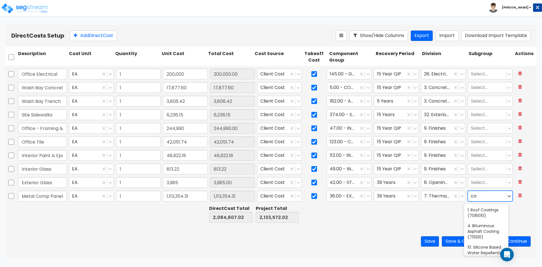
type input "c"
type input "meta"
click at [458, 200] on div at bounding box center [458, 196] width 13 height 10
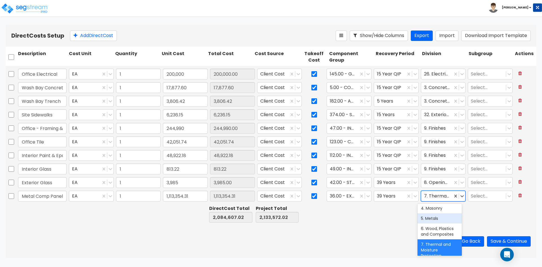
scroll to position [56, 0]
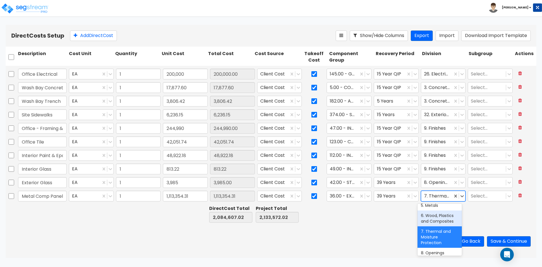
click at [438, 222] on div "6. Wood, Plastics and Composites" at bounding box center [439, 218] width 44 height 16
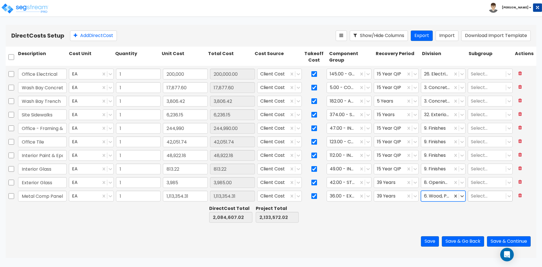
click at [481, 195] on div at bounding box center [487, 196] width 32 height 8
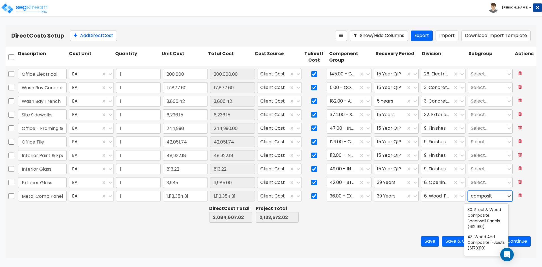
scroll to position [0, 0]
type input "composit"
click at [445, 198] on div at bounding box center [437, 196] width 26 height 8
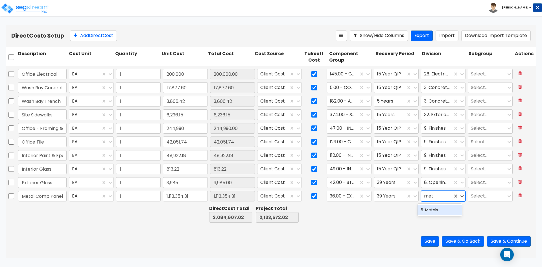
type input "meta"
click at [442, 211] on div "5. Metals" at bounding box center [439, 210] width 44 height 10
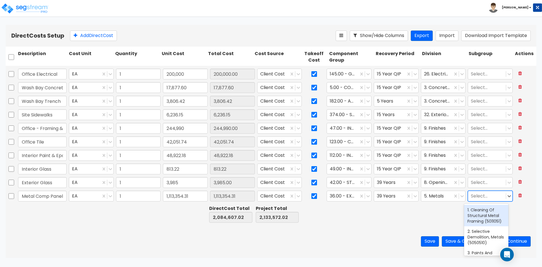
click at [485, 197] on div at bounding box center [487, 196] width 32 height 8
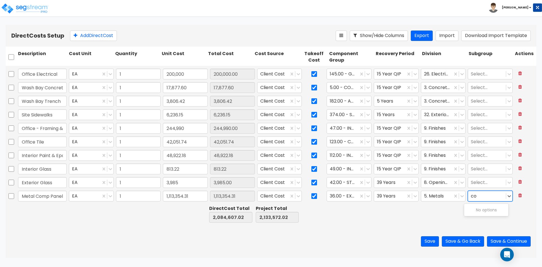
type input "c"
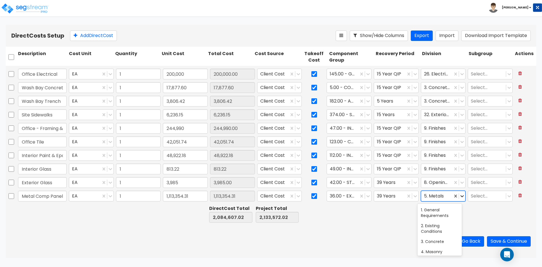
click at [459, 198] on icon at bounding box center [462, 196] width 6 height 6
click at [437, 250] on div "13. Special Construction" at bounding box center [439, 250] width 44 height 16
click at [480, 199] on div at bounding box center [487, 196] width 32 height 8
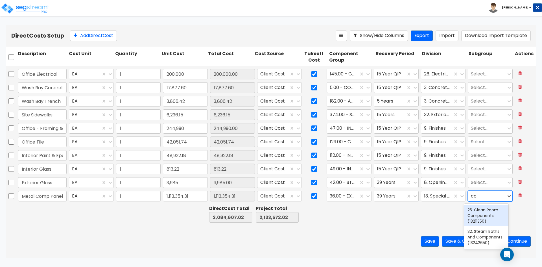
type input "c"
click at [459, 196] on icon at bounding box center [462, 196] width 6 height 6
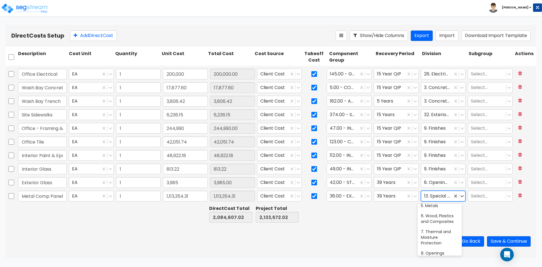
scroll to position [56, 0]
click at [440, 242] on div "7. Thermal and Moisture Protection" at bounding box center [439, 236] width 44 height 21
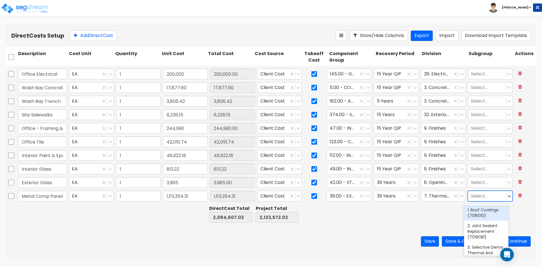
click at [495, 197] on div at bounding box center [487, 196] width 32 height 8
type input "stee"
click at [477, 249] on div "43. Steel Siding (7421330)" at bounding box center [486, 244] width 44 height 16
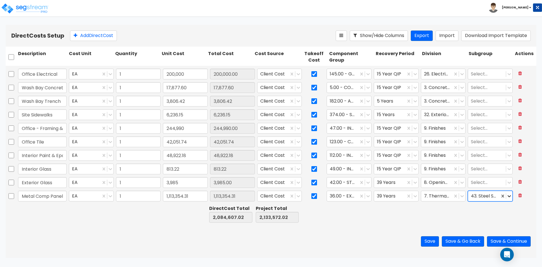
click at [508, 198] on div at bounding box center [509, 196] width 6 height 6
type input "panel"
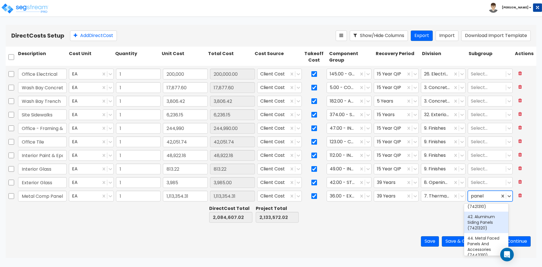
scroll to position [68, 0]
click at [488, 243] on div "44. Metal Faced Panels And Accessories (7443310)" at bounding box center [486, 240] width 44 height 27
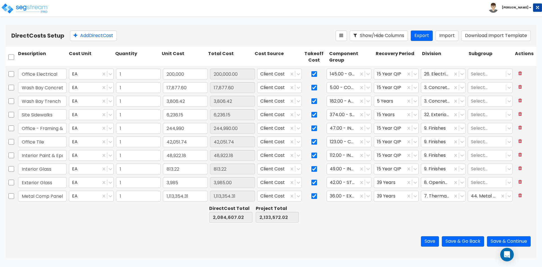
click at [440, 215] on div at bounding box center [444, 213] width 46 height 19
click at [102, 36] on button "Add Direct Cost" at bounding box center [93, 35] width 47 height 10
type input "1"
type input "256,700"
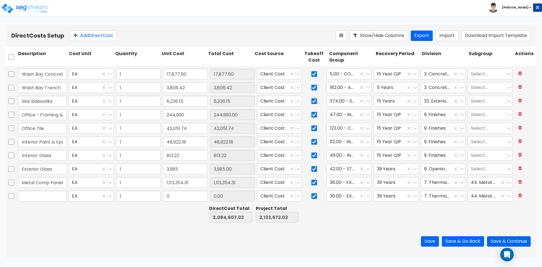
click at [40, 199] on input "text" at bounding box center [42, 195] width 49 height 11
click at [60, 196] on input "text" at bounding box center [42, 195] width 49 height 11
type input "Warehouse HVAC"
click at [181, 195] on input "0" at bounding box center [185, 195] width 45 height 11
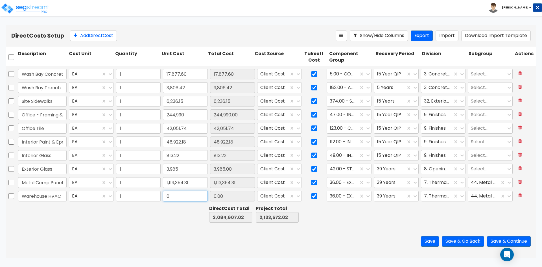
click at [181, 195] on input "0" at bounding box center [185, 195] width 45 height 11
paste input "119,874.99"
type input "119,874.99"
click at [233, 197] on input "0.00" at bounding box center [232, 195] width 45 height 11
type input "2,204,482.01"
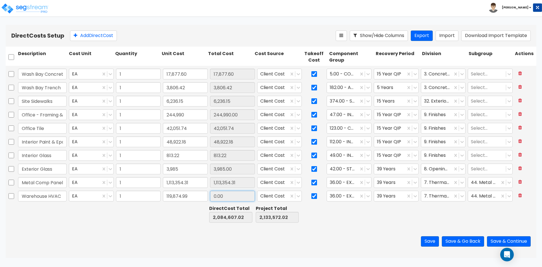
type input "2,253,447.01"
type input "119,874.99"
click at [348, 195] on div at bounding box center [343, 196] width 26 height 8
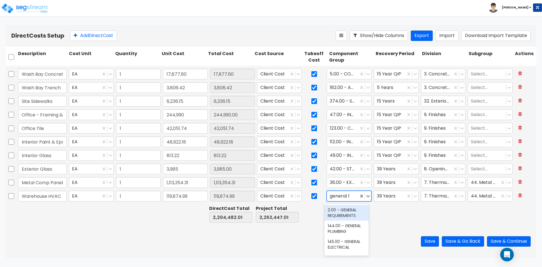
type input "general hv"
click at [348, 212] on div "147.00 - GENERAL HVAC EQUIPMENT/DUCTWORK" at bounding box center [346, 215] width 44 height 21
click at [377, 199] on div at bounding box center [390, 196] width 26 height 8
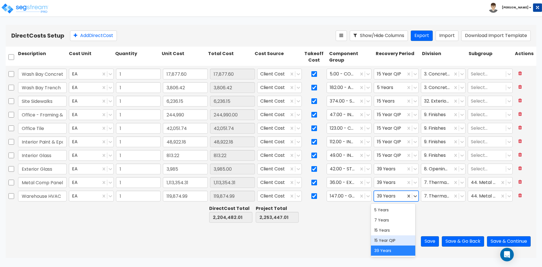
click at [388, 242] on div "15 Year QIP" at bounding box center [393, 240] width 44 height 10
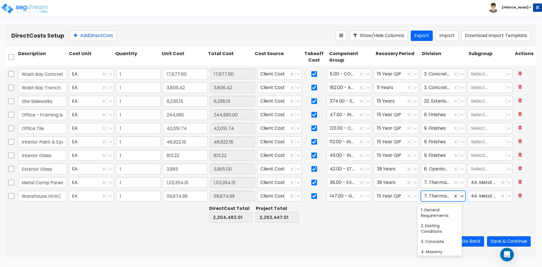
click at [431, 198] on div at bounding box center [437, 196] width 26 height 8
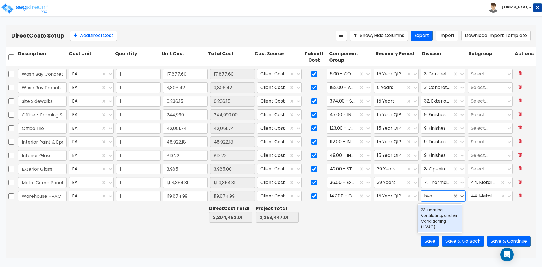
type input "hvac"
click at [430, 214] on div "23. Heating, Ventilating, and Air Conditioning (HVAC)" at bounding box center [439, 218] width 44 height 27
click at [407, 215] on div at bounding box center [397, 213] width 46 height 19
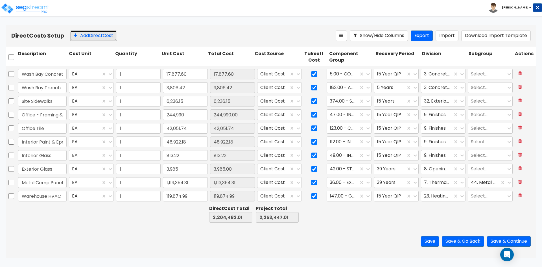
click at [95, 34] on button "Add Direct Cost" at bounding box center [93, 35] width 47 height 10
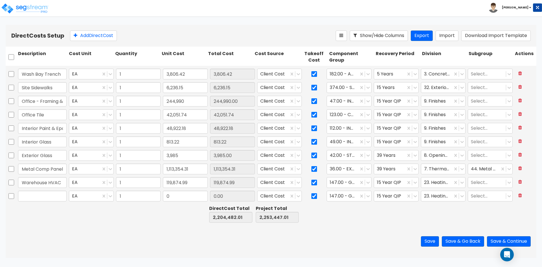
click at [40, 195] on input "text" at bounding box center [42, 195] width 49 height 11
type input "Fire Sprinkler System"
type input "36,921.97"
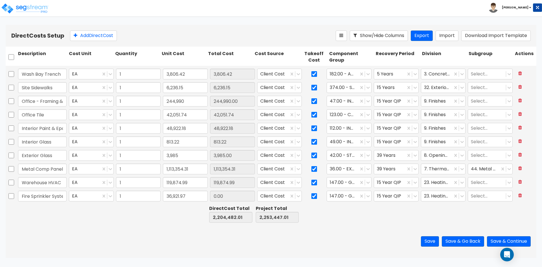
type input "2,241,403.98"
type input "2,290,368.98"
type input "36,921.97"
click at [337, 196] on div at bounding box center [343, 196] width 26 height 8
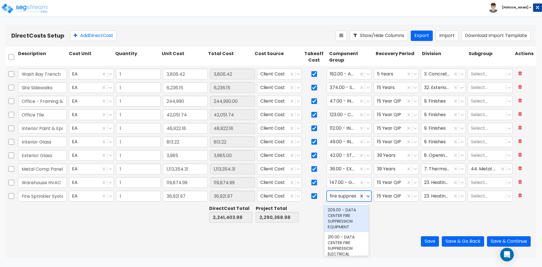
click at [349, 196] on input "fire suppres" at bounding box center [344, 196] width 28 height 6
type input "s"
type input "bldg fire"
click at [350, 214] on div "141.00 - BLDG FIRE PROTECTION" at bounding box center [346, 213] width 44 height 16
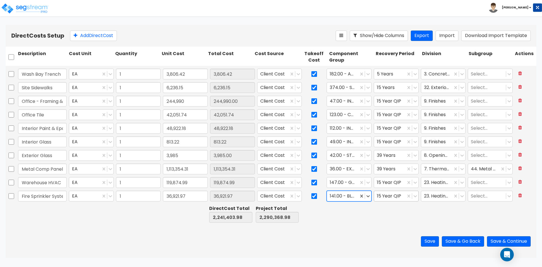
click at [401, 198] on div "15 Year QIP" at bounding box center [390, 196] width 32 height 10
click at [432, 198] on div at bounding box center [437, 196] width 26 height 8
click at [432, 212] on div "21. Fire Suppression" at bounding box center [439, 210] width 44 height 10
click at [359, 218] on div at bounding box center [351, 213] width 46 height 19
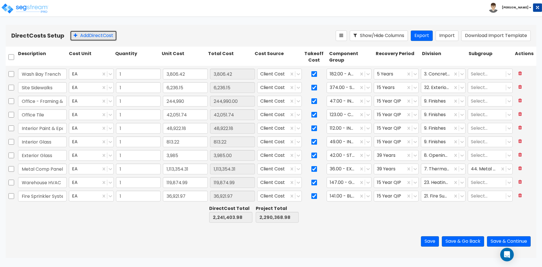
click at [87, 36] on button "Add Direct Cost" at bounding box center [93, 35] width 47 height 10
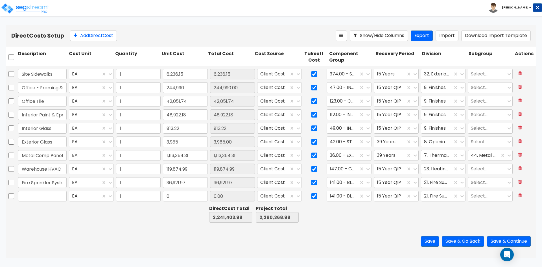
click at [30, 198] on input "text" at bounding box center [42, 195] width 49 height 11
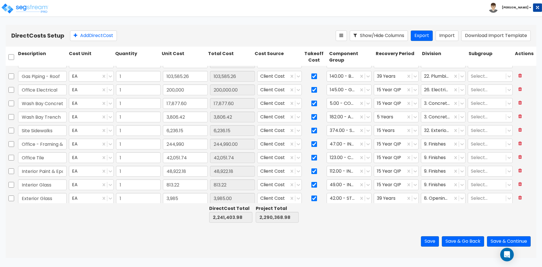
scroll to position [49, 0]
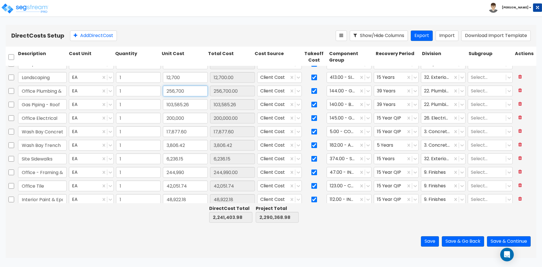
click at [193, 91] on input "256,700" at bounding box center [185, 90] width 45 height 11
paste input "89,233."
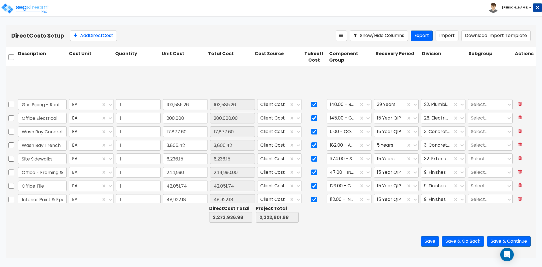
scroll to position [134, 0]
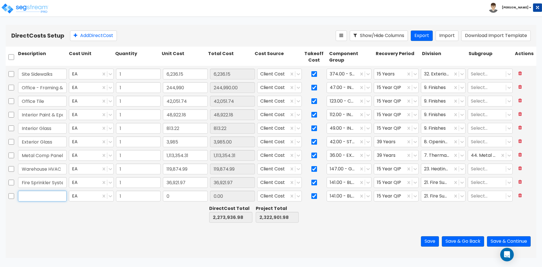
click at [33, 198] on input "text" at bounding box center [42, 195] width 49 height 11
drag, startPoint x: 49, startPoint y: 196, endPoint x: 43, endPoint y: 190, distance: 8.2
click at [49, 196] on input "text" at bounding box center [42, 195] width 49 height 11
click at [344, 194] on div at bounding box center [343, 196] width 26 height 8
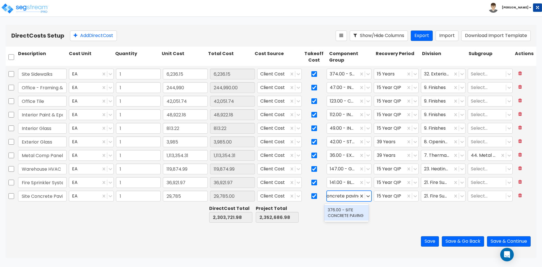
scroll to position [0, 9]
click at [345, 215] on div "376.00 - SITE CONCRETE PAVING" at bounding box center [346, 213] width 44 height 16
click at [395, 198] on div at bounding box center [390, 196] width 26 height 8
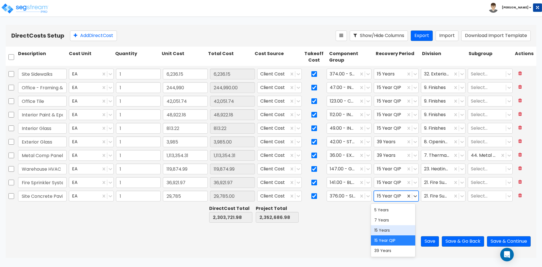
click at [390, 234] on div "15 Years" at bounding box center [393, 230] width 44 height 10
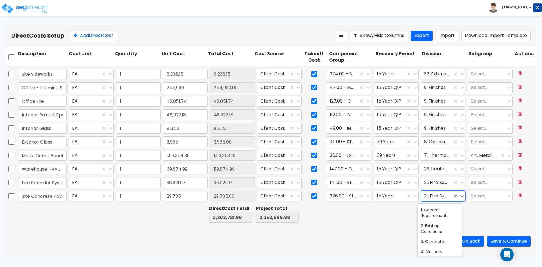
click at [436, 196] on div at bounding box center [437, 196] width 26 height 8
click at [444, 216] on div "32. Exterior Improvements" at bounding box center [439, 213] width 44 height 16
click at [431, 217] on div at bounding box center [444, 213] width 46 height 19
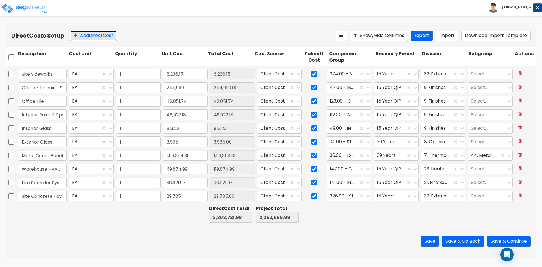
click at [89, 32] on button "Add Direct Cost" at bounding box center [93, 35] width 47 height 10
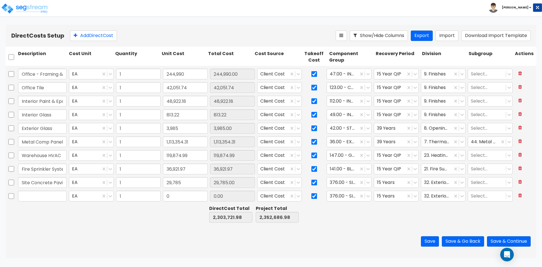
click at [39, 199] on input "text" at bounding box center [42, 195] width 49 height 11
click at [187, 196] on input "0" at bounding box center [185, 195] width 45 height 11
paste input "3,104.6"
click at [387, 194] on div at bounding box center [390, 196] width 26 height 8
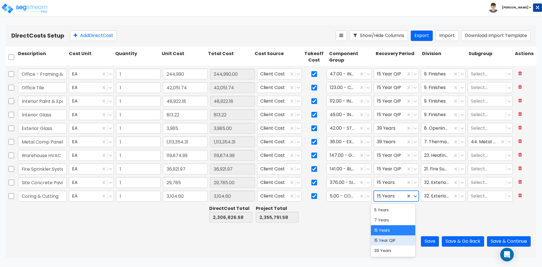
click at [388, 245] on div "15 Year QIP" at bounding box center [393, 240] width 44 height 10
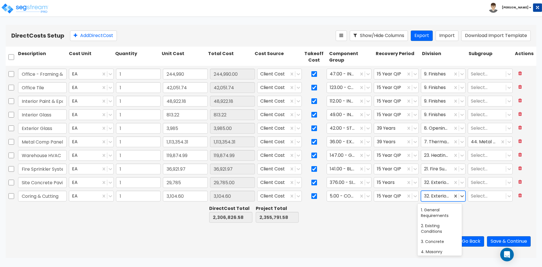
click at [429, 199] on div at bounding box center [437, 196] width 26 height 8
click at [421, 196] on div "2. Existing Conditions" at bounding box center [437, 196] width 32 height 10
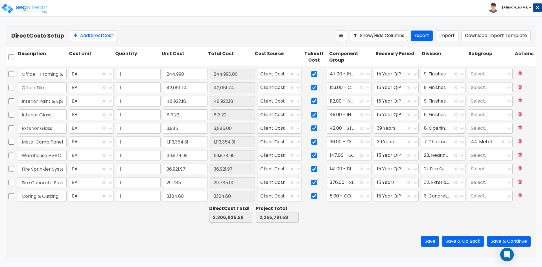
click at [423, 226] on div "Save Save & Go Back Save & Continue" at bounding box center [271, 241] width 530 height 33
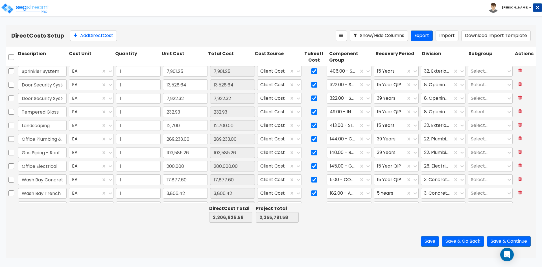
scroll to position [0, 0]
click at [238, 110] on input "232.93" at bounding box center [232, 112] width 45 height 11
click at [247, 113] on input "232.93" at bounding box center [232, 112] width 45 height 11
click at [200, 115] on input "232.93" at bounding box center [185, 112] width 45 height 11
click at [161, 213] on div at bounding box center [184, 213] width 46 height 19
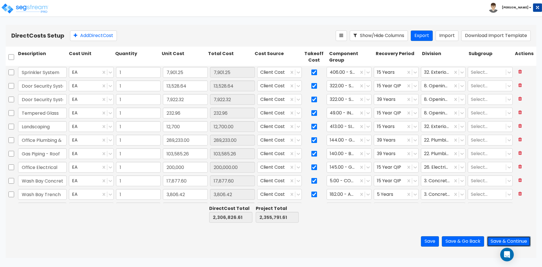
click at [510, 241] on button "Save & Continue" at bounding box center [509, 241] width 44 height 10
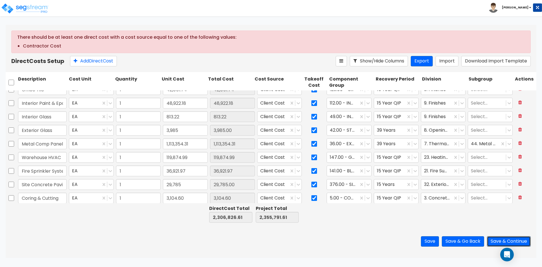
scroll to position [172, 0]
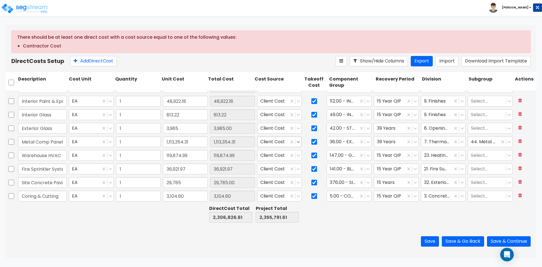
click at [297, 142] on icon at bounding box center [298, 142] width 3 height 2
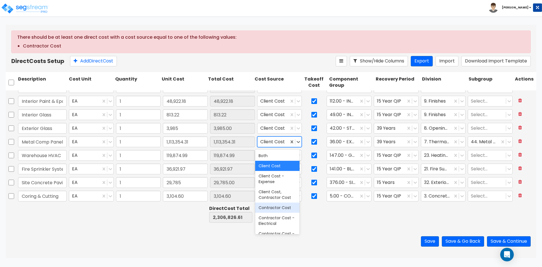
click at [281, 209] on div "Contractor Cost" at bounding box center [277, 207] width 44 height 10
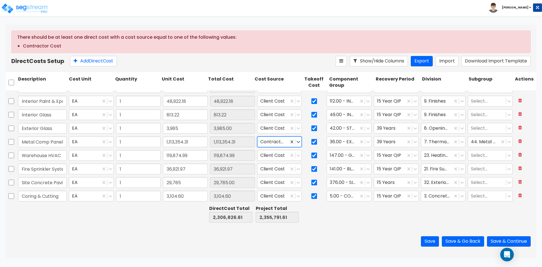
click at [337, 236] on div "Save Save & Go Back Save & Continue" at bounding box center [271, 241] width 530 height 33
click at [311, 196] on input "checkbox" at bounding box center [314, 195] width 6 height 11
click at [311, 143] on input "checkbox" at bounding box center [314, 141] width 6 height 11
click at [311, 128] on input "checkbox" at bounding box center [314, 128] width 6 height 11
click at [312, 117] on input "checkbox" at bounding box center [314, 114] width 6 height 11
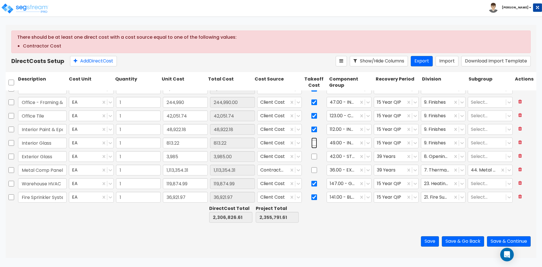
scroll to position [115, 0]
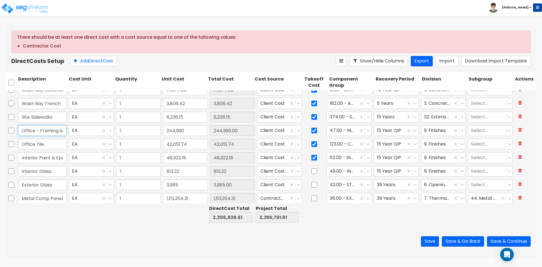
click at [59, 133] on input "Office - Framing & Drywall" at bounding box center [42, 130] width 49 height 11
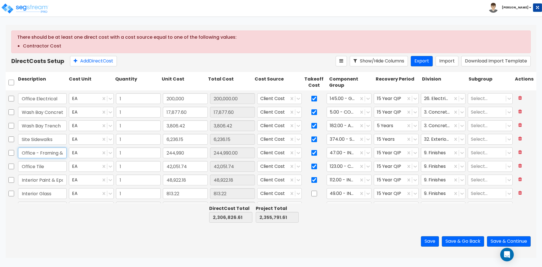
scroll to position [87, 0]
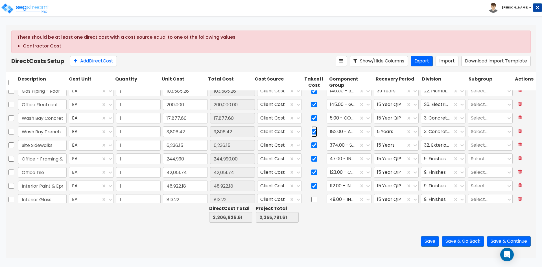
click at [314, 131] on input "checkbox" at bounding box center [314, 131] width 6 height 11
drag, startPoint x: 309, startPoint y: 118, endPoint x: 298, endPoint y: 122, distance: 12.1
click at [311, 118] on input "checkbox" at bounding box center [314, 118] width 6 height 11
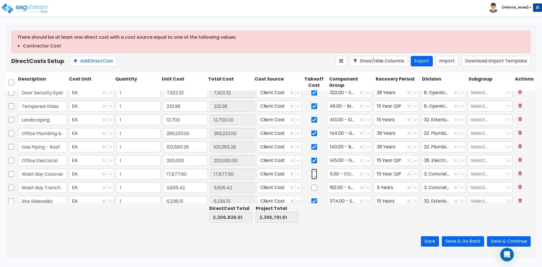
scroll to position [31, 0]
click at [311, 122] on input "checkbox" at bounding box center [314, 120] width 6 height 11
click at [311, 108] on input "checkbox" at bounding box center [314, 106] width 6 height 11
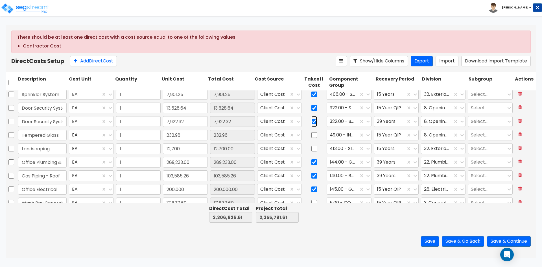
click at [312, 120] on input "checkbox" at bounding box center [314, 121] width 6 height 11
click at [312, 108] on input "checkbox" at bounding box center [314, 107] width 6 height 11
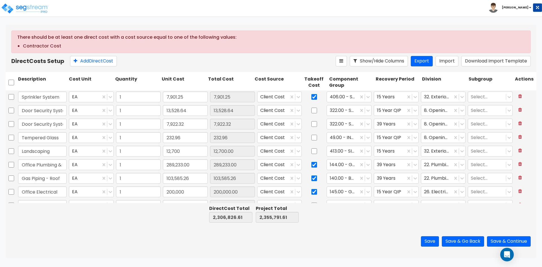
click at [352, 250] on div "Save Save & Go Back Save & Continue" at bounding box center [271, 241] width 530 height 33
click at [498, 238] on button "Save & Continue" at bounding box center [509, 241] width 44 height 10
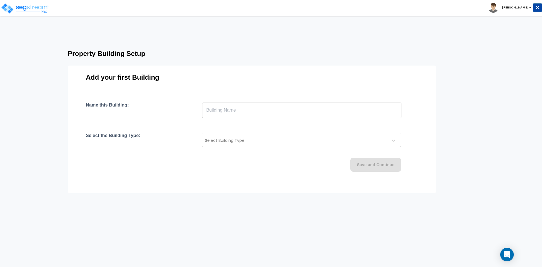
click at [234, 113] on input "text" at bounding box center [301, 110] width 199 height 16
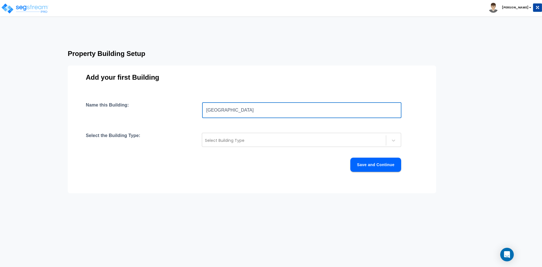
type input "[GEOGRAPHIC_DATA]"
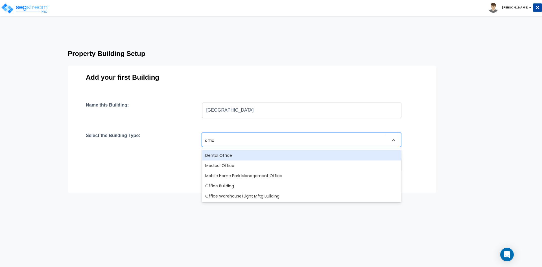
type input "office"
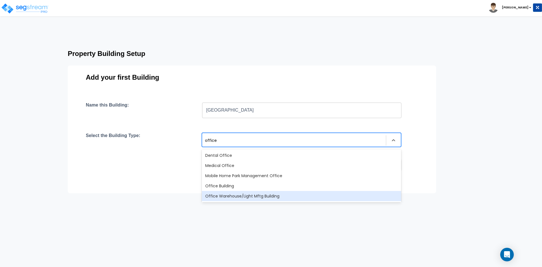
click at [251, 198] on div "Office Warehouse/Light Mftg Building" at bounding box center [301, 196] width 199 height 10
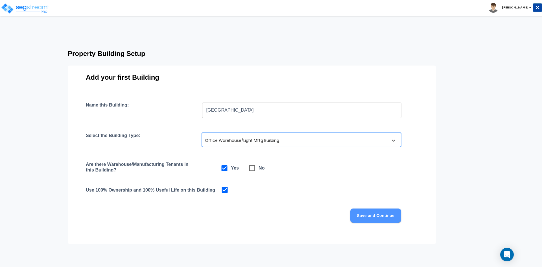
click at [391, 220] on button "Save and Continue" at bounding box center [375, 215] width 51 height 14
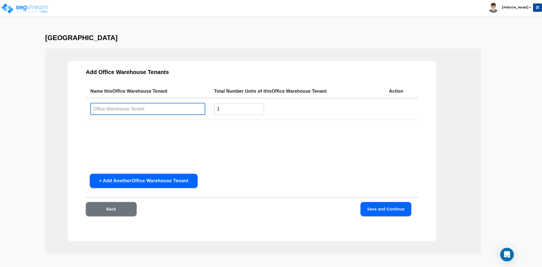
click at [156, 109] on input "text" at bounding box center [147, 109] width 115 height 12
type input "Building Interior"
click at [392, 203] on button "Save and Continue" at bounding box center [385, 209] width 51 height 14
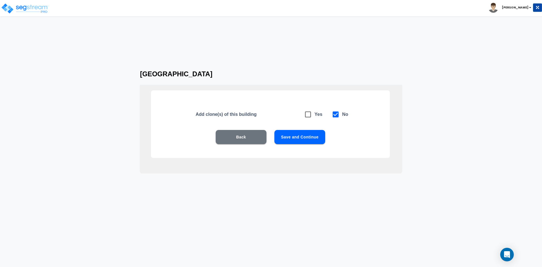
click at [311, 141] on button "Save and Continue" at bounding box center [299, 137] width 51 height 14
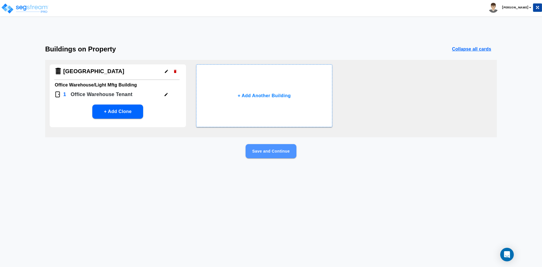
click at [282, 151] on button "Save and Continue" at bounding box center [270, 151] width 51 height 14
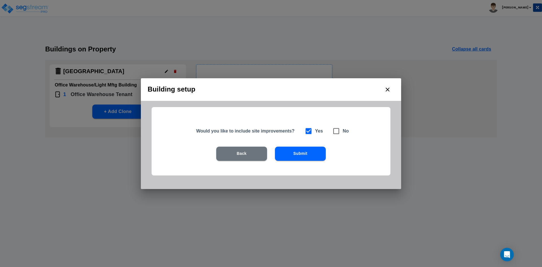
click at [302, 153] on button "Submit" at bounding box center [300, 153] width 51 height 14
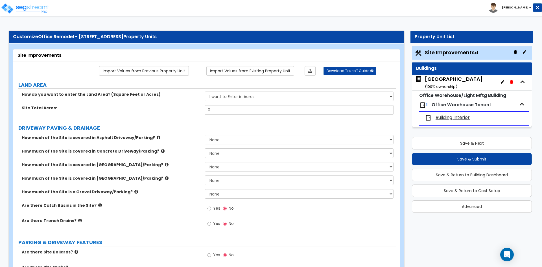
click at [227, 97] on select "I want to Enter in [GEOGRAPHIC_DATA] I want to Enter in Square Feet" at bounding box center [299, 96] width 188 height 10
click at [166, 112] on div "Site Total Acres: 0" at bounding box center [204, 112] width 383 height 14
click at [227, 99] on select "I want to Enter in [GEOGRAPHIC_DATA] I want to Enter in Square Feet" at bounding box center [299, 96] width 188 height 10
select select "2"
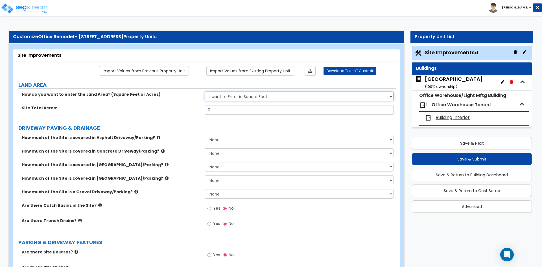
click at [205, 91] on select "I want to Enter in [GEOGRAPHIC_DATA] I want to Enter in Square Feet" at bounding box center [299, 96] width 188 height 10
click at [219, 109] on input "0" at bounding box center [299, 110] width 188 height 10
type input "439,199"
click at [183, 115] on div "Site Total Square Footage: 439,199" at bounding box center [204, 112] width 383 height 14
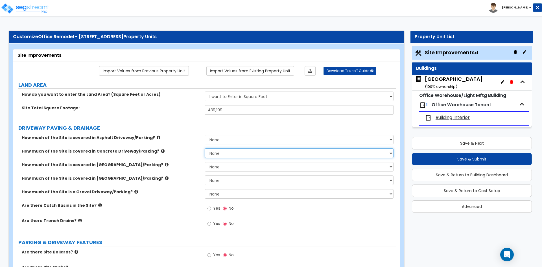
click at [216, 150] on select "None I want to Enter an Approximate Percentage I want to Enter the Square Foota…" at bounding box center [299, 153] width 188 height 10
select select "2"
click at [205, 148] on select "None I want to Enter an Approximate Percentage I want to Enter the Square Foota…" at bounding box center [299, 153] width 188 height 10
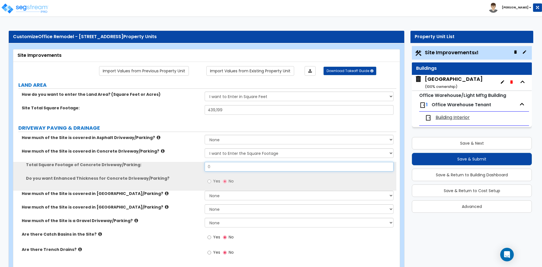
click at [221, 168] on input "0" at bounding box center [299, 167] width 188 height 10
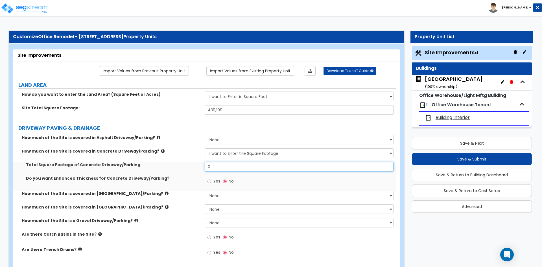
click at [221, 168] on input "0" at bounding box center [299, 167] width 188 height 10
type input "3,805"
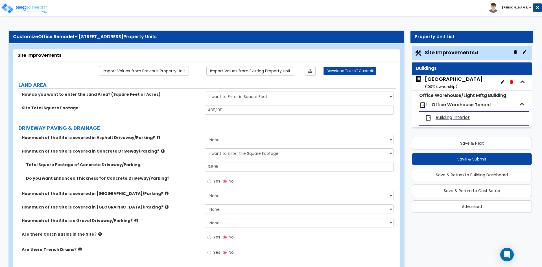
click at [157, 210] on div "How much of the Site is covered in [GEOGRAPHIC_DATA]/Parking? None I want to En…" at bounding box center [204, 211] width 383 height 14
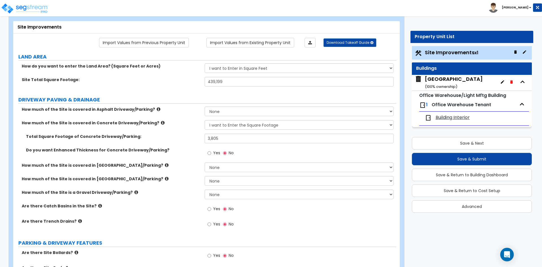
click at [214, 225] on span "Yes" at bounding box center [216, 224] width 7 height 6
click at [211, 225] on input "Yes" at bounding box center [209, 224] width 4 height 6
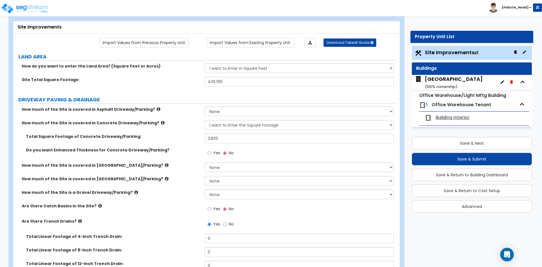
click at [231, 222] on span "No" at bounding box center [231, 224] width 5 height 6
click at [227, 222] on input "No" at bounding box center [225, 224] width 4 height 6
radio input "false"
radio input "true"
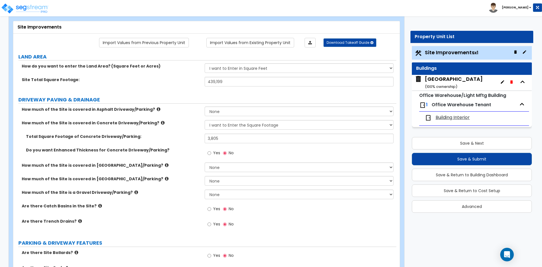
click at [216, 209] on span "Yes" at bounding box center [216, 209] width 7 height 6
click at [211, 209] on input "Yes" at bounding box center [209, 209] width 4 height 6
radio input "true"
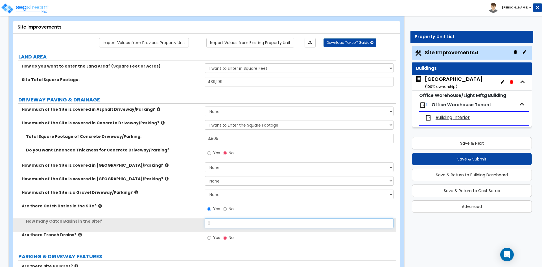
click at [219, 225] on input "0" at bounding box center [299, 223] width 188 height 10
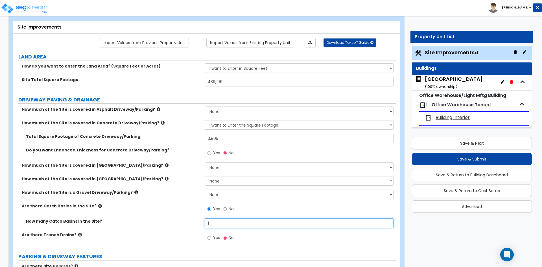
type input "1"
click at [153, 215] on div "Are there Catch Basins in the Site? Yes No" at bounding box center [204, 210] width 383 height 15
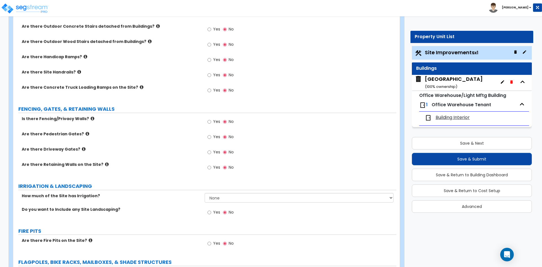
scroll to position [508, 0]
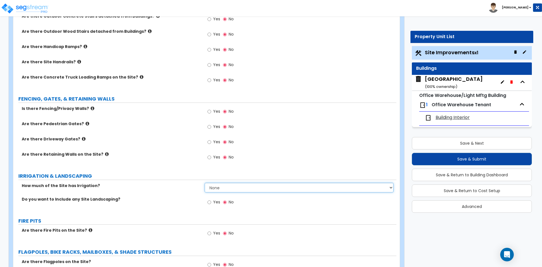
click at [225, 189] on select "None I want to Enter an Approximate Percentage I want to Enter the Square Foota…" at bounding box center [299, 188] width 188 height 10
select select "2"
click at [205, 183] on select "None I want to Enter an Approximate Percentage I want to Enter the Square Foota…" at bounding box center [299, 188] width 188 height 10
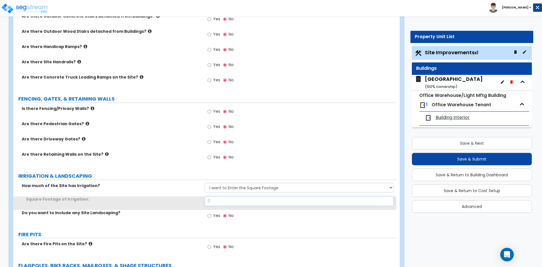
click at [236, 202] on input "0" at bounding box center [299, 201] width 188 height 10
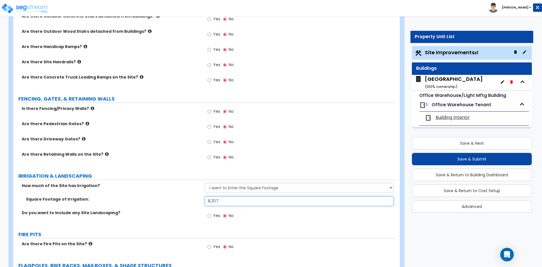
type input "8,207"
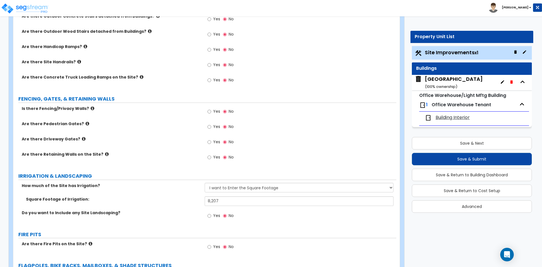
click at [181, 196] on label "Square Footage of Irrigation:" at bounding box center [113, 199] width 174 height 6
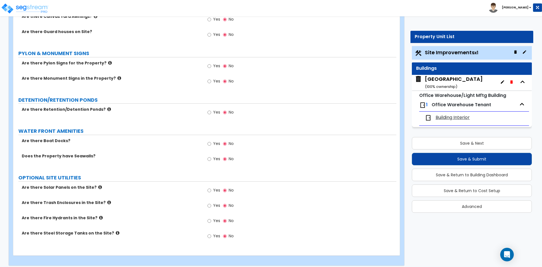
scroll to position [832, 0]
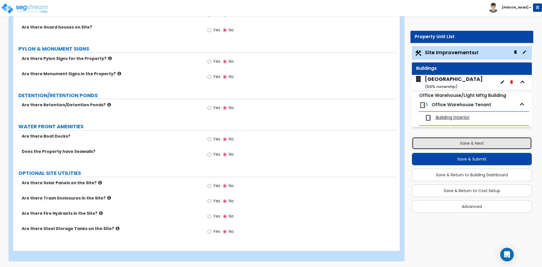
click at [439, 142] on button "Save & Next" at bounding box center [472, 143] width 120 height 12
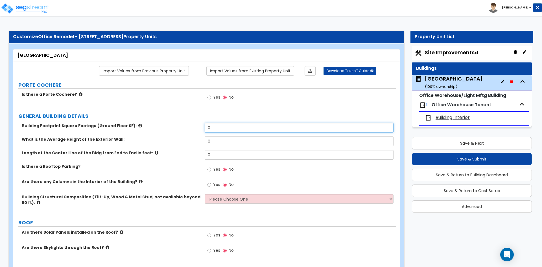
click at [221, 127] on input "0" at bounding box center [299, 128] width 188 height 10
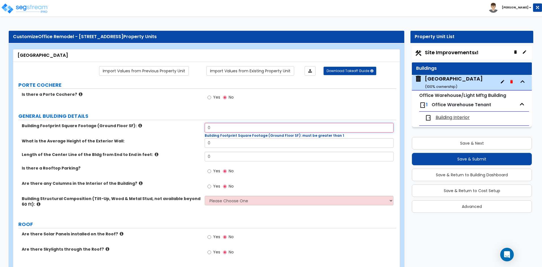
click at [229, 128] on input "0" at bounding box center [299, 128] width 188 height 10
type input "74,430"
click at [225, 142] on input "0" at bounding box center [299, 143] width 188 height 10
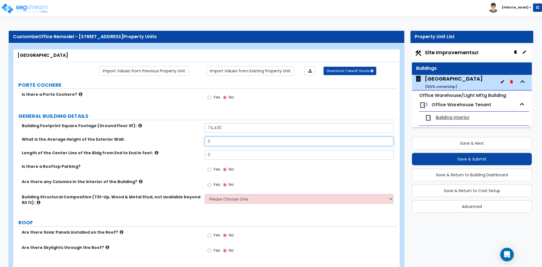
click at [225, 142] on input "0" at bounding box center [299, 141] width 188 height 10
type input "30"
click at [258, 157] on input "0" at bounding box center [299, 155] width 188 height 10
click at [258, 158] on input "0" at bounding box center [299, 155] width 188 height 10
type input "480"
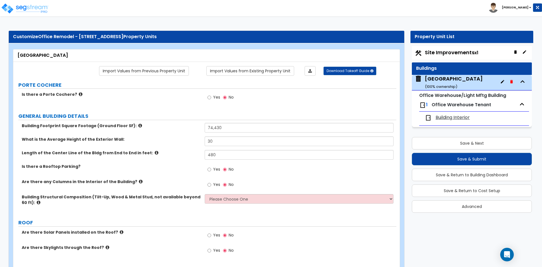
click at [167, 162] on div "Length of the Center Line of the Bldg from End to End in feet: 480" at bounding box center [204, 157] width 383 height 14
click at [218, 183] on span "Yes" at bounding box center [216, 184] width 7 height 6
click at [211, 183] on input "Yes" at bounding box center [209, 184] width 4 height 6
radio input "true"
click at [220, 199] on select "Please Choose One Pre-Engineered Metal Building Tilt-up Wall Construction Reinf…" at bounding box center [299, 199] width 188 height 10
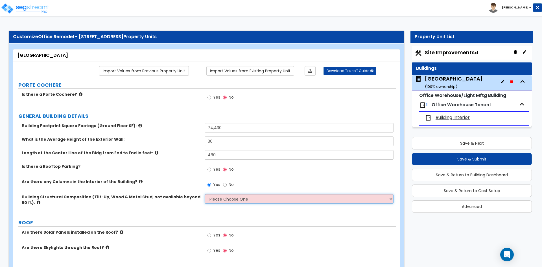
select select "1"
click at [205, 194] on select "Please Choose One Pre-Engineered Metal Building Tilt-up Wall Construction Reinf…" at bounding box center [299, 199] width 188 height 10
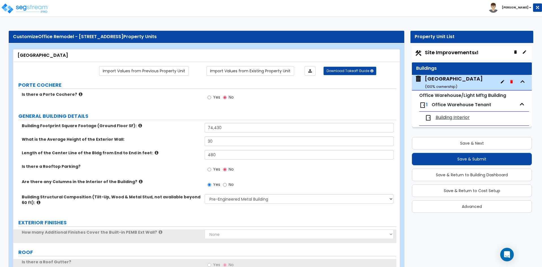
click at [169, 168] on label "Is there a Rooftop Parking?" at bounding box center [111, 166] width 179 height 6
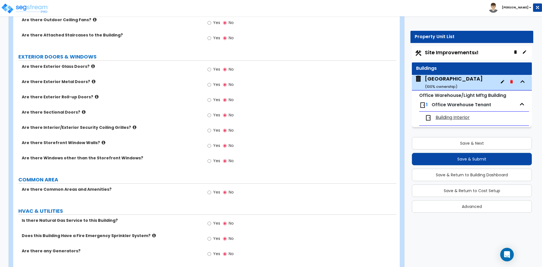
scroll to position [367, 0]
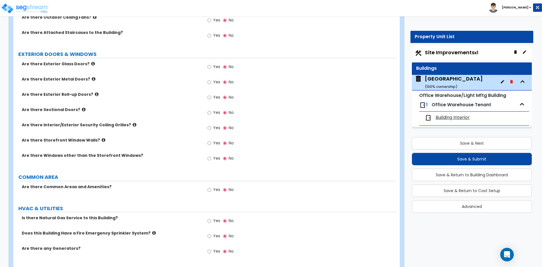
click at [212, 144] on label "Yes" at bounding box center [213, 144] width 13 height 10
click at [211, 144] on input "Yes" at bounding box center [209, 143] width 4 height 6
radio input "true"
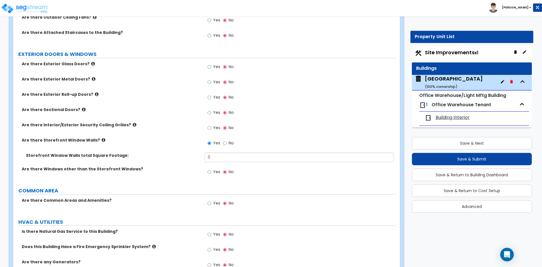
click at [215, 152] on div "Yes No" at bounding box center [300, 144] width 191 height 15
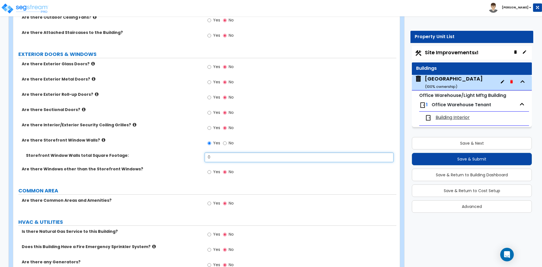
click at [216, 155] on input "0" at bounding box center [299, 157] width 188 height 10
click at [258, 161] on input "0" at bounding box center [299, 157] width 188 height 10
type input "270.6"
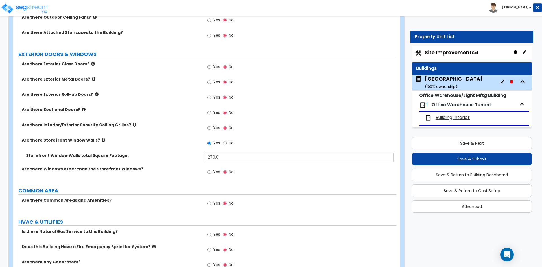
click at [299, 219] on label "HVAC & UTILITIES" at bounding box center [207, 221] width 378 height 7
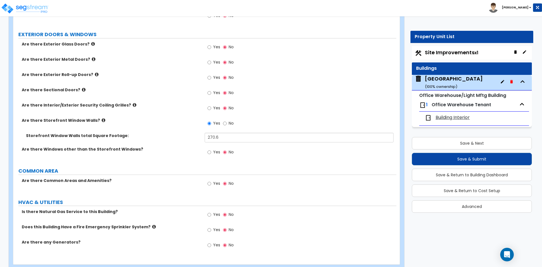
scroll to position [395, 0]
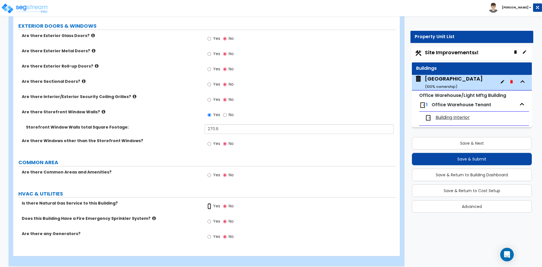
click at [209, 205] on input "Yes" at bounding box center [209, 206] width 4 height 6
radio input "true"
click at [211, 220] on label "Yes" at bounding box center [213, 222] width 13 height 10
click at [211, 220] on input "Yes" at bounding box center [209, 221] width 4 height 6
radio input "true"
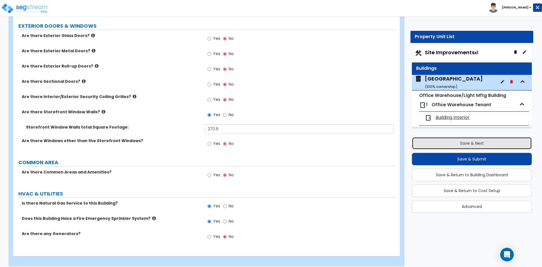
click at [472, 147] on button "Save & Next" at bounding box center [472, 143] width 120 height 12
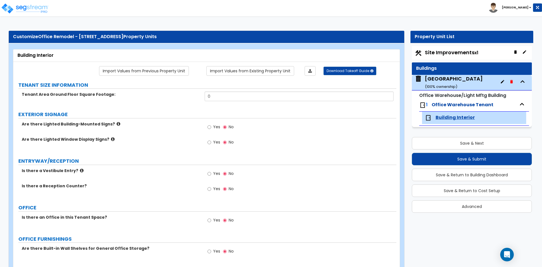
click at [151, 114] on label "EXTERIOR SIGNAGE" at bounding box center [207, 114] width 378 height 7
click at [269, 95] on input "0" at bounding box center [299, 96] width 188 height 10
type input "74,430"
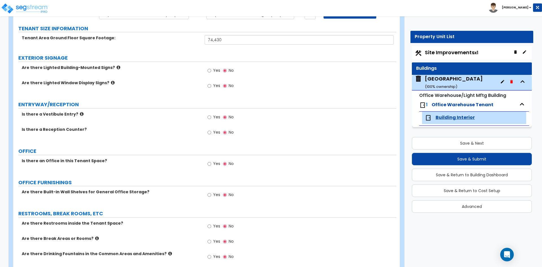
scroll to position [85, 0]
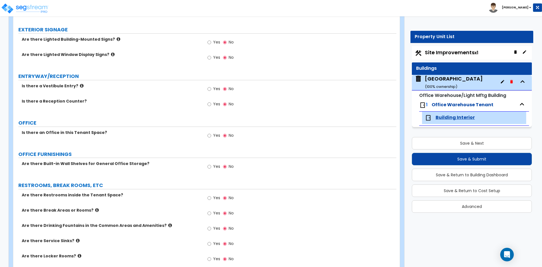
click at [213, 135] on span "Yes" at bounding box center [216, 135] width 7 height 6
click at [211, 135] on input "Yes" at bounding box center [209, 135] width 4 height 6
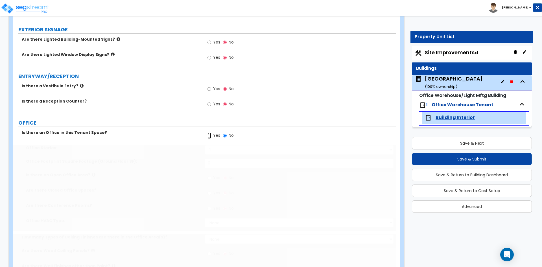
radio input "true"
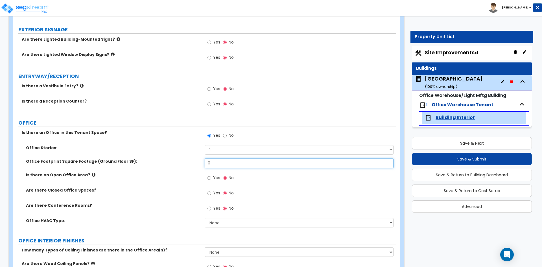
click at [223, 164] on input "0" at bounding box center [299, 163] width 188 height 10
click at [226, 161] on input "0" at bounding box center [299, 163] width 188 height 10
type input "8,995"
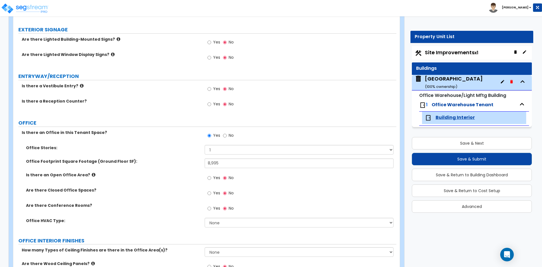
click at [159, 175] on label "Is there an Open Office Area?" at bounding box center [113, 175] width 174 height 6
click at [213, 192] on label "Yes" at bounding box center [213, 194] width 13 height 10
click at [211, 192] on input "Yes" at bounding box center [209, 193] width 4 height 6
radio input "true"
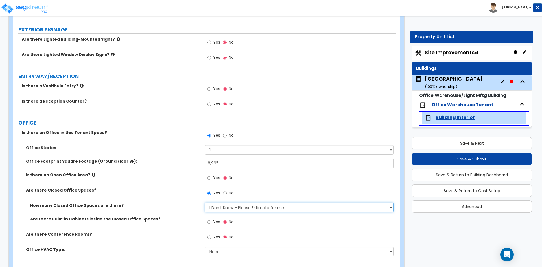
click at [227, 210] on select "I Don’t Know - Please Estimate for me I want to Enter the Number of Closed Offi…" at bounding box center [299, 207] width 188 height 10
select select "2"
click at [205, 202] on select "I Don’t Know - Please Estimate for me I want to Enter the Number of Closed Offi…" at bounding box center [299, 207] width 188 height 10
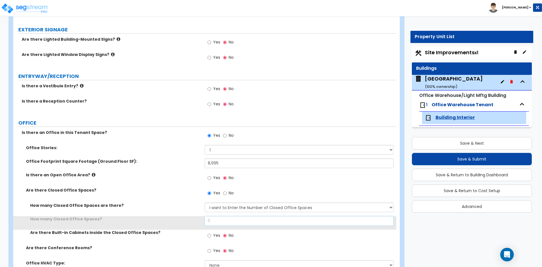
click at [229, 219] on input "0" at bounding box center [299, 221] width 188 height 10
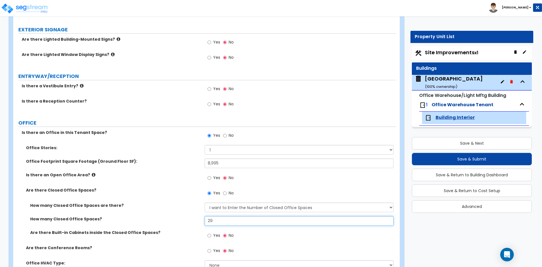
scroll to position [113, 0]
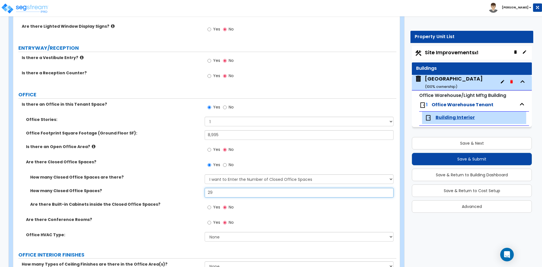
type input "29"
click at [214, 221] on span "Yes" at bounding box center [216, 222] width 7 height 6
click at [211, 221] on input "Yes" at bounding box center [209, 222] width 4 height 6
radio input "true"
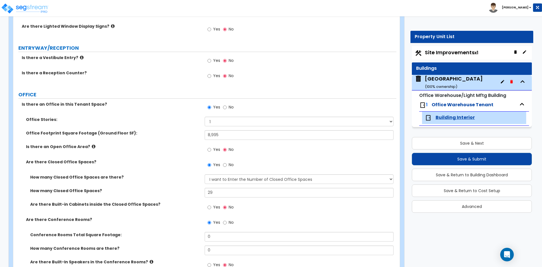
click at [211, 151] on label "Yes" at bounding box center [213, 150] width 13 height 10
click at [211, 151] on input "Yes" at bounding box center [209, 149] width 4 height 6
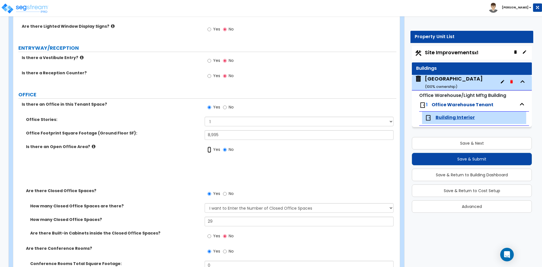
radio input "true"
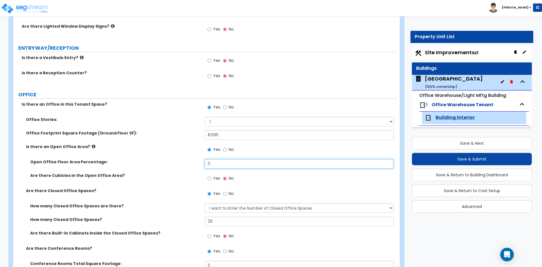
click at [226, 163] on input "0" at bounding box center [299, 164] width 188 height 10
click at [224, 167] on input "0" at bounding box center [299, 164] width 188 height 10
type input "4.2"
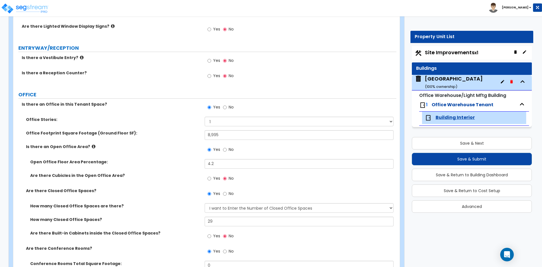
click at [148, 176] on label "Are there Cubicles in the Open Office Area?" at bounding box center [115, 175] width 170 height 6
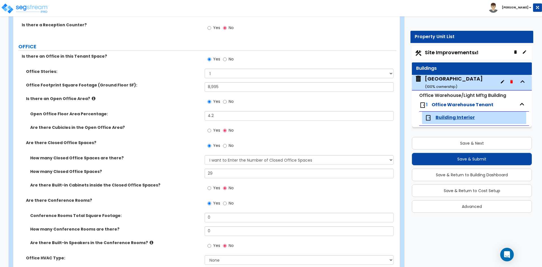
scroll to position [169, 0]
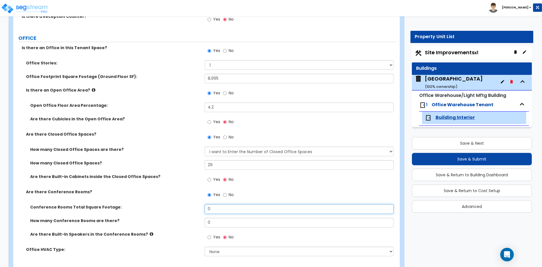
click at [226, 209] on input "0" at bounding box center [299, 209] width 188 height 10
type input "246"
click at [234, 219] on input "0" at bounding box center [299, 223] width 188 height 10
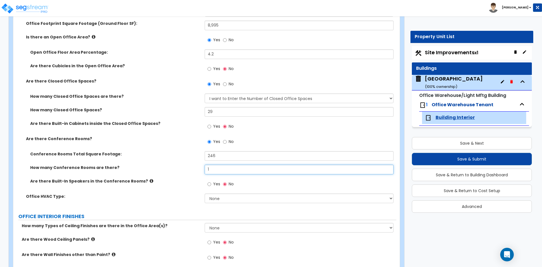
scroll to position [226, 0]
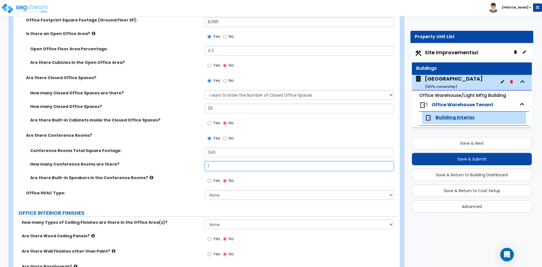
type input "1"
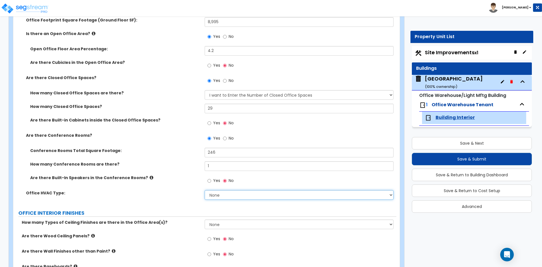
click at [236, 196] on select "None Rooftop Unit Furnace-Condenser Forced Air Split Heating/Cooling Systems He…" at bounding box center [299, 195] width 188 height 10
click at [205, 190] on select "None Rooftop Unit Furnace-Condenser Forced Air Split Heating/Cooling Systems He…" at bounding box center [299, 195] width 188 height 10
click at [168, 196] on div "Office HVAC Type: None Rooftop Unit Furnace-Condenser Forced Air Split Heating/…" at bounding box center [204, 197] width 383 height 14
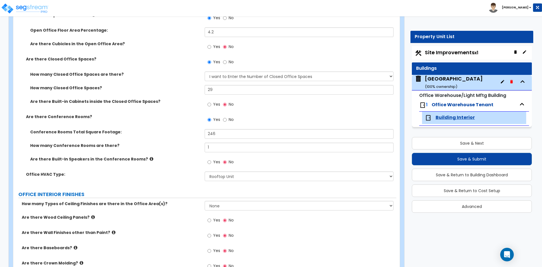
scroll to position [254, 0]
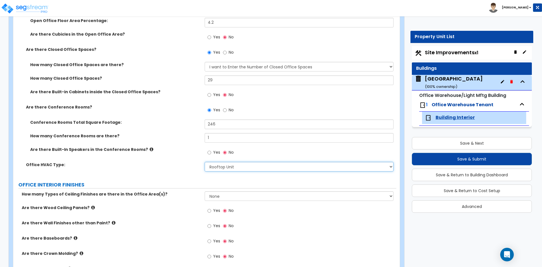
click at [233, 164] on select "None Rooftop Unit Furnace-Condenser Forced Air Split Heating/Cooling Systems He…" at bounding box center [299, 167] width 188 height 10
select select "0"
click at [205, 162] on select "None Rooftop Unit Furnace-Condenser Forced Air Split Heating/Cooling Systems He…" at bounding box center [299, 167] width 188 height 10
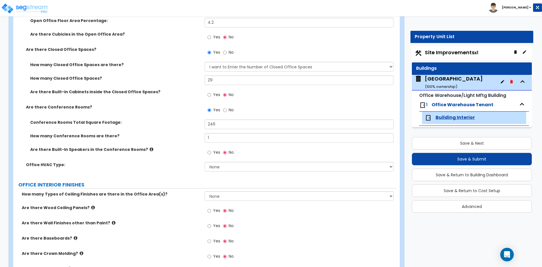
click at [182, 174] on div "Office HVAC Type: None Rooftop Unit Furnace-Condenser Forced Air Split Heating/…" at bounding box center [204, 169] width 383 height 14
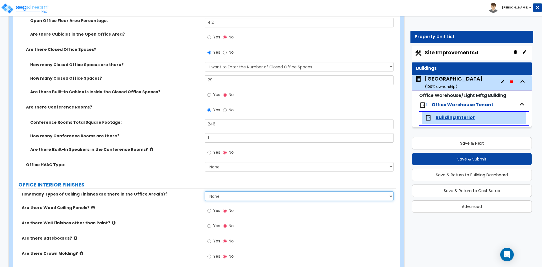
click at [229, 197] on select "None 1 2 3" at bounding box center [299, 196] width 188 height 10
select select "1"
click at [205, 191] on select "None 1 2 3" at bounding box center [299, 196] width 188 height 10
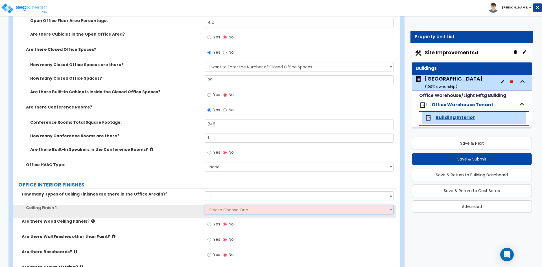
click at [218, 212] on select "Please Choose One Drop Ceiling Open Ceiling Drywall Ceiling" at bounding box center [299, 210] width 188 height 10
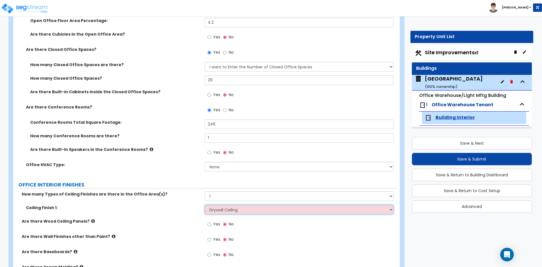
click at [205, 205] on select "Please Choose One Drop Ceiling Open Ceiling Drywall Ceiling" at bounding box center [299, 210] width 188 height 10
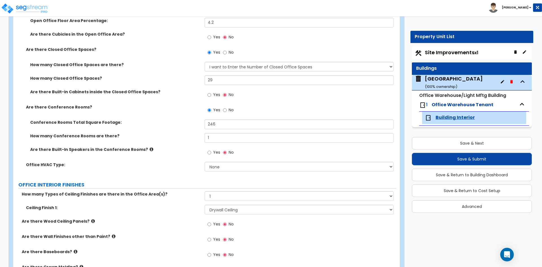
click at [188, 220] on label "Are there Wood Ceiling Panels?" at bounding box center [111, 221] width 179 height 6
click at [236, 204] on div "How many Types of Ceiling Finishes are there in the Office Area(s)? None 1 2 3" at bounding box center [204, 198] width 383 height 14
click at [232, 212] on select "Please Choose One Drop Ceiling Open Ceiling Drywall Ceiling" at bounding box center [299, 210] width 188 height 10
select select "1"
click at [205, 205] on select "Please Choose One Drop Ceiling Open Ceiling Drywall Ceiling" at bounding box center [299, 210] width 188 height 10
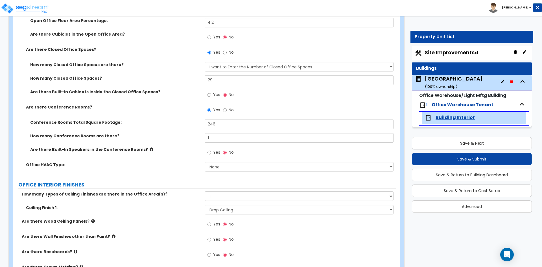
click at [163, 214] on div "Ceiling Finish 1: Please Choose One Drop Ceiling Open Ceiling Drywall Ceiling" at bounding box center [204, 212] width 383 height 14
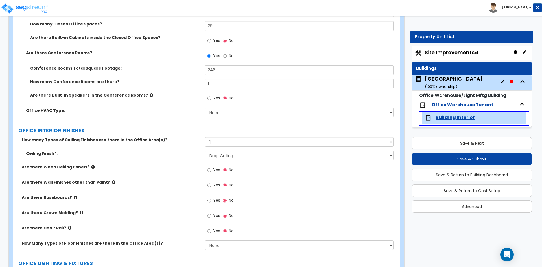
scroll to position [310, 0]
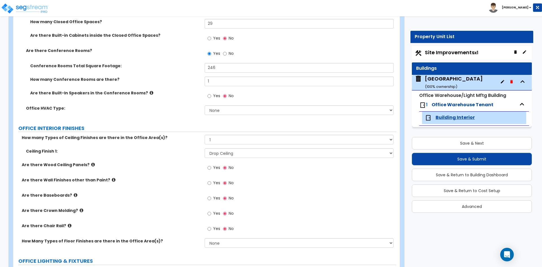
click at [215, 197] on span "Yes" at bounding box center [216, 198] width 7 height 6
click at [211, 197] on input "Yes" at bounding box center [209, 198] width 4 height 6
radio input "true"
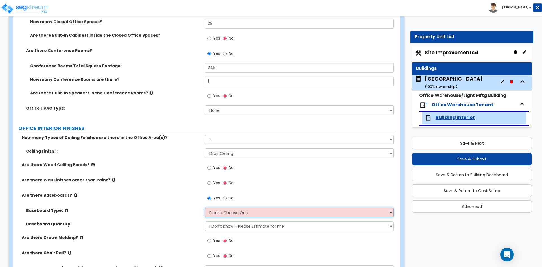
click at [241, 214] on select "Please Choose One Wood Vinyl Carpet Tile" at bounding box center [299, 212] width 188 height 10
select select "2"
click at [205, 207] on select "Please Choose One Wood Vinyl Carpet Tile" at bounding box center [299, 212] width 188 height 10
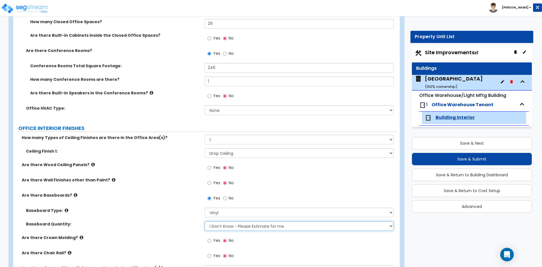
click at [224, 226] on select "I Don’t Know - Please Estimate for me I want to Enter the Linear Footage" at bounding box center [299, 226] width 188 height 10
click at [205, 221] on select "I Don’t Know - Please Estimate for me I want to Enter the Linear Footage" at bounding box center [299, 226] width 188 height 10
click at [156, 217] on div "Baseboard Type: Please Choose One Wood Vinyl Carpet Tile" at bounding box center [204, 214] width 383 height 14
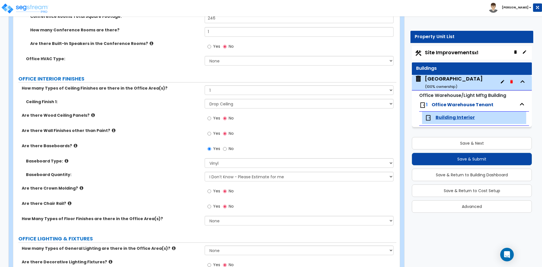
scroll to position [367, 0]
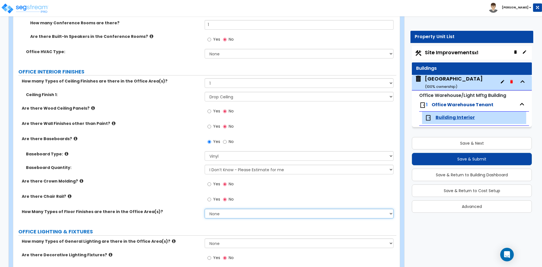
click at [225, 217] on select "None 1 2 3" at bounding box center [299, 214] width 188 height 10
select select "1"
click at [205, 209] on select "None 1 2 3" at bounding box center [299, 214] width 188 height 10
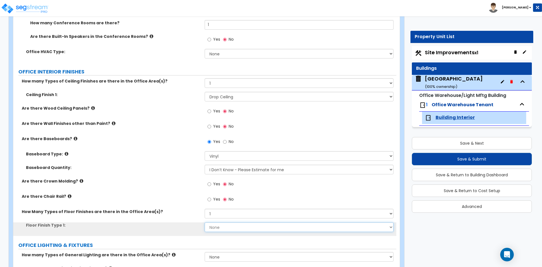
click at [223, 227] on select "None Tile Flooring Hardwood Flooring Resilient Laminate Flooring VCT Flooring S…" at bounding box center [299, 227] width 188 height 10
select select "7"
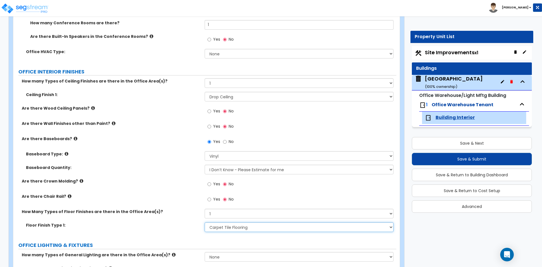
click at [205, 222] on select "None Tile Flooring Hardwood Flooring Resilient Laminate Flooring VCT Flooring S…" at bounding box center [299, 227] width 188 height 10
click at [117, 185] on div "Are there Crown Molding? Yes No" at bounding box center [204, 185] width 383 height 15
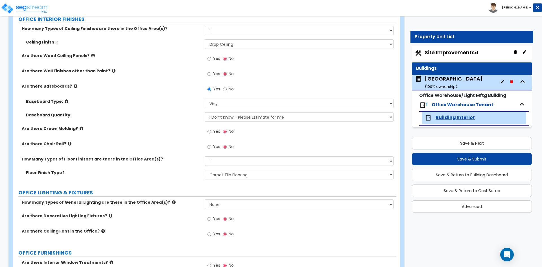
scroll to position [423, 0]
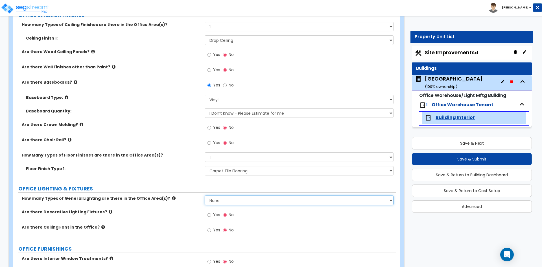
click at [221, 198] on select "None 1 2 3" at bounding box center [299, 200] width 188 height 10
select select "1"
click at [205, 195] on select "None 1 2 3" at bounding box center [299, 200] width 188 height 10
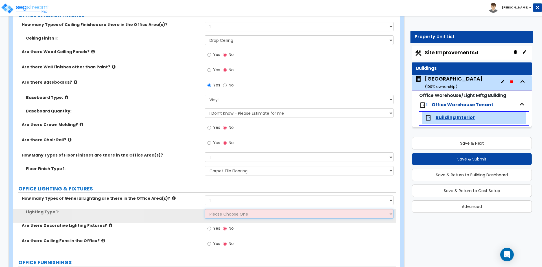
drag, startPoint x: 221, startPoint y: 214, endPoint x: 220, endPoint y: 211, distance: 3.7
click at [220, 211] on select "Please Choose One LED Surface-Mounted LED Recessed Fluorescent Surface-Mounted …" at bounding box center [299, 214] width 188 height 10
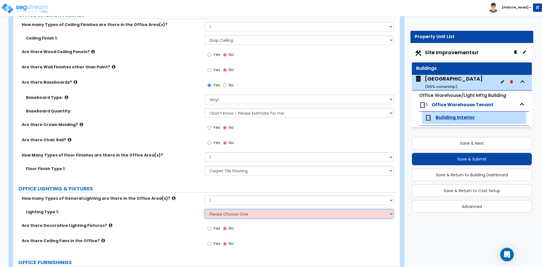
select select "2"
click at [205, 209] on select "Please Choose One LED Surface-Mounted LED Recessed Fluorescent Surface-Mounted …" at bounding box center [299, 214] width 188 height 10
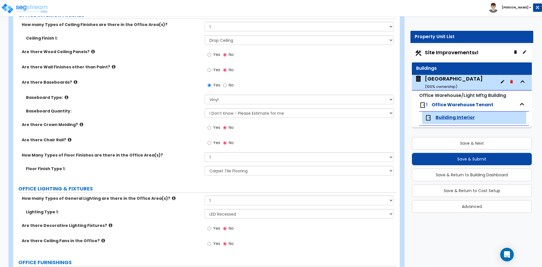
click at [144, 189] on label "OFFICE LIGHTING & FIXTURES" at bounding box center [207, 188] width 378 height 7
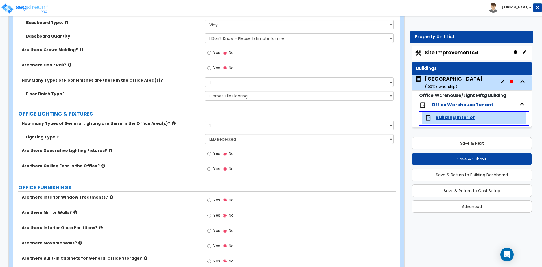
scroll to position [508, 0]
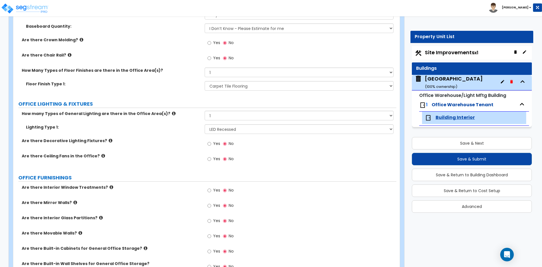
click at [207, 189] on div "Yes No" at bounding box center [221, 190] width 32 height 13
click at [209, 190] on input "Yes" at bounding box center [209, 190] width 4 height 6
radio input "true"
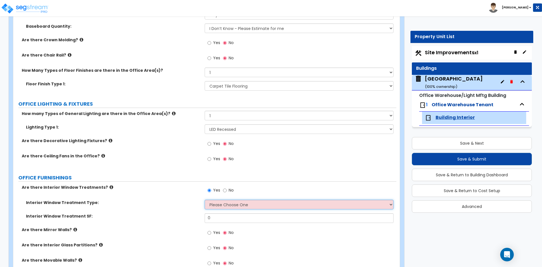
click at [220, 201] on select "Please Choose One Vertical Blinds Window Shades Venetian Blinds Wood Shutters" at bounding box center [299, 204] width 188 height 10
select select "2"
click at [205, 199] on select "Please Choose One Vertical Blinds Window Shades Venetian Blinds Wood Shutters" at bounding box center [299, 204] width 188 height 10
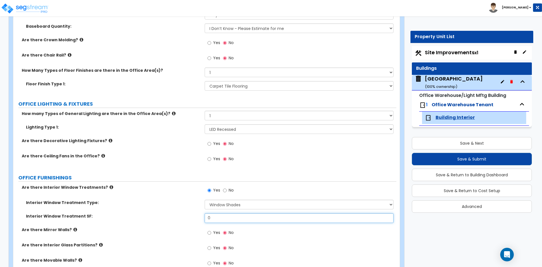
click at [224, 218] on input "0" at bounding box center [299, 218] width 188 height 10
click at [225, 220] on input "0" at bounding box center [299, 218] width 188 height 10
type input "195.9"
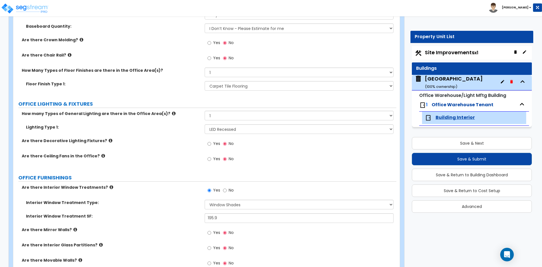
click at [145, 196] on div "Are there Interior Window Treatments? Yes No" at bounding box center [204, 191] width 383 height 15
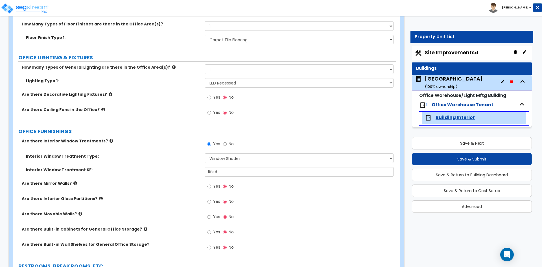
scroll to position [564, 0]
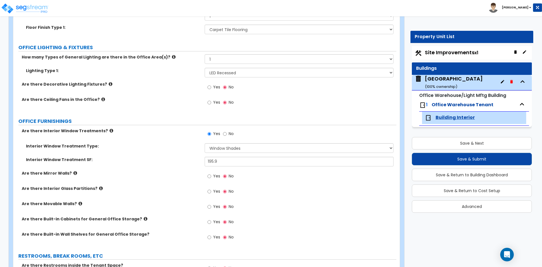
click at [212, 224] on label "Yes" at bounding box center [213, 223] width 13 height 10
click at [211, 224] on input "Yes" at bounding box center [209, 222] width 4 height 6
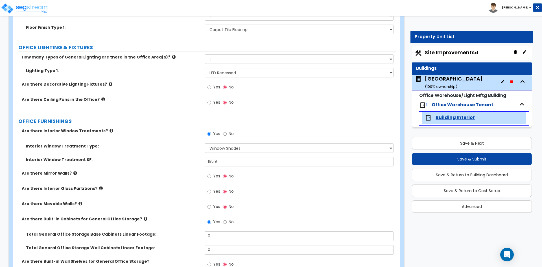
click at [230, 220] on span "No" at bounding box center [231, 222] width 5 height 6
click at [227, 220] on input "No" at bounding box center [225, 222] width 4 height 6
radio input "false"
radio input "true"
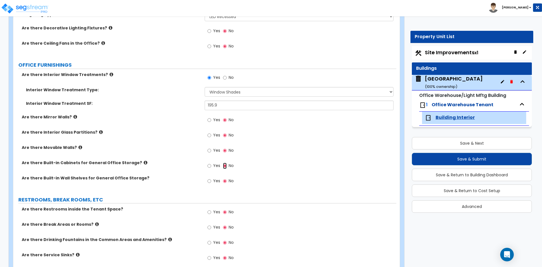
scroll to position [621, 0]
click at [212, 212] on label "Yes" at bounding box center [213, 212] width 13 height 10
click at [211, 212] on input "Yes" at bounding box center [209, 212] width 4 height 6
radio input "true"
click at [156, 222] on label "Are there Single Restrooms?" at bounding box center [113, 224] width 174 height 6
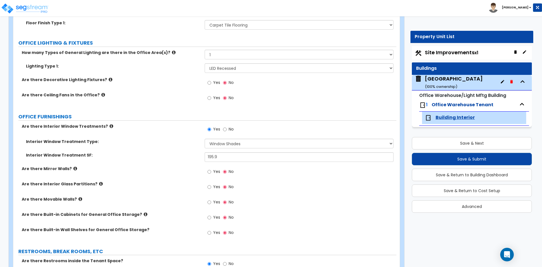
scroll to position [564, 0]
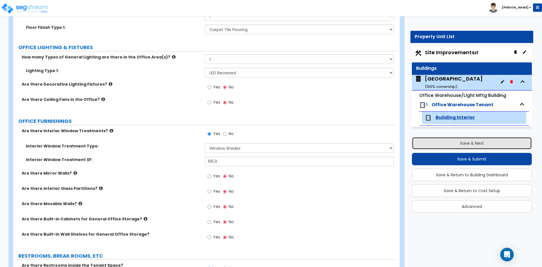
click at [460, 145] on button "Save & Next" at bounding box center [472, 143] width 120 height 12
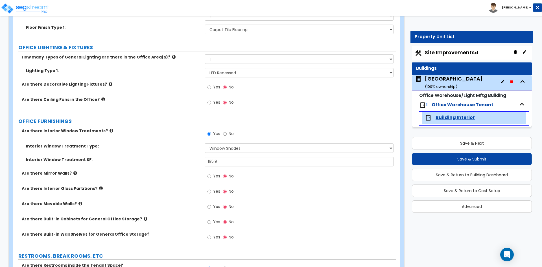
select select "2"
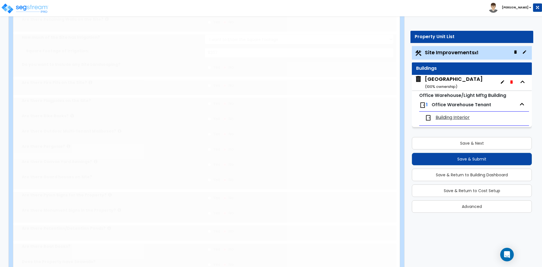
scroll to position [0, 0]
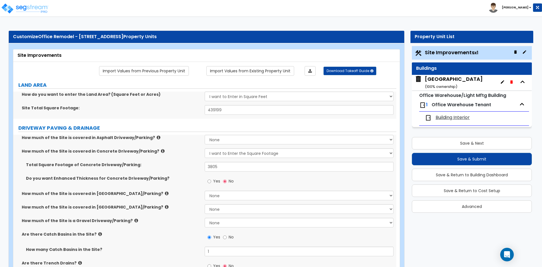
click at [450, 117] on span "Building Interior" at bounding box center [452, 117] width 34 height 6
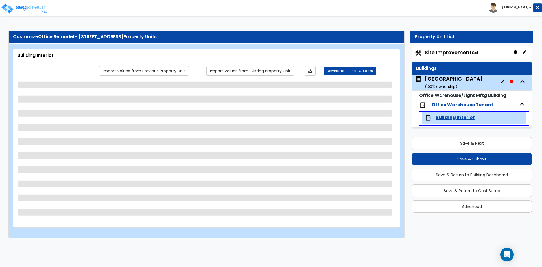
select select "2"
select select "1"
select select "2"
select select "1"
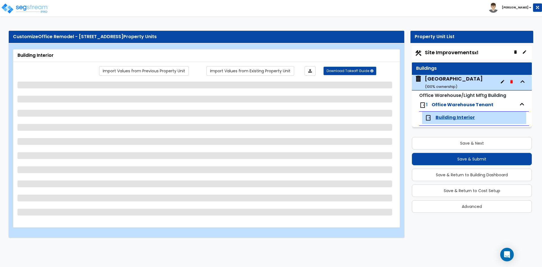
select select "7"
select select "1"
select select "2"
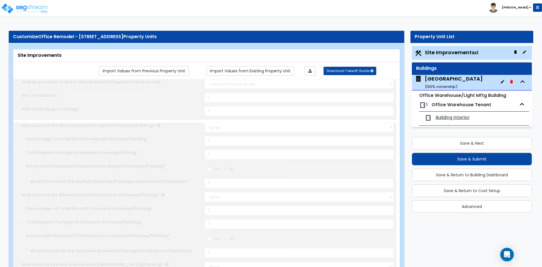
select select "2"
type input "439199"
select select "2"
type input "3805"
radio input "true"
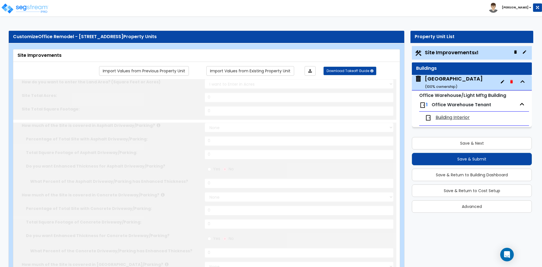
type input "1"
select select "2"
type input "8207"
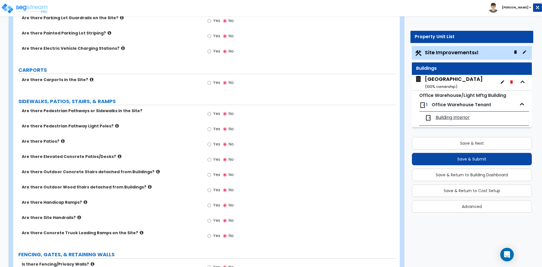
scroll to position [339, 0]
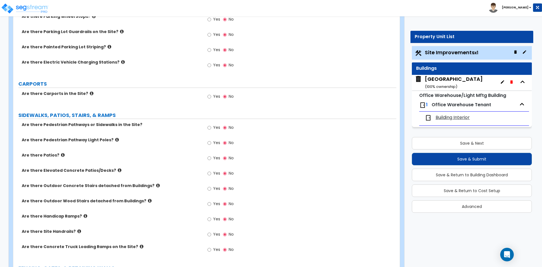
click at [450, 117] on span "Building Interior" at bounding box center [452, 117] width 34 height 6
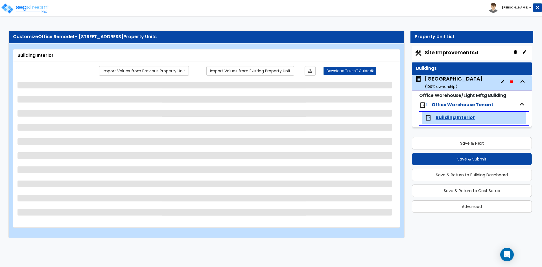
scroll to position [0, 0]
select select "2"
select select "1"
select select "2"
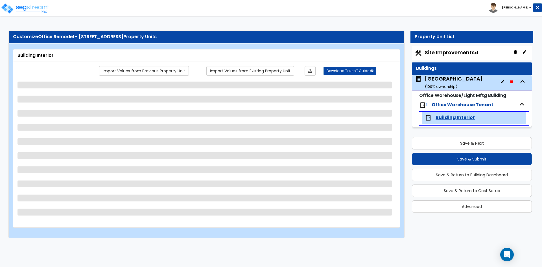
select select "1"
select select "7"
select select "1"
select select "2"
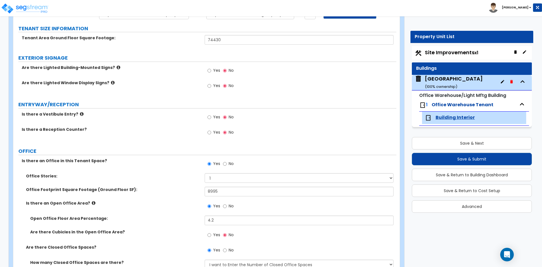
scroll to position [85, 0]
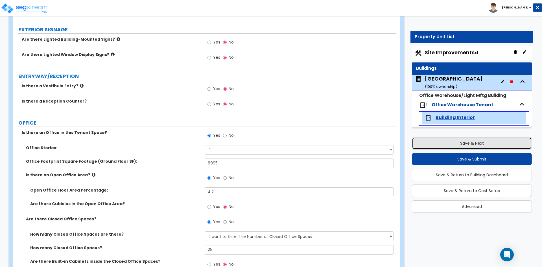
click at [463, 146] on button "Save & Next" at bounding box center [472, 143] width 120 height 12
select select "2"
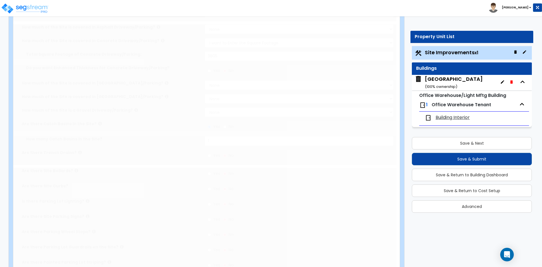
scroll to position [0, 0]
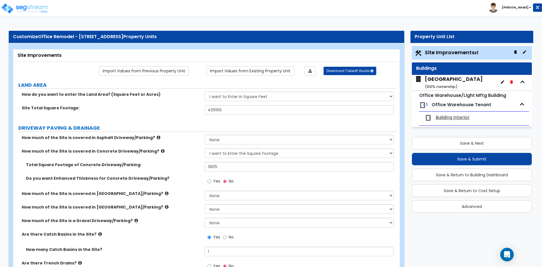
drag, startPoint x: 448, startPoint y: 117, endPoint x: 437, endPoint y: 108, distance: 14.1
click at [448, 117] on span "Building Interior" at bounding box center [452, 117] width 34 height 6
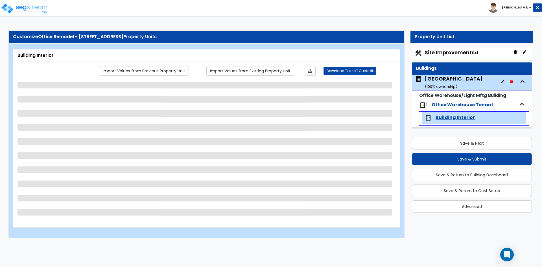
select select "2"
select select "1"
select select "2"
select select "1"
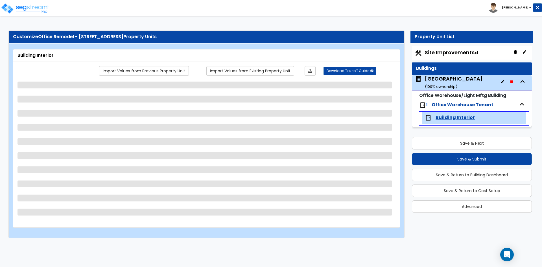
select select "7"
select select "1"
select select "2"
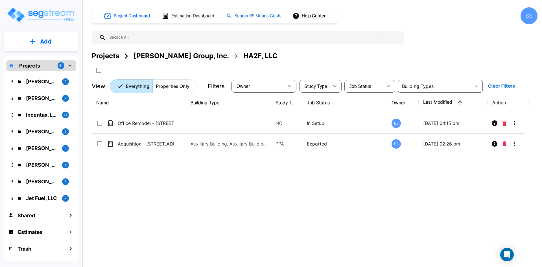
click at [250, 18] on h1 "Search RS Means Costs" at bounding box center [257, 16] width 47 height 6
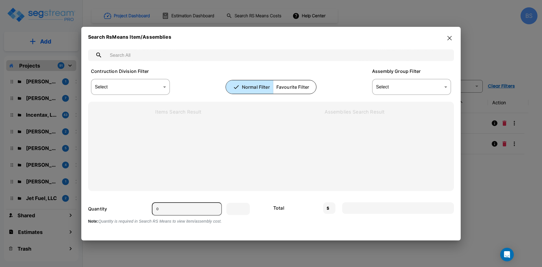
click at [191, 55] on input "text" at bounding box center [276, 55] width 341 height 16
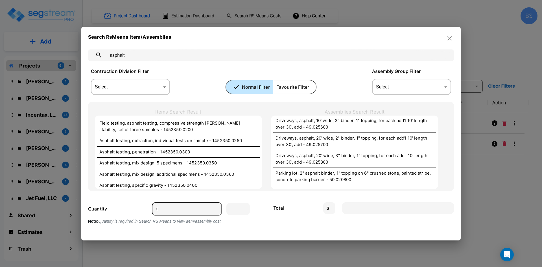
scroll to position [1044, 0]
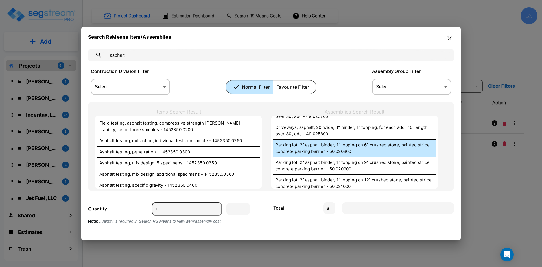
type input "asphalt"
click at [392, 150] on p "Parking lot, 2" asphalt binder, 1" topping on 6" crushed stone, painted stripe,…" at bounding box center [354, 148] width 158 height 13
type input "S.Y."
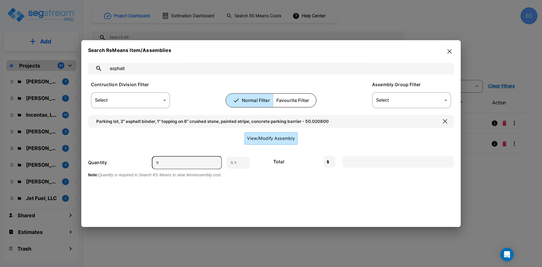
click at [178, 163] on input "0" at bounding box center [187, 162] width 70 height 13
click at [173, 165] on input "0" at bounding box center [187, 162] width 70 height 13
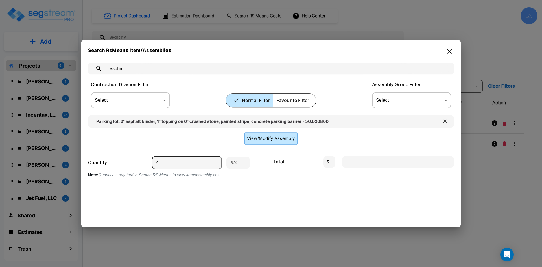
click at [173, 165] on input "0" at bounding box center [187, 162] width 70 height 13
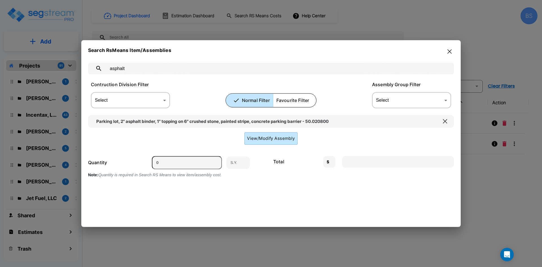
type input "1"
type input "26.61"
type input "18"
type input "478.95"
type input "181"
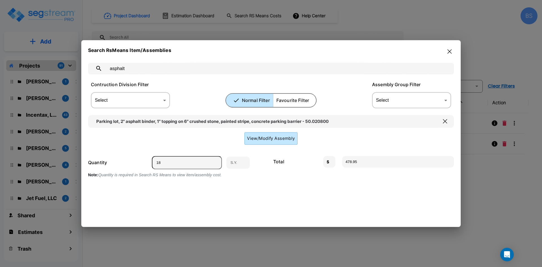
type input "4816.12"
type input "1818"
type input "48374.07"
click at [187, 165] on input "1818" at bounding box center [187, 162] width 70 height 13
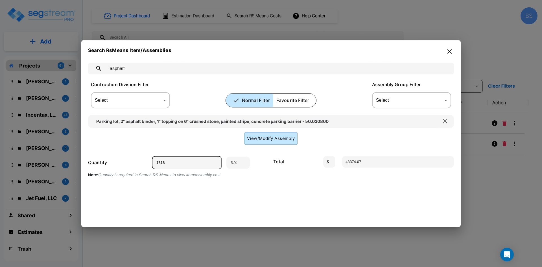
click at [187, 165] on input "1818" at bounding box center [187, 162] width 70 height 13
type input "1"
type input "26.61"
type input "1"
click at [136, 71] on input "asphalt" at bounding box center [276, 68] width 341 height 16
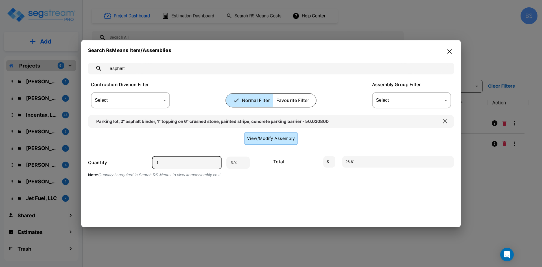
click at [136, 71] on input "asphalt" at bounding box center [276, 68] width 341 height 16
type input "irrigation"
click at [443, 120] on icon "button" at bounding box center [445, 121] width 4 height 5
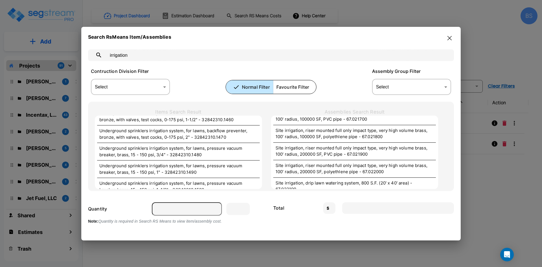
scroll to position [1858, 0]
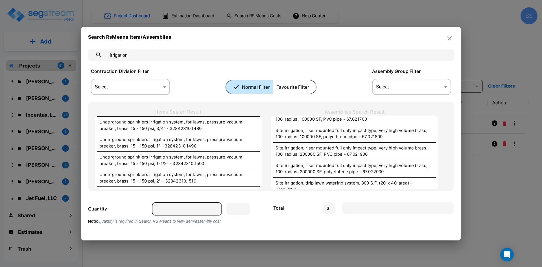
click at [141, 56] on input "irrigation" at bounding box center [276, 55] width 341 height 16
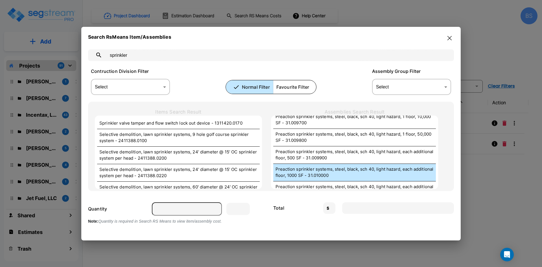
scroll to position [1617, 0]
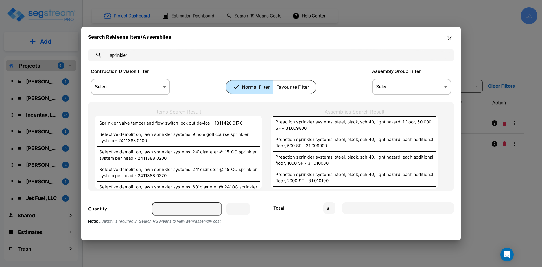
click at [159, 58] on input "sprinkler" at bounding box center [276, 55] width 341 height 16
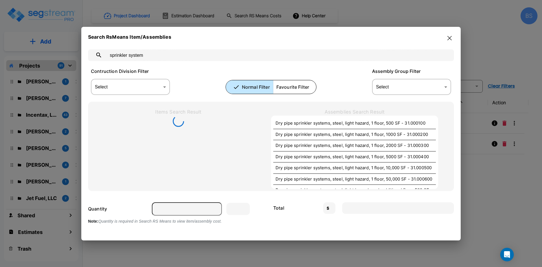
type input "sprinkler system"
click at [409, 87] on body "× Your report is being generated. Be patient! × We're working on your Modificat…" at bounding box center [271, 133] width 542 height 267
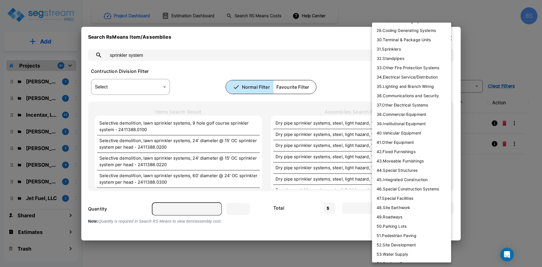
scroll to position [282, 0]
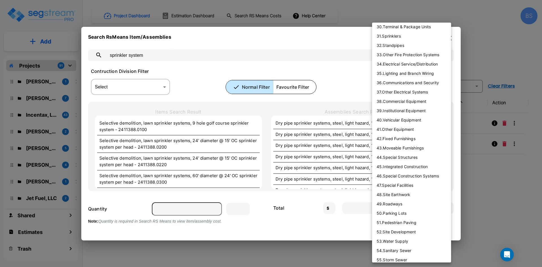
drag, startPoint x: 332, startPoint y: 236, endPoint x: 337, endPoint y: 232, distance: 7.1
click at [333, 235] on div at bounding box center [271, 133] width 542 height 267
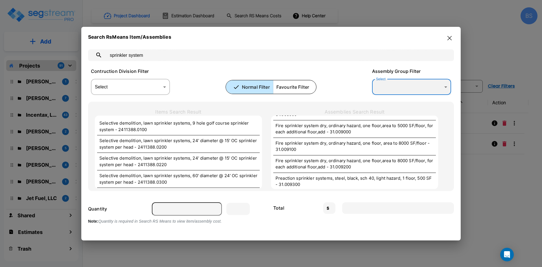
scroll to position [1617, 0]
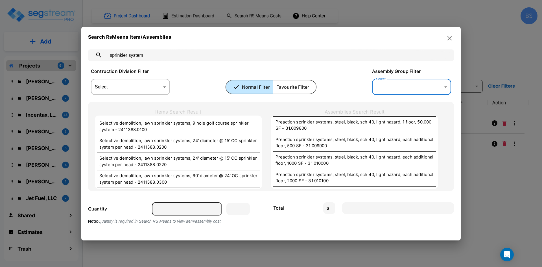
click at [148, 59] on input "sprinkler system" at bounding box center [276, 55] width 341 height 16
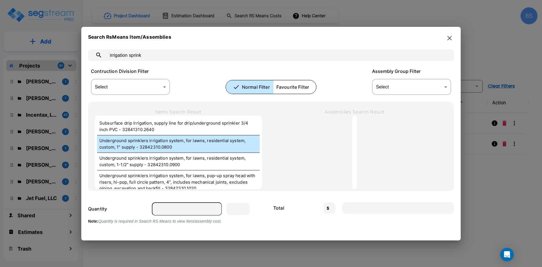
type input "irrigation sprink"
click at [189, 143] on p "Underground sprinklers irrigation system, for lawns, residential system, custom…" at bounding box center [178, 143] width 158 height 13
type input "S.F."
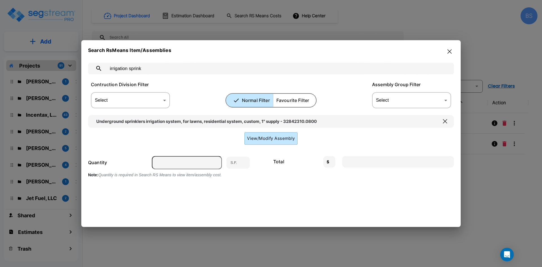
click at [179, 167] on input "number" at bounding box center [187, 162] width 70 height 13
type input "2"
type input "2.02"
type input "26"
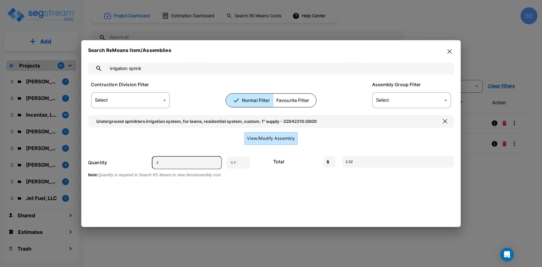
type input "26.26"
type input "263"
type input "265.63"
type input "2630"
type input "2656.30"
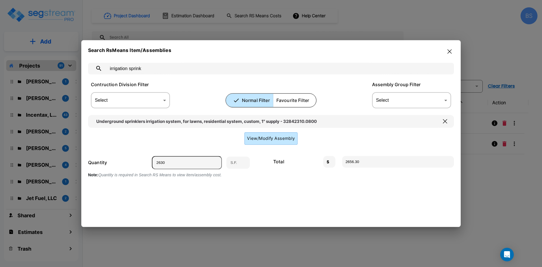
type input "26307"
type input "26570.07"
click at [177, 162] on input "26307" at bounding box center [187, 162] width 70 height 13
click at [178, 161] on input "26307" at bounding box center [187, 162] width 70 height 13
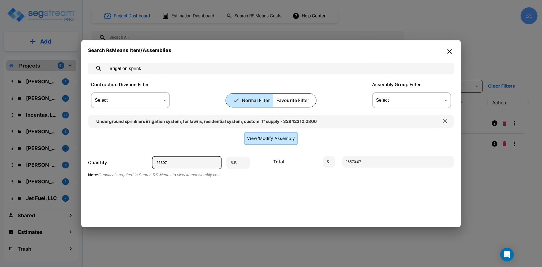
type input "1"
type input "1.01"
type input "1"
drag, startPoint x: 152, startPoint y: 70, endPoint x: 17, endPoint y: 77, distance: 135.1
click at [17, 77] on div "Search RsMeans Item/Assemblies irrigation sprink ​ Contruction Division Filter …" at bounding box center [271, 133] width 542 height 267
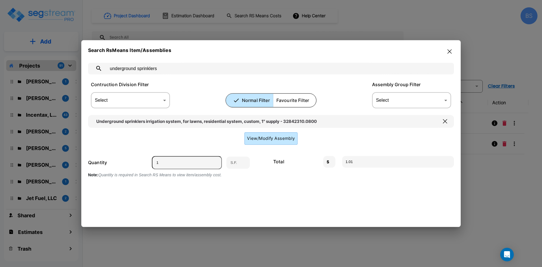
type input "underground sprinklers"
click at [444, 122] on icon "button" at bounding box center [445, 121] width 4 height 5
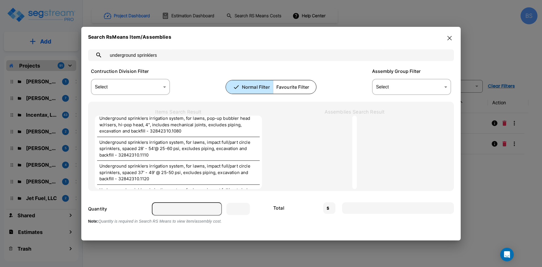
scroll to position [198, 0]
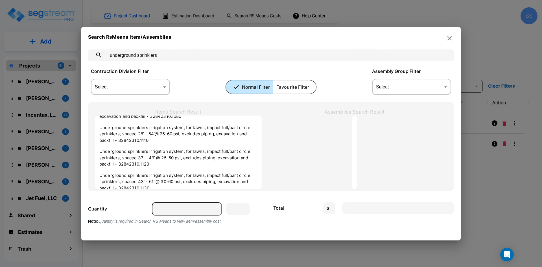
click at [447, 38] on icon "button" at bounding box center [449, 38] width 4 height 5
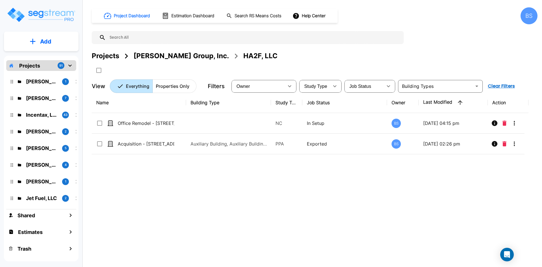
click at [240, 210] on div "Name Building Type Study Type Job Status Owner Last Modified Action Office Remo…" at bounding box center [310, 174] width 436 height 165
click at [218, 230] on div "Name Building Type Study Type Job Status Owner Last Modified Action Office Remo…" at bounding box center [310, 174] width 436 height 165
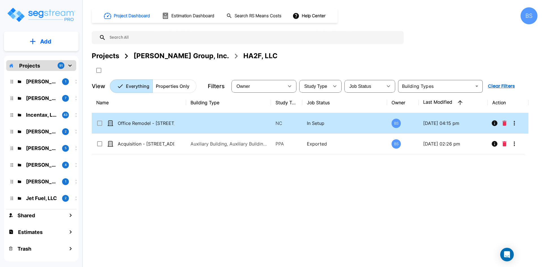
click at [200, 128] on td at bounding box center [228, 123] width 85 height 21
checkbox input "true"
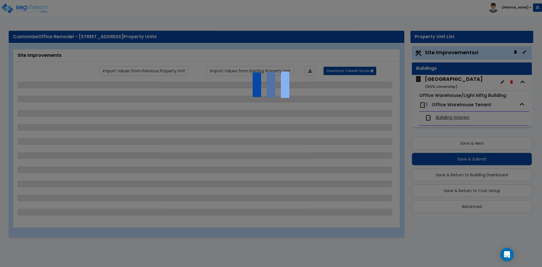
select select "2"
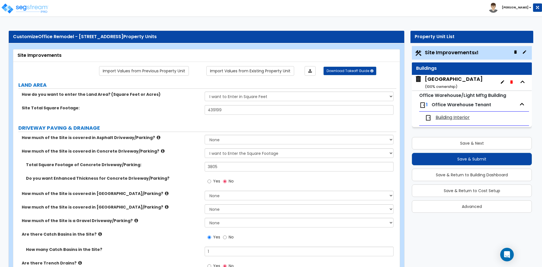
click at [173, 171] on div "Total Square Footage of Concrete Driveway/Parking: 3805" at bounding box center [204, 169] width 383 height 14
click at [452, 116] on span "Building Interior" at bounding box center [452, 117] width 34 height 6
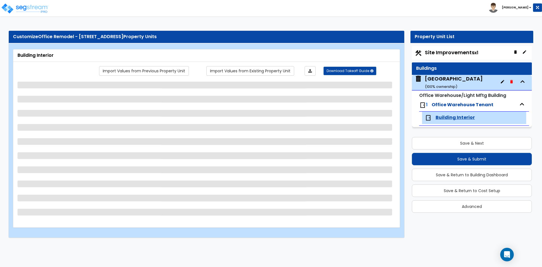
select select "2"
select select "1"
select select "2"
select select "1"
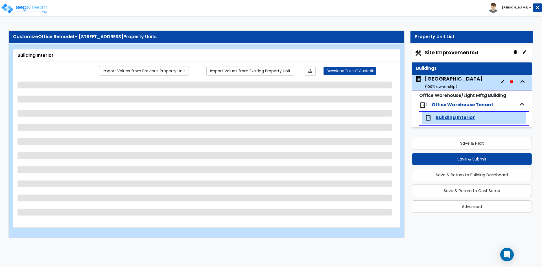
select select "7"
select select "1"
select select "2"
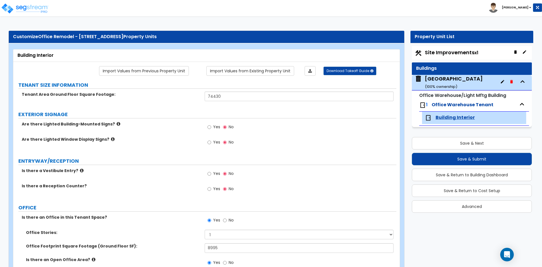
click at [147, 142] on label "Are there Lighted Window Display Signs?" at bounding box center [111, 139] width 179 height 6
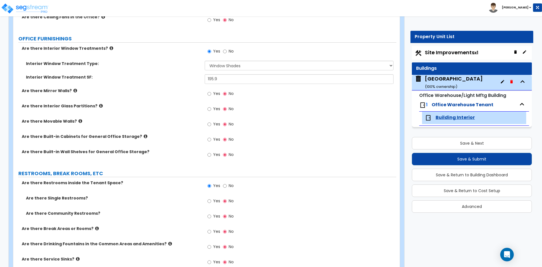
scroll to position [649, 0]
